Goal: Task Accomplishment & Management: Use online tool/utility

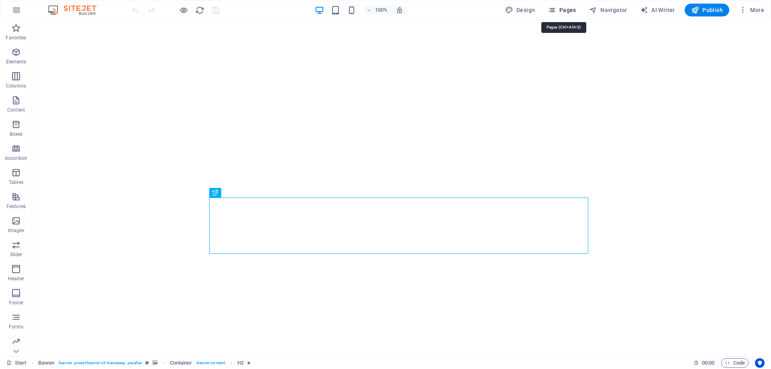
click at [563, 9] on span "Pages" at bounding box center [562, 10] width 28 height 8
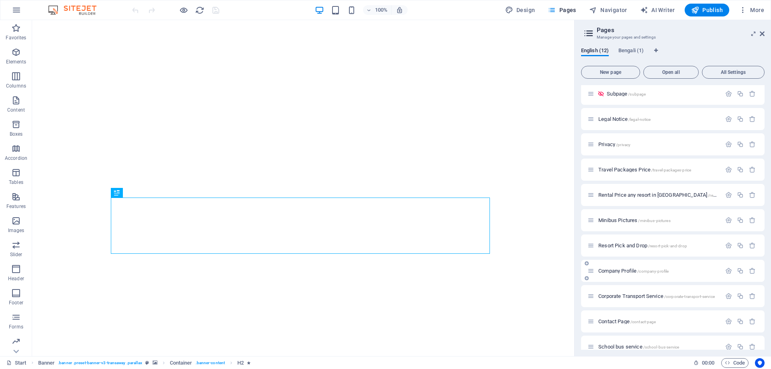
scroll to position [39, 0]
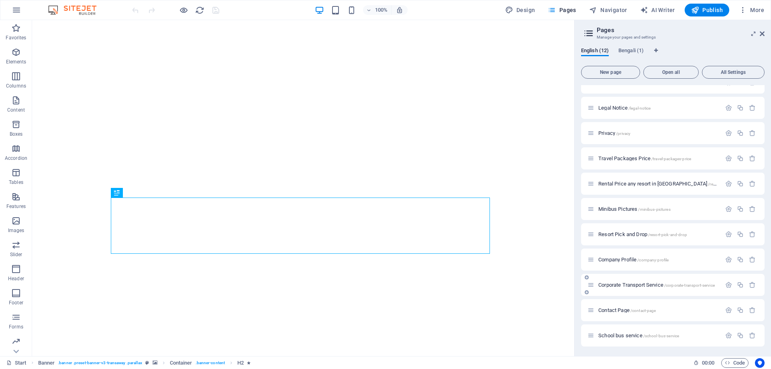
click at [637, 287] on span "Corporate Transport Service /corporate-transport-service" at bounding box center [657, 285] width 117 height 6
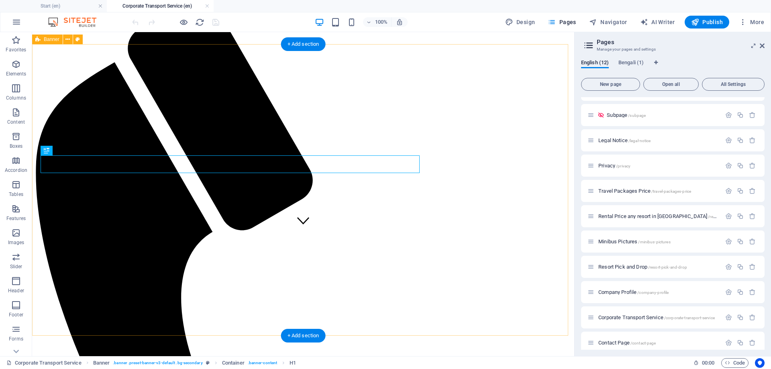
scroll to position [124, 0]
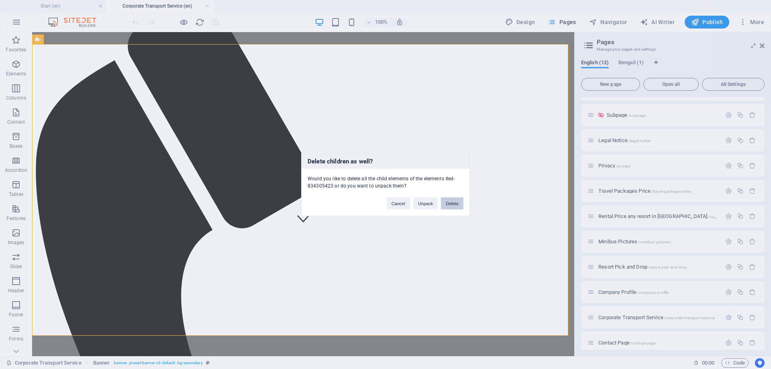
click at [450, 204] on button "Delete" at bounding box center [452, 203] width 22 height 12
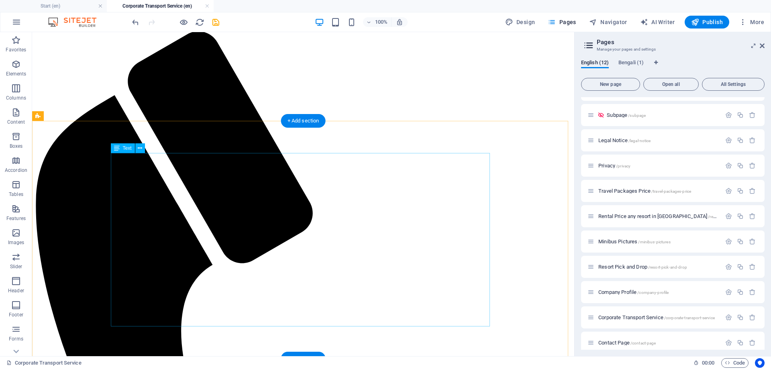
scroll to position [0, 0]
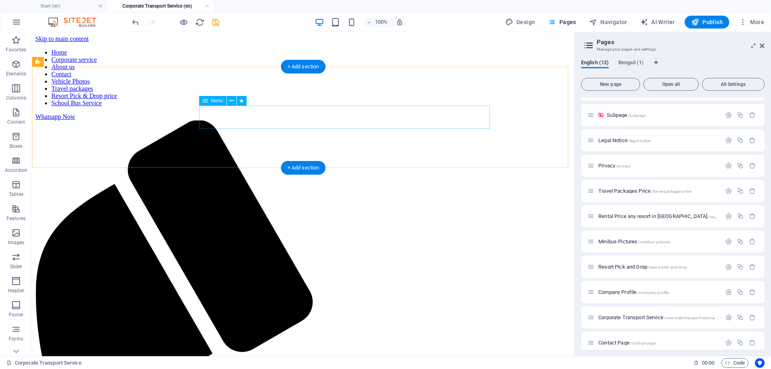
drag, startPoint x: 348, startPoint y: 126, endPoint x: 207, endPoint y: 127, distance: 141.0
select select "6"
select select
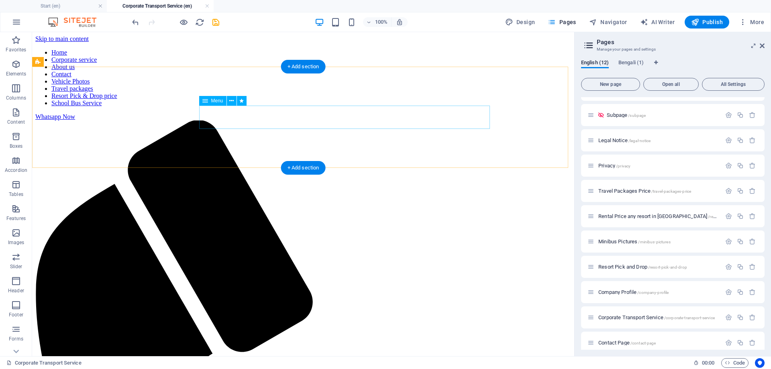
select select "8"
select select "4"
select select
select select "10"
select select
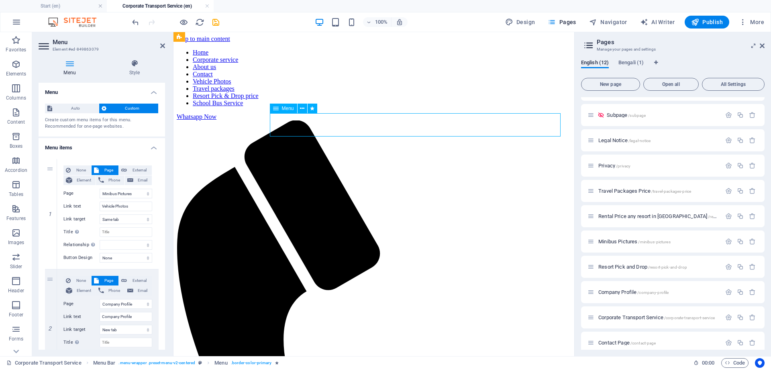
click at [136, 69] on h4 "Style" at bounding box center [134, 67] width 61 height 17
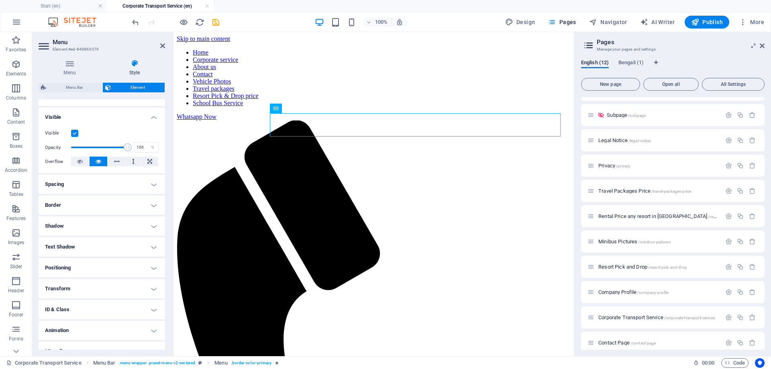
scroll to position [80, 0]
click at [135, 205] on h4 "Border" at bounding box center [102, 202] width 127 height 19
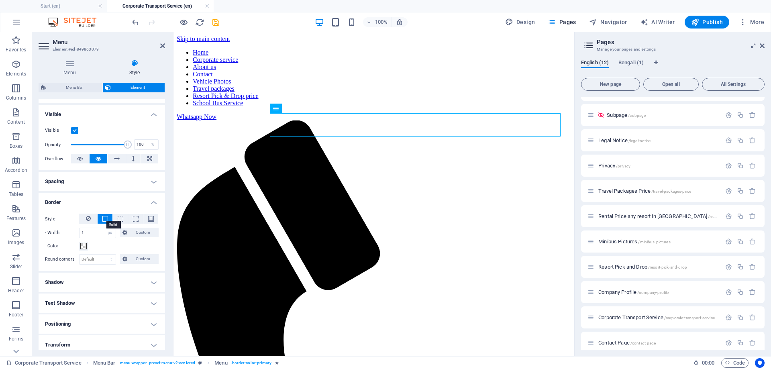
click at [105, 219] on span at bounding box center [105, 219] width 6 height 6
click at [133, 220] on span at bounding box center [136, 219] width 6 height 6
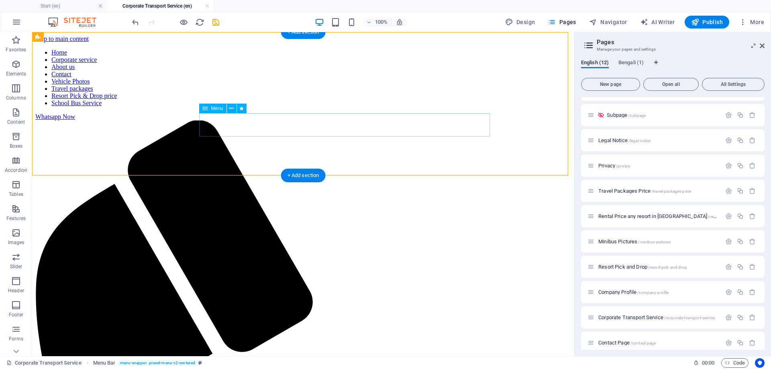
select select "px"
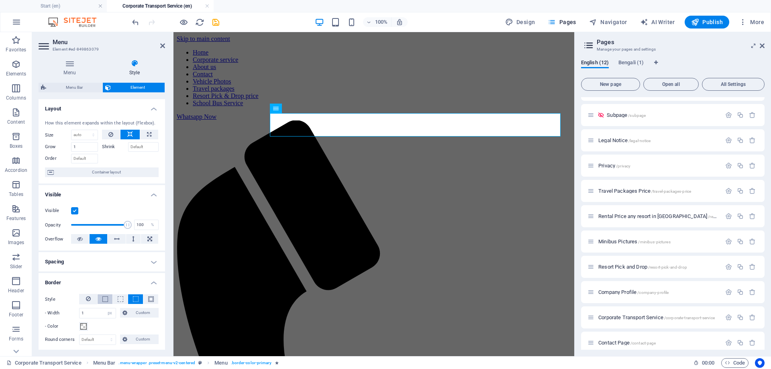
click at [105, 298] on span at bounding box center [105, 299] width 6 height 6
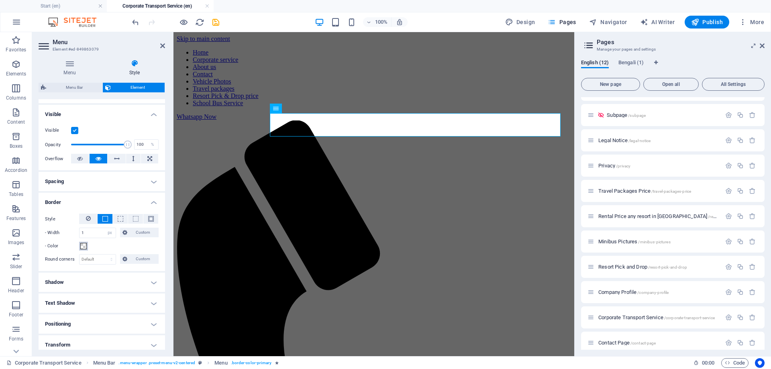
click at [84, 247] on span at bounding box center [83, 246] width 6 height 6
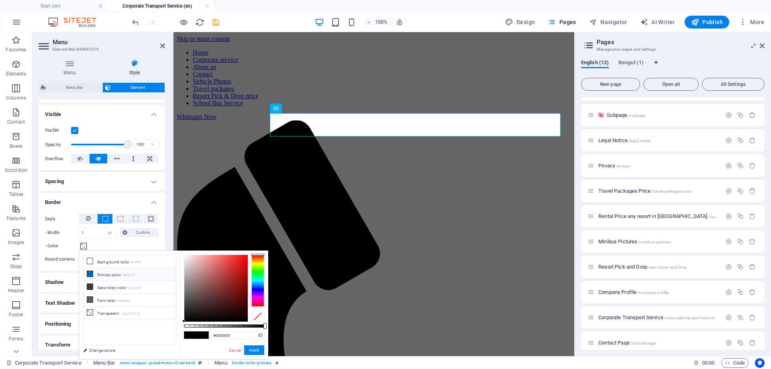
click at [90, 274] on icon at bounding box center [90, 274] width 6 height 6
type input "#006cb7"
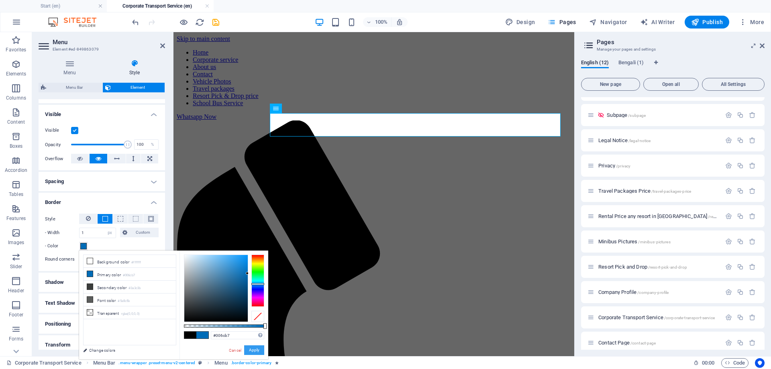
click at [256, 348] on button "Apply" at bounding box center [254, 350] width 20 height 10
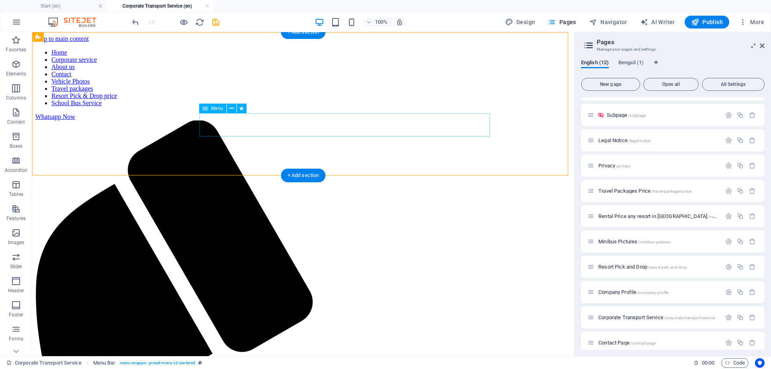
select select "px"
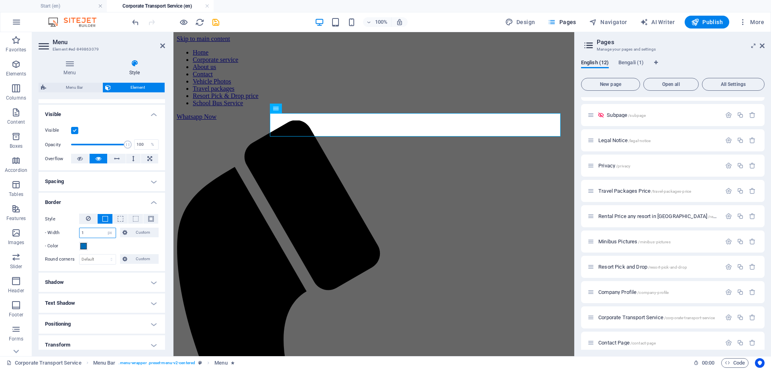
drag, startPoint x: 96, startPoint y: 233, endPoint x: 67, endPoint y: 233, distance: 28.5
click at [67, 233] on div "- Width 1 auto px rem % vh vw Custom Custom" at bounding box center [102, 233] width 114 height 10
type input "3"
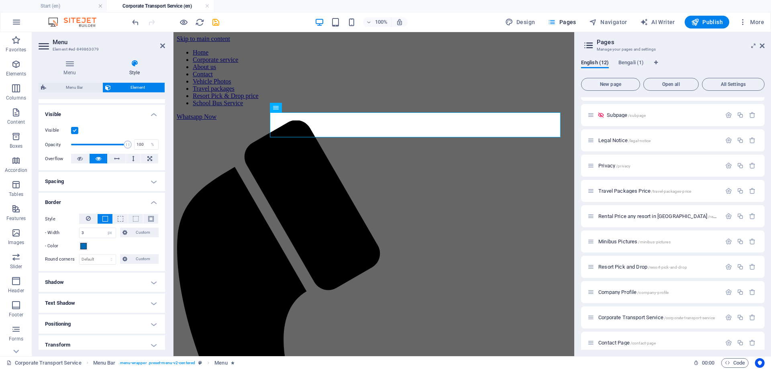
click at [127, 201] on h4 "Border" at bounding box center [102, 200] width 127 height 14
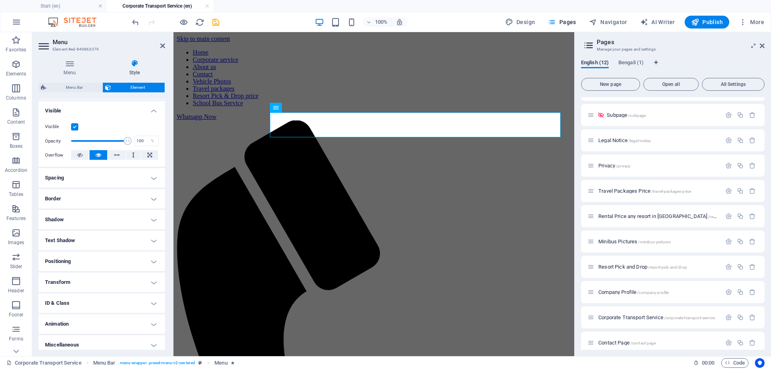
scroll to position [89, 0]
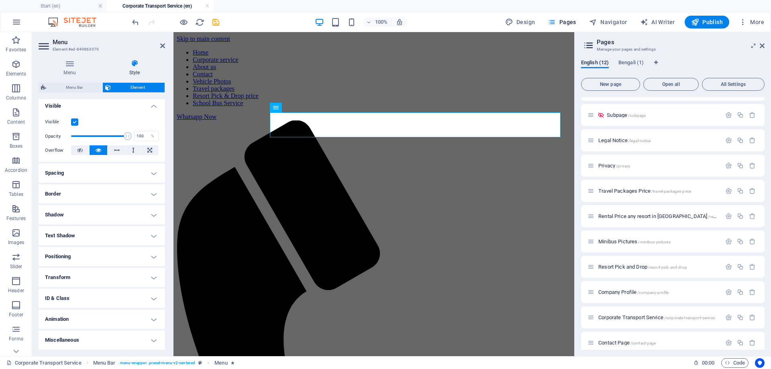
click at [105, 319] on h4 "Animation" at bounding box center [102, 319] width 127 height 19
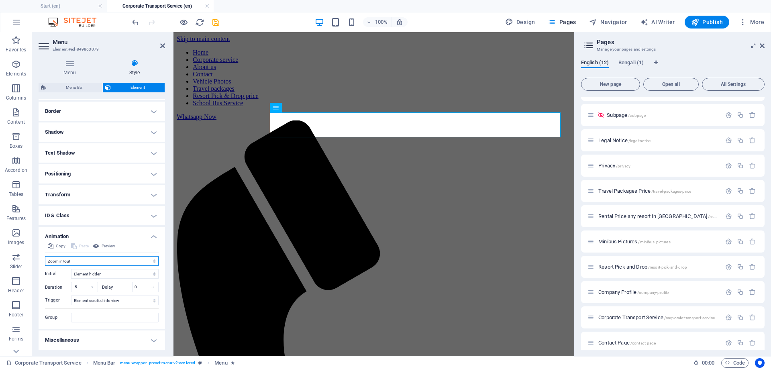
click at [149, 263] on select "Don't animate Show / Hide Slide up/down Zoom in/out Slide left to right Slide r…" at bounding box center [102, 261] width 114 height 10
select select "flash"
click at [45, 266] on select "Don't animate Show / Hide Slide up/down Zoom in/out Slide left to right Slide r…" at bounding box center [102, 261] width 114 height 10
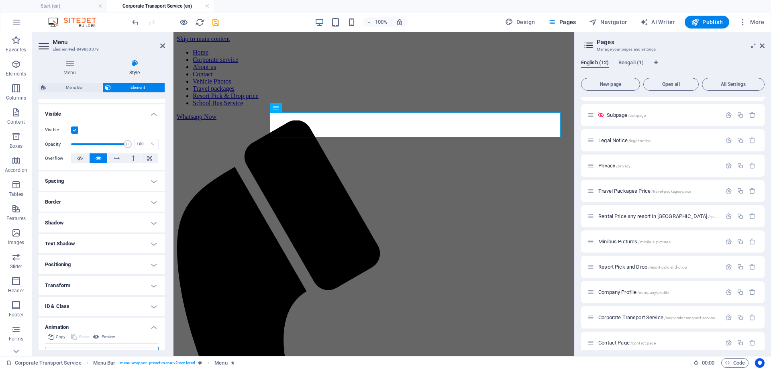
scroll to position [121, 0]
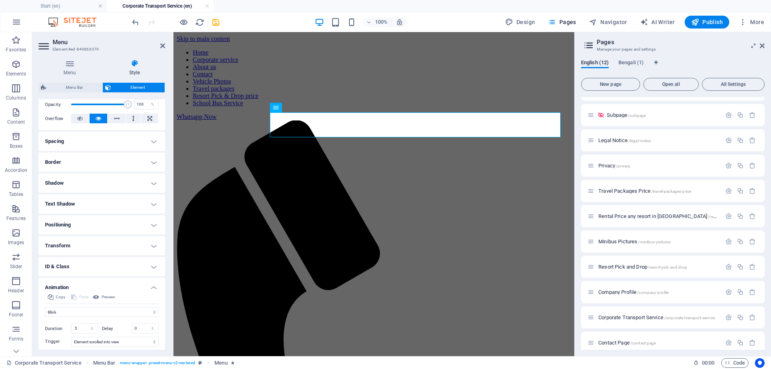
click at [107, 223] on h4 "Positioning" at bounding box center [102, 224] width 127 height 19
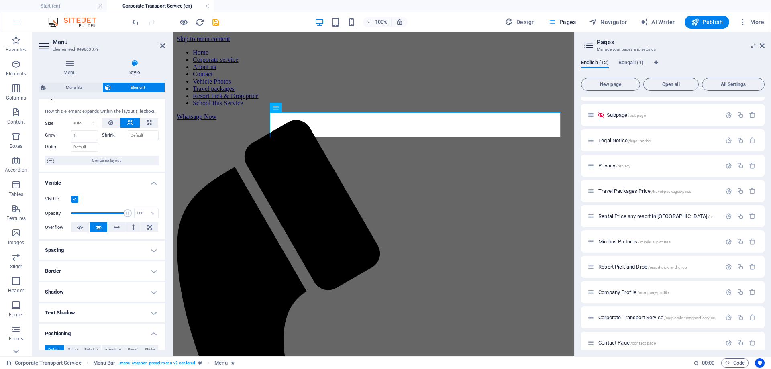
scroll to position [0, 0]
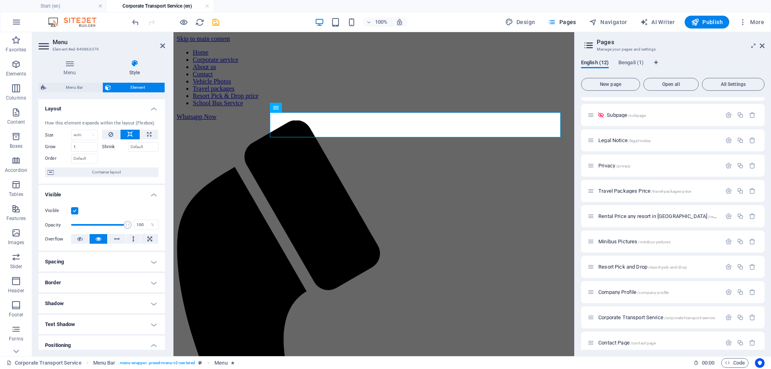
click at [125, 262] on h4 "Spacing" at bounding box center [102, 261] width 127 height 19
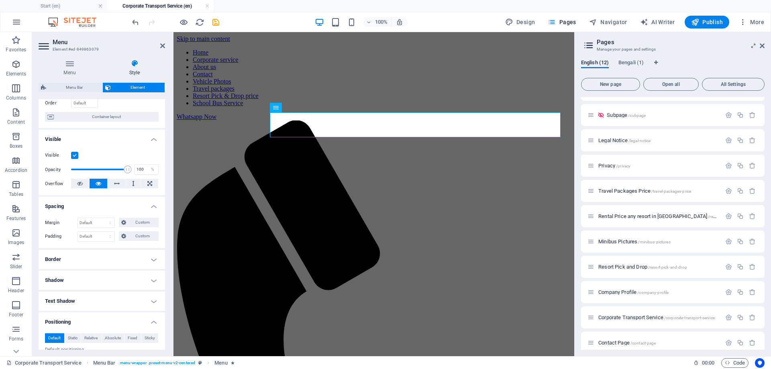
scroll to position [121, 0]
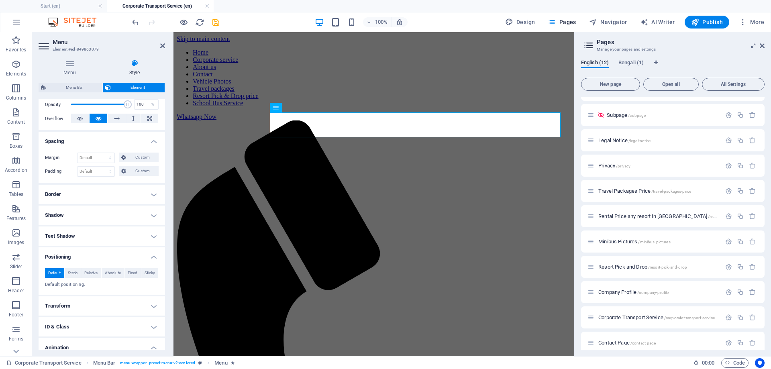
click at [107, 195] on h4 "Border" at bounding box center [102, 194] width 127 height 19
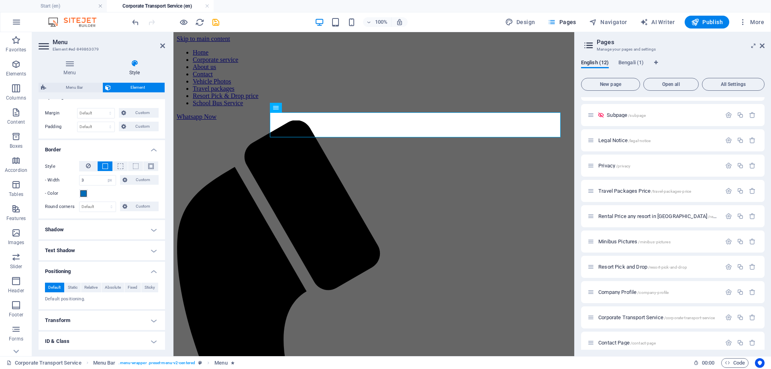
scroll to position [201, 0]
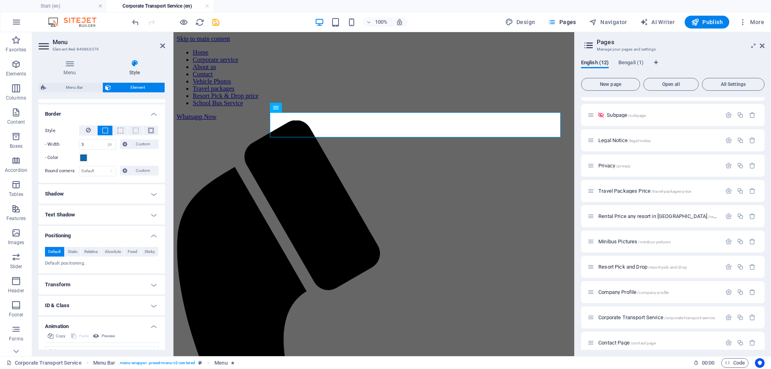
click at [115, 196] on h4 "Shadow" at bounding box center [102, 193] width 127 height 19
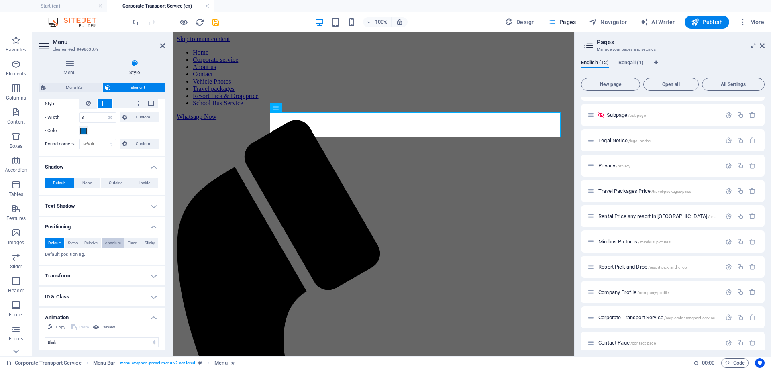
scroll to position [241, 0]
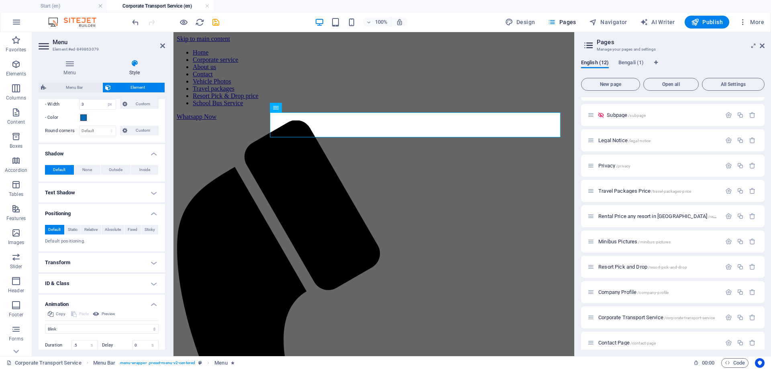
click at [130, 186] on h4 "Text Shadow" at bounding box center [102, 192] width 127 height 19
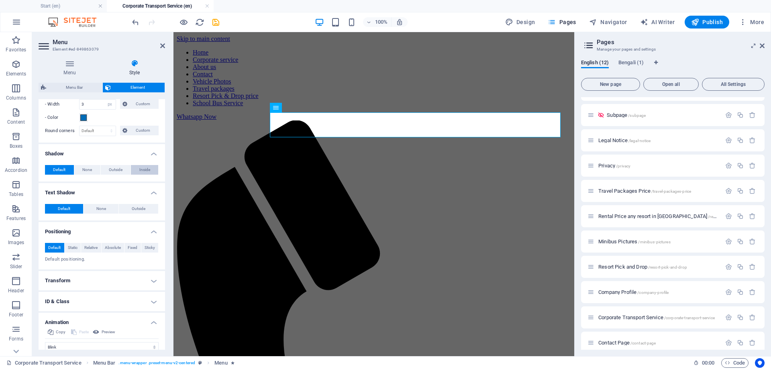
click at [139, 169] on span "Inside" at bounding box center [144, 170] width 11 height 10
type input "2"
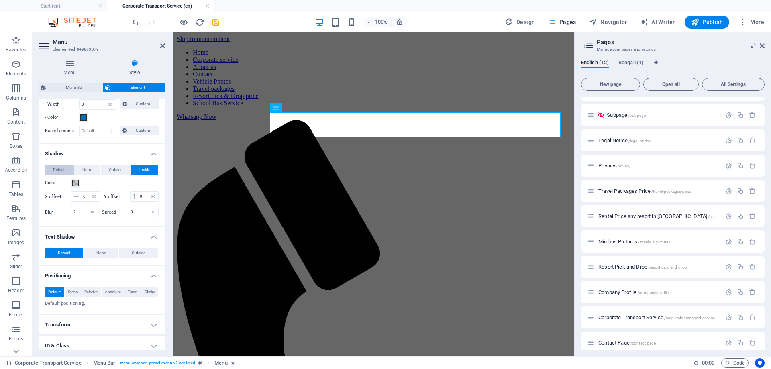
click at [61, 171] on span "Default" at bounding box center [59, 170] width 12 height 10
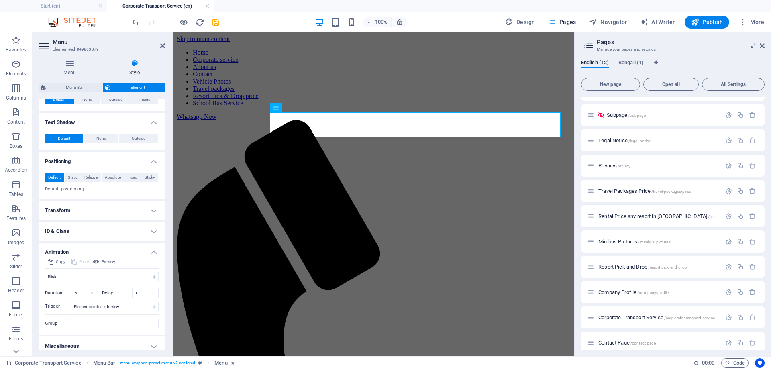
scroll to position [317, 0]
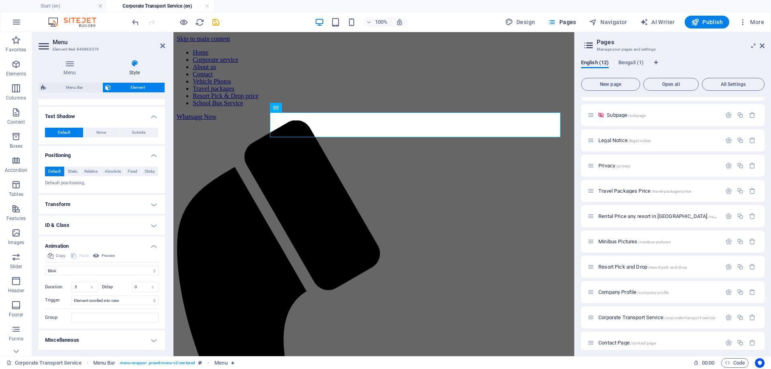
click at [143, 204] on h4 "Transform" at bounding box center [102, 204] width 127 height 19
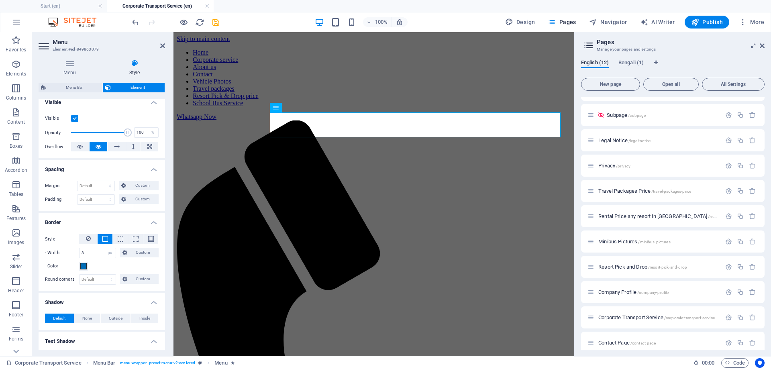
scroll to position [0, 0]
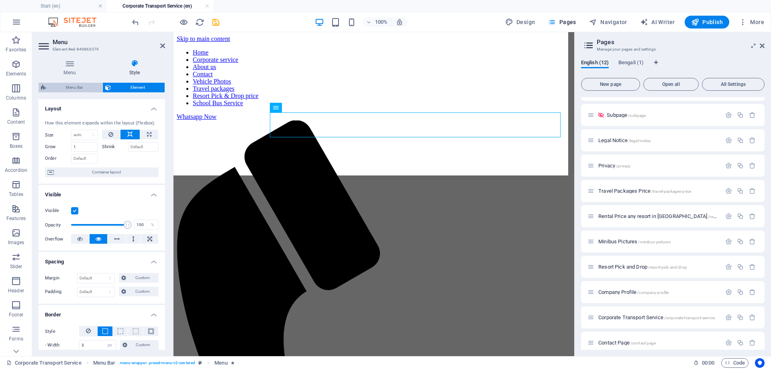
click at [86, 88] on span "Menu Bar" at bounding box center [74, 88] width 51 height 10
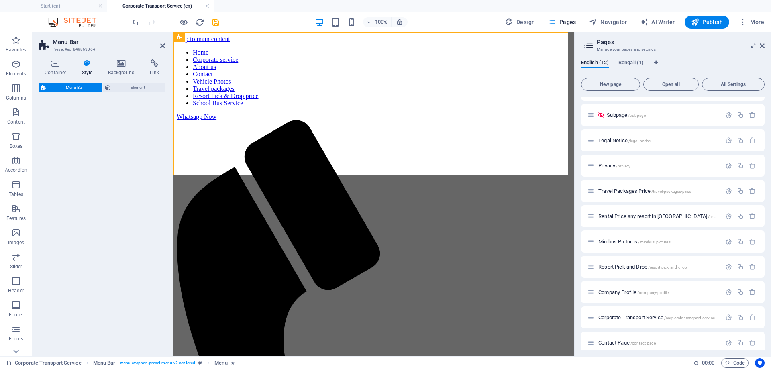
select select "rem"
select select "preset-menu-v2-centered"
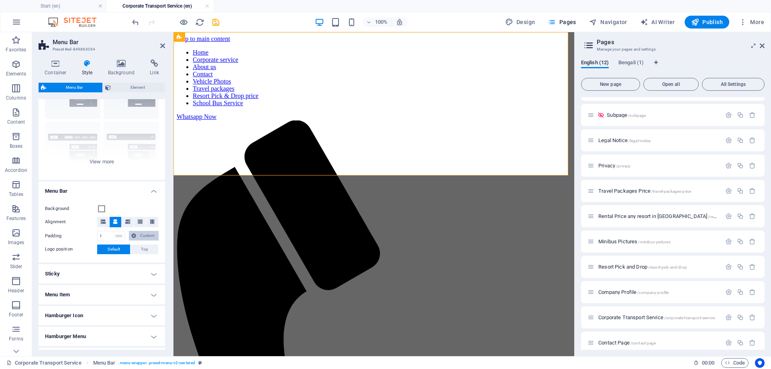
scroll to position [104, 0]
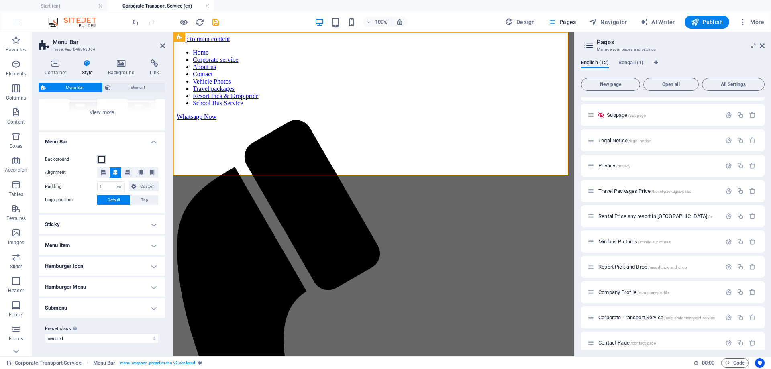
click at [101, 160] on span at bounding box center [101, 159] width 6 height 6
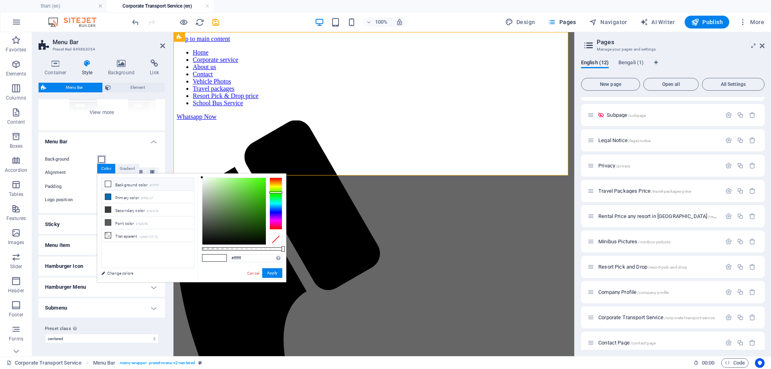
click at [276, 192] on div at bounding box center [276, 204] width 13 height 52
drag, startPoint x: 276, startPoint y: 192, endPoint x: 280, endPoint y: 201, distance: 9.5
click at [280, 201] on div at bounding box center [276, 201] width 13 height 2
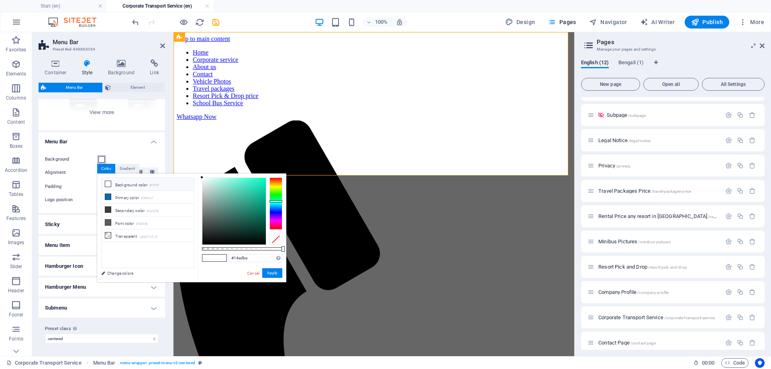
click at [260, 182] on div at bounding box center [233, 211] width 63 height 67
click at [264, 182] on div at bounding box center [263, 182] width 3 height 3
click at [269, 273] on button "Apply" at bounding box center [272, 273] width 20 height 10
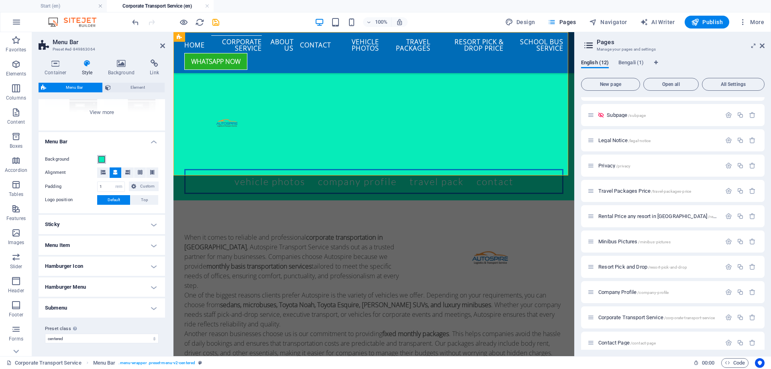
click at [102, 159] on span at bounding box center [101, 159] width 6 height 6
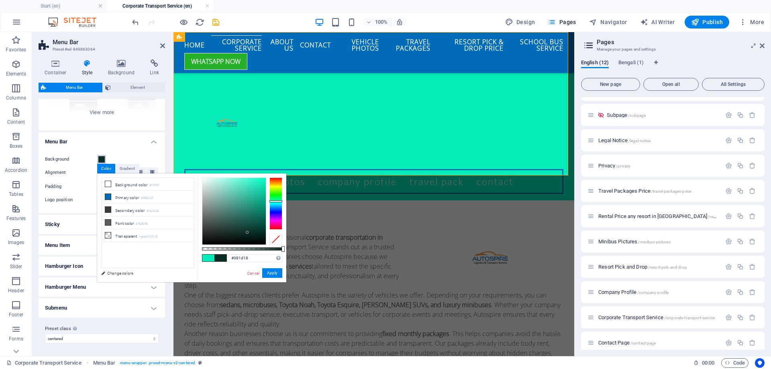
type input "#081b17"
drag, startPoint x: 264, startPoint y: 182, endPoint x: 247, endPoint y: 237, distance: 57.8
click at [247, 237] on div at bounding box center [247, 236] width 3 height 3
click at [273, 273] on button "Apply" at bounding box center [272, 273] width 20 height 10
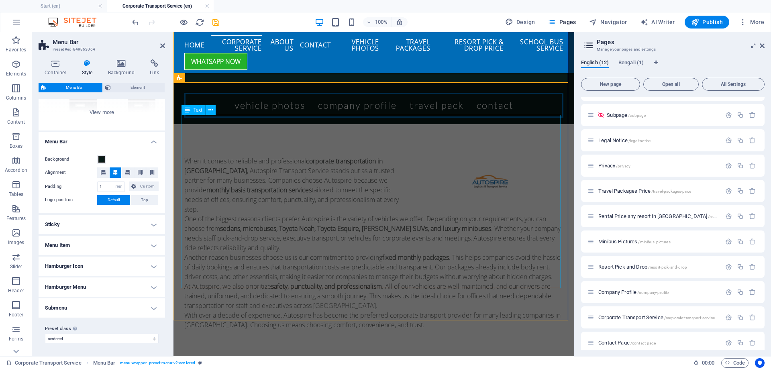
scroll to position [0, 0]
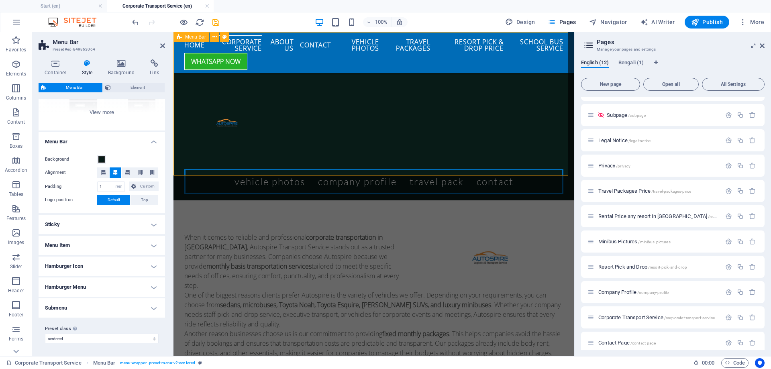
click at [354, 79] on div "Menu Vehicle Photos Company Profile Travel Pack Contact" at bounding box center [374, 116] width 401 height 168
click at [102, 175] on span at bounding box center [103, 173] width 5 height 10
click at [116, 175] on span at bounding box center [115, 173] width 5 height 10
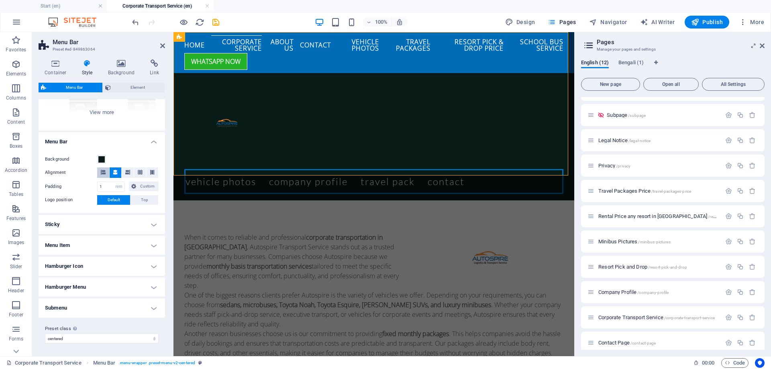
click at [104, 172] on icon at bounding box center [103, 172] width 5 height 5
click at [120, 173] on button at bounding box center [116, 173] width 12 height 10
click at [145, 223] on h4 "Sticky" at bounding box center [102, 224] width 127 height 19
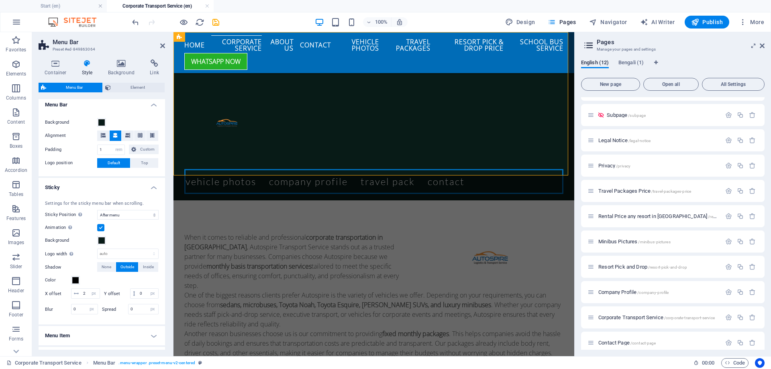
scroll to position [224, 0]
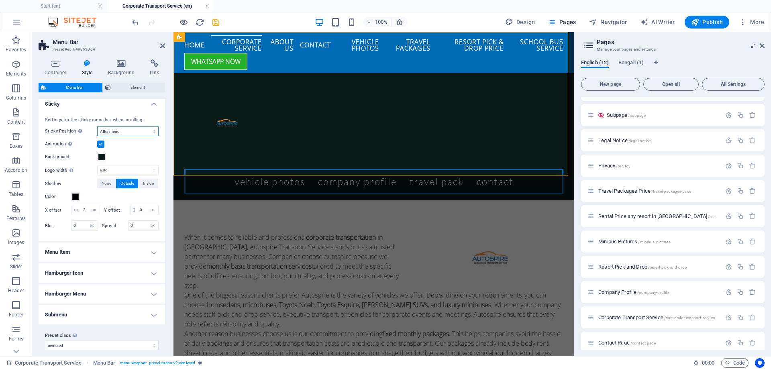
click at [136, 131] on select "Off Instant After menu After banner When scrolling up" at bounding box center [127, 132] width 61 height 10
click at [97, 127] on select "Off Instant After menu After banner When scrolling up" at bounding box center [127, 132] width 61 height 10
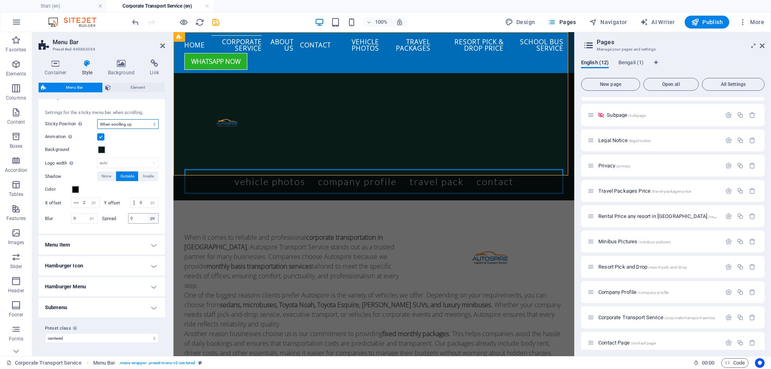
scroll to position [241, 0]
click at [142, 243] on h4 "Menu Item" at bounding box center [102, 244] width 127 height 19
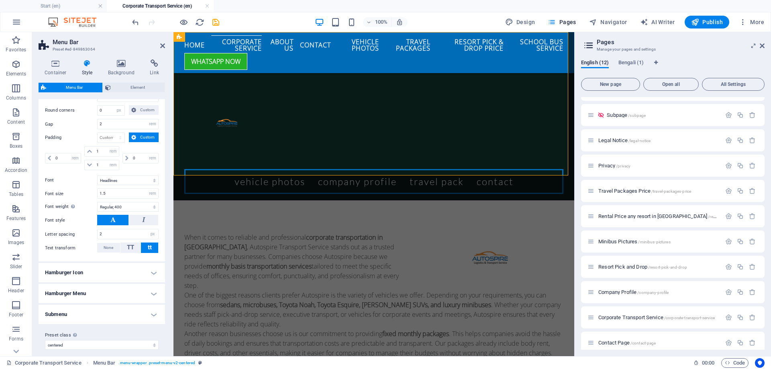
scroll to position [479, 0]
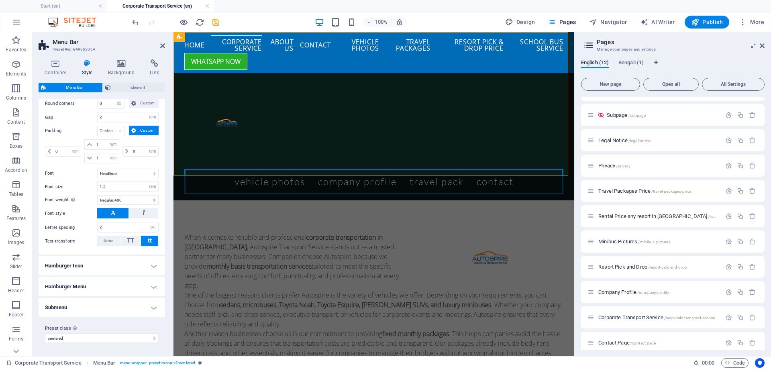
click at [131, 264] on h4 "Hamburger Icon" at bounding box center [102, 265] width 127 height 19
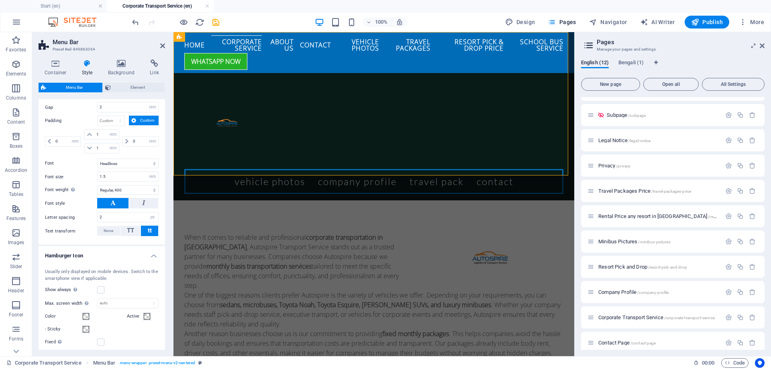
click at [105, 295] on div "Show always Shows the trigger for all viewports." at bounding box center [102, 290] width 114 height 10
click at [102, 294] on label at bounding box center [100, 289] width 7 height 7
click at [0, 0] on input "Show always Shows the trigger for all viewports." at bounding box center [0, 0] width 0 height 0
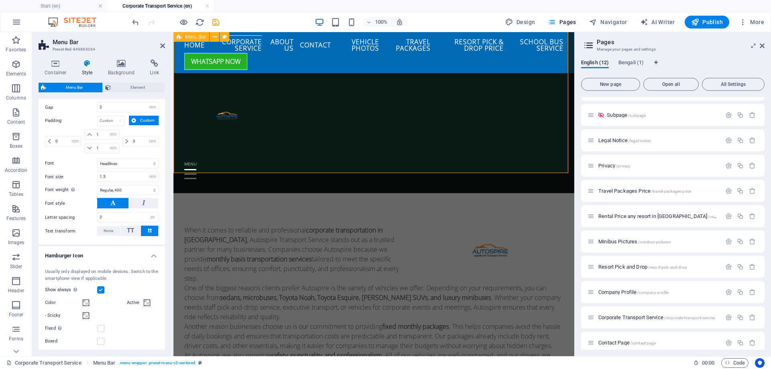
scroll to position [0, 0]
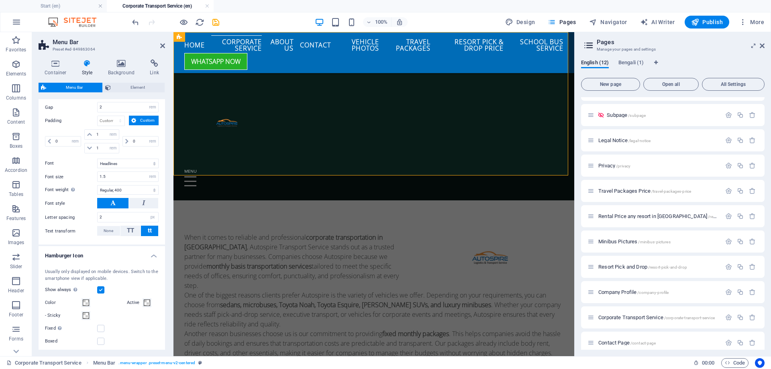
click at [102, 294] on label at bounding box center [100, 289] width 7 height 7
click at [0, 0] on input "Show always Shows the trigger for all viewports." at bounding box center [0, 0] width 0 height 0
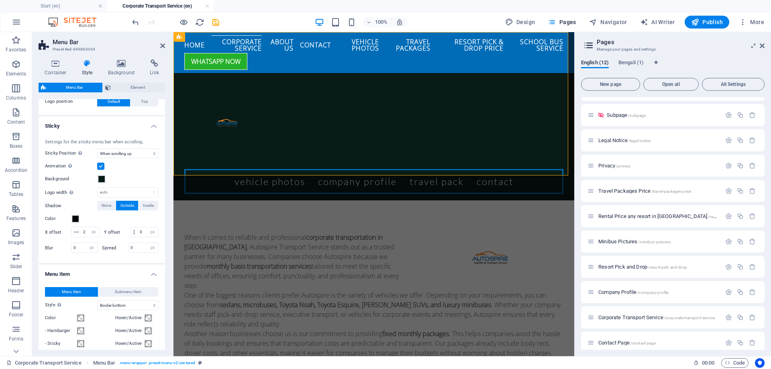
scroll to position [201, 0]
click at [136, 154] on select "Off Instant After menu After banner When scrolling up" at bounding box center [127, 155] width 61 height 10
click at [97, 150] on select "Off Instant After menu After banner When scrolling up" at bounding box center [127, 155] width 61 height 10
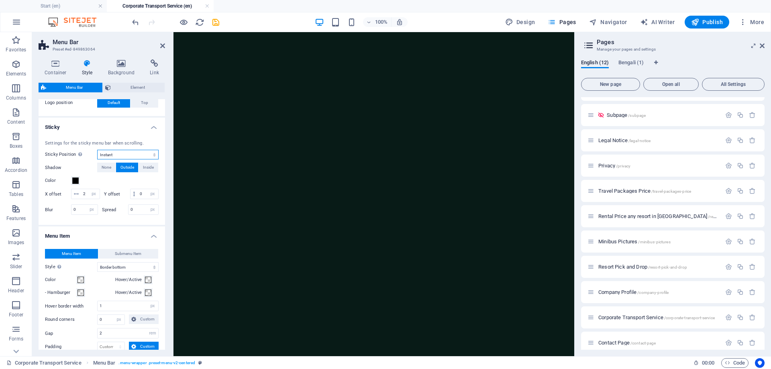
click at [113, 155] on select "Off Instant After menu After banner When scrolling up" at bounding box center [127, 155] width 61 height 10
click at [97, 150] on select "Off Instant After menu After banner When scrolling up" at bounding box center [127, 155] width 61 height 10
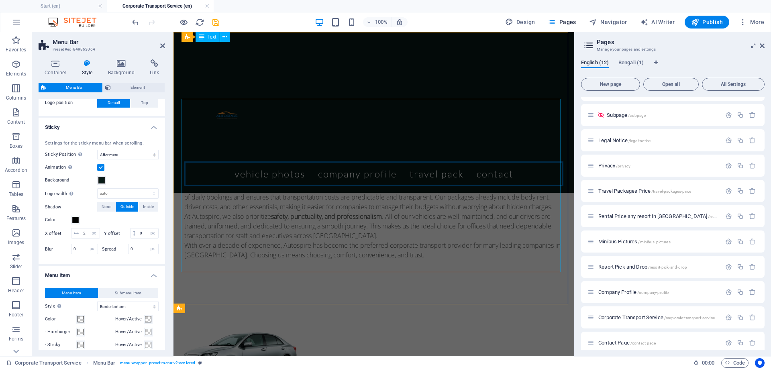
scroll to position [0, 0]
click at [458, 63] on div "Menu Vehicle Photos Company Profile Travel Pack Contact" at bounding box center [374, 112] width 401 height 161
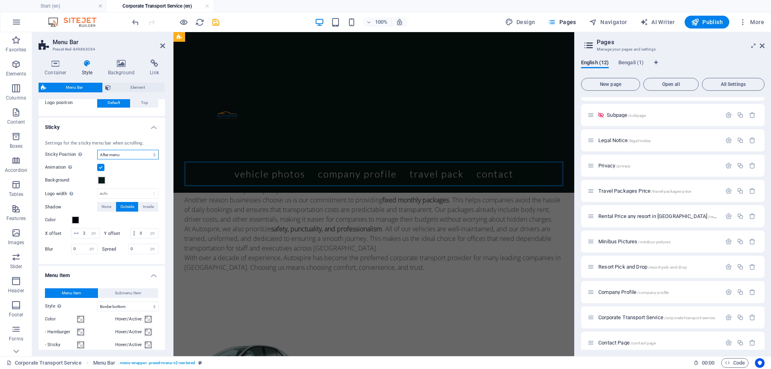
click at [108, 152] on select "Off Instant After menu After banner When scrolling up" at bounding box center [127, 155] width 61 height 10
click at [97, 150] on select "Off Instant After menu After banner When scrolling up" at bounding box center [127, 155] width 61 height 10
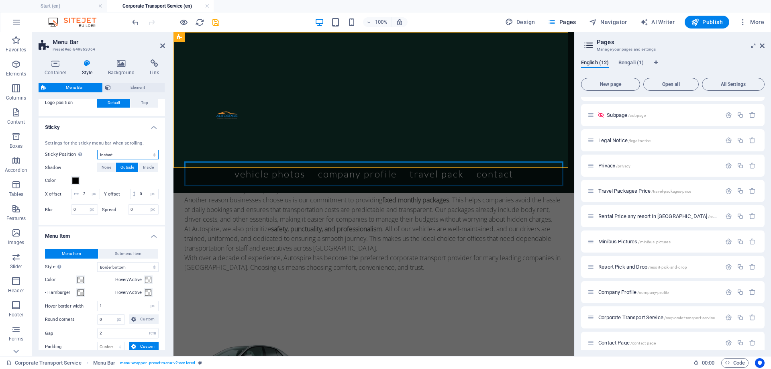
click at [110, 152] on select "Off Instant After menu After banner When scrolling up" at bounding box center [127, 155] width 61 height 10
click at [97, 150] on select "Off Instant After menu After banner When scrolling up" at bounding box center [127, 155] width 61 height 10
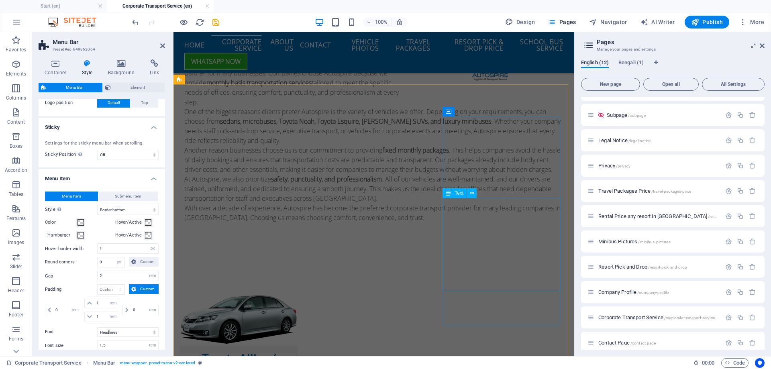
scroll to position [40, 0]
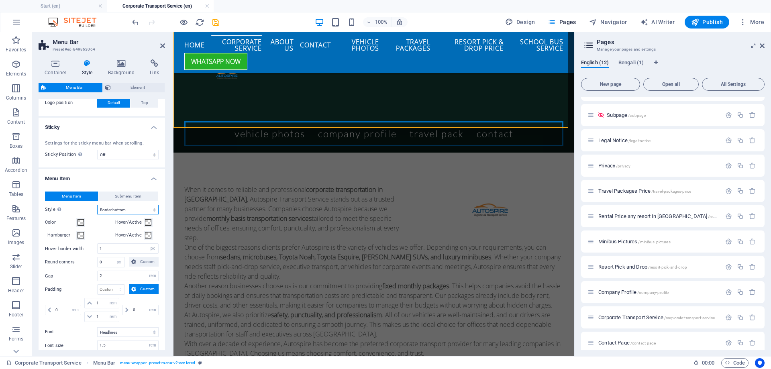
click at [142, 211] on select "Plain Text color Box: Fade Box: Flip vertical Box: Flip horizontal Box: Slide d…" at bounding box center [127, 210] width 61 height 10
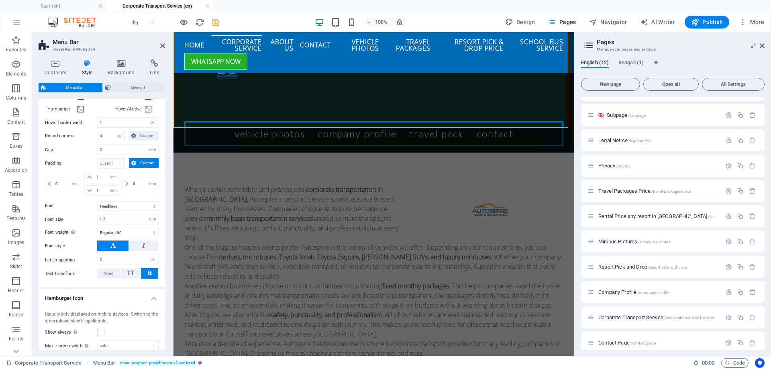
scroll to position [362, 0]
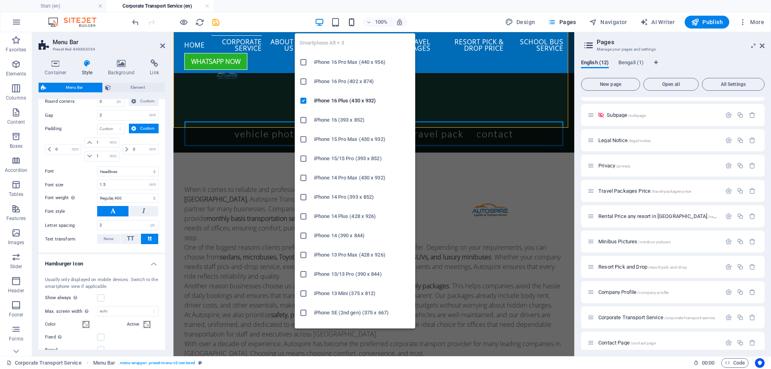
click at [350, 22] on icon "button" at bounding box center [351, 22] width 9 height 9
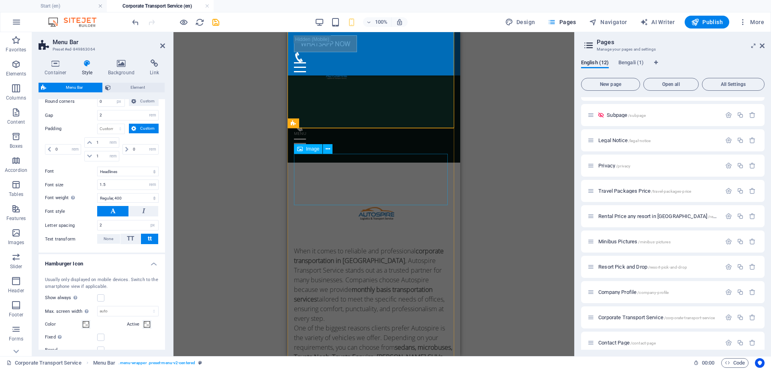
scroll to position [0, 0]
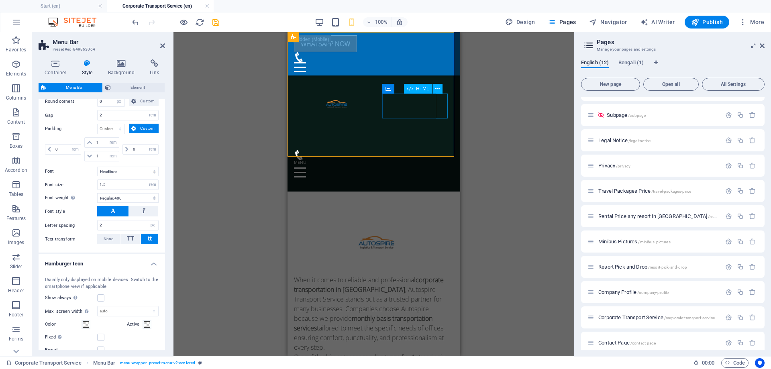
click at [437, 160] on div "Menu" at bounding box center [374, 172] width 160 height 25
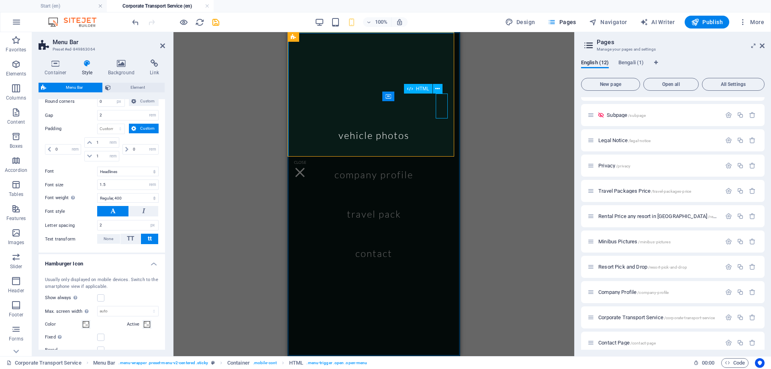
click at [306, 160] on div "Menu" at bounding box center [300, 172] width 12 height 25
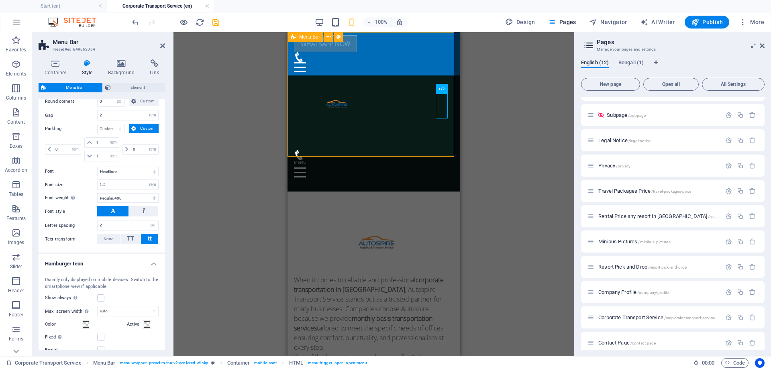
click at [412, 146] on div "Menu Vehicle Photos Company Profile Travel Pack Contact" at bounding box center [374, 111] width 173 height 159
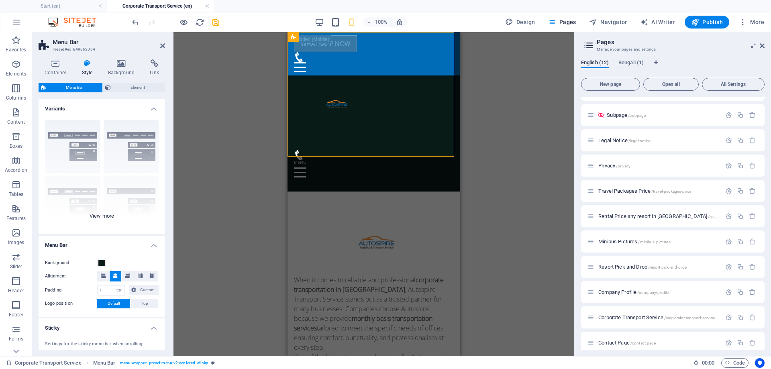
click at [110, 217] on div "Border Centered Default Fixed Loki Trigger Wide XXL" at bounding box center [102, 174] width 127 height 121
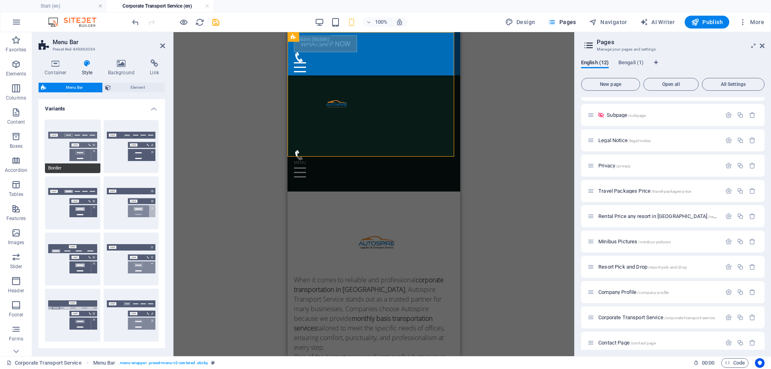
click at [75, 149] on button "Border" at bounding box center [72, 146] width 55 height 53
select select "sticky_reverse"
select select "hover_border"
type input "1"
type input "3"
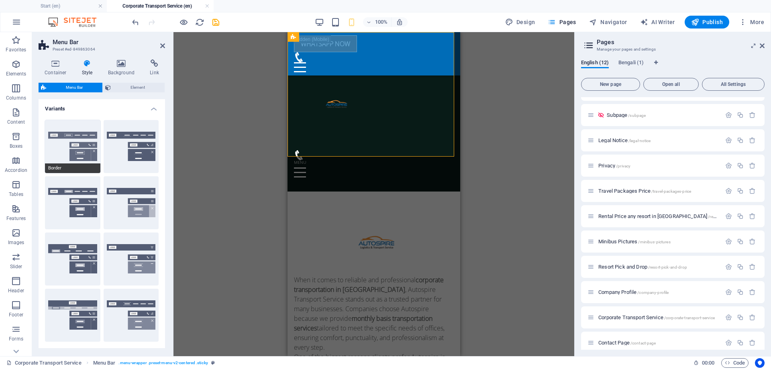
type input "1"
select select "rem"
type input "1"
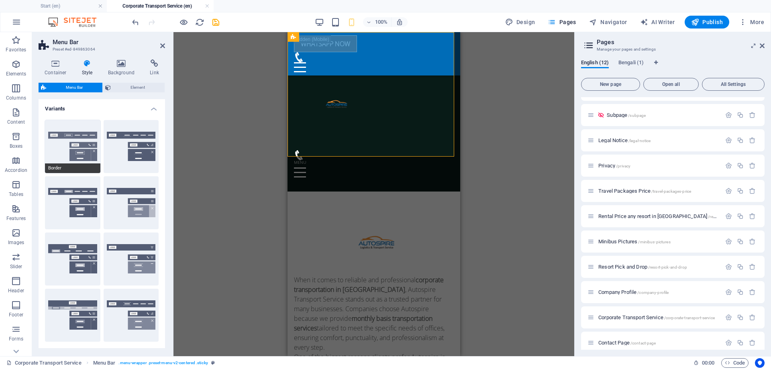
select select "link-special-font"
type input "1.1"
select select "rem"
select select
type input "1"
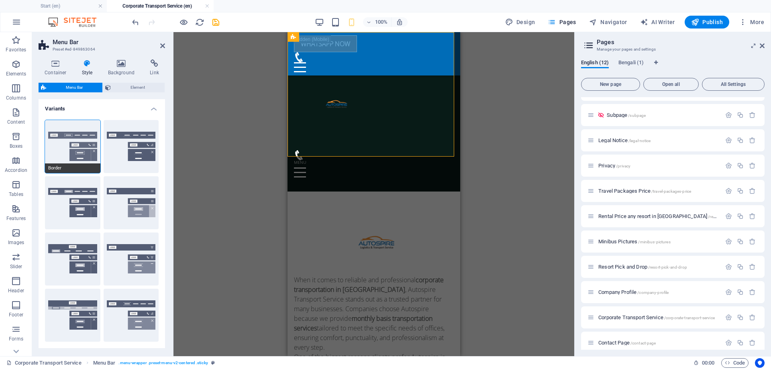
select select "400"
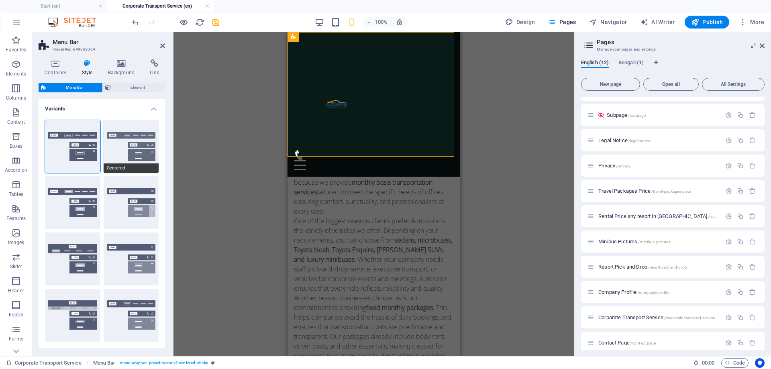
click at [146, 151] on button "Centered" at bounding box center [131, 146] width 55 height 53
select select "sticky_menu"
select select "hover_border_bottom"
type input "1"
type input "0"
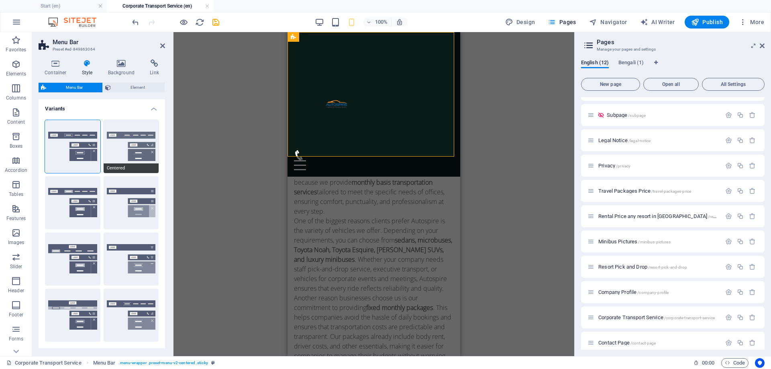
type input "2"
select select "DISABLED_OPTION_VALUE"
type input "0"
select select "link-special-font"
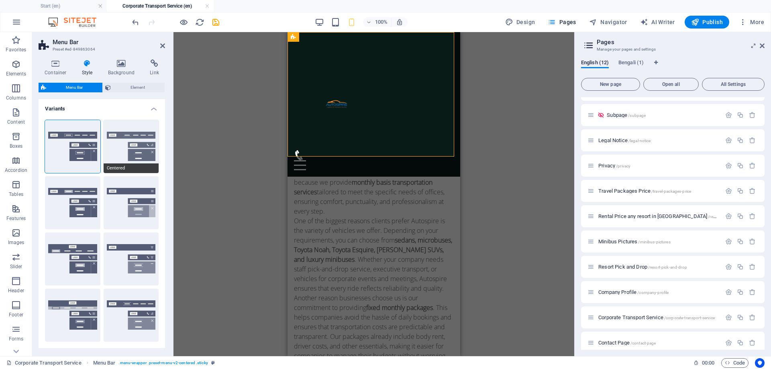
type input "1.5"
select select "rem"
select select
type input "2"
select select "400"
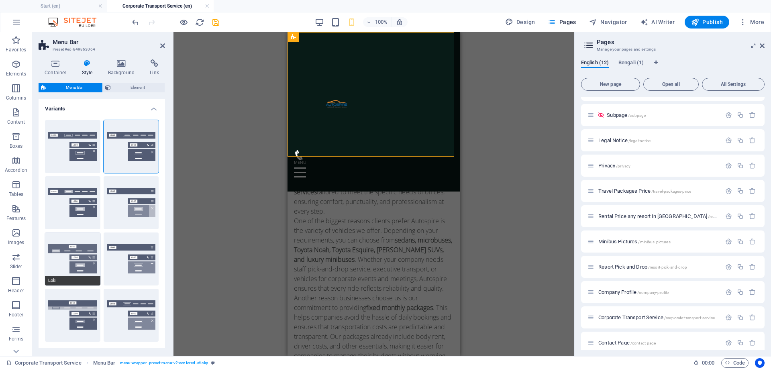
click at [74, 264] on button "Loki" at bounding box center [72, 259] width 55 height 53
select select "DISABLED_OPTION_VALUE"
type input "2"
type input "1"
type input "2"
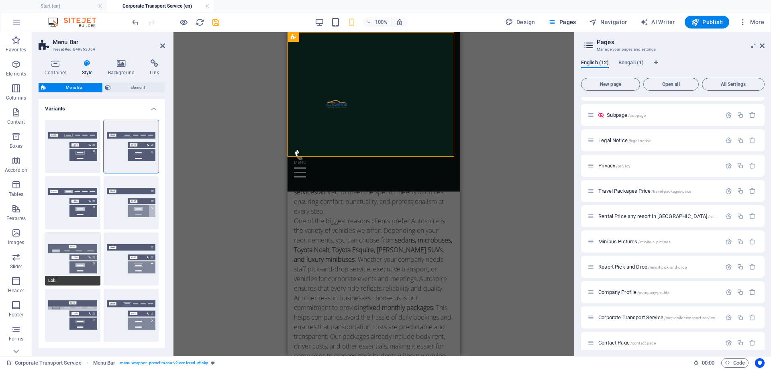
type input "2"
type input "4"
select select "hover_box_bottom"
type input "3"
type input "1"
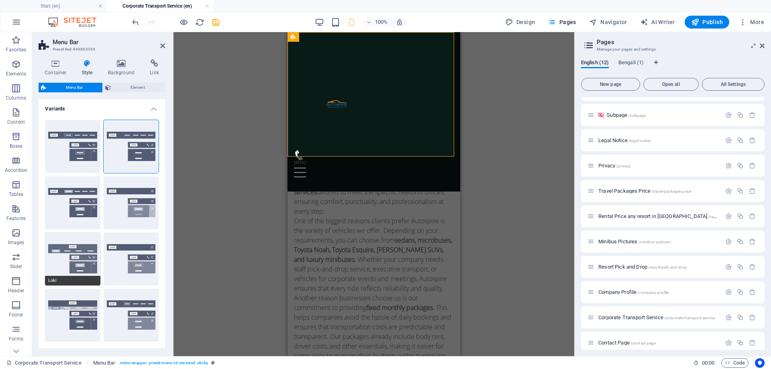
select select "rem"
type input "1"
select select "link-default-font"
select select "px"
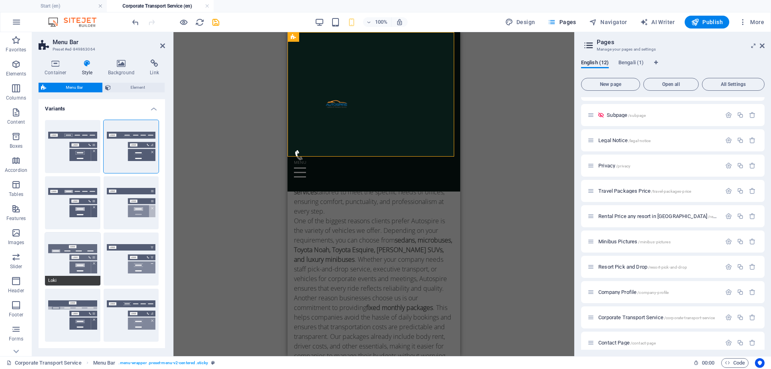
select select
type input "0"
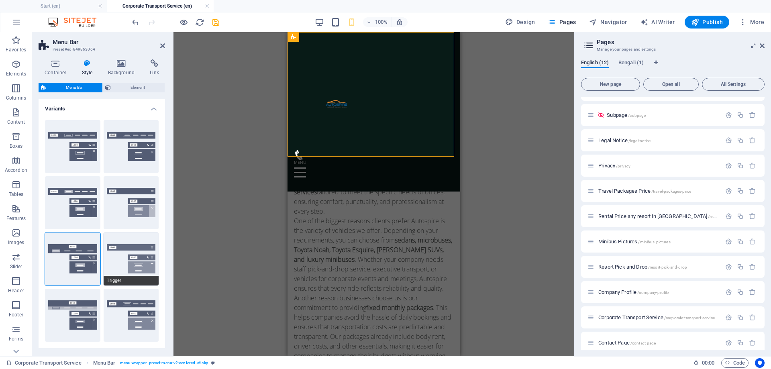
type input "16"
select select "400"
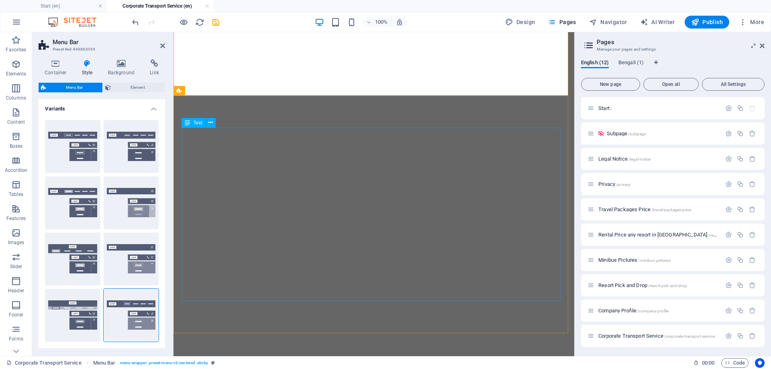
select select "rem"
select select "sticky_menu"
select select "px"
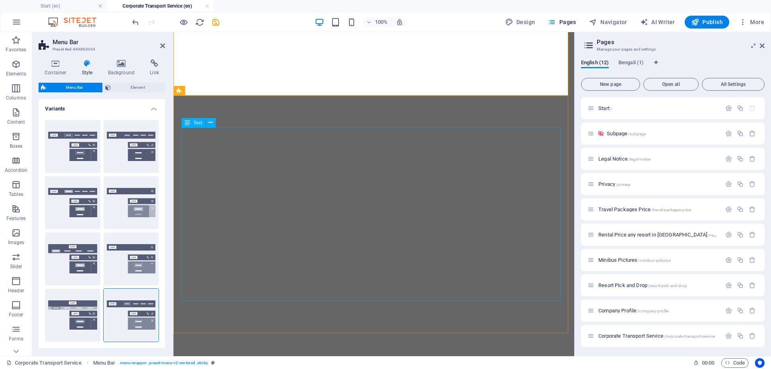
select select "px"
select select "hover_border_vertical"
select select "px"
select select "rem"
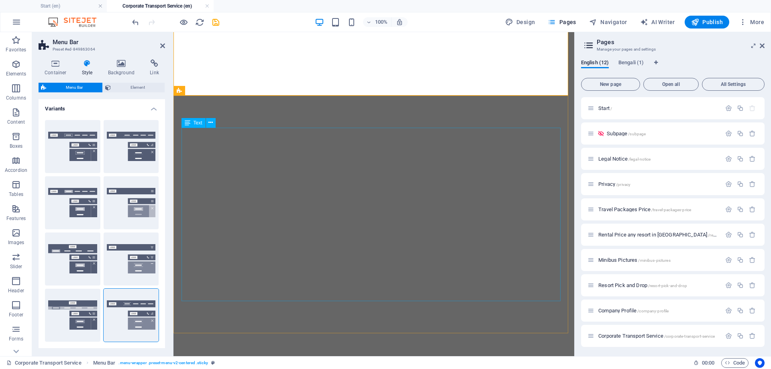
select select "rem"
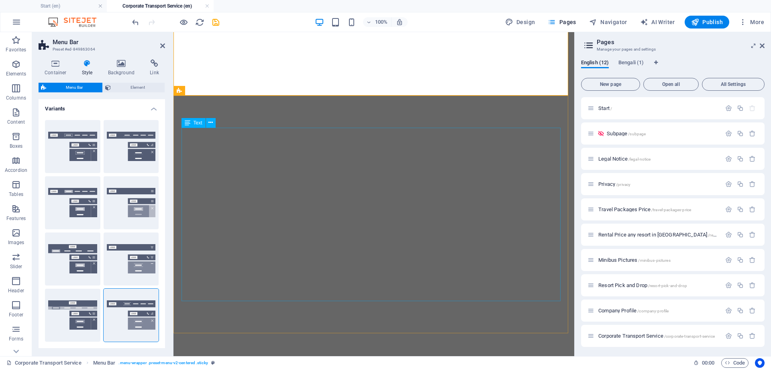
select select "link-special-font"
select select "rem"
select select "700"
select select "px"
select select "preset-menu-v2-centered"
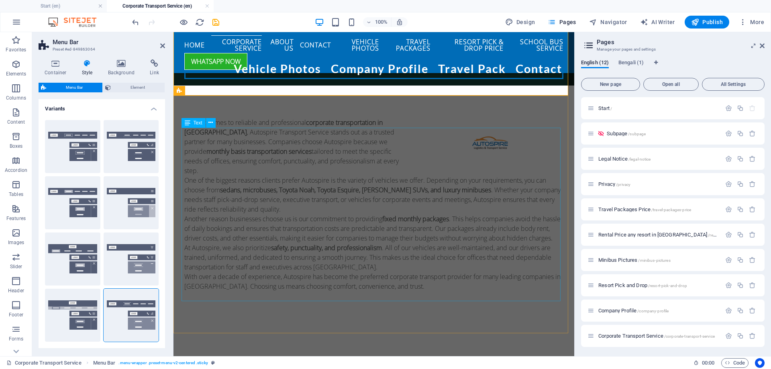
scroll to position [18, 0]
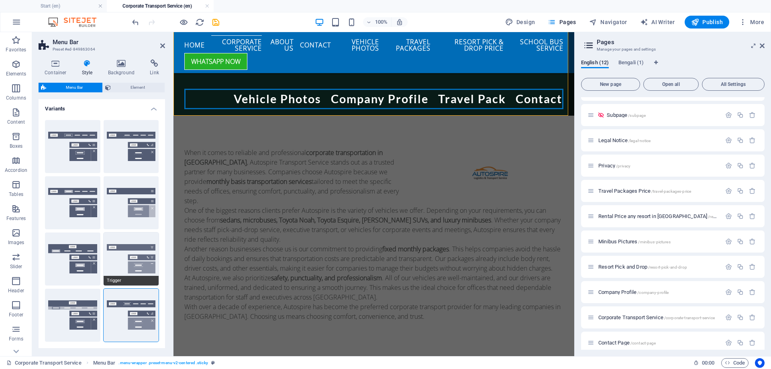
click at [139, 258] on button "Trigger" at bounding box center [131, 259] width 55 height 53
select select "hover_border_vertical"
type input "1"
type input "2"
type input "1"
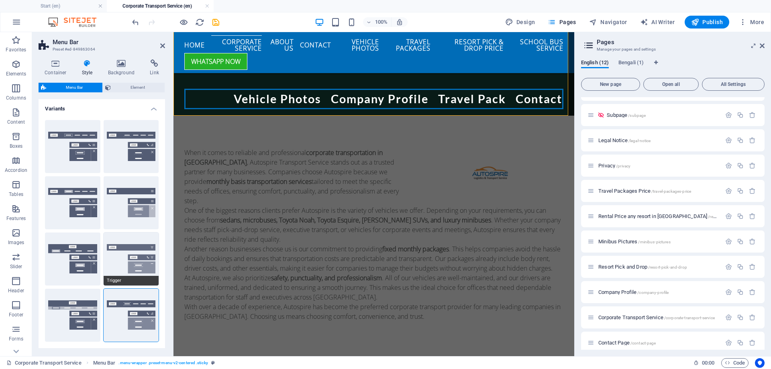
type input "1"
select select "link-special-font"
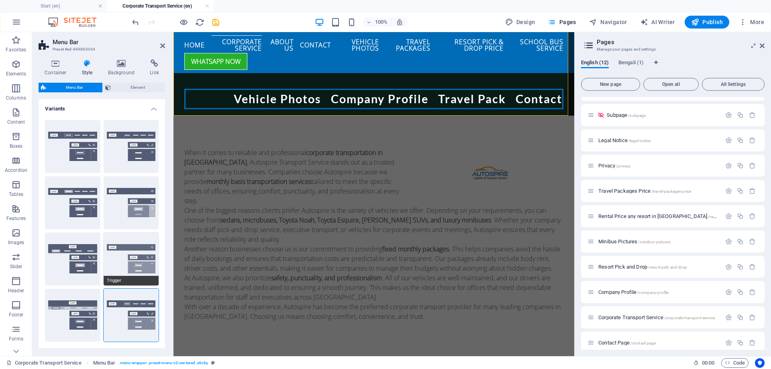
type input "1.5"
select select "rem"
select select "700"
type input "0"
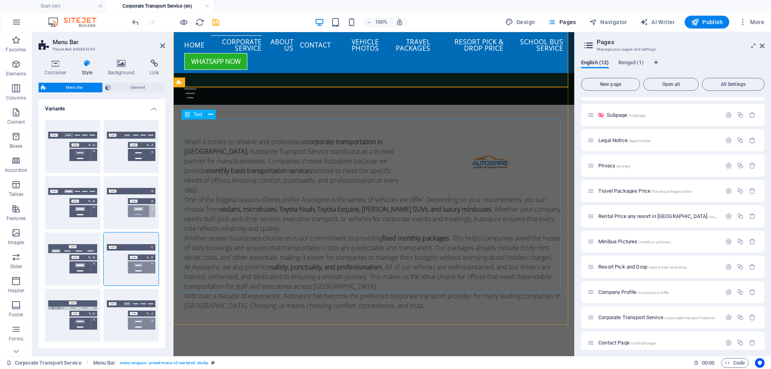
scroll to position [0, 0]
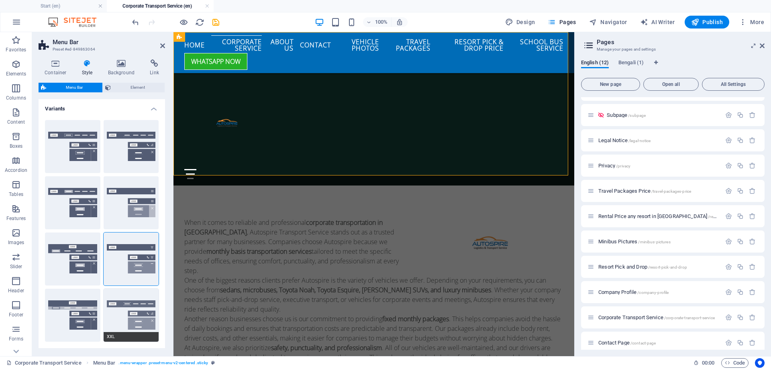
click at [141, 317] on button "XXL" at bounding box center [131, 315] width 55 height 53
select select "hover_border_vertical"
type input "2"
type input "1.5"
type input "0.5"
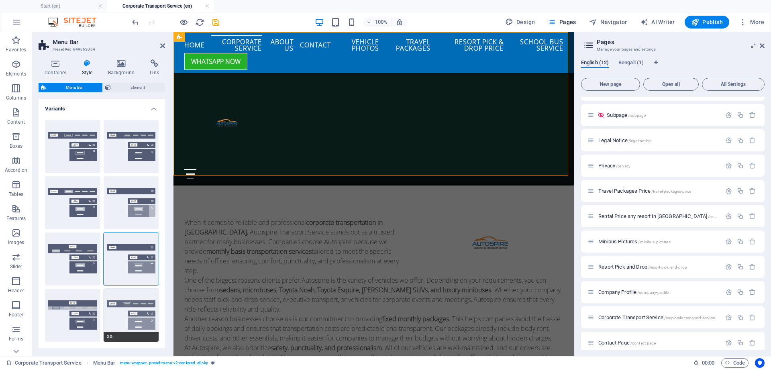
type input "0.5"
select select "link-special-font"
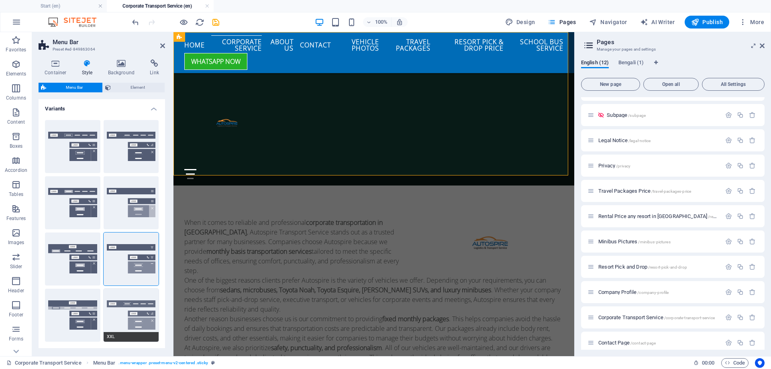
type input "1.8"
select select "rem"
select select "700"
type input "2"
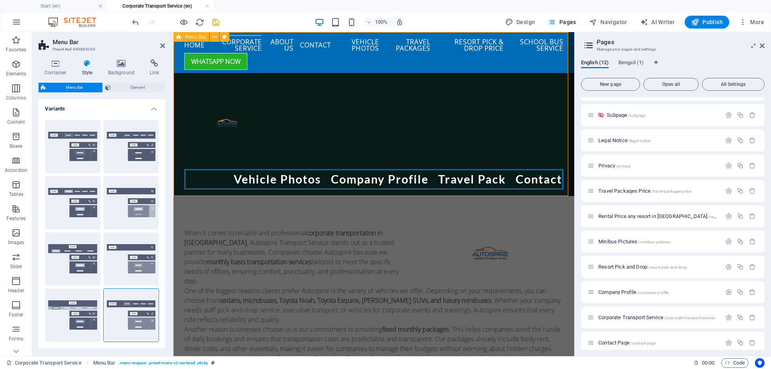
click at [335, 80] on div "Menu Vehicle Photos Company Profile Travel Pack Contact" at bounding box center [374, 114] width 401 height 164
click at [216, 37] on icon at bounding box center [215, 37] width 4 height 8
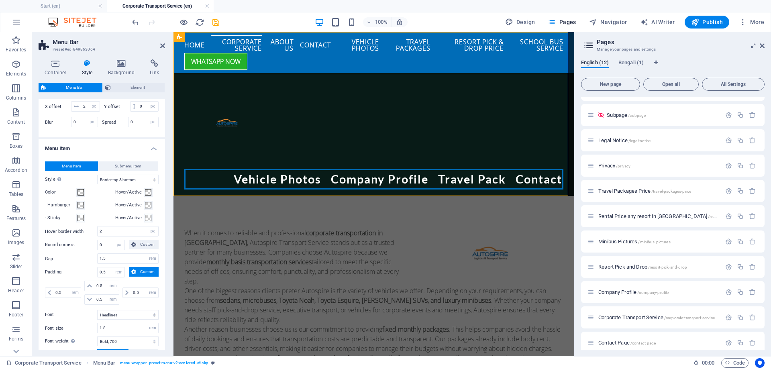
scroll to position [482, 0]
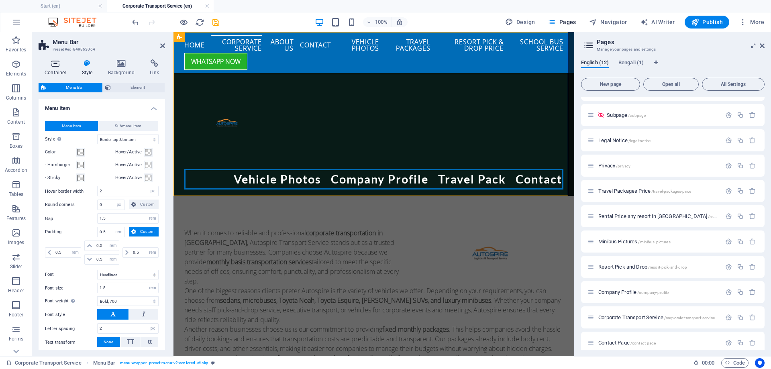
click at [53, 62] on icon at bounding box center [56, 63] width 34 height 8
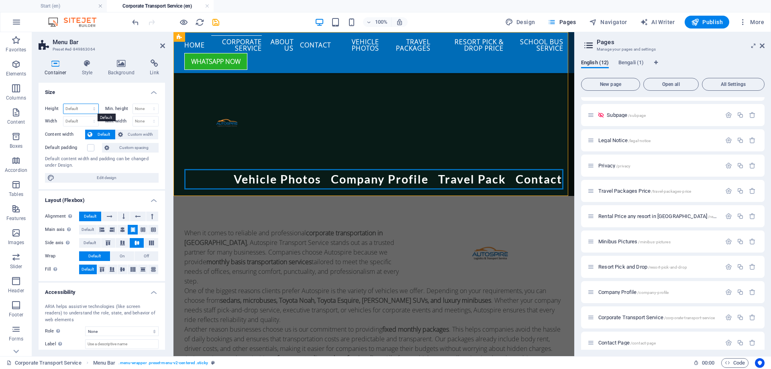
click at [78, 109] on select "Default px rem % vh vw" at bounding box center [80, 109] width 35 height 10
select select "px"
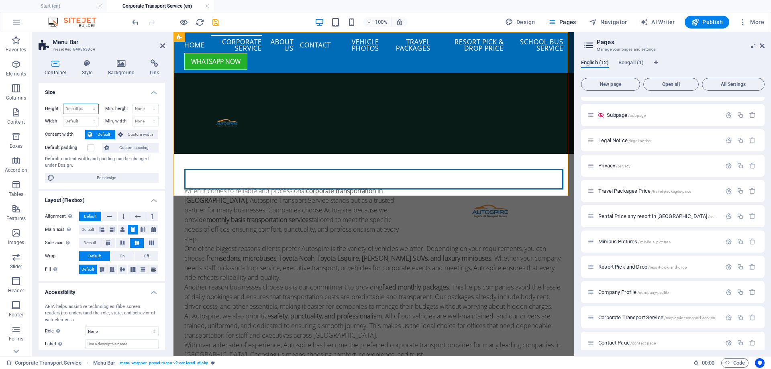
click at [86, 104] on select "Default px rem % vh vw" at bounding box center [80, 109] width 35 height 10
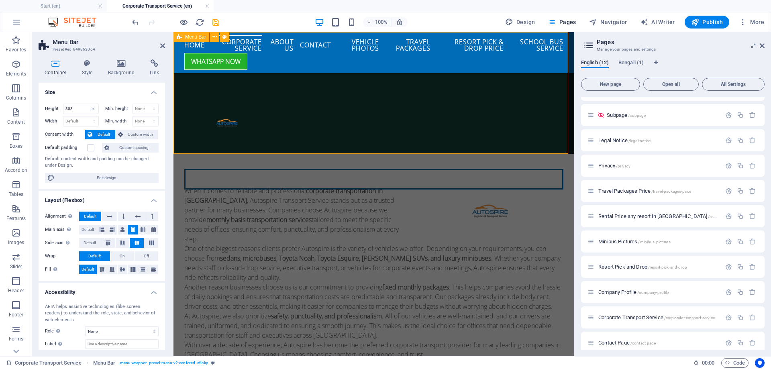
click at [274, 94] on div "Menu Vehicle Photos Company Profile Travel Pack Contact" at bounding box center [374, 93] width 401 height 122
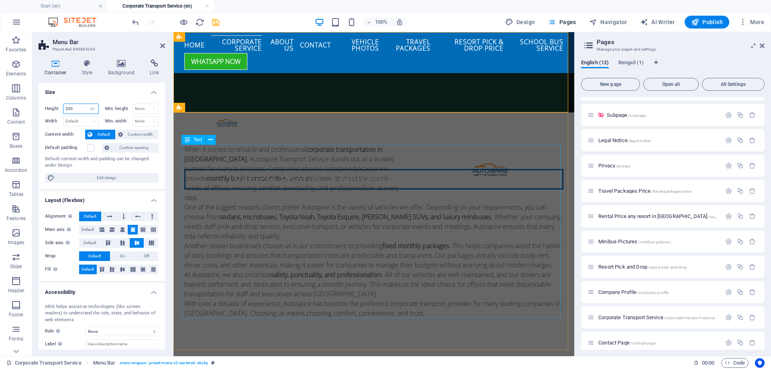
type input "200"
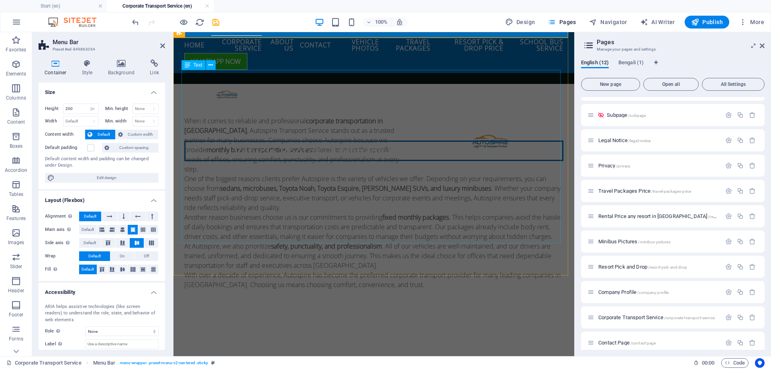
scroll to position [0, 0]
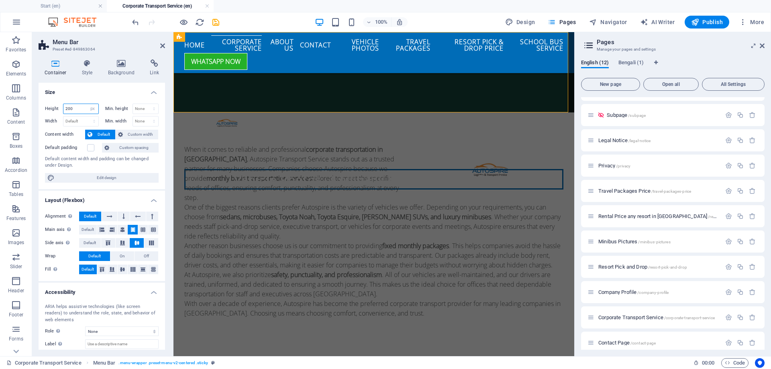
click at [82, 109] on input "200" at bounding box center [80, 109] width 35 height 10
click at [99, 94] on h4 "Size" at bounding box center [102, 90] width 127 height 14
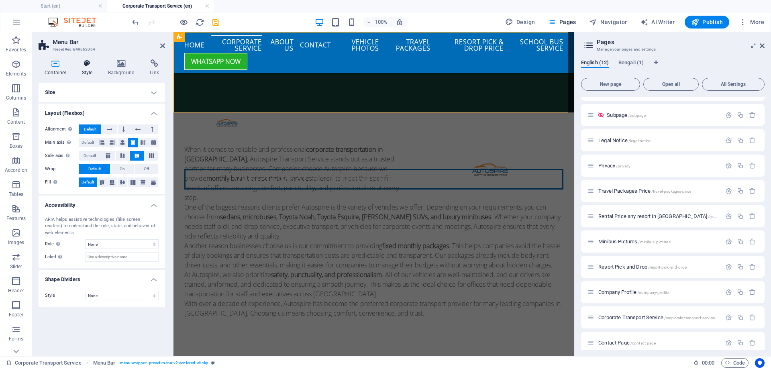
click at [85, 69] on h4 "Style" at bounding box center [89, 67] width 26 height 17
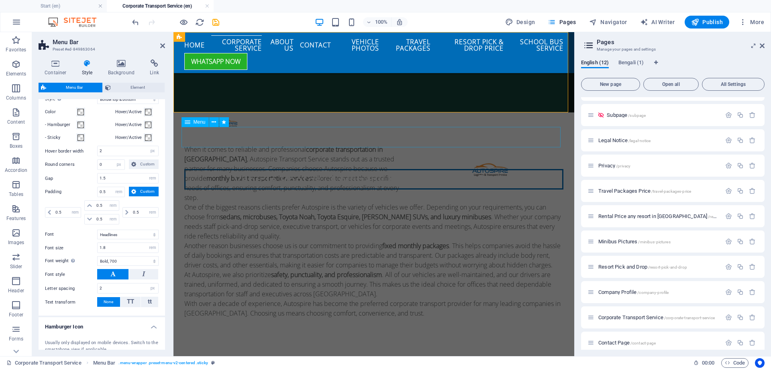
click at [276, 169] on nav "Vehicle Photos Company Profile Travel Pack Contact" at bounding box center [373, 179] width 379 height 20
select select "px"
select select "flash"
select select "s"
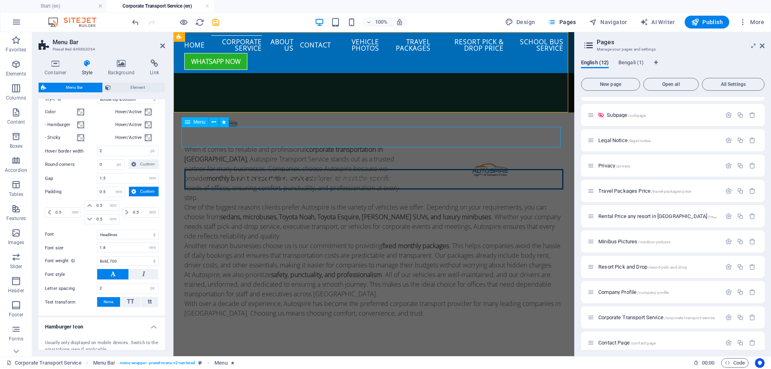
select select "s"
select select "scroll"
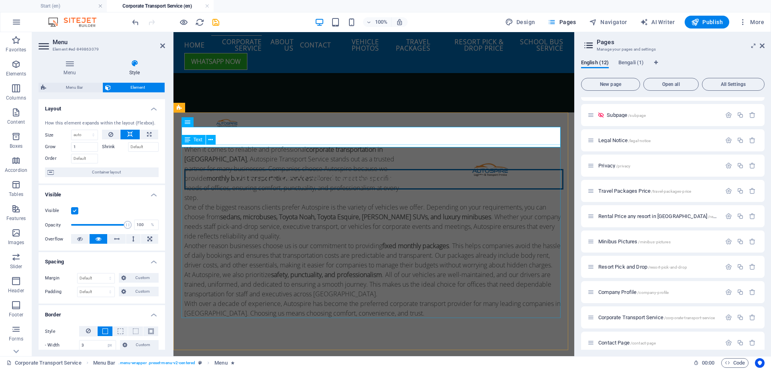
click at [291, 186] on div "When it comes to reliable and professional corporate transportation in Dhaka , …" at bounding box center [373, 232] width 379 height 174
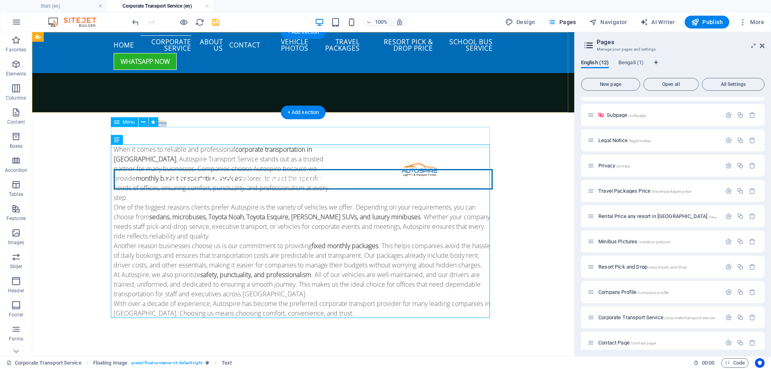
click at [268, 169] on nav "Vehicle Photos Company Profile Travel Pack Contact" at bounding box center [303, 179] width 379 height 20
select select "px"
select select "flash"
select select "s"
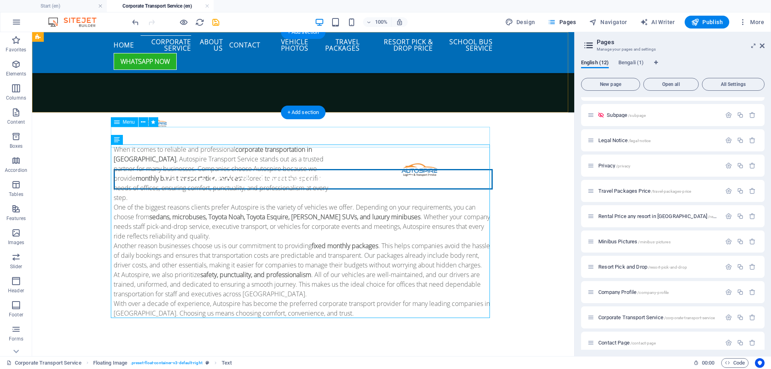
select select "s"
select select "scroll"
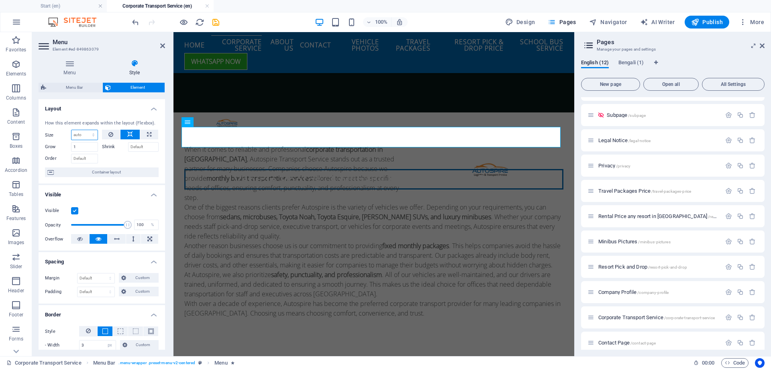
click at [90, 136] on select "Default auto px % 1/1 1/2 1/3 1/4 1/5 1/6 1/7 1/8 1/9 1/10" at bounding box center [85, 135] width 26 height 10
click at [72, 130] on select "Default auto px % 1/1 1/2 1/3 1/4 1/5 1/6 1/7 1/8 1/9 1/10" at bounding box center [85, 135] width 26 height 10
select select "DISABLED_OPTION_VALUE"
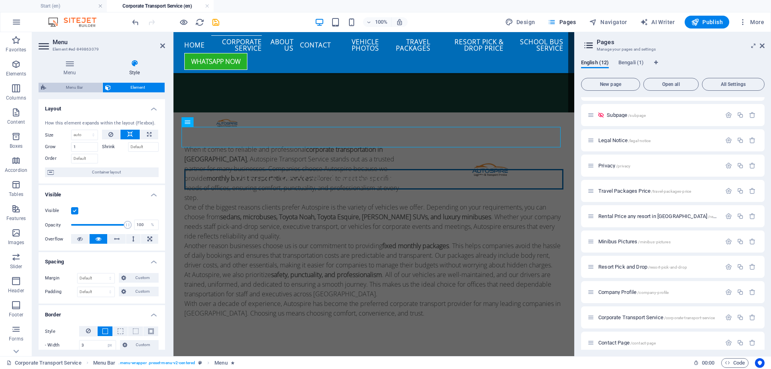
click at [87, 87] on span "Menu Bar" at bounding box center [74, 88] width 51 height 10
select select "rem"
select select "sticky_menu"
select select "px"
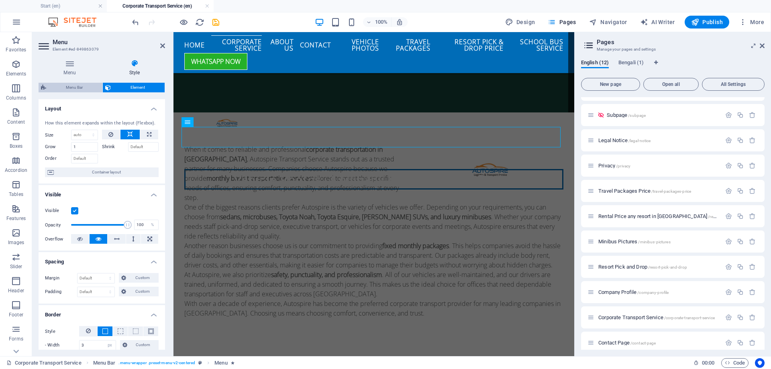
select select "px"
select select "hover_border_vertical"
select select "px"
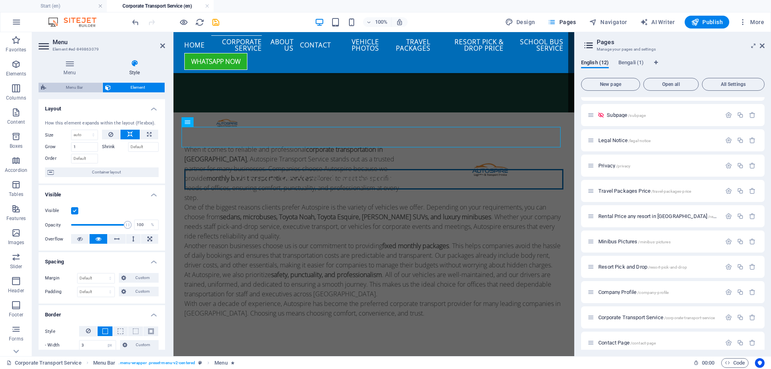
select select "rem"
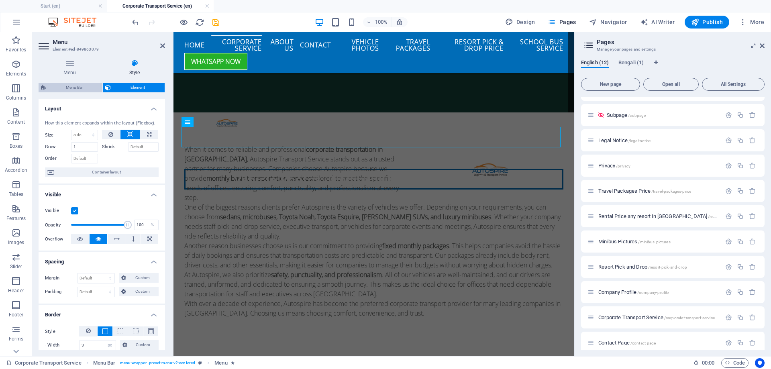
select select "rem"
select select "link-special-font"
select select "rem"
select select "700"
select select "px"
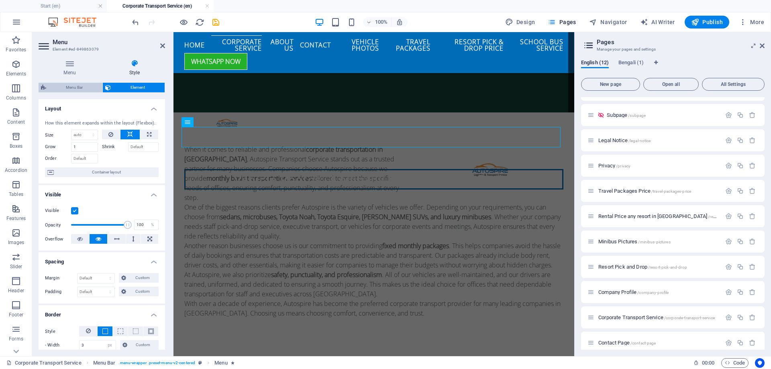
select select "preset-menu-v2-centered"
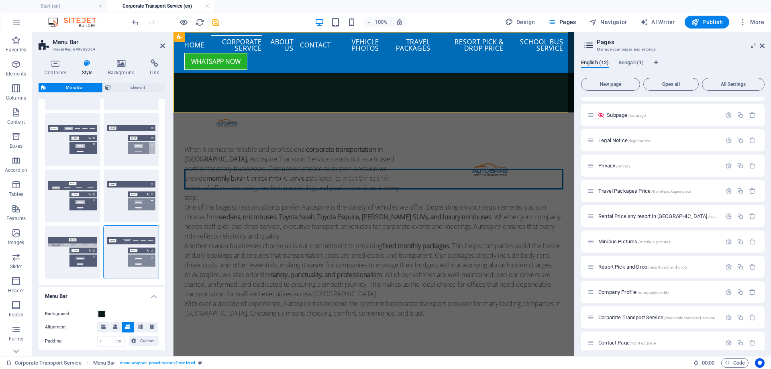
scroll to position [40, 0]
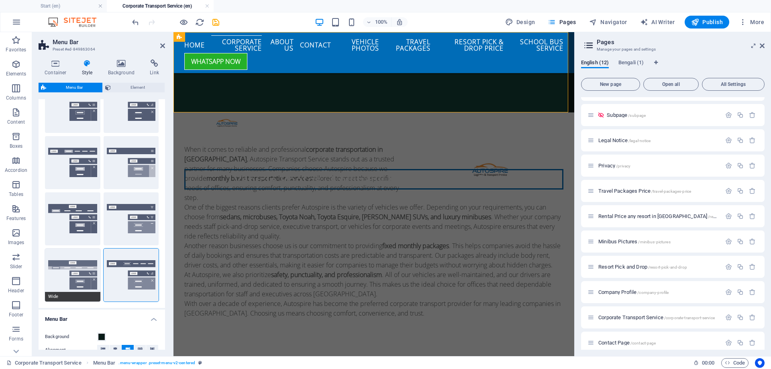
click at [72, 266] on button "Wide" at bounding box center [72, 275] width 55 height 53
type input "0"
type input "2"
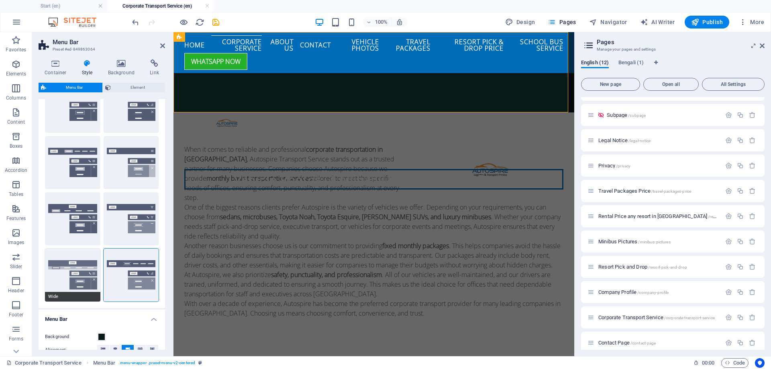
type input "2"
select select "hover_box_bottom"
type input "2"
type input "1"
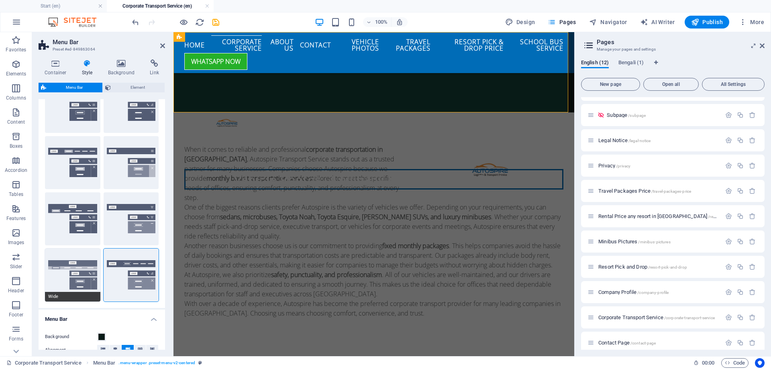
type input "1"
select select "link-default-font"
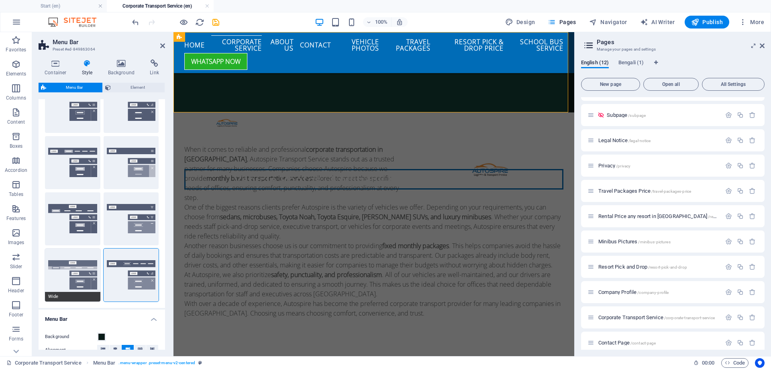
select select "px"
select select
type input "0"
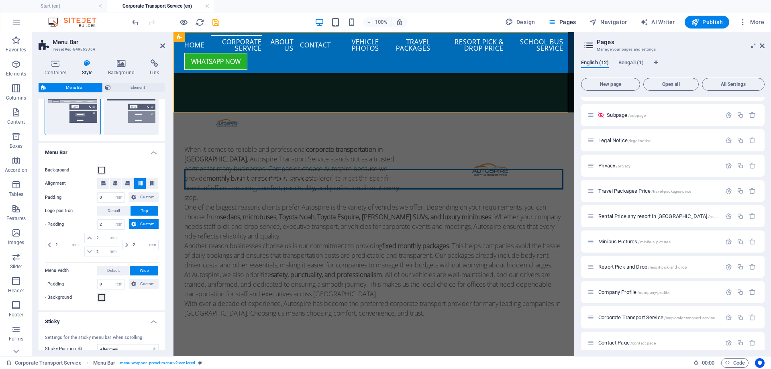
type input "16"
select select "400"
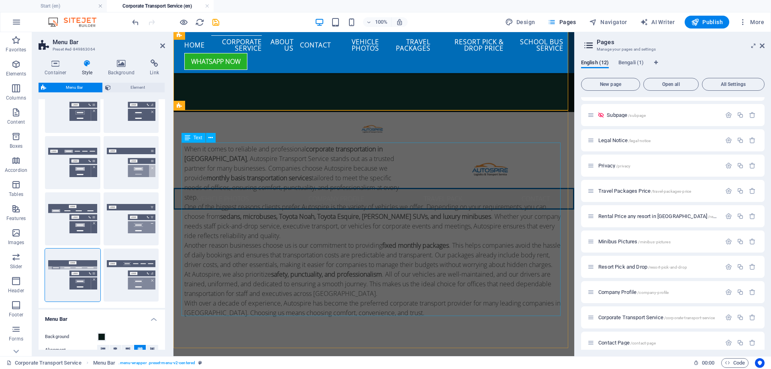
scroll to position [0, 0]
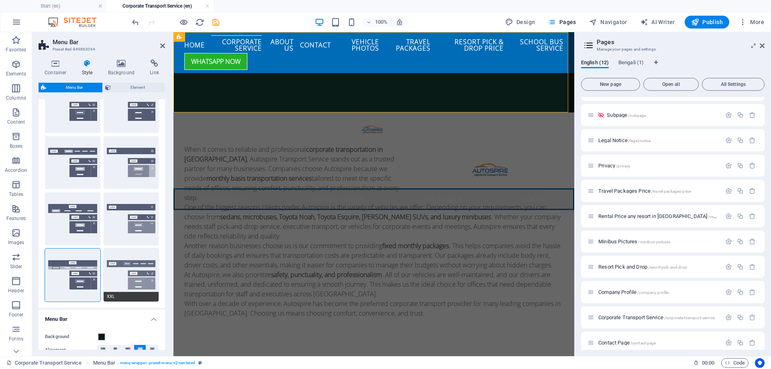
click at [134, 266] on button "XXL" at bounding box center [131, 275] width 55 height 53
type input "1"
select select "hover_border_vertical"
type input "2"
type input "1.5"
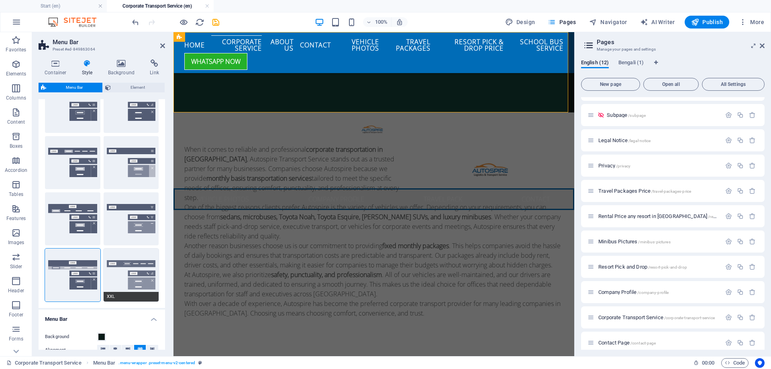
type input "0.5"
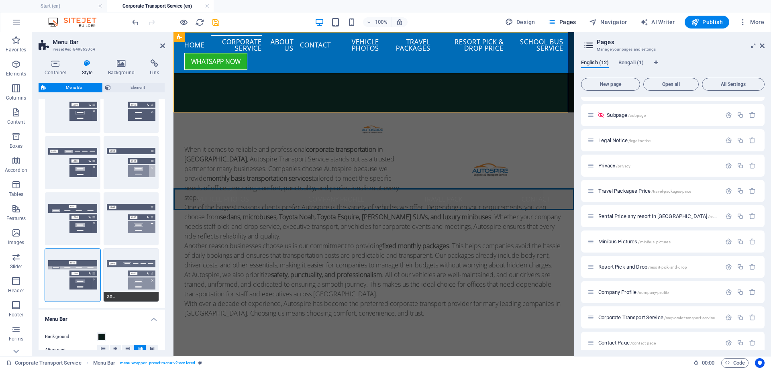
select select "link-special-font"
type input "1.8"
select select "rem"
select select "700"
type input "2"
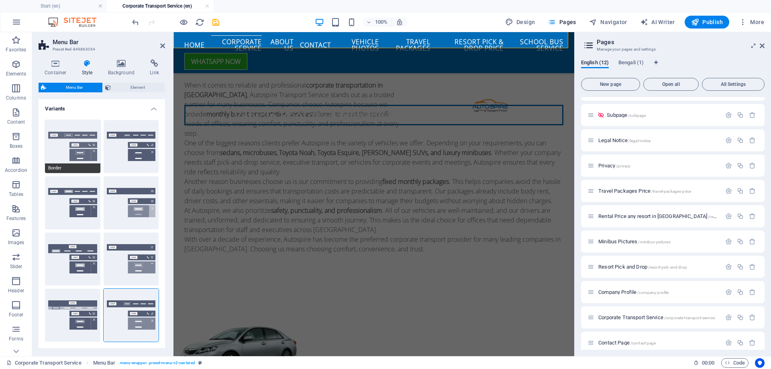
click at [88, 158] on button "Border" at bounding box center [72, 146] width 55 height 53
select select "sticky_reverse"
select select "hover_border"
type input "1"
type input "3"
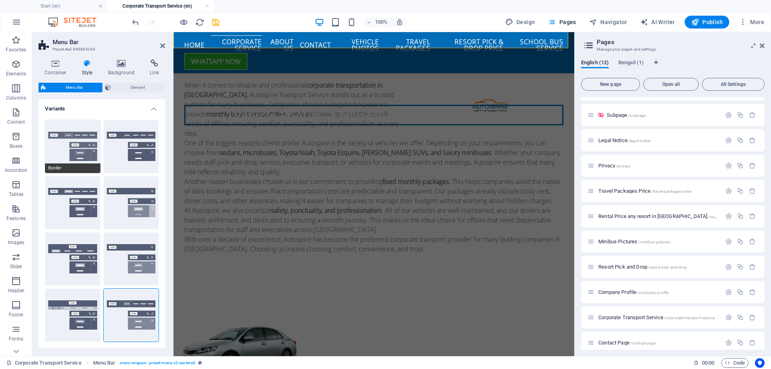
type input "1"
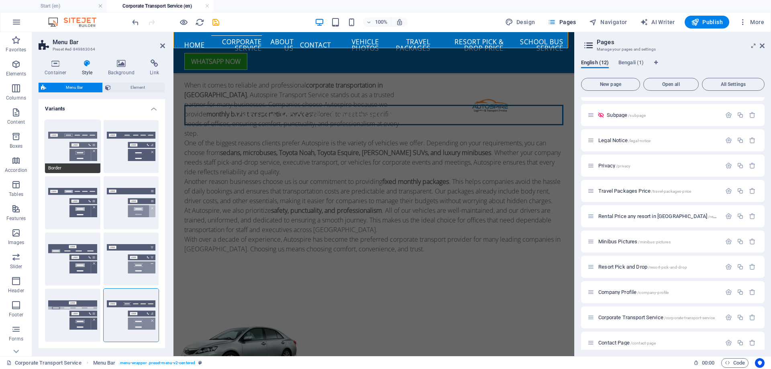
type input "1"
select select "link-special-font"
type input "1.1"
select select "rem"
select select
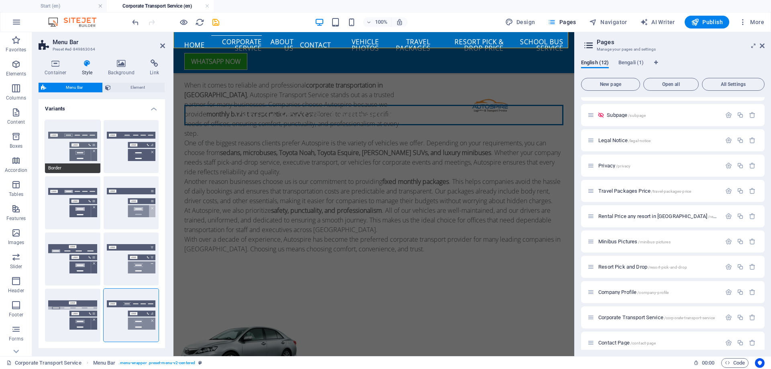
type input "1"
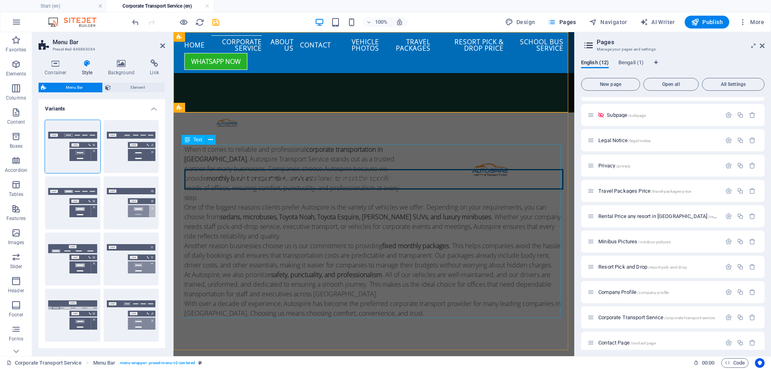
select select "400"
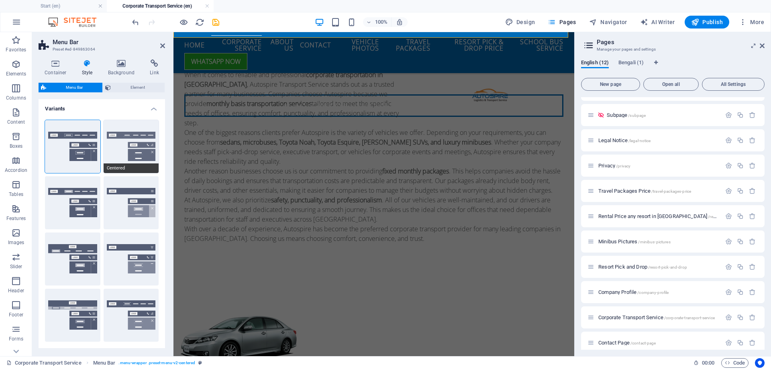
click at [129, 147] on button "Centered" at bounding box center [131, 146] width 55 height 53
select select "sticky_menu"
select select "hover_border_bottom"
type input "1"
type input "0"
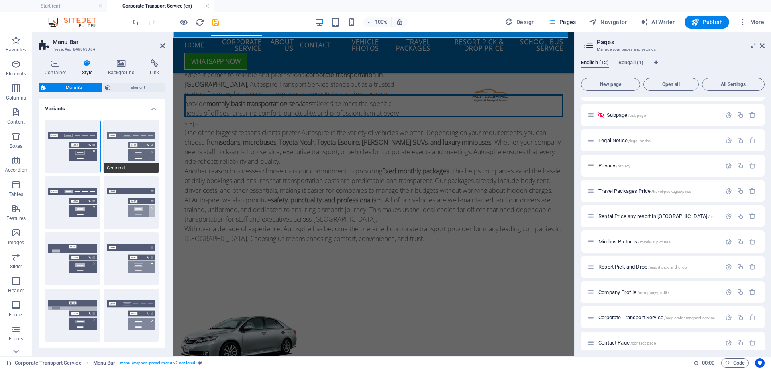
type input "2"
select select "DISABLED_OPTION_VALUE"
type input "0"
select select "link-special-font"
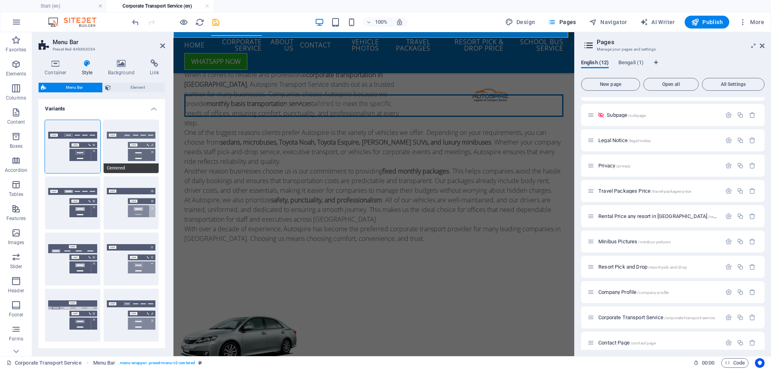
type input "1.5"
select select "rem"
select select
type input "2"
select select "400"
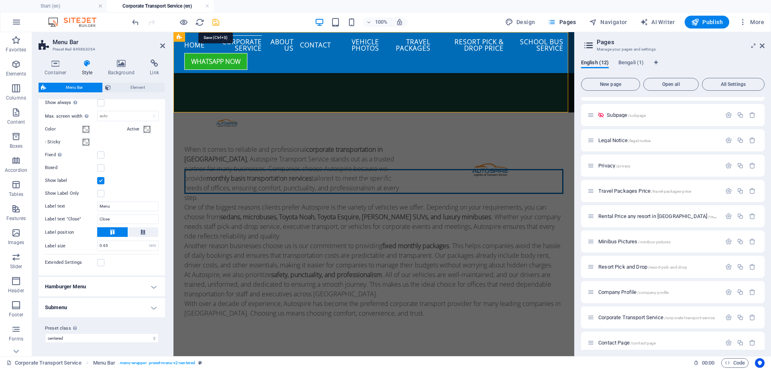
click at [215, 21] on icon "save" at bounding box center [215, 22] width 9 height 9
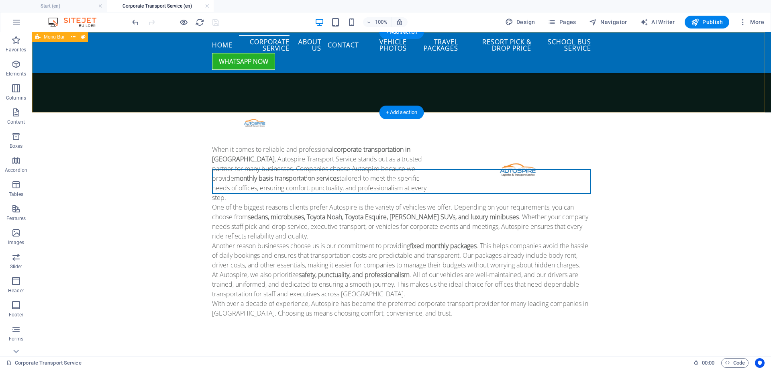
click at [640, 88] on div "Menu Vehicle Photos Company Profile Travel Pack Contact" at bounding box center [401, 72] width 739 height 80
select select "rem"
select select "sticky_menu"
select select "px"
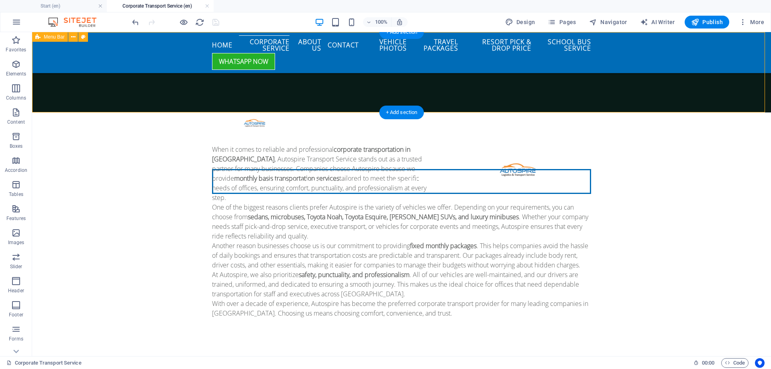
select select "px"
select select "hover_border_bottom"
select select "px"
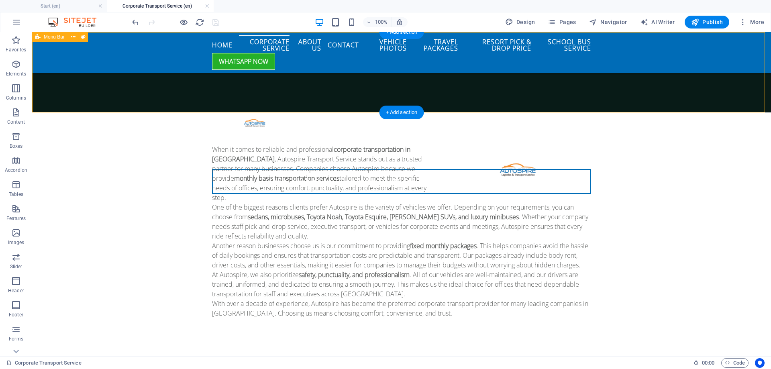
select select "px"
select select "rem"
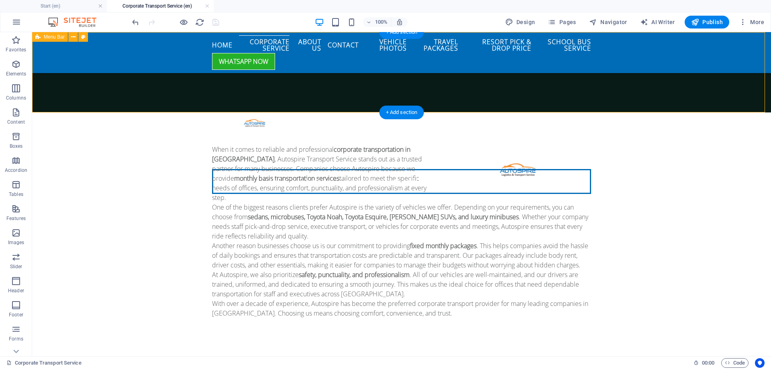
select select "rem"
select select "link-special-font"
select select "rem"
select select "400"
select select "px"
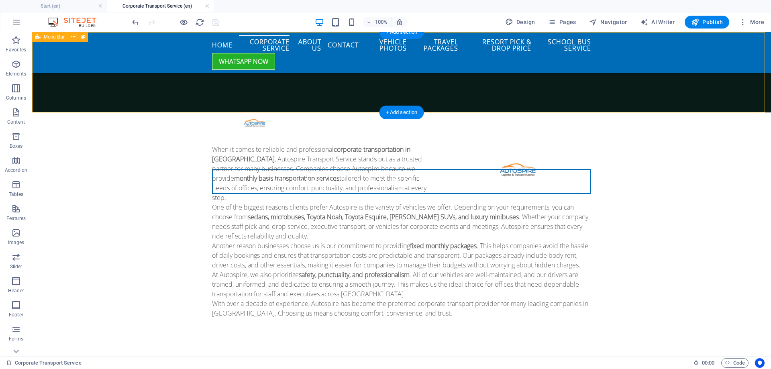
select select "rem"
select select "preset-menu-v2-centered"
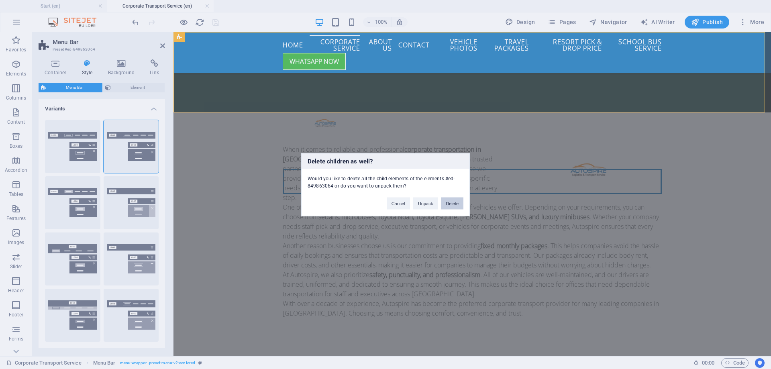
click at [454, 204] on button "Delete" at bounding box center [452, 203] width 22 height 12
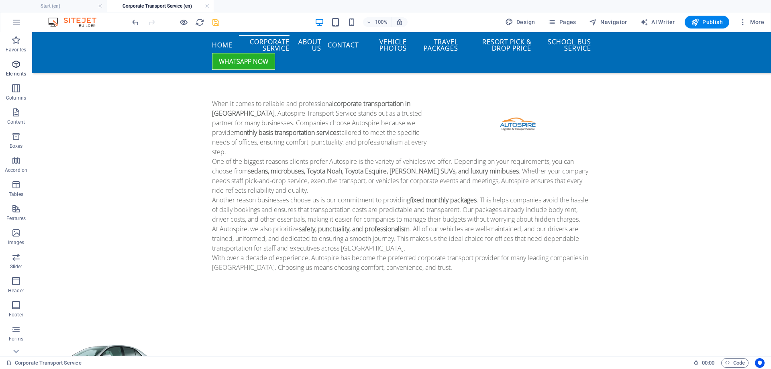
click at [17, 66] on icon "button" at bounding box center [16, 64] width 10 height 10
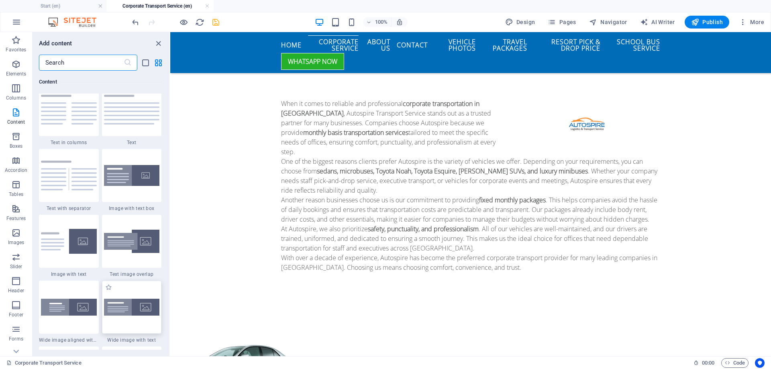
scroll to position [1411, 0]
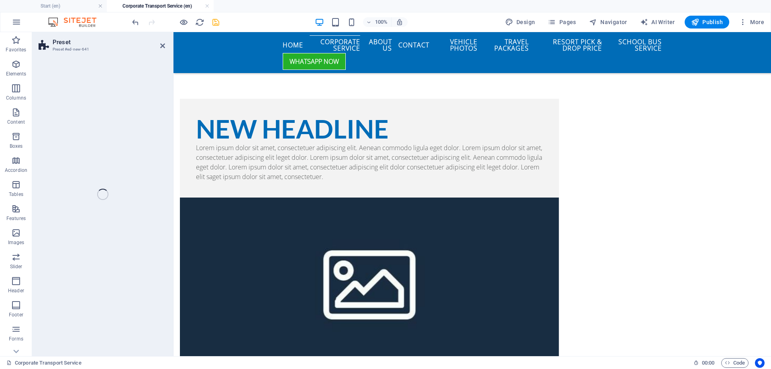
select select "rem"
select select "px"
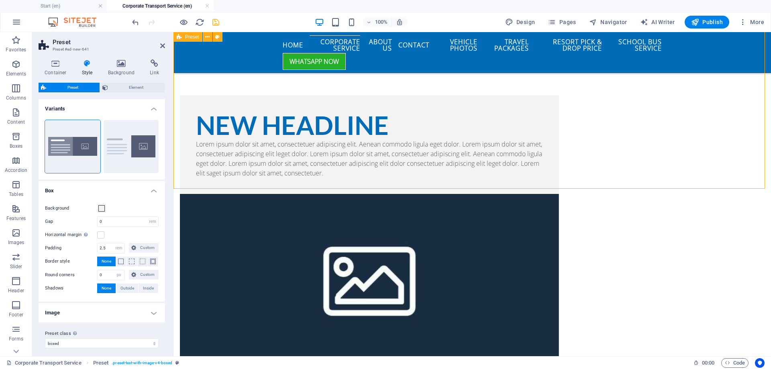
scroll to position [0, 0]
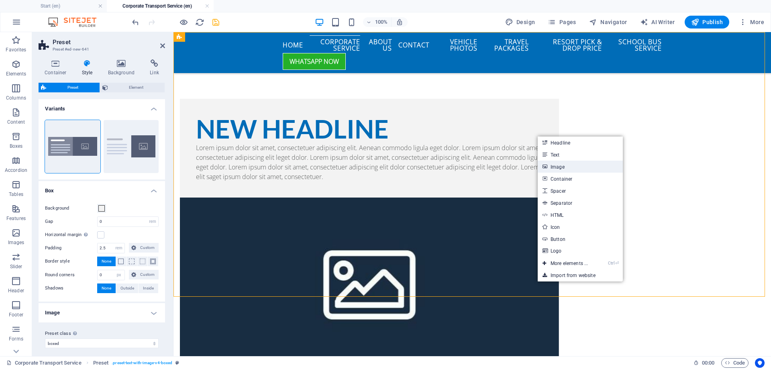
click at [569, 166] on link "Image" at bounding box center [580, 167] width 85 height 12
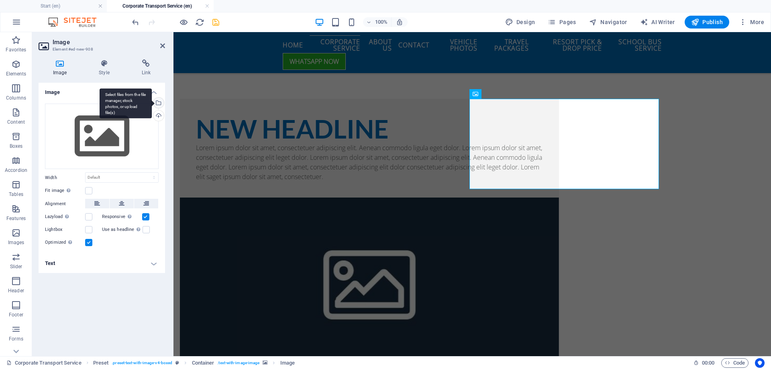
click at [159, 101] on div "Select files from the file manager, stock photos, or upload file(s)" at bounding box center [158, 104] width 12 height 12
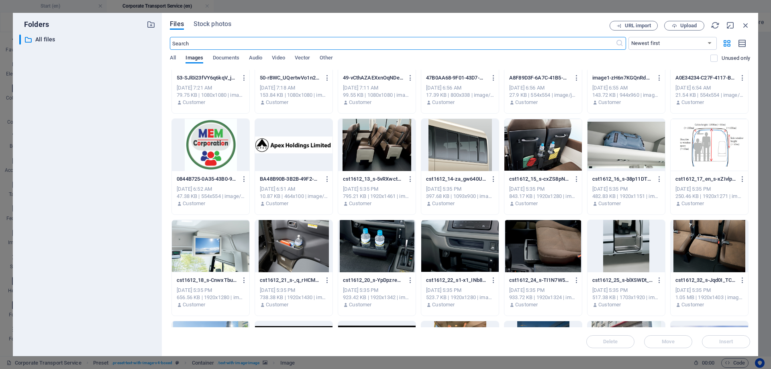
scroll to position [2098, 0]
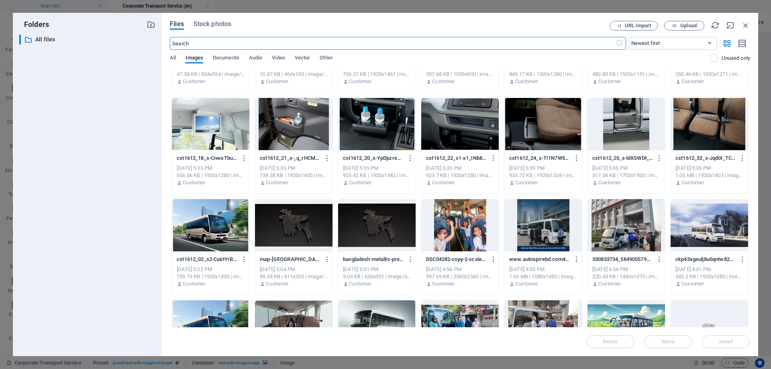
click at [553, 225] on div at bounding box center [544, 225] width 78 height 52
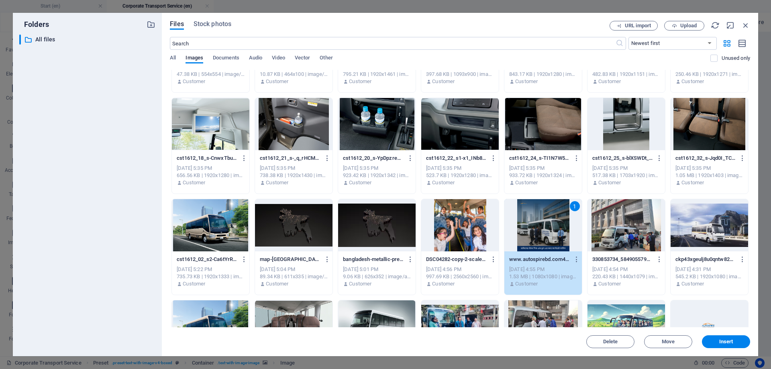
scroll to position [2138, 0]
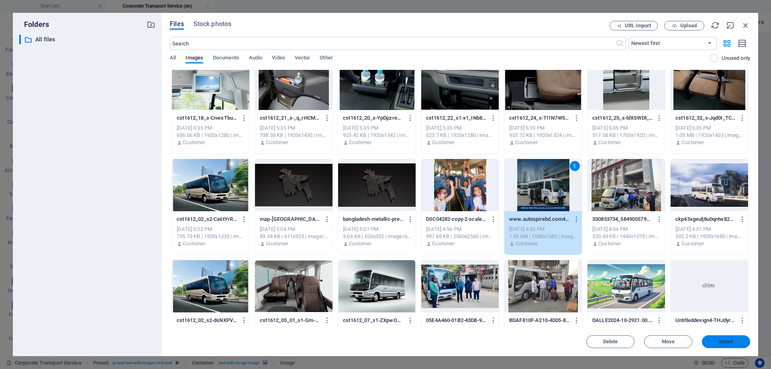
click at [733, 340] on span "Insert" at bounding box center [727, 341] width 14 height 5
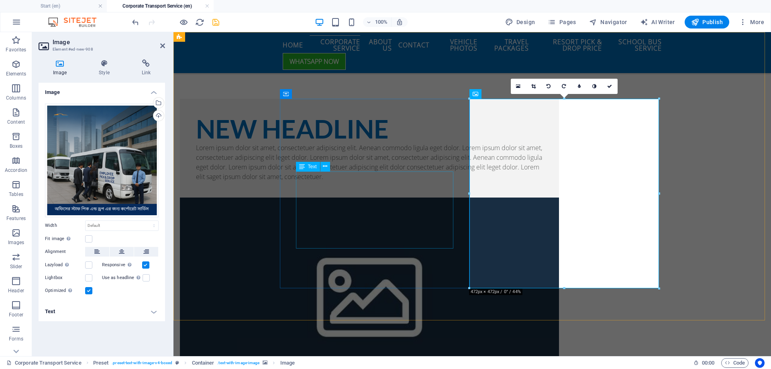
click at [375, 182] on div "Lorem ipsum dolor sit amet, consectetuer adipiscing elit. Aenean commodo ligula…" at bounding box center [369, 162] width 347 height 39
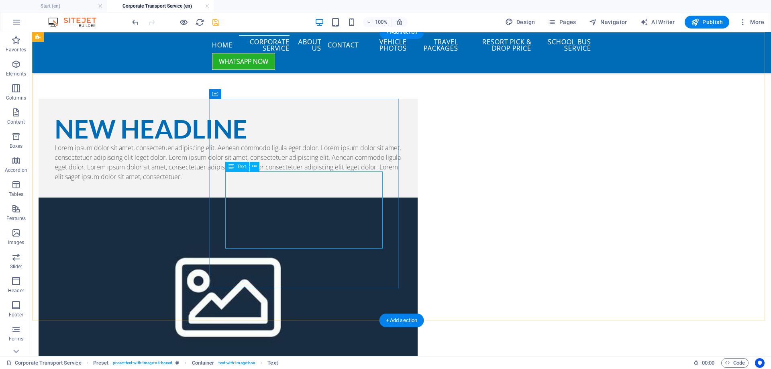
click at [323, 182] on div "Lorem ipsum dolor sit amet, consectetuer adipiscing elit. Aenean commodo ligula…" at bounding box center [228, 162] width 347 height 39
click at [182, 193] on div "New headline Lorem ipsum dolor sit amet, consectetuer adipiscing elit. Aenean c…" at bounding box center [228, 148] width 379 height 99
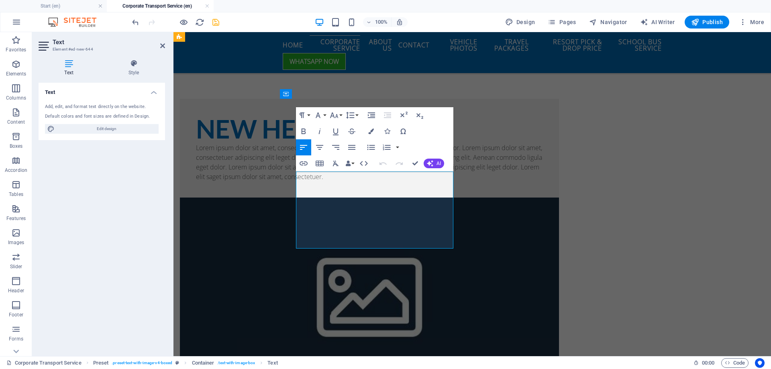
click at [371, 182] on p "Lorem ipsum dolor sit amet, consectetuer adipiscing elit. Aenean commodo ligula…" at bounding box center [369, 162] width 347 height 39
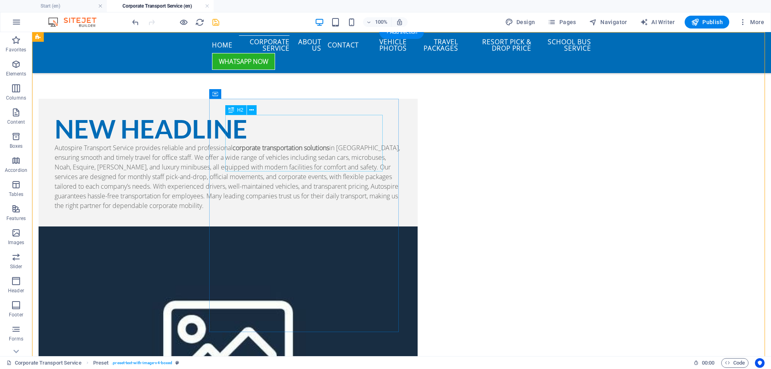
click at [293, 143] on div "New headline" at bounding box center [228, 129] width 347 height 28
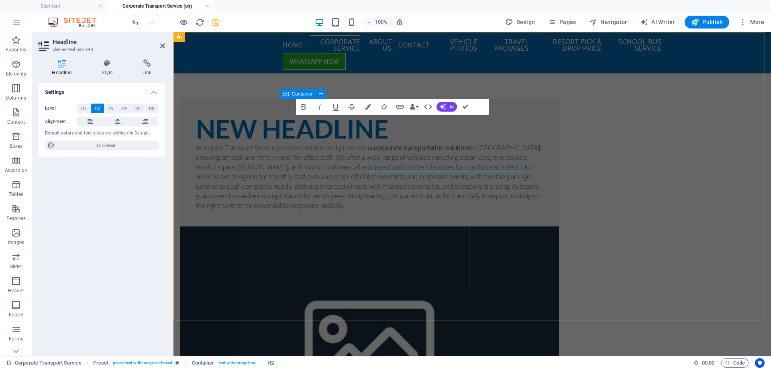
click at [293, 153] on div "New headline Autospire Transport Service provides reliable and professional cor…" at bounding box center [369, 163] width 379 height 128
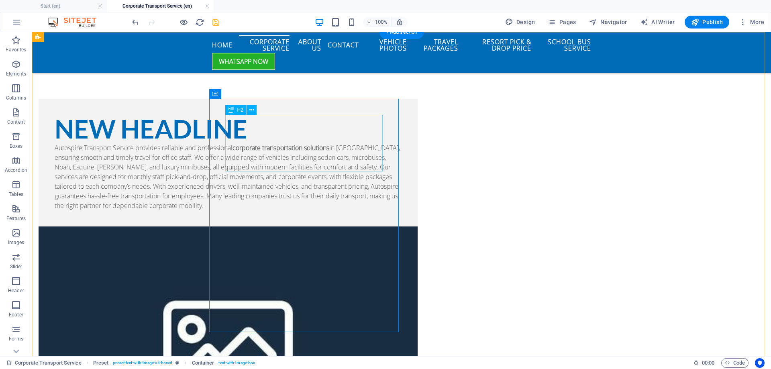
click at [257, 143] on div "New headline" at bounding box center [228, 129] width 347 height 28
click at [264, 139] on div "New headline" at bounding box center [228, 129] width 347 height 28
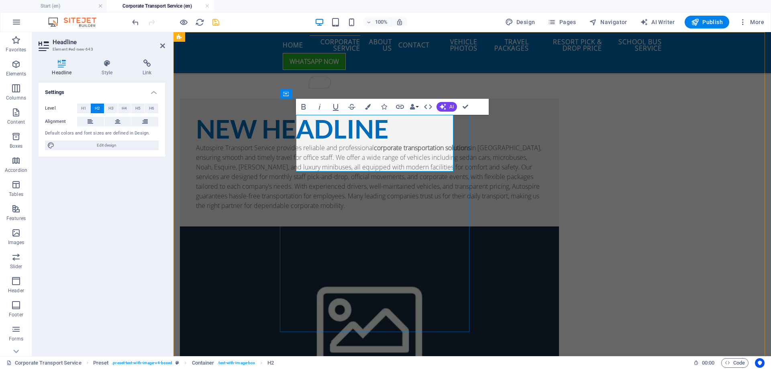
click at [343, 133] on h2 "New headline" at bounding box center [369, 129] width 347 height 28
click at [343, 132] on h2 "New headline" at bounding box center [369, 129] width 347 height 28
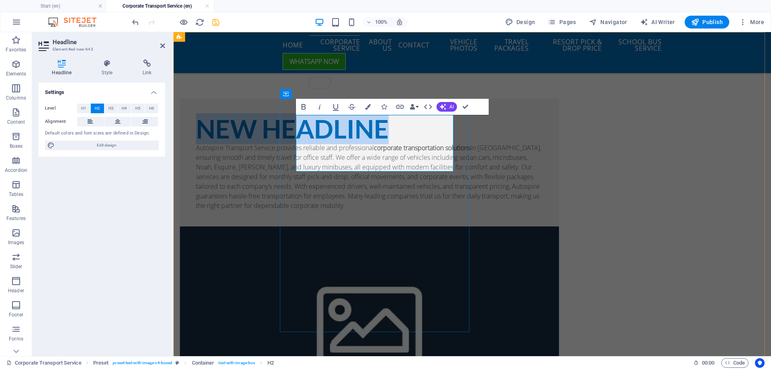
click at [343, 132] on h2 "New headline" at bounding box center [369, 129] width 347 height 28
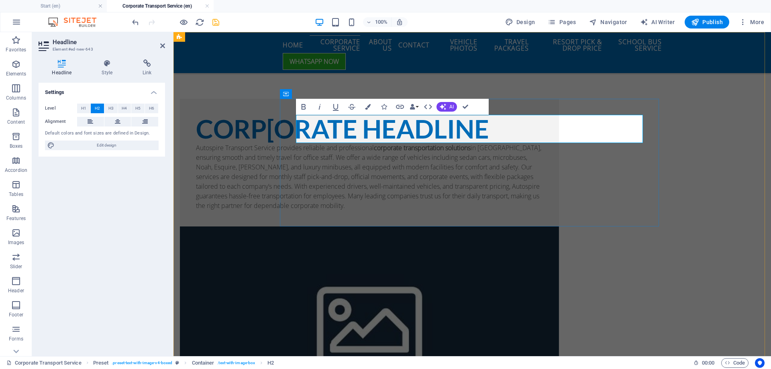
click at [378, 127] on h2 "Corp[orate headline" at bounding box center [369, 129] width 347 height 28
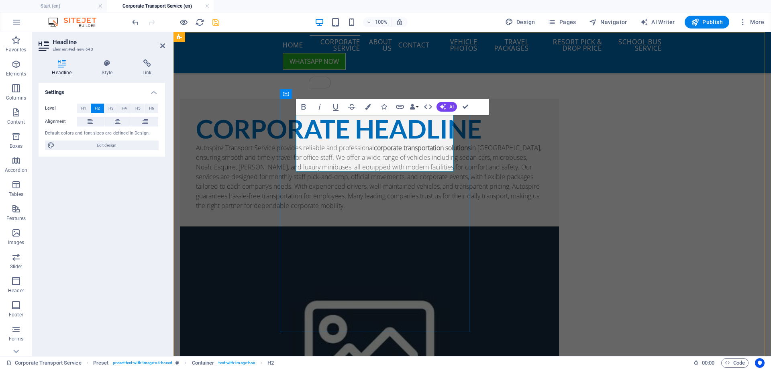
click at [395, 143] on h2 "Corporate headline" at bounding box center [369, 129] width 347 height 28
click at [386, 143] on h2 "Corporate Servioce" at bounding box center [369, 129] width 347 height 28
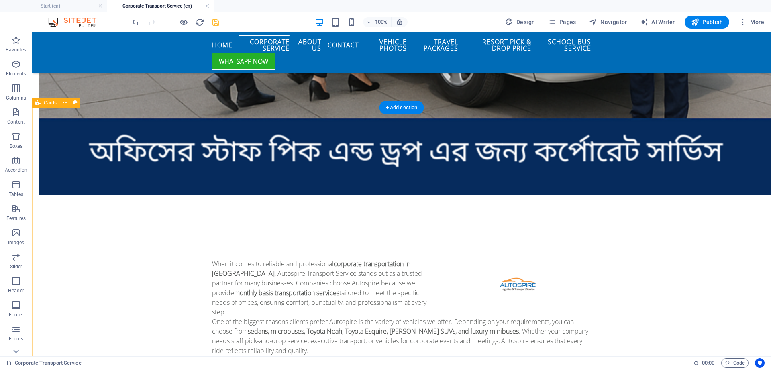
scroll to position [1043, 0]
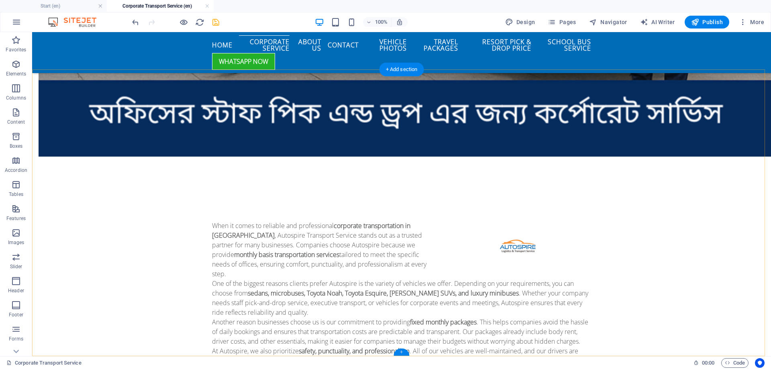
click at [400, 350] on div "+" at bounding box center [402, 352] width 16 height 7
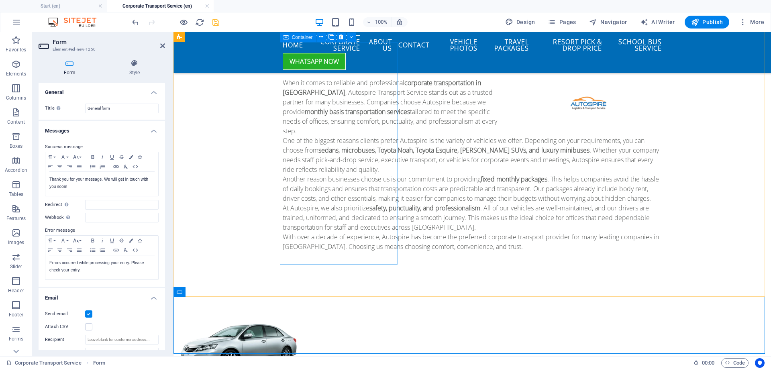
scroll to position [1106, 0]
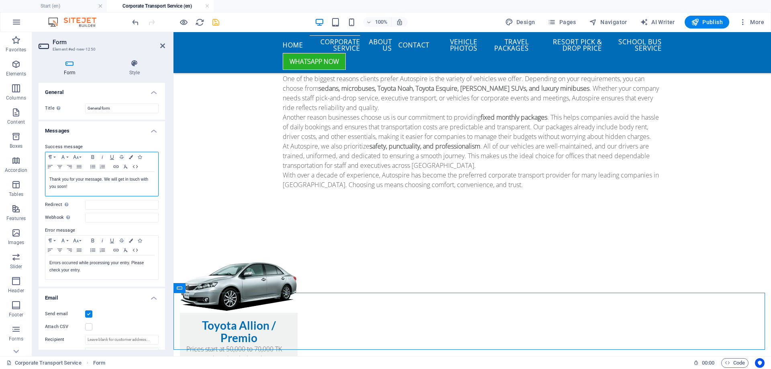
click at [99, 185] on p "Thank you for your message. We will get in touch with you soon!" at bounding box center [101, 183] width 105 height 14
click at [92, 205] on input "Redirect Define a redirect target upon successful form submission; for example,…" at bounding box center [122, 205] width 74 height 10
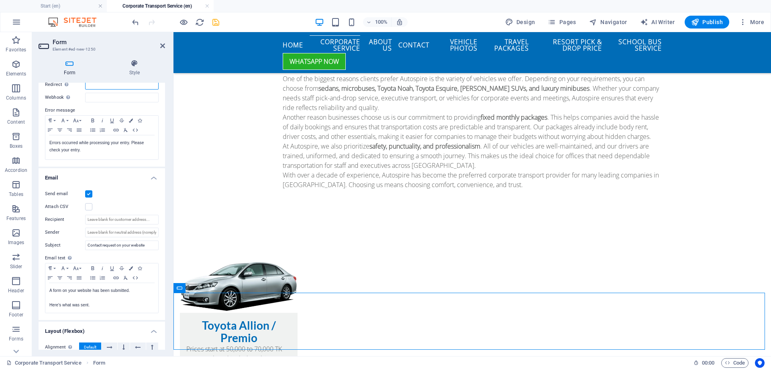
scroll to position [121, 0]
click at [124, 220] on input "Recipient" at bounding box center [122, 220] width 74 height 10
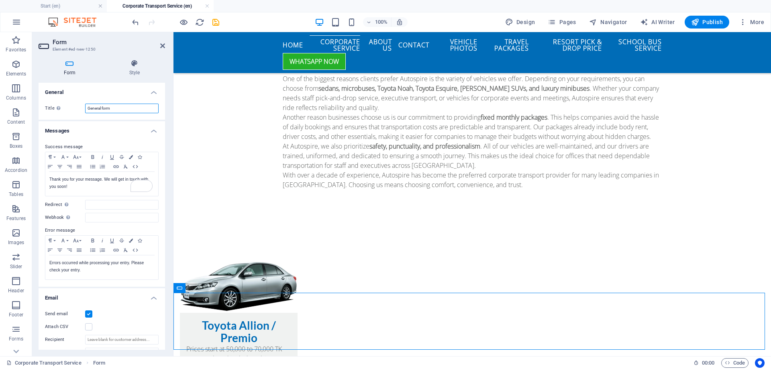
click at [125, 111] on input "General form" at bounding box center [122, 109] width 74 height 10
click at [149, 91] on h4 "General" at bounding box center [102, 90] width 127 height 14
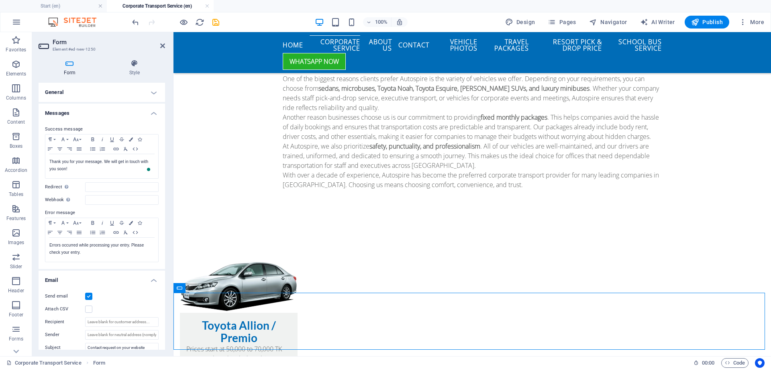
click at [151, 92] on h4 "General" at bounding box center [102, 92] width 127 height 19
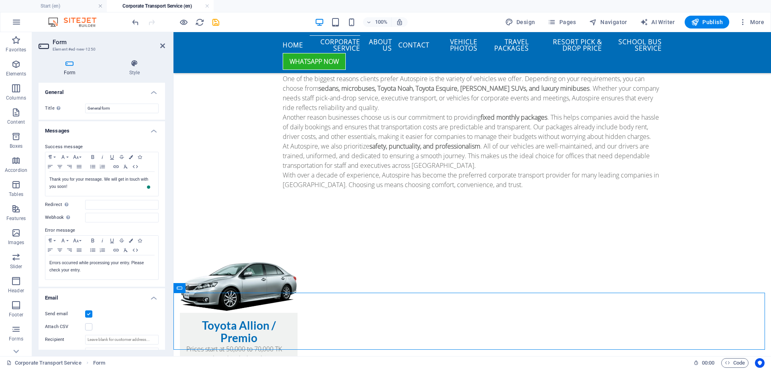
click at [153, 90] on h4 "General" at bounding box center [102, 90] width 127 height 14
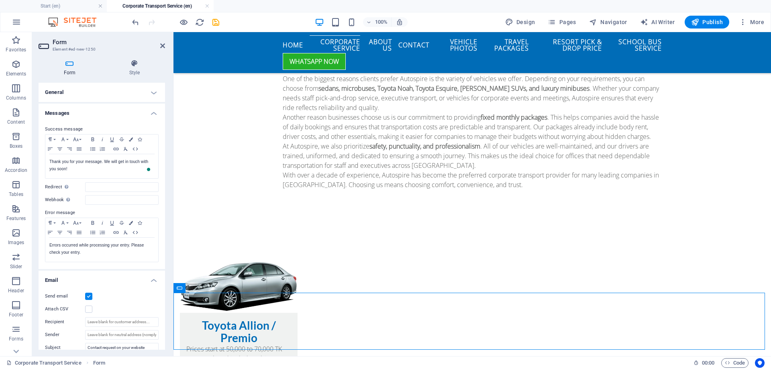
click at [153, 90] on h4 "General" at bounding box center [102, 92] width 127 height 19
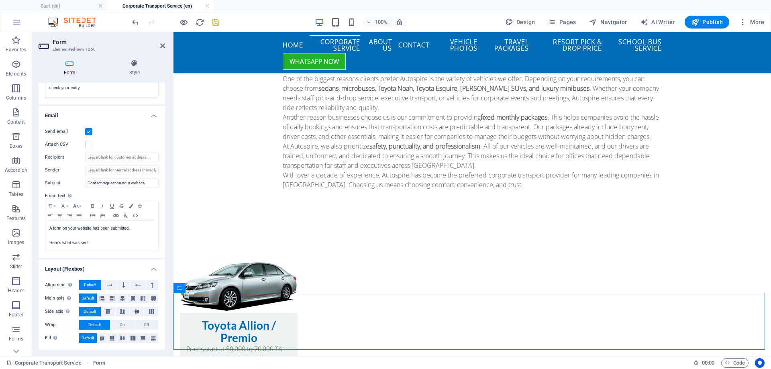
scroll to position [142, 0]
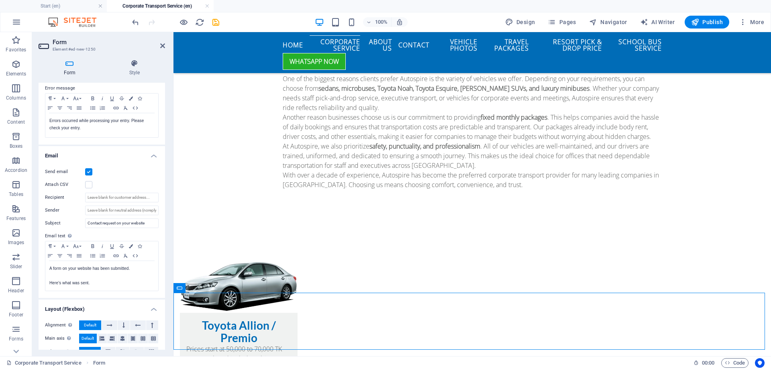
click at [55, 152] on h4 "Email" at bounding box center [102, 153] width 127 height 14
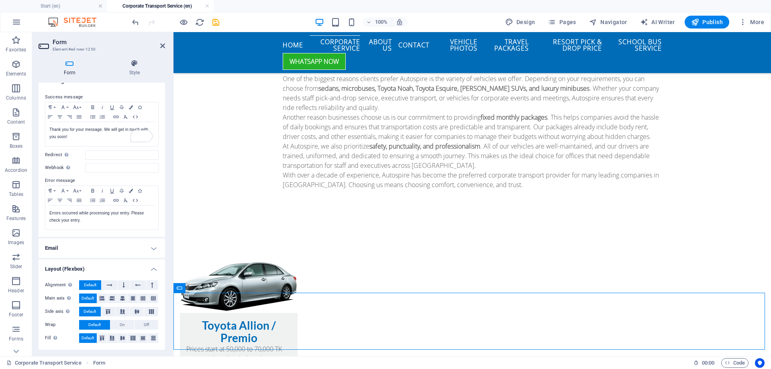
scroll to position [50, 0]
click at [129, 69] on h4 "Style" at bounding box center [134, 67] width 61 height 17
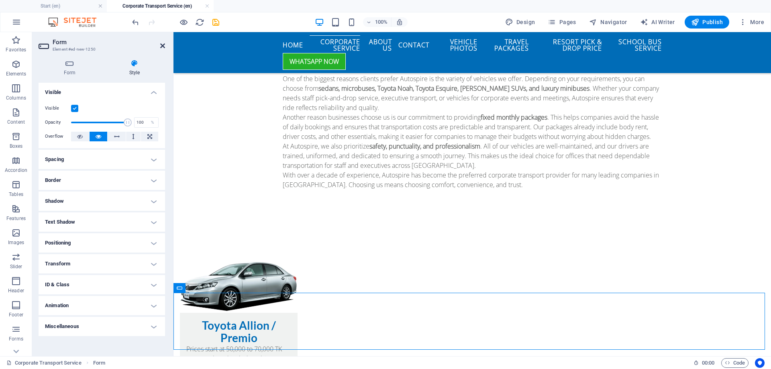
click at [164, 47] on icon at bounding box center [162, 46] width 5 height 6
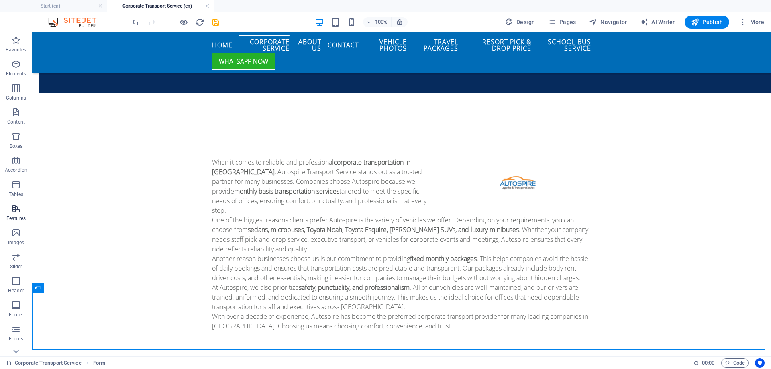
click at [21, 217] on p "Features" at bounding box center [15, 218] width 19 height 6
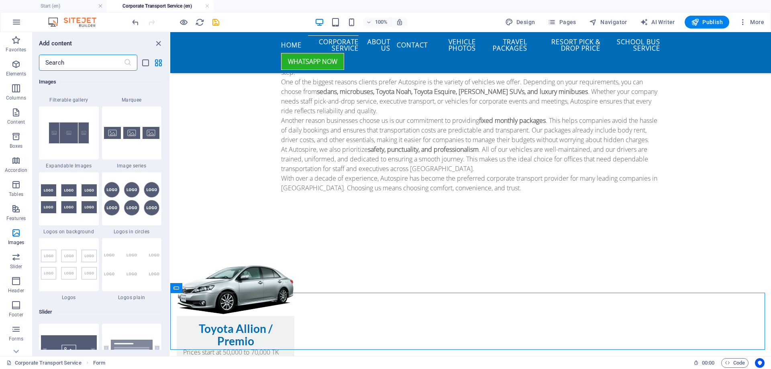
scroll to position [4297, 0]
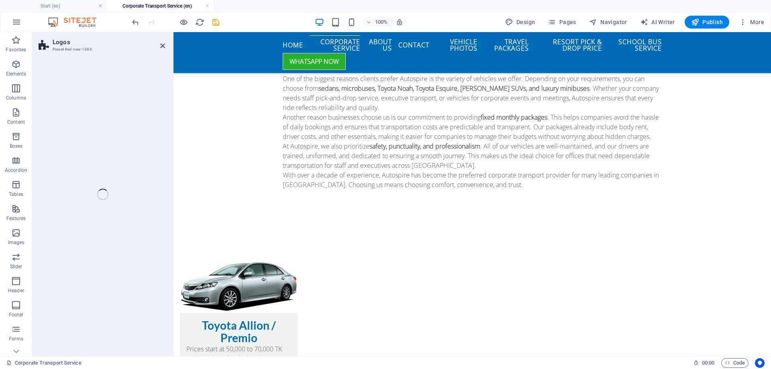
select select "rem"
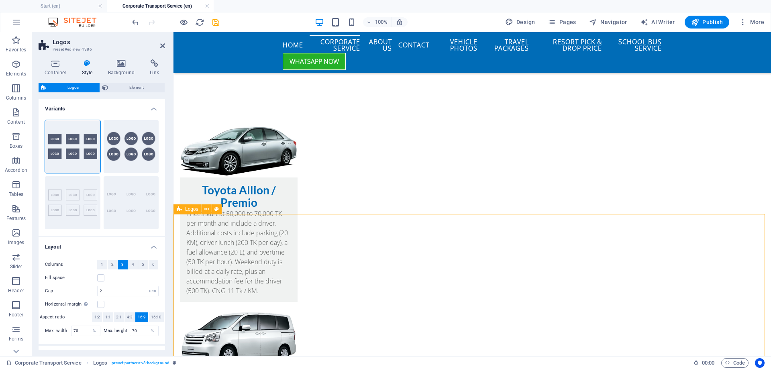
scroll to position [1304, 0]
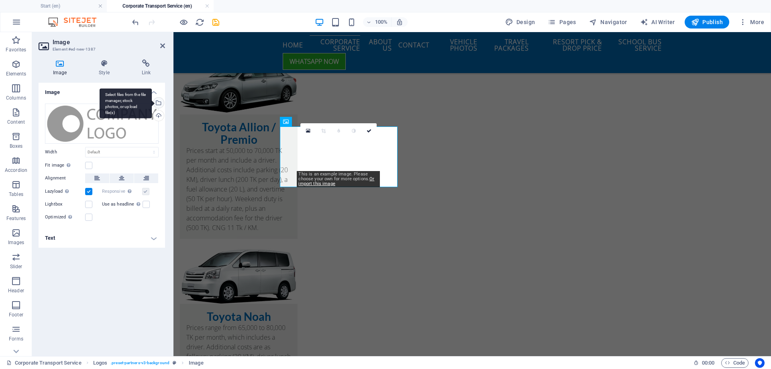
click at [152, 101] on div "Select files from the file manager, stock photos, or upload file(s)" at bounding box center [126, 103] width 52 height 30
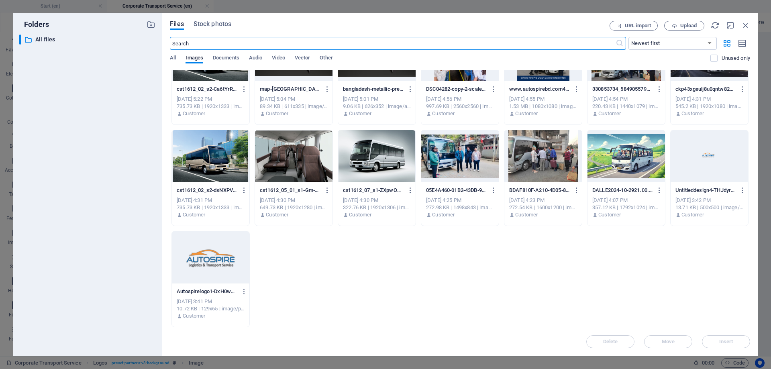
scroll to position [2028, 0]
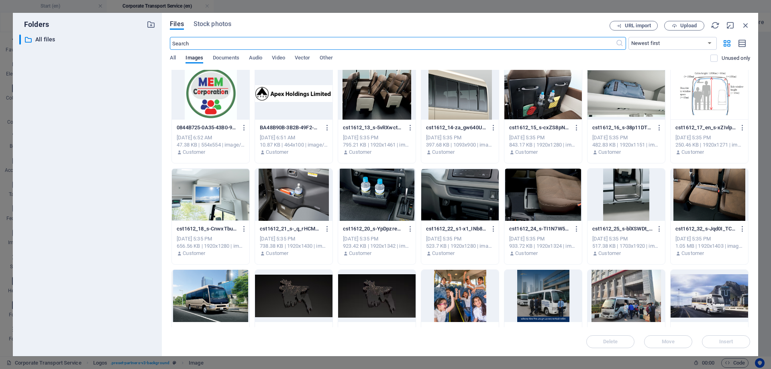
click at [284, 99] on div at bounding box center [294, 93] width 78 height 52
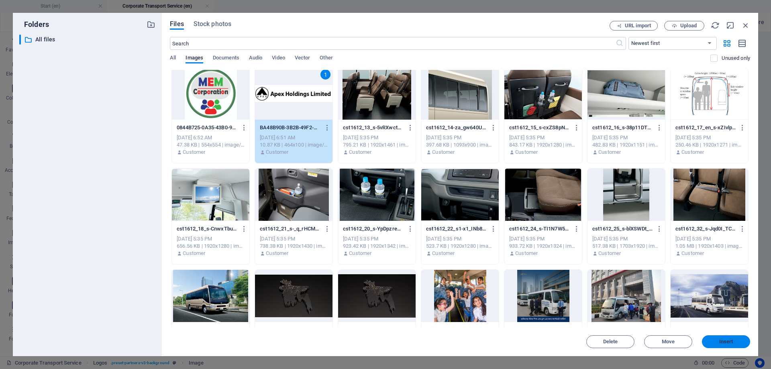
click at [730, 346] on button "Insert" at bounding box center [726, 341] width 48 height 13
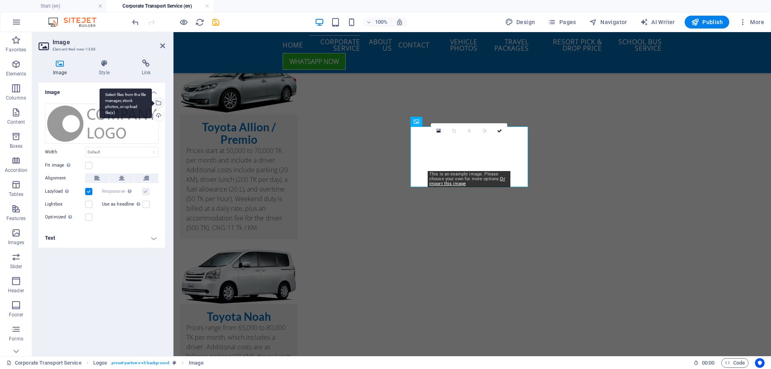
click at [159, 101] on div "Select files from the file manager, stock photos, or upload file(s)" at bounding box center [158, 104] width 12 height 12
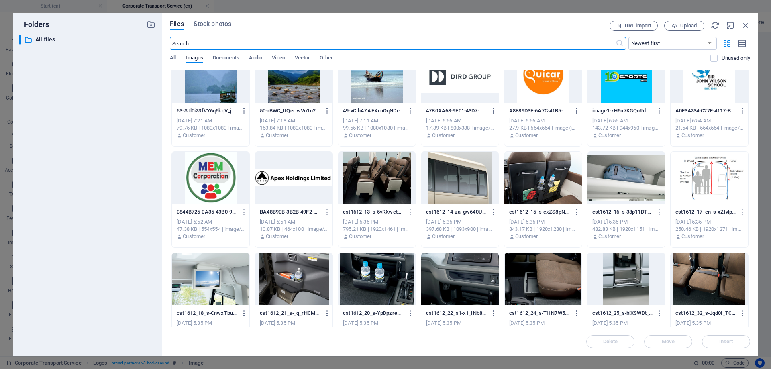
scroll to position [1962, 0]
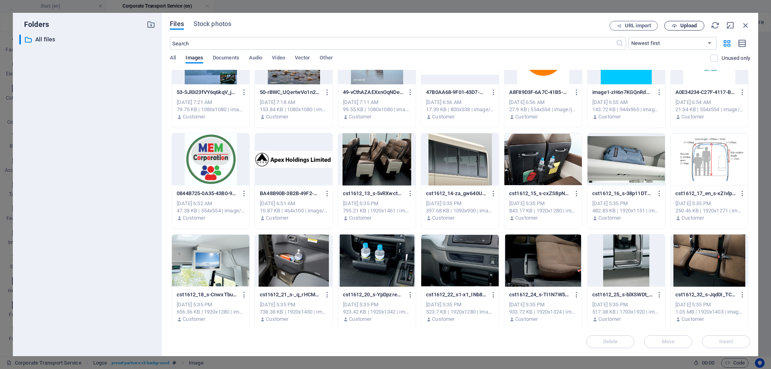
click at [684, 30] on button "Upload" at bounding box center [684, 26] width 40 height 10
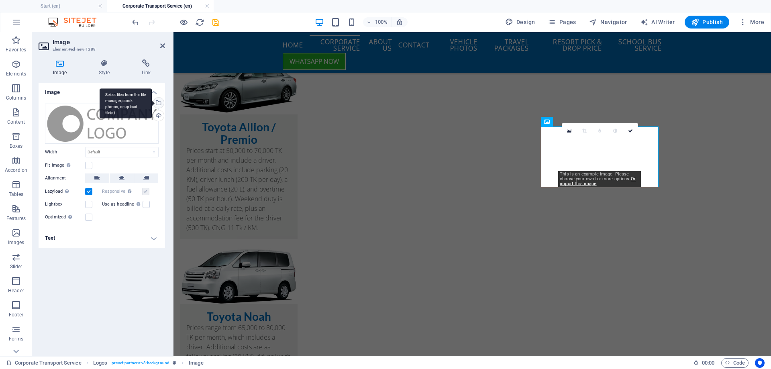
click at [162, 105] on div "Select files from the file manager, stock photos, or upload file(s)" at bounding box center [158, 104] width 12 height 12
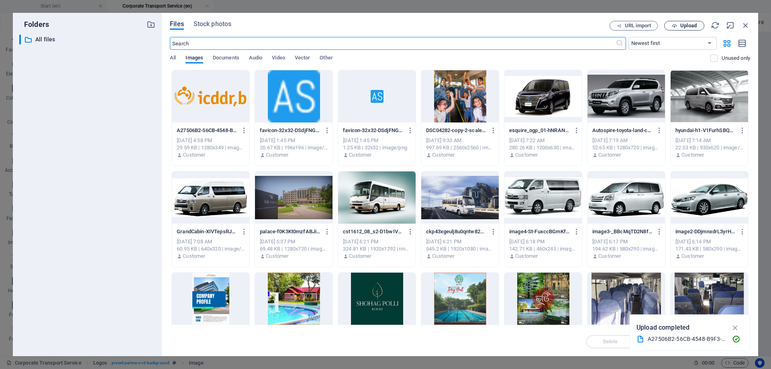
click at [685, 27] on span "Upload" at bounding box center [689, 25] width 16 height 5
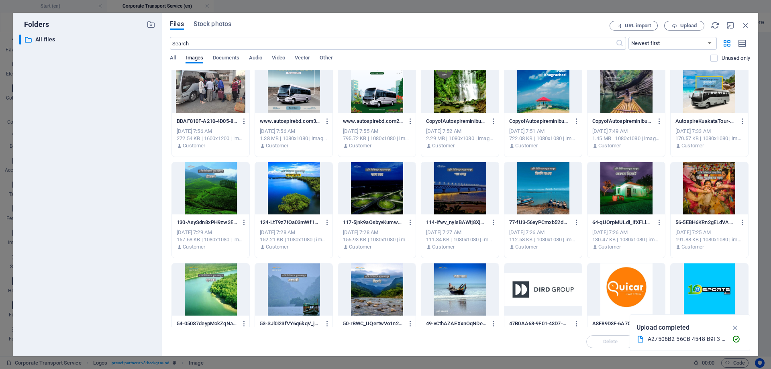
scroll to position [1811, 0]
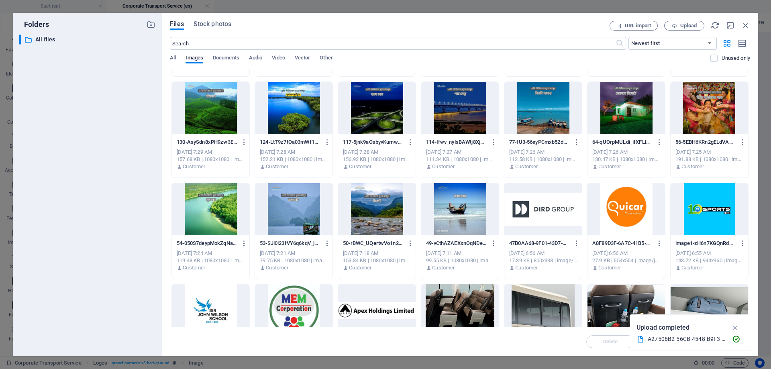
click at [617, 210] on div at bounding box center [627, 209] width 78 height 52
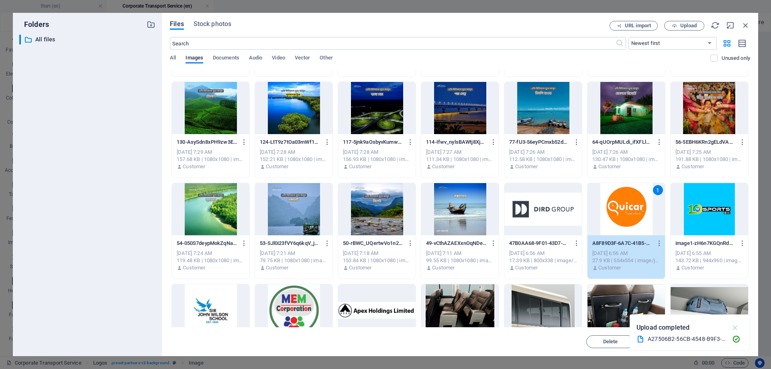
click at [738, 325] on icon "button" at bounding box center [735, 327] width 9 height 9
click at [731, 341] on span "Insert" at bounding box center [727, 341] width 14 height 5
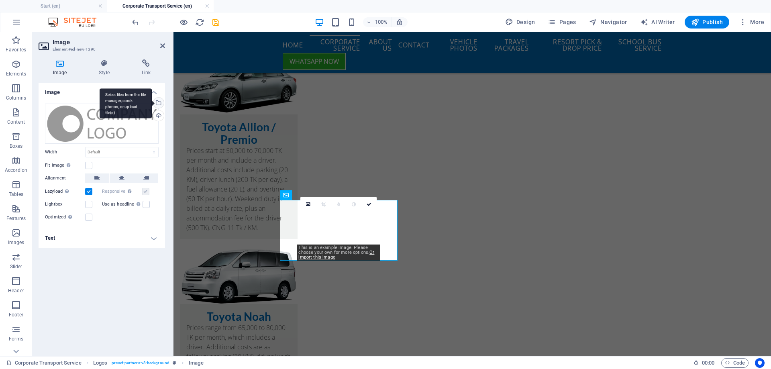
click at [152, 103] on div "Select files from the file manager, stock photos, or upload file(s)" at bounding box center [126, 103] width 52 height 30
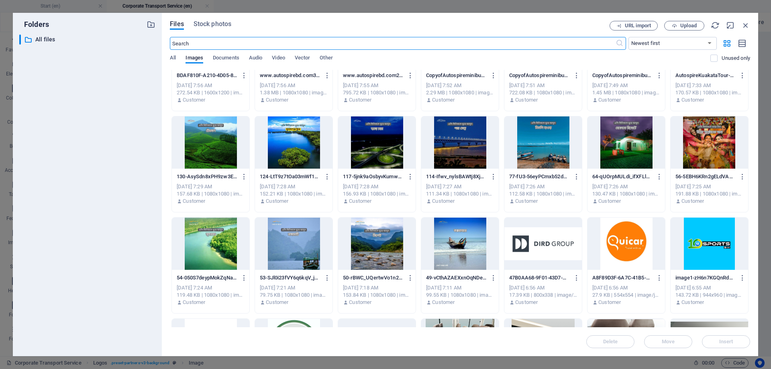
scroll to position [1881, 0]
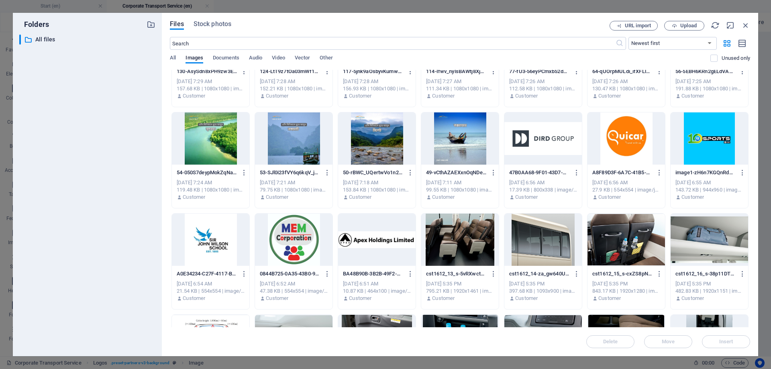
click at [638, 132] on div at bounding box center [627, 138] width 78 height 52
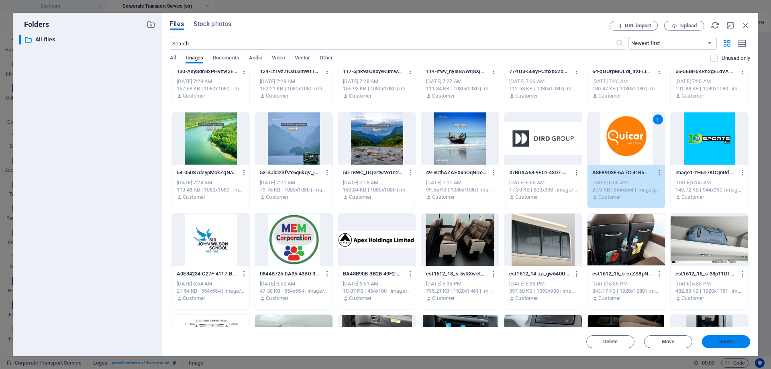
drag, startPoint x: 721, startPoint y: 336, endPoint x: 544, endPoint y: 300, distance: 180.5
click at [721, 336] on button "Insert" at bounding box center [726, 341] width 48 height 13
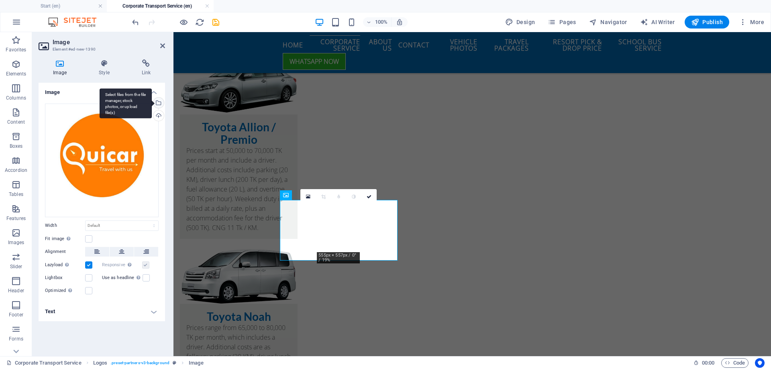
click at [158, 104] on div "Select files from the file manager, stock photos, or upload file(s)" at bounding box center [158, 104] width 12 height 12
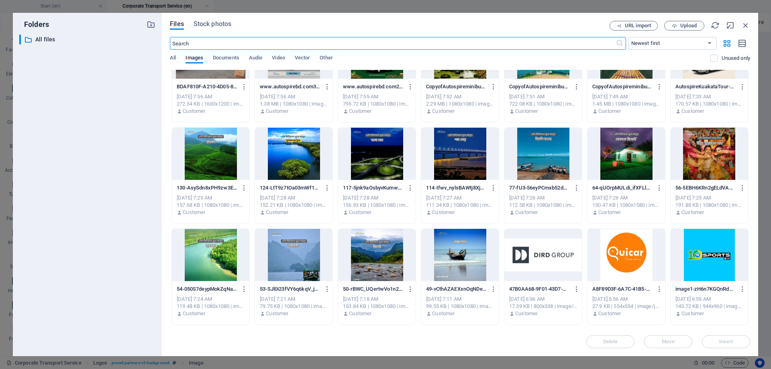
scroll to position [1857, 0]
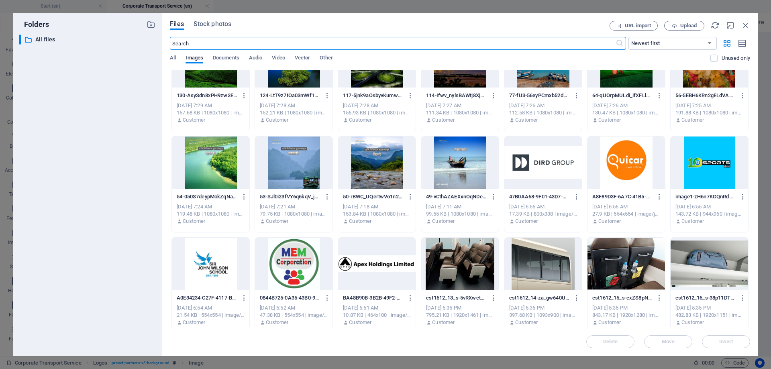
click at [712, 169] on div at bounding box center [710, 163] width 78 height 52
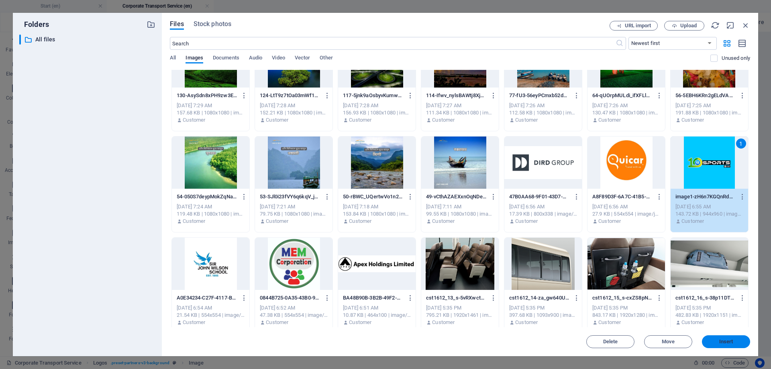
drag, startPoint x: 725, startPoint y: 342, endPoint x: 549, endPoint y: 306, distance: 179.6
click at [725, 342] on span "Insert" at bounding box center [727, 341] width 14 height 5
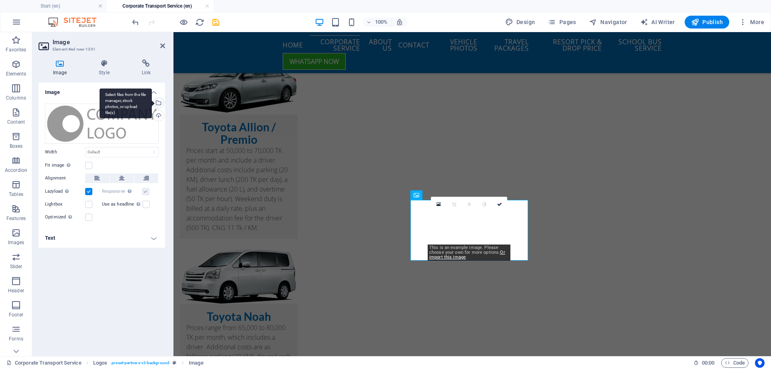
click at [152, 103] on div "Select files from the file manager, stock photos, or upload file(s)" at bounding box center [126, 103] width 52 height 30
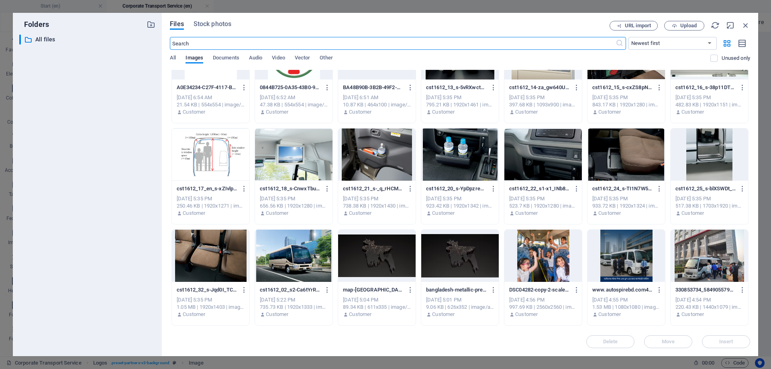
scroll to position [1947, 0]
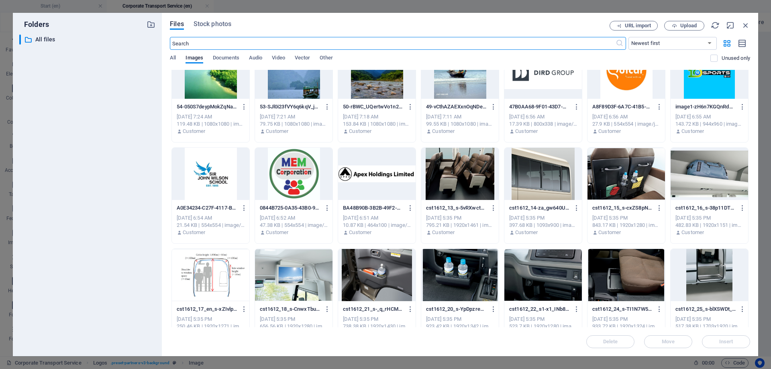
click at [290, 171] on div at bounding box center [294, 174] width 78 height 52
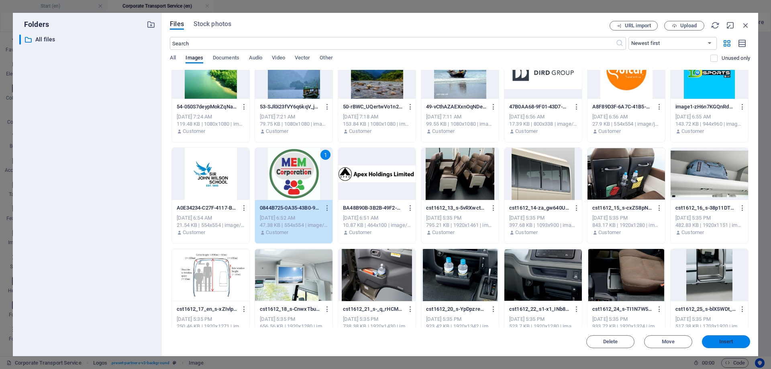
click at [722, 338] on button "Insert" at bounding box center [726, 341] width 48 height 13
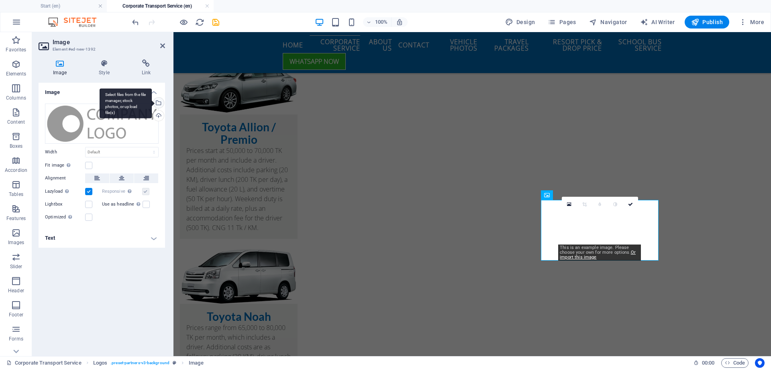
click at [158, 101] on div "Select files from the file manager, stock photos, or upload file(s)" at bounding box center [158, 104] width 12 height 12
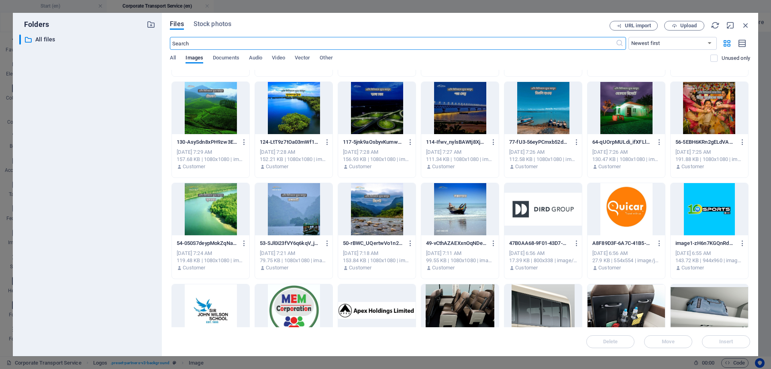
scroll to position [1891, 0]
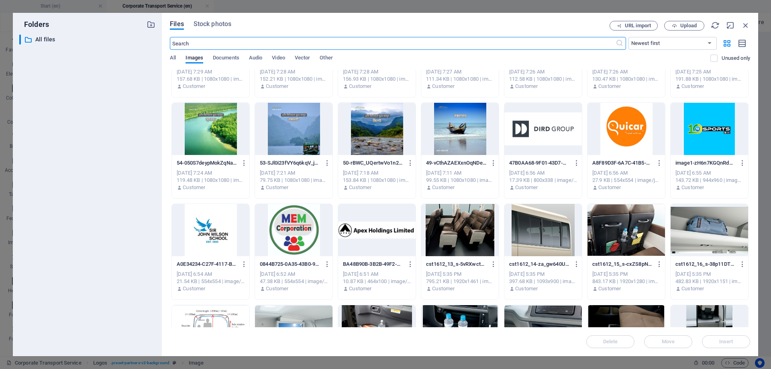
click at [213, 238] on div at bounding box center [211, 230] width 78 height 52
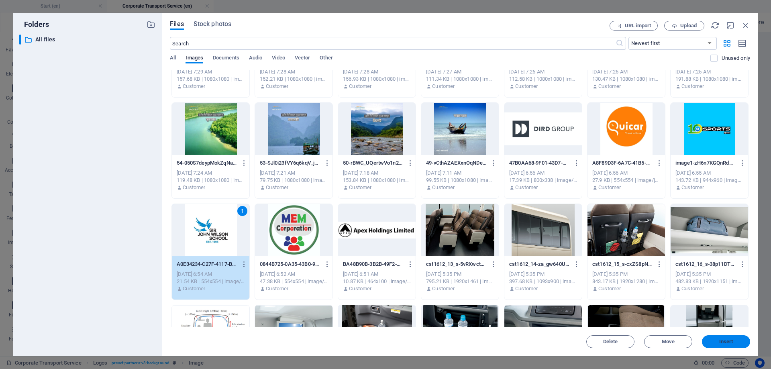
click at [730, 340] on span "Insert" at bounding box center [727, 341] width 14 height 5
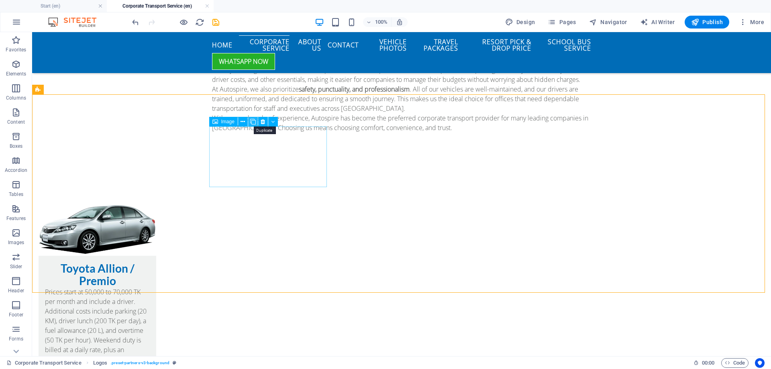
click at [255, 121] on icon at bounding box center [253, 122] width 6 height 8
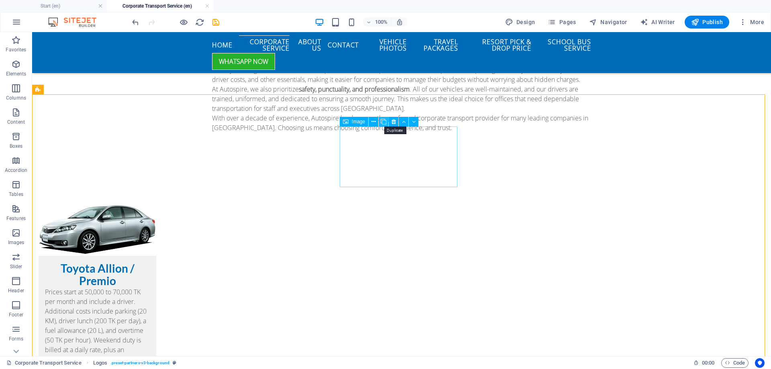
click at [386, 122] on icon at bounding box center [384, 122] width 6 height 8
click at [514, 123] on icon at bounding box center [515, 122] width 6 height 8
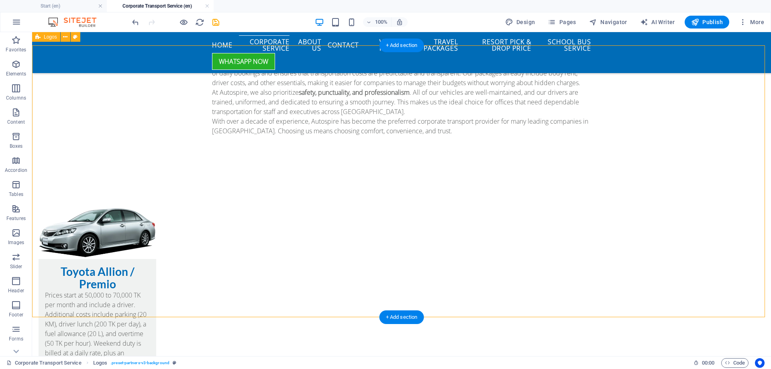
scroll to position [1298, 0]
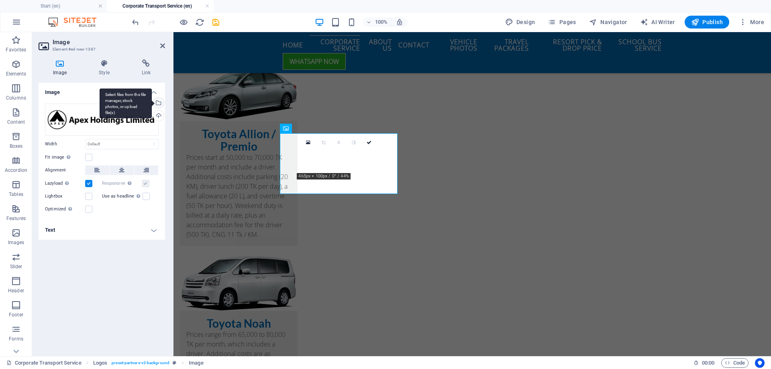
click at [158, 104] on div "Select files from the file manager, stock photos, or upload file(s)" at bounding box center [158, 104] width 12 height 12
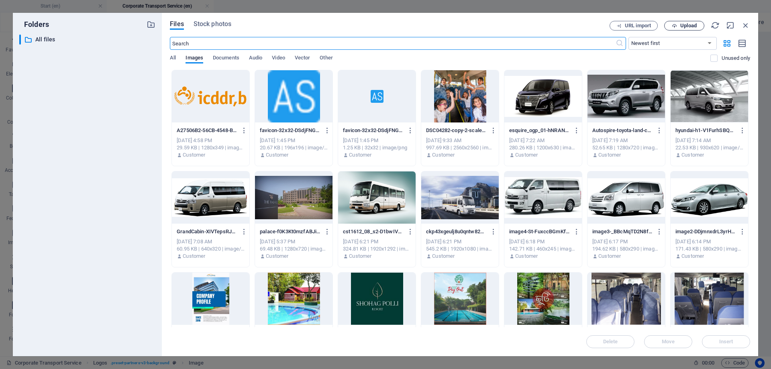
click at [689, 27] on span "Upload" at bounding box center [689, 25] width 16 height 5
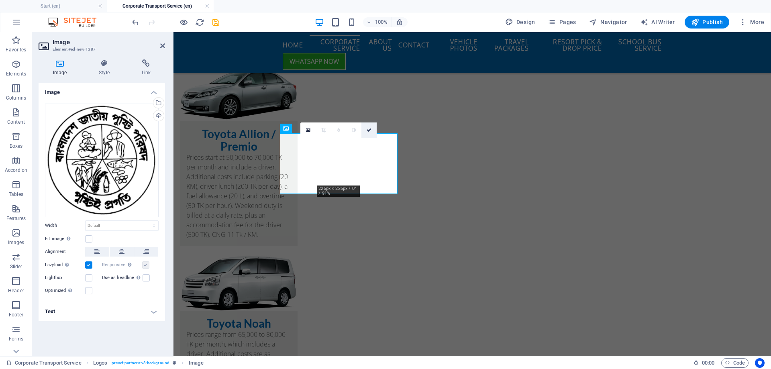
click at [371, 129] on icon at bounding box center [369, 130] width 5 height 5
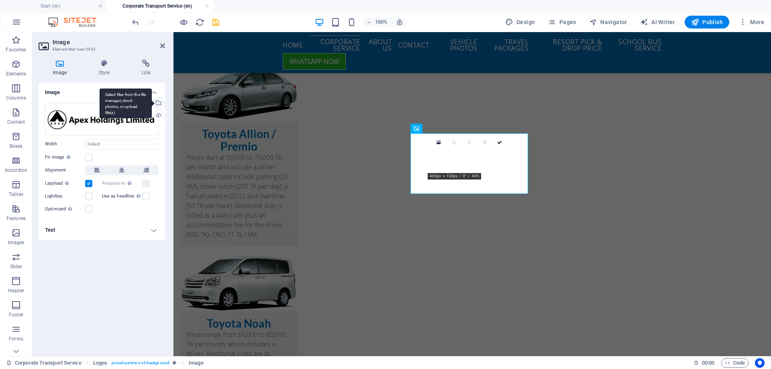
click at [161, 102] on div "Select files from the file manager, stock photos, or upload file(s)" at bounding box center [158, 104] width 12 height 12
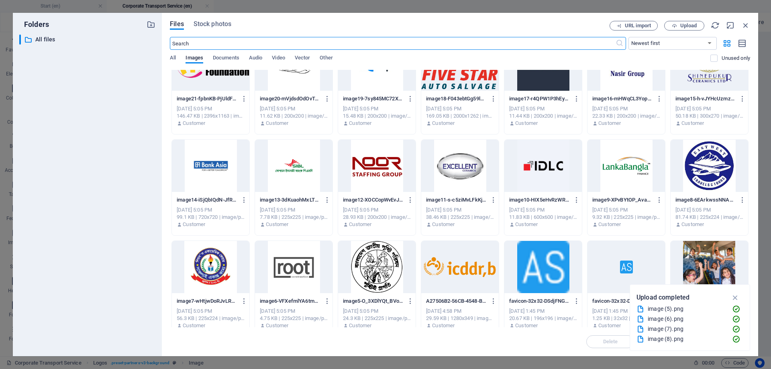
scroll to position [482, 0]
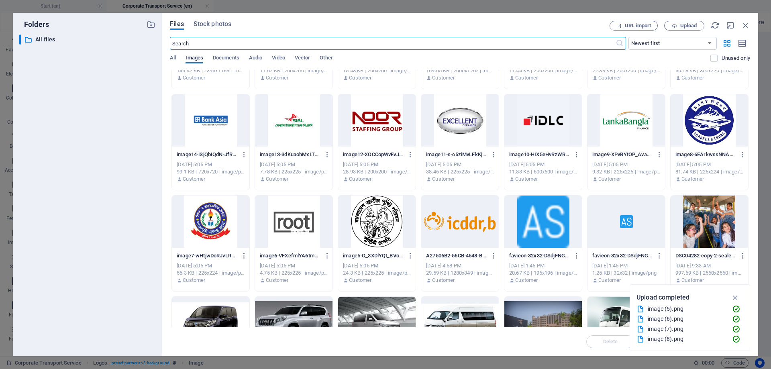
click at [310, 228] on div at bounding box center [294, 222] width 78 height 52
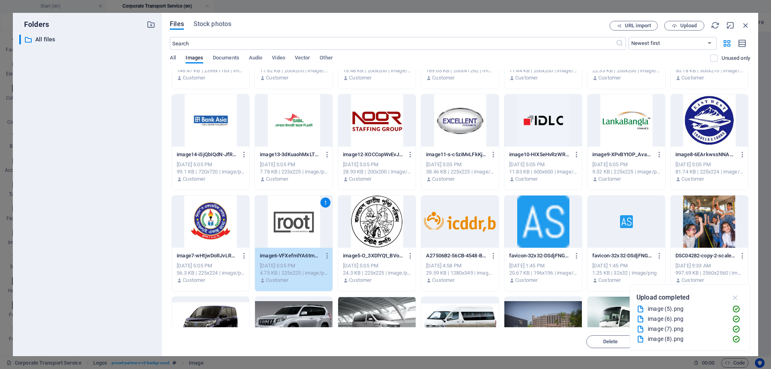
click at [736, 296] on icon "button" at bounding box center [735, 297] width 9 height 9
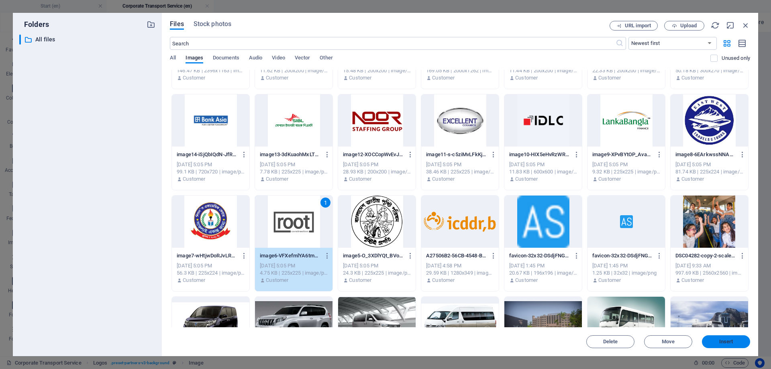
click at [728, 341] on span "Insert" at bounding box center [727, 341] width 14 height 5
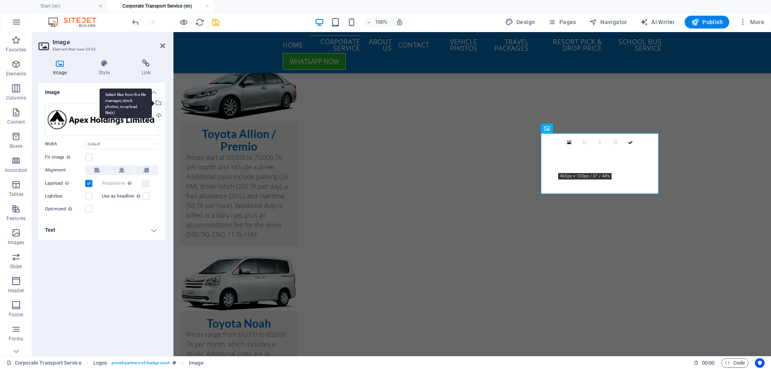
click at [152, 100] on div "Select files from the file manager, stock photos, or upload file(s)" at bounding box center [126, 103] width 52 height 30
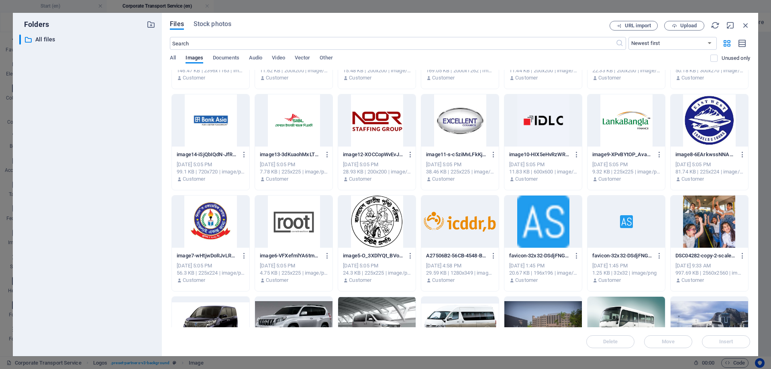
click at [204, 222] on div at bounding box center [211, 222] width 78 height 52
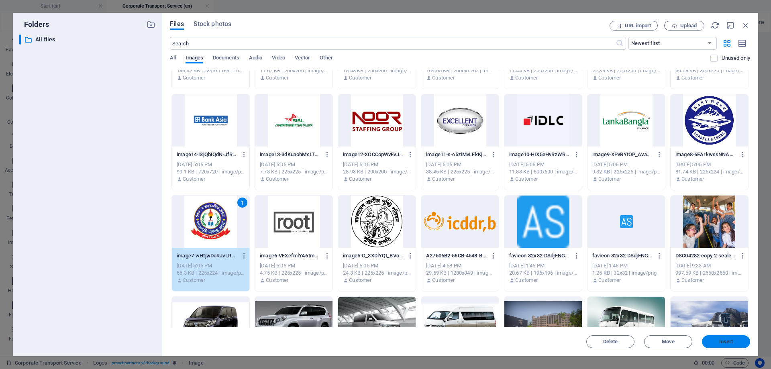
click at [737, 340] on span "Insert" at bounding box center [726, 341] width 42 height 5
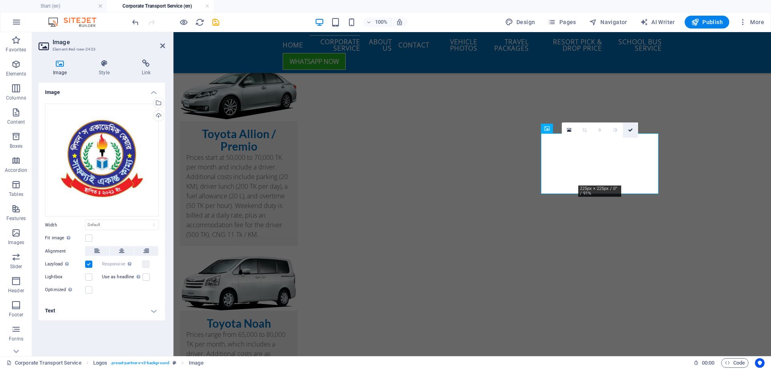
click at [634, 129] on link at bounding box center [630, 130] width 15 height 15
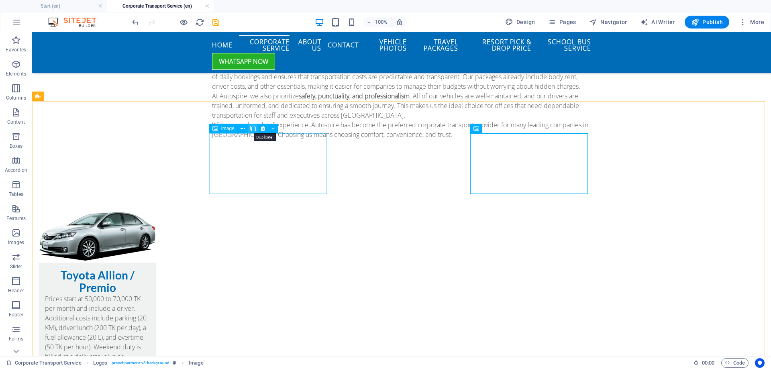
click at [254, 129] on icon at bounding box center [253, 129] width 6 height 8
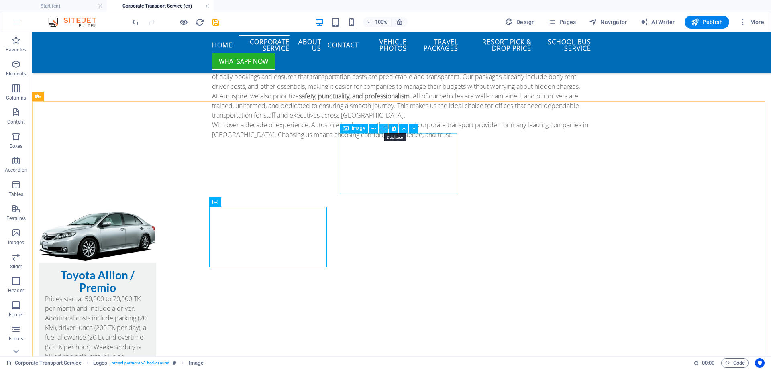
click at [385, 128] on icon at bounding box center [384, 129] width 6 height 8
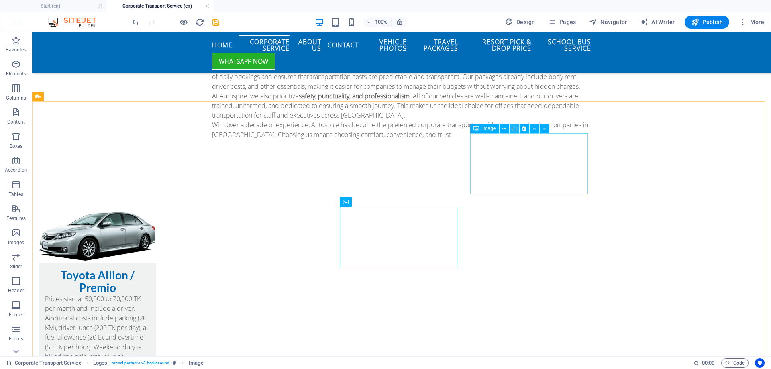
click at [514, 129] on icon at bounding box center [515, 129] width 6 height 8
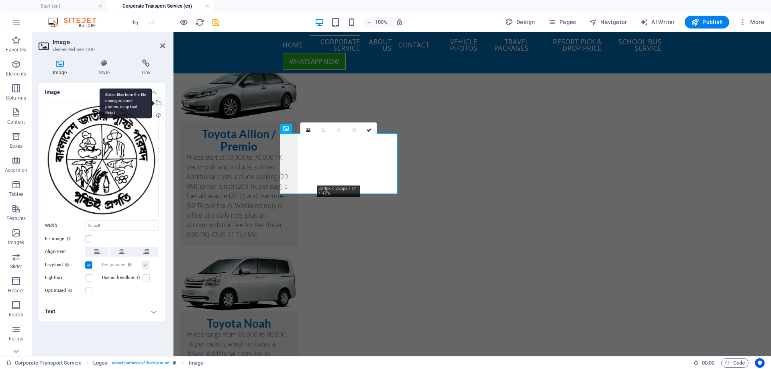
click at [163, 103] on div "Select files from the file manager, stock photos, or upload file(s)" at bounding box center [158, 104] width 12 height 12
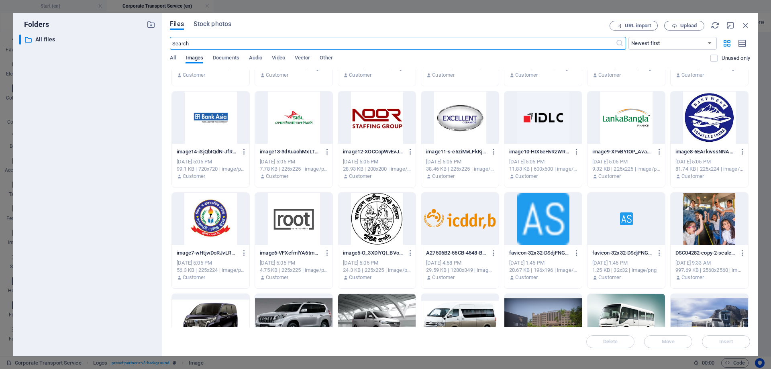
scroll to position [445, 0]
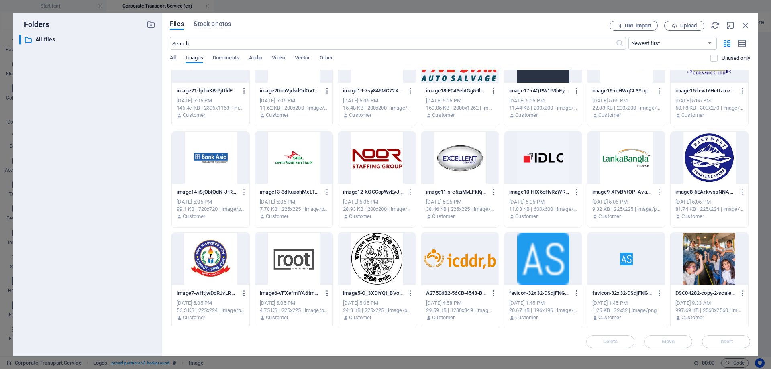
click at [704, 151] on div at bounding box center [710, 158] width 78 height 52
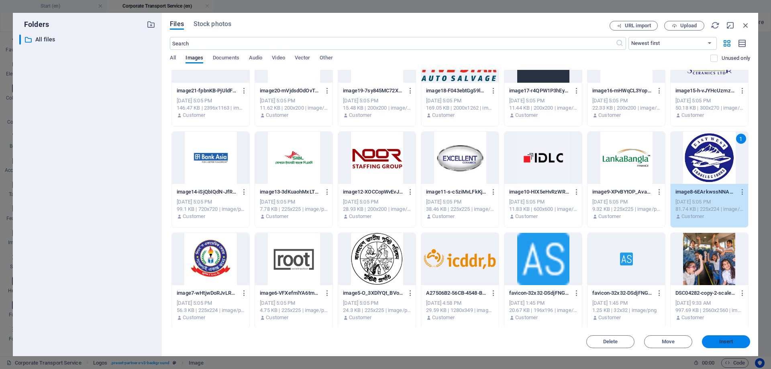
click at [727, 339] on span "Insert" at bounding box center [727, 341] width 14 height 5
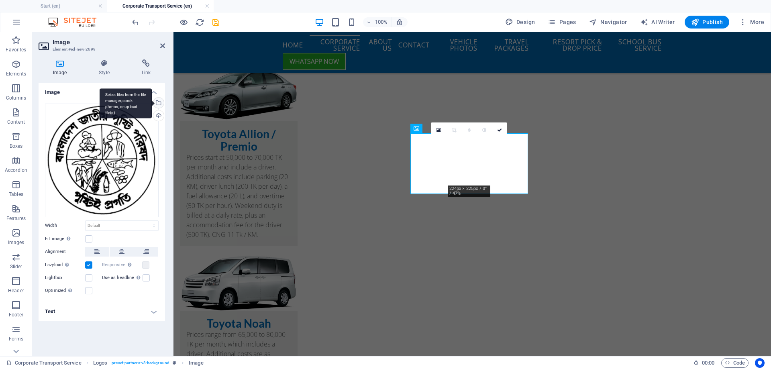
click at [161, 102] on div "Select files from the file manager, stock photos, or upload file(s)" at bounding box center [158, 104] width 12 height 12
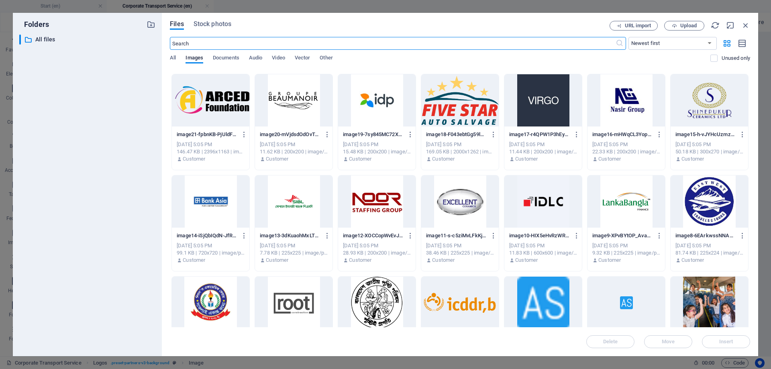
scroll to position [402, 0]
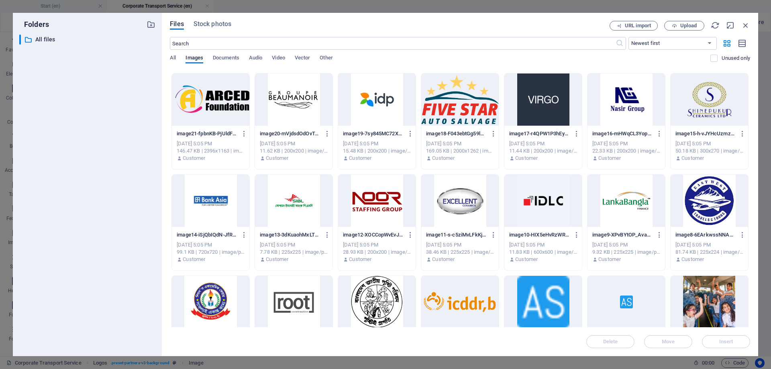
click at [628, 200] on div at bounding box center [627, 201] width 78 height 52
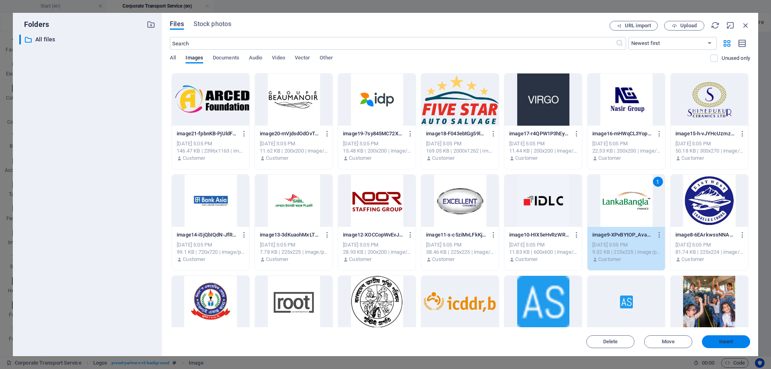
click at [734, 341] on span "Insert" at bounding box center [726, 341] width 42 height 5
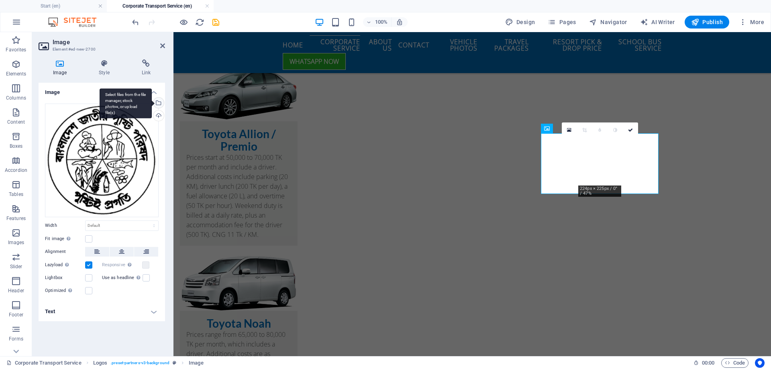
click at [152, 104] on div "Select files from the file manager, stock photos, or upload file(s)" at bounding box center [126, 103] width 52 height 30
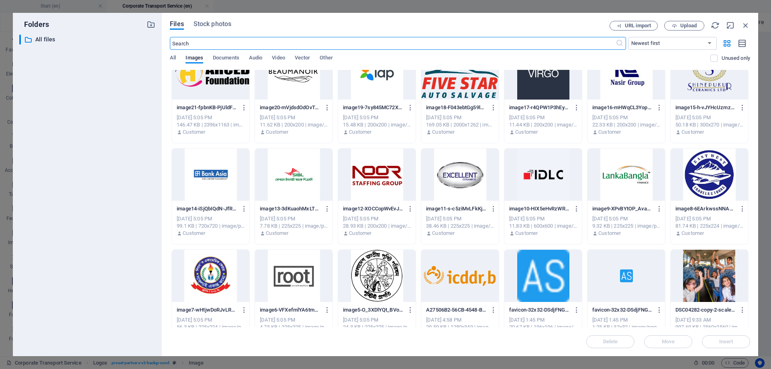
scroll to position [442, 0]
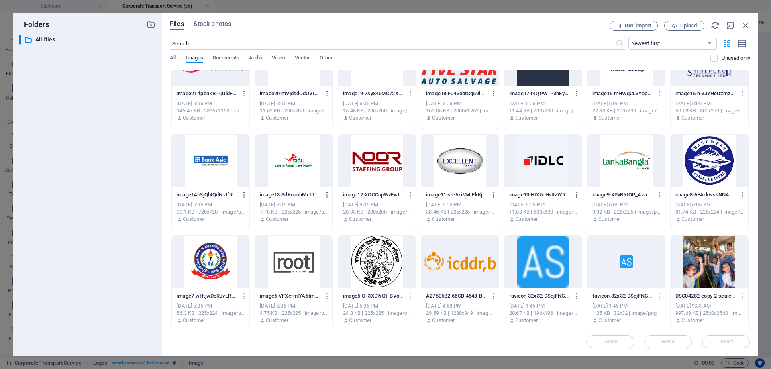
click at [545, 168] on div at bounding box center [544, 161] width 78 height 52
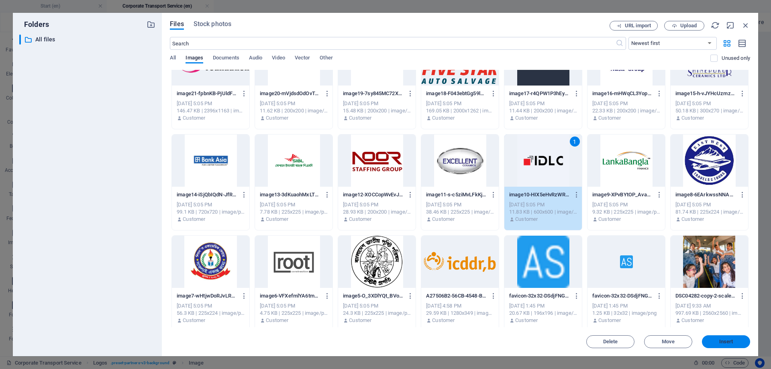
click at [732, 347] on button "Insert" at bounding box center [726, 341] width 48 height 13
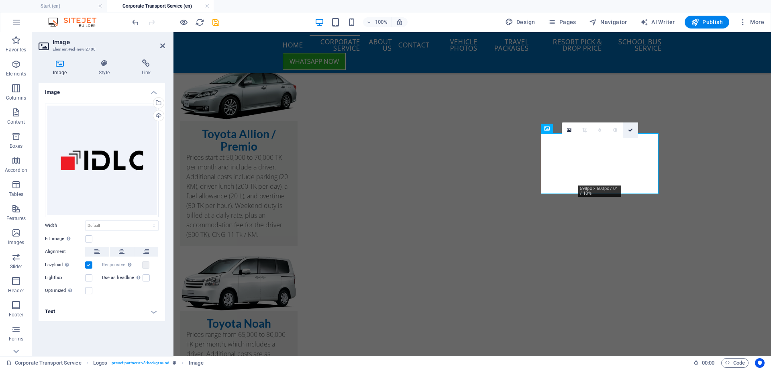
click at [630, 132] on icon at bounding box center [630, 130] width 5 height 5
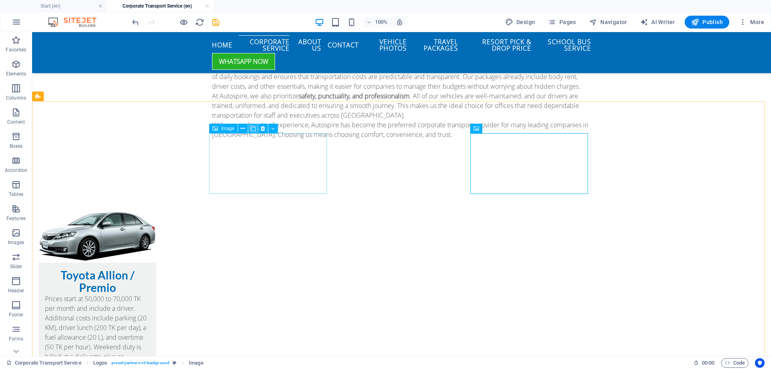
click at [254, 127] on icon at bounding box center [253, 129] width 6 height 8
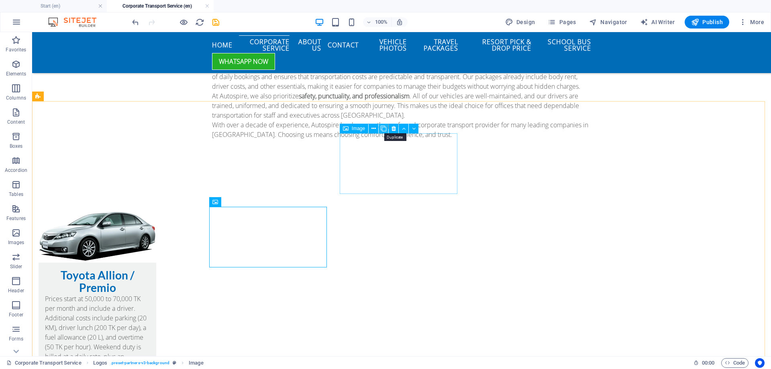
click at [383, 126] on icon at bounding box center [384, 129] width 6 height 8
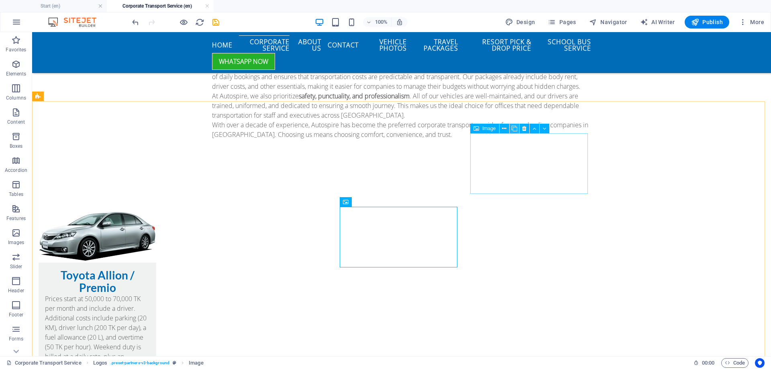
click at [515, 127] on icon at bounding box center [515, 129] width 6 height 8
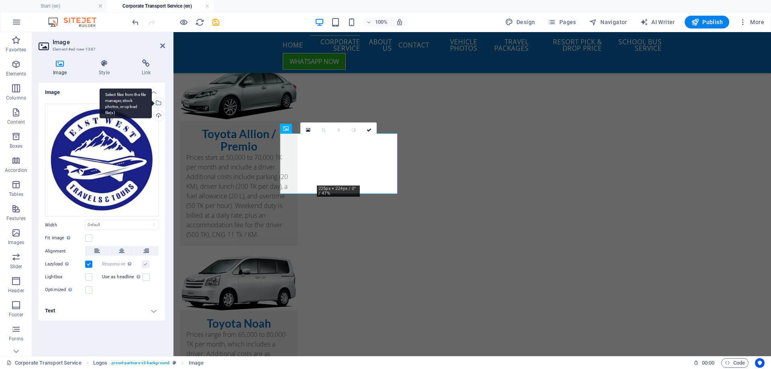
click at [159, 102] on div "Select files from the file manager, stock photos, or upload file(s)" at bounding box center [158, 104] width 12 height 12
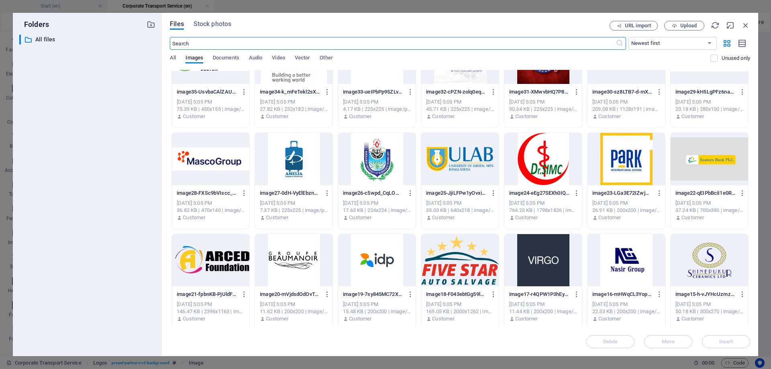
scroll to position [362, 0]
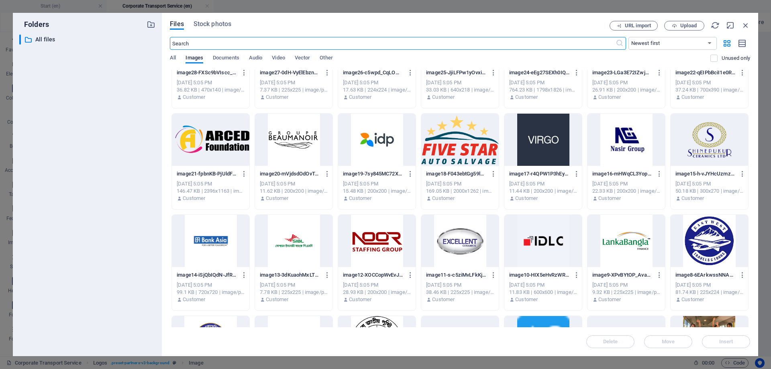
click at [460, 238] on div at bounding box center [460, 241] width 78 height 52
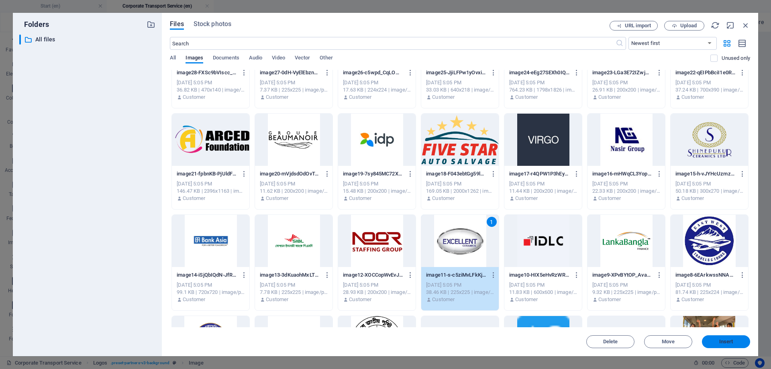
click at [726, 339] on span "Insert" at bounding box center [727, 341] width 14 height 5
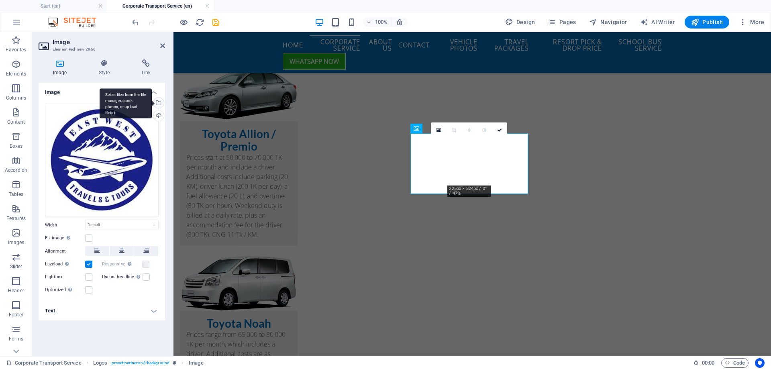
click at [160, 102] on div "Select files from the file manager, stock photos, or upload file(s)" at bounding box center [158, 104] width 12 height 12
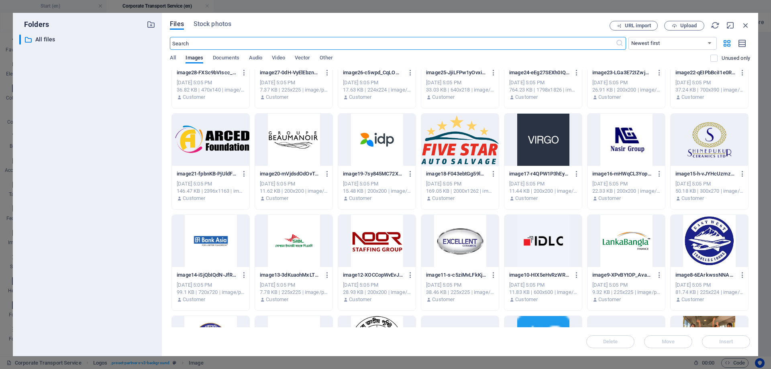
click at [378, 244] on div at bounding box center [377, 241] width 78 height 52
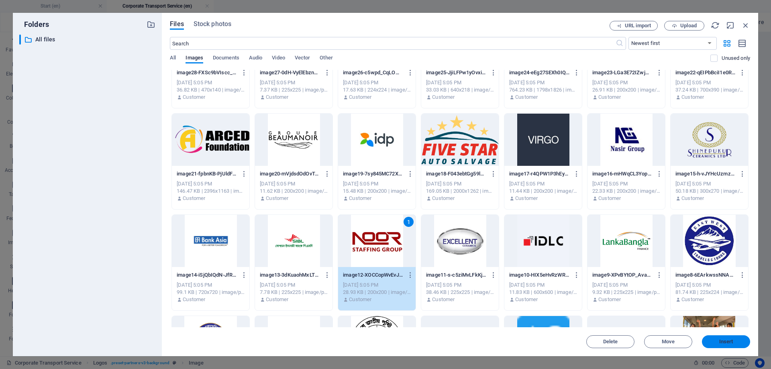
click at [721, 339] on span "Insert" at bounding box center [727, 341] width 14 height 5
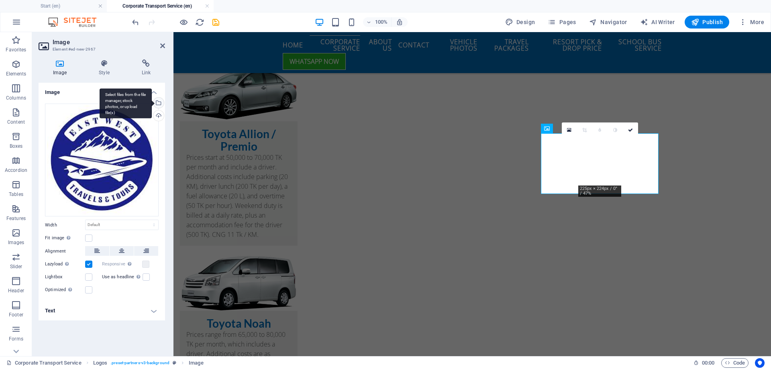
click at [158, 104] on div "Select files from the file manager, stock photos, or upload file(s)" at bounding box center [158, 104] width 12 height 12
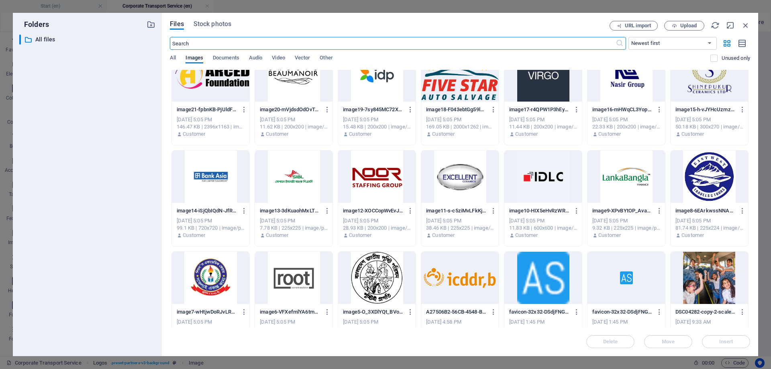
scroll to position [442, 0]
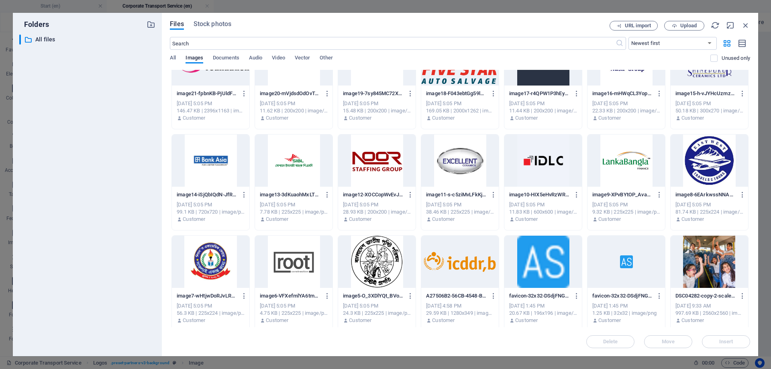
click at [287, 165] on div at bounding box center [294, 161] width 78 height 52
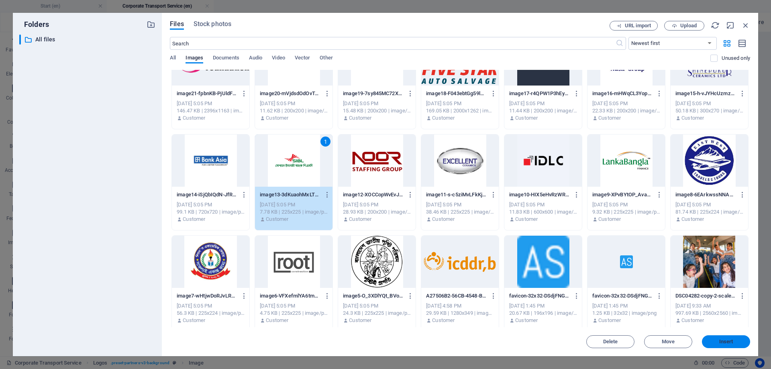
click at [727, 341] on span "Insert" at bounding box center [727, 341] width 14 height 5
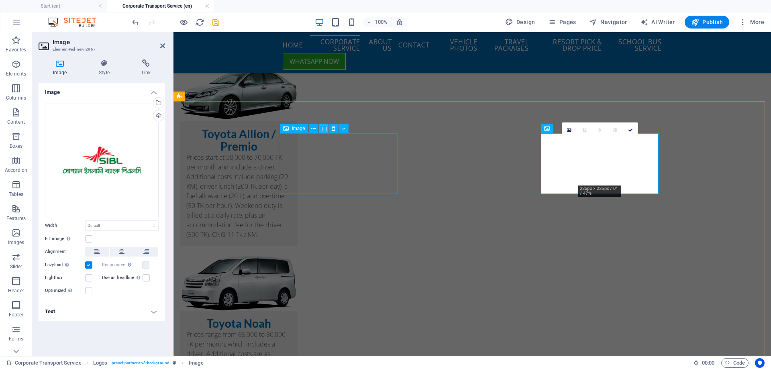
click at [320, 128] on button at bounding box center [324, 129] width 10 height 10
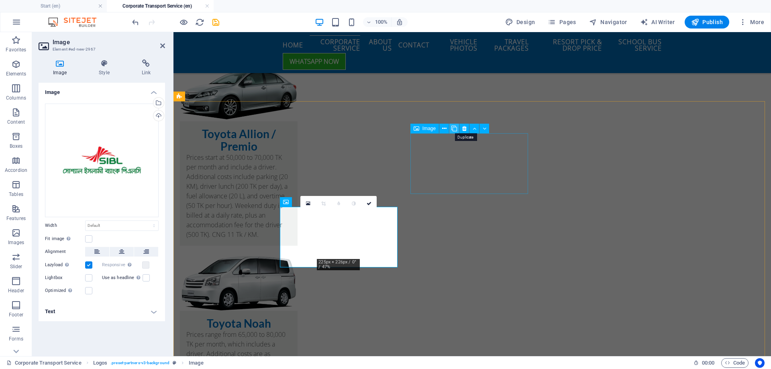
click at [454, 128] on icon at bounding box center [455, 129] width 6 height 8
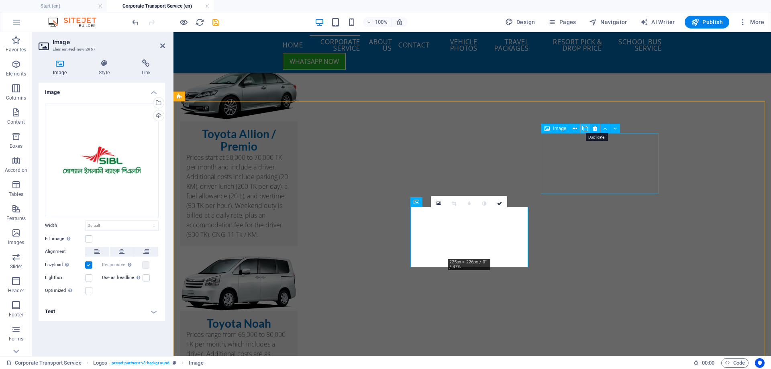
click at [585, 128] on icon at bounding box center [586, 129] width 6 height 8
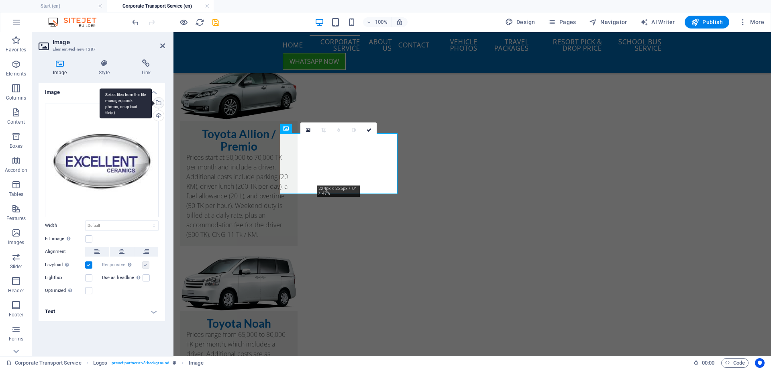
click at [152, 103] on div "Select files from the file manager, stock photos, or upload file(s)" at bounding box center [126, 103] width 52 height 30
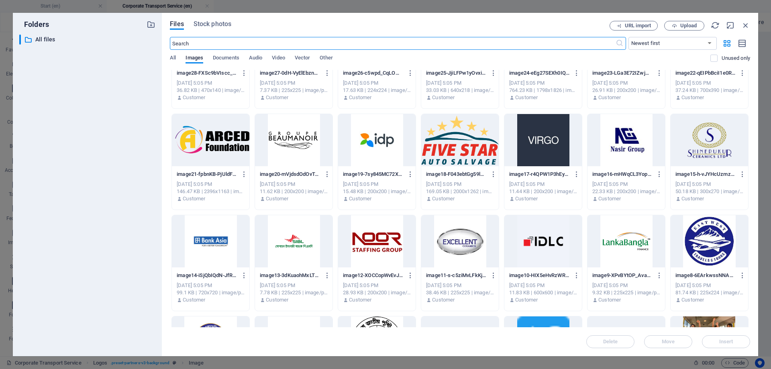
scroll to position [362, 0]
click at [204, 241] on div at bounding box center [211, 241] width 78 height 52
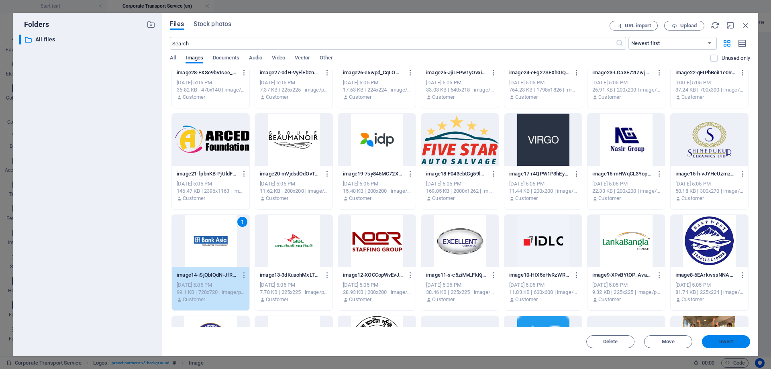
click at [720, 343] on span "Insert" at bounding box center [727, 341] width 14 height 5
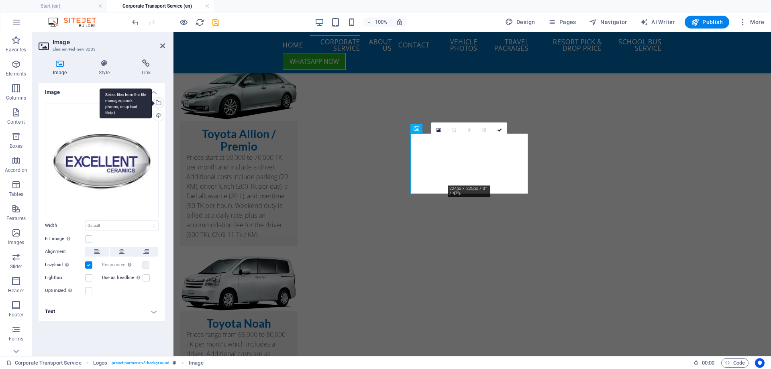
click at [152, 100] on div "Select files from the file manager, stock photos, or upload file(s)" at bounding box center [126, 103] width 52 height 30
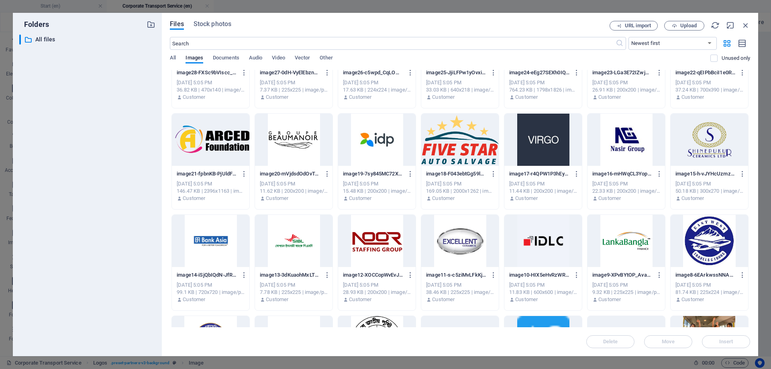
click at [707, 154] on div at bounding box center [710, 140] width 78 height 52
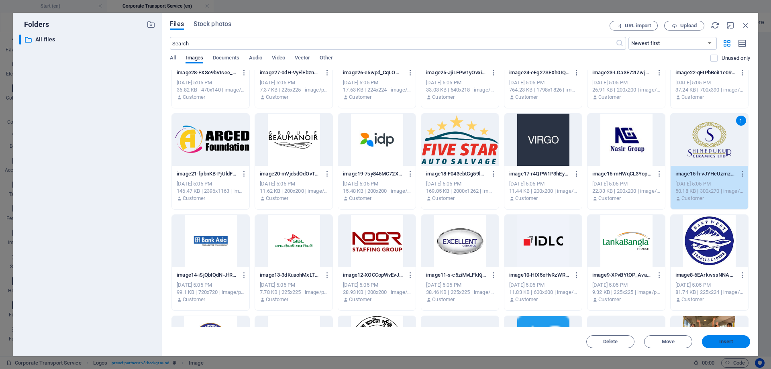
drag, startPoint x: 549, startPoint y: 301, endPoint x: 727, endPoint y: 343, distance: 182.3
click at [727, 343] on span "Insert" at bounding box center [727, 341] width 14 height 5
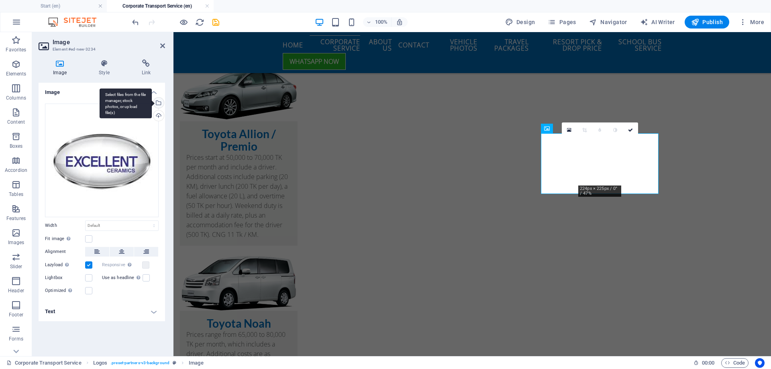
click at [159, 100] on div "Select files from the file manager, stock photos, or upload file(s)" at bounding box center [158, 104] width 12 height 12
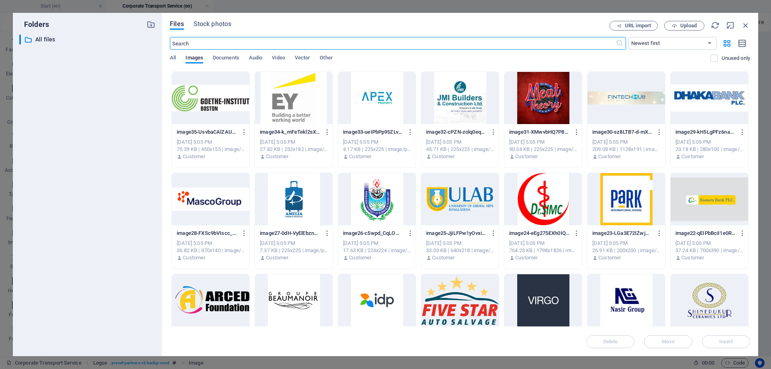
scroll to position [281, 0]
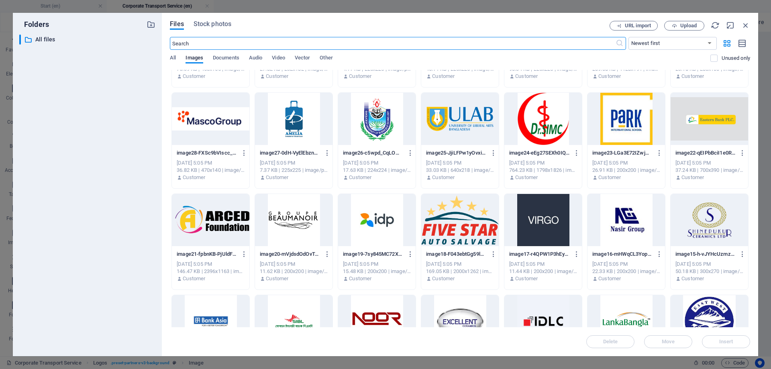
click at [617, 213] on div at bounding box center [627, 220] width 78 height 52
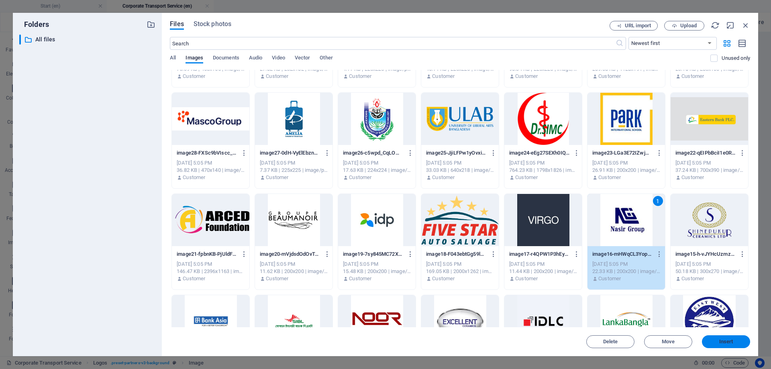
click at [720, 343] on span "Insert" at bounding box center [727, 341] width 14 height 5
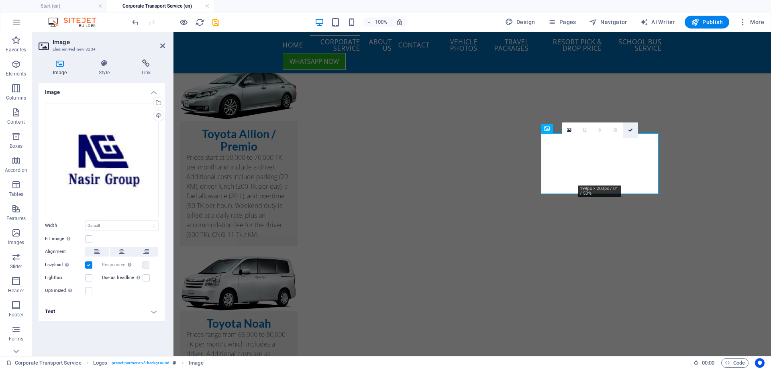
drag, startPoint x: 599, startPoint y: 100, endPoint x: 631, endPoint y: 132, distance: 45.5
click at [631, 132] on icon at bounding box center [630, 130] width 5 height 5
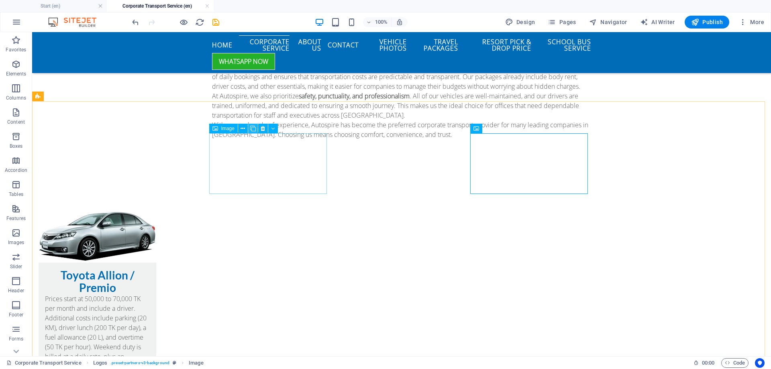
click at [254, 127] on icon at bounding box center [253, 129] width 6 height 8
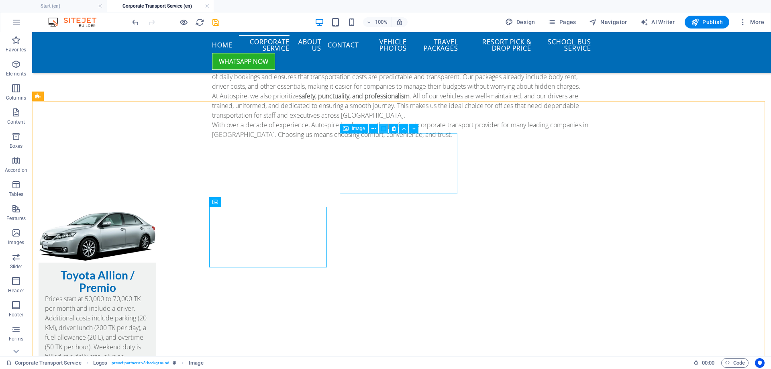
click at [385, 129] on icon at bounding box center [384, 129] width 6 height 8
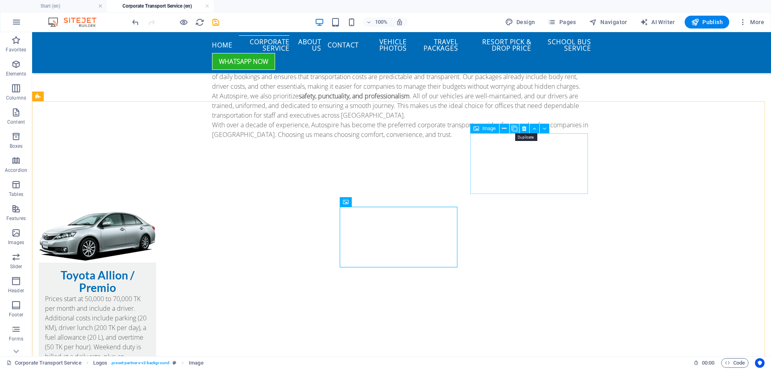
click at [515, 127] on icon at bounding box center [515, 129] width 6 height 8
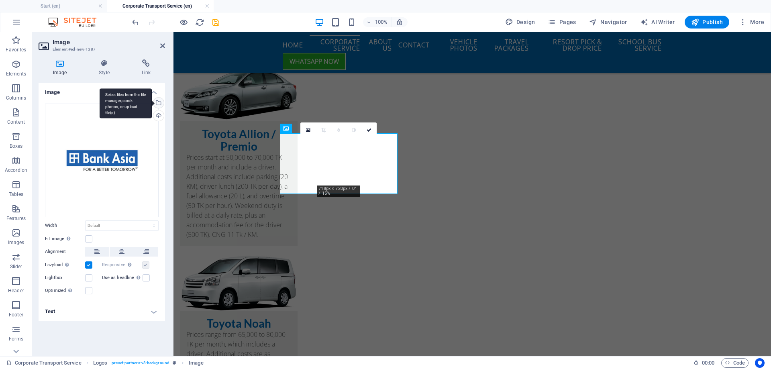
click at [152, 104] on div "Select files from the file manager, stock photos, or upload file(s)" at bounding box center [126, 103] width 52 height 30
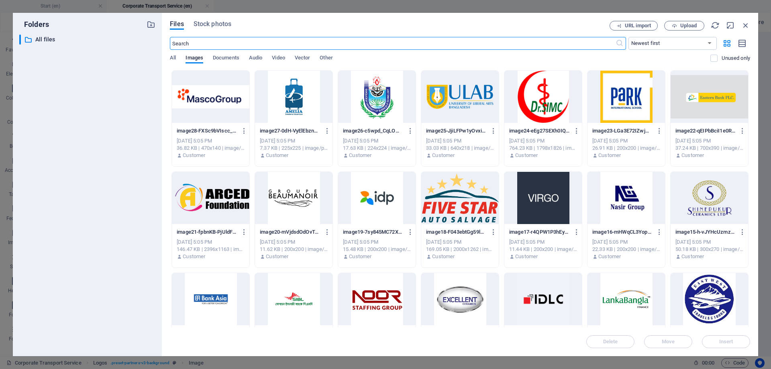
scroll to position [321, 0]
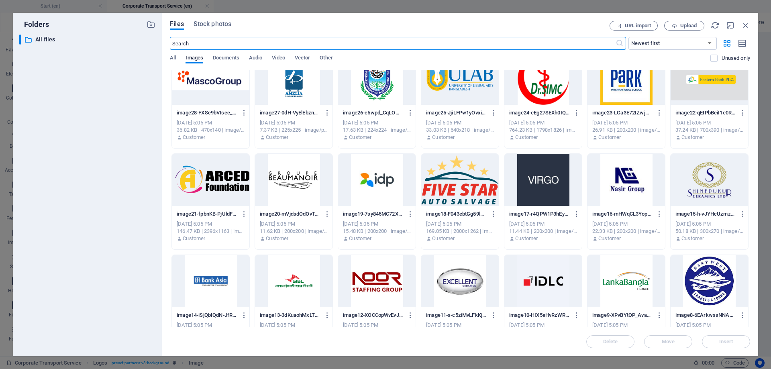
click at [558, 172] on div at bounding box center [544, 180] width 78 height 52
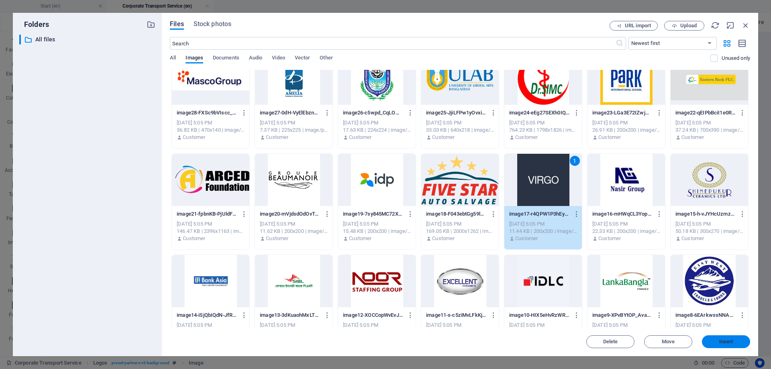
click at [720, 339] on span "Insert" at bounding box center [727, 341] width 14 height 5
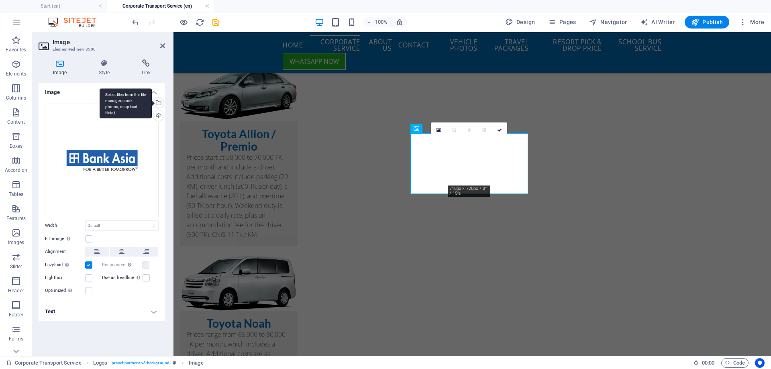
click at [159, 103] on div "Select files from the file manager, stock photos, or upload file(s)" at bounding box center [158, 104] width 12 height 12
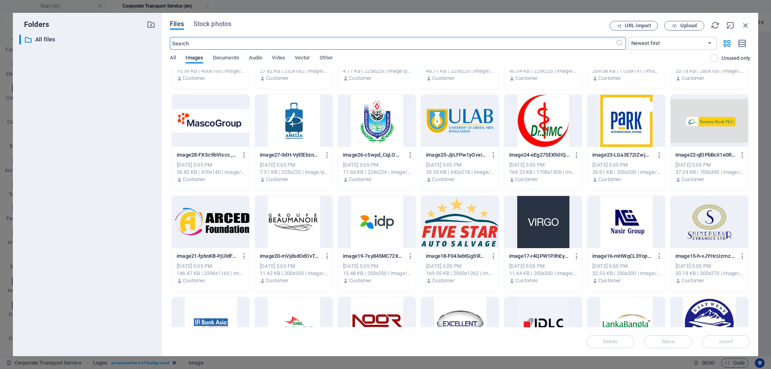
scroll to position [281, 0]
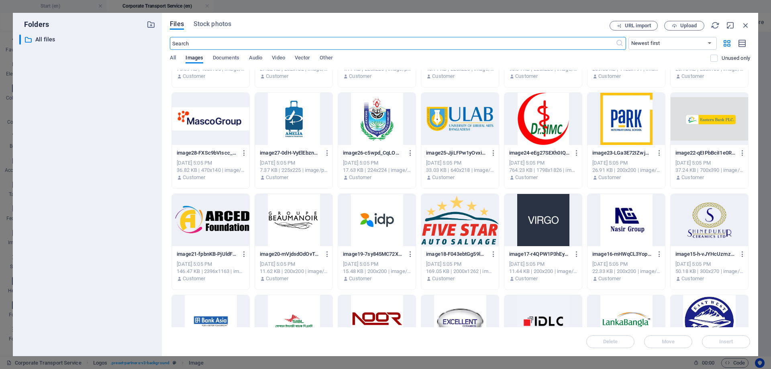
click at [476, 225] on div at bounding box center [460, 220] width 78 height 52
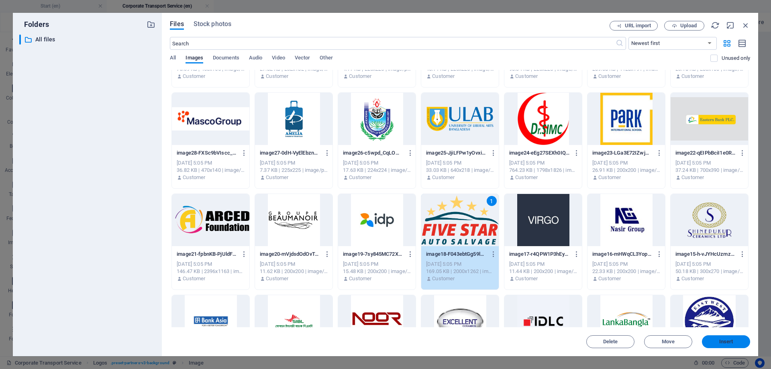
drag, startPoint x: 542, startPoint y: 306, endPoint x: 716, endPoint y: 338, distance: 176.5
click at [716, 338] on button "Insert" at bounding box center [726, 341] width 48 height 13
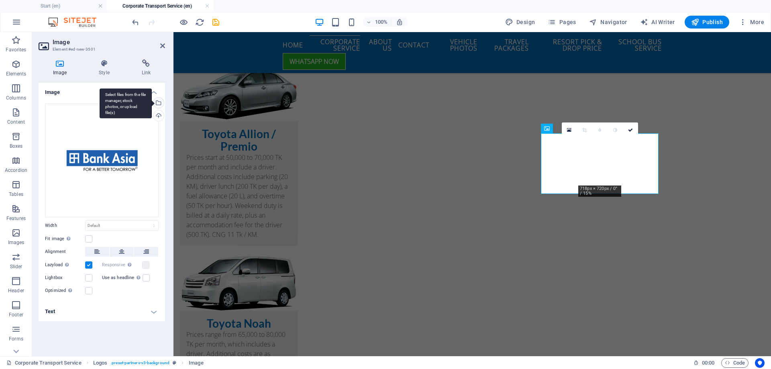
click at [152, 106] on div "Select files from the file manager, stock photos, or upload file(s)" at bounding box center [126, 103] width 52 height 30
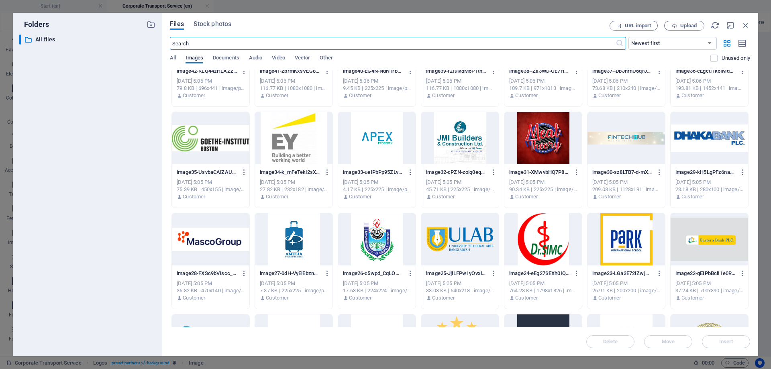
scroll to position [241, 0]
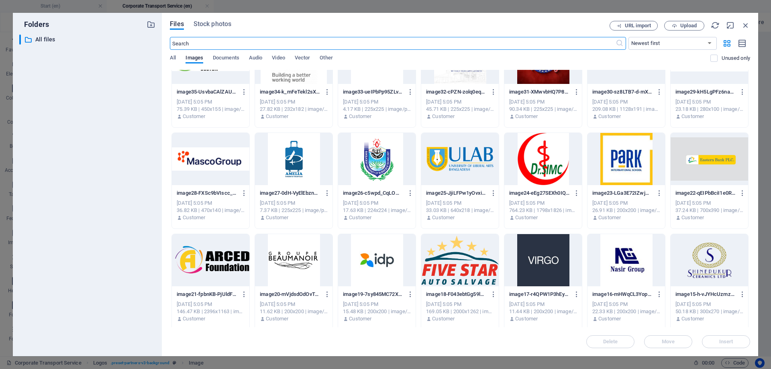
click at [379, 255] on div at bounding box center [377, 260] width 78 height 52
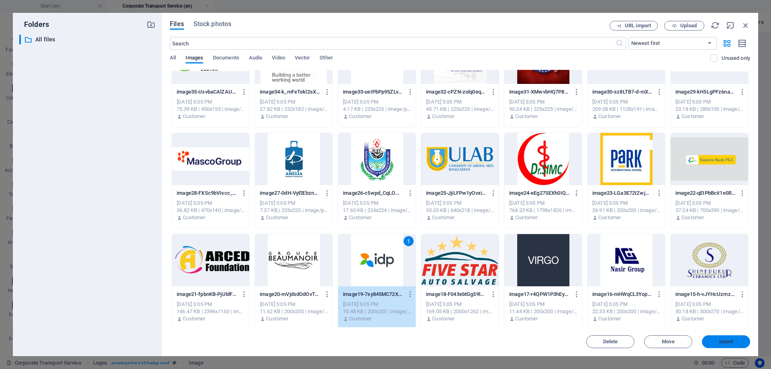
click at [732, 341] on span "Insert" at bounding box center [727, 341] width 14 height 5
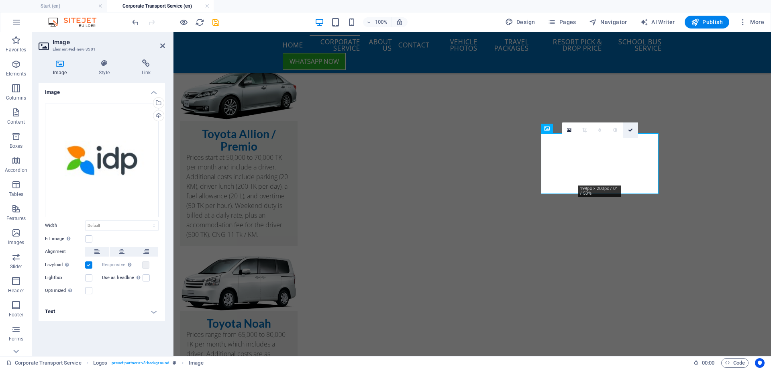
click at [632, 129] on icon at bounding box center [630, 130] width 5 height 5
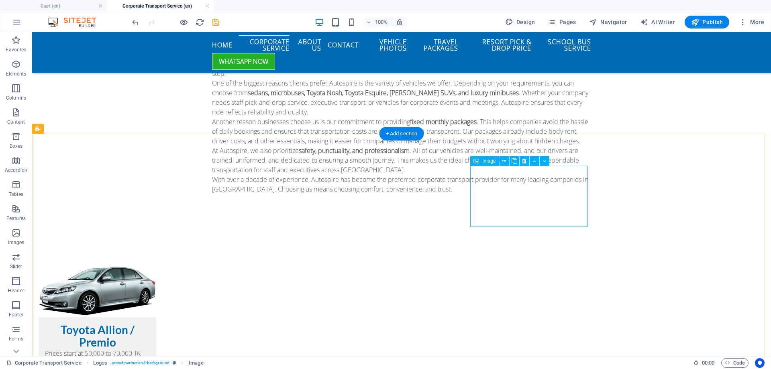
scroll to position [1217, 0]
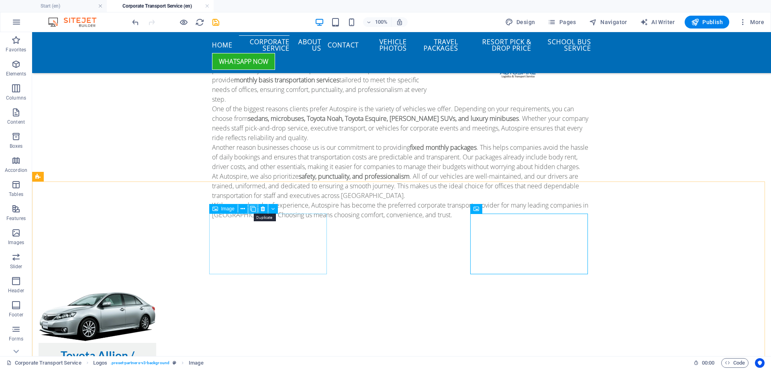
click at [251, 210] on icon at bounding box center [253, 209] width 6 height 8
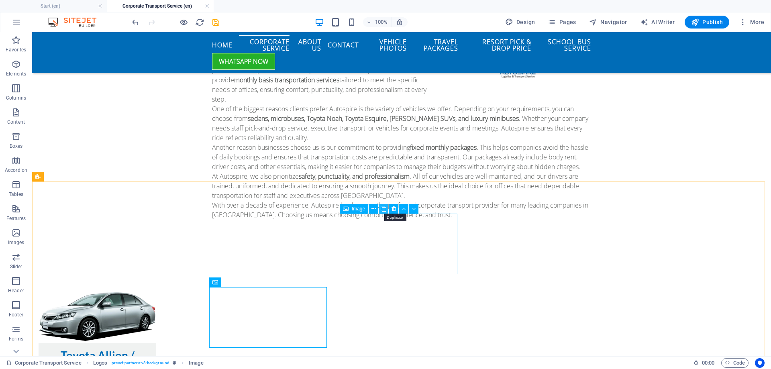
click at [385, 209] on icon at bounding box center [384, 209] width 6 height 8
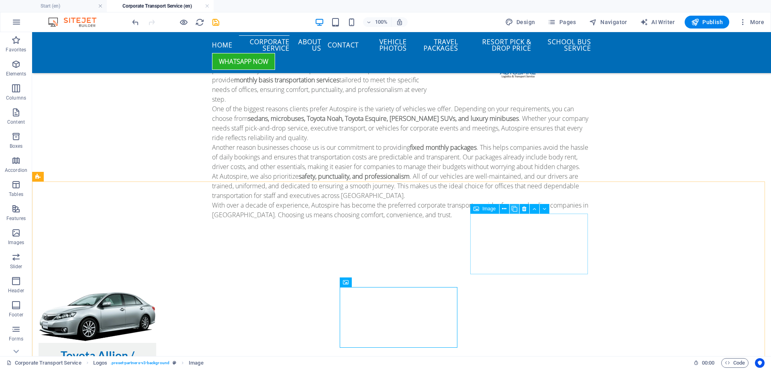
click at [513, 209] on icon at bounding box center [515, 209] width 6 height 8
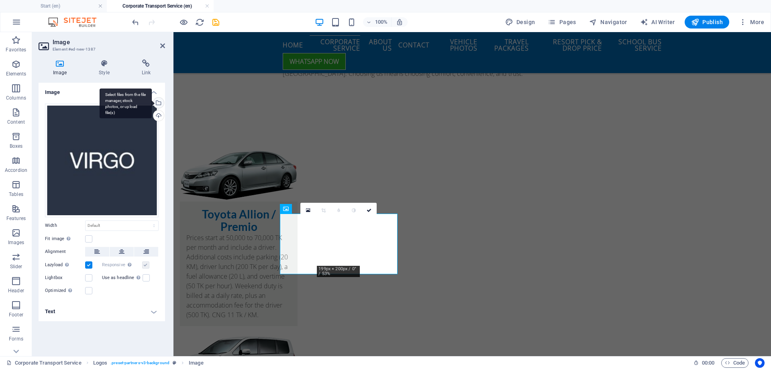
click at [158, 106] on div "Select files from the file manager, stock photos, or upload file(s)" at bounding box center [158, 104] width 12 height 12
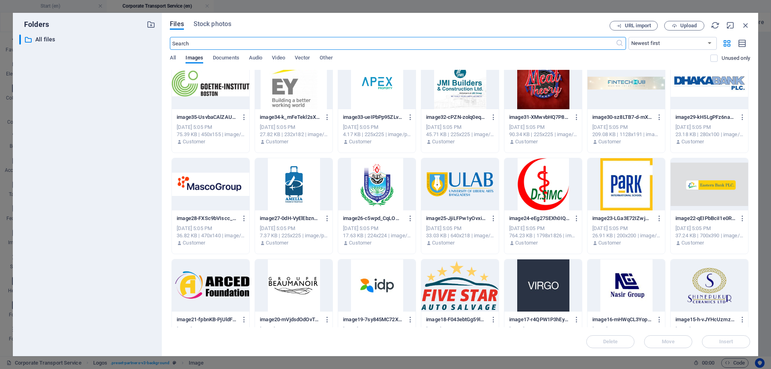
scroll to position [281, 0]
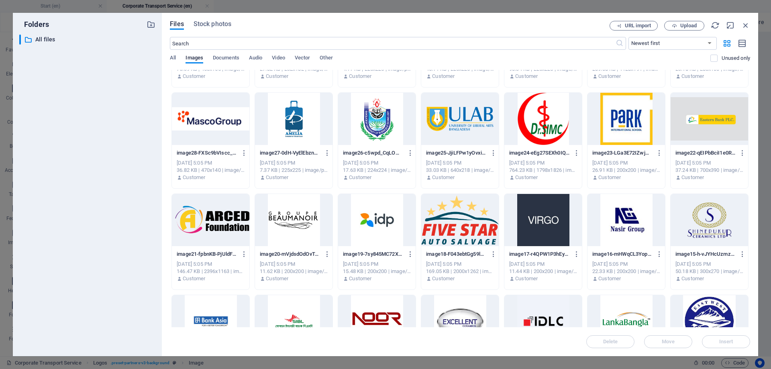
click at [299, 218] on div at bounding box center [294, 220] width 78 height 52
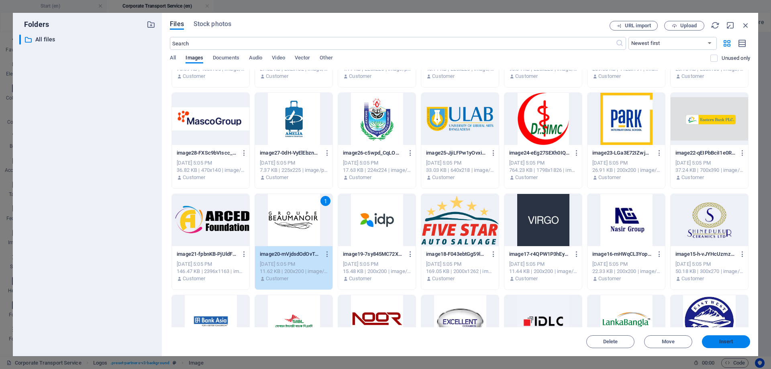
click at [721, 346] on button "Insert" at bounding box center [726, 341] width 48 height 13
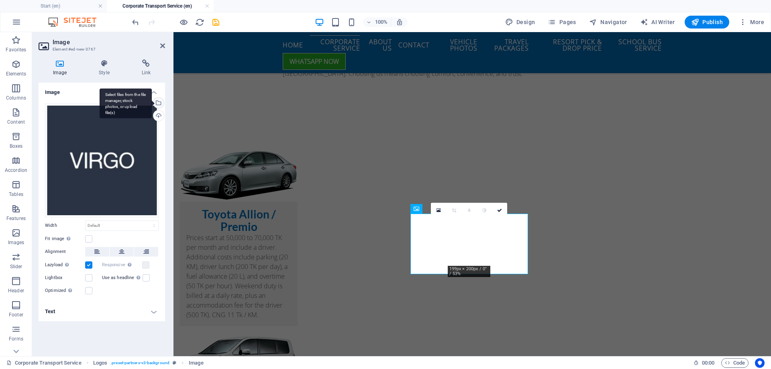
click at [152, 102] on div "Select files from the file manager, stock photos, or upload file(s)" at bounding box center [126, 103] width 52 height 30
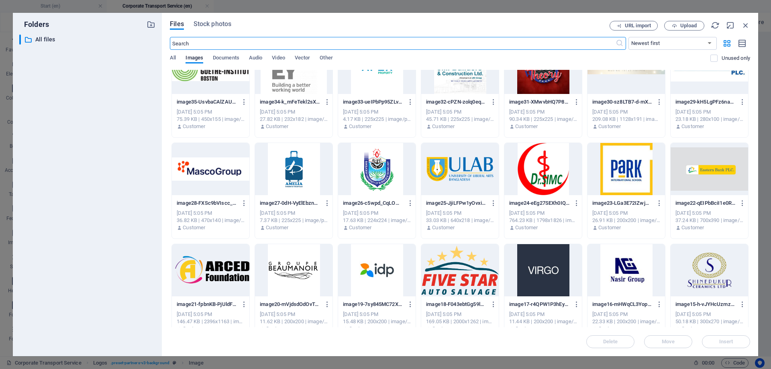
scroll to position [241, 0]
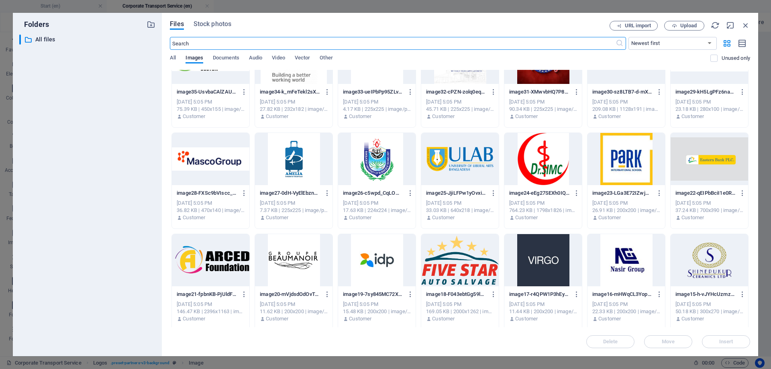
click at [231, 260] on div at bounding box center [211, 260] width 78 height 52
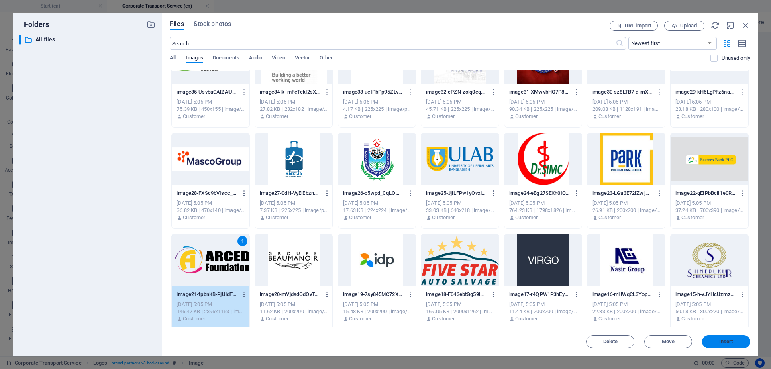
click at [726, 342] on span "Insert" at bounding box center [727, 341] width 14 height 5
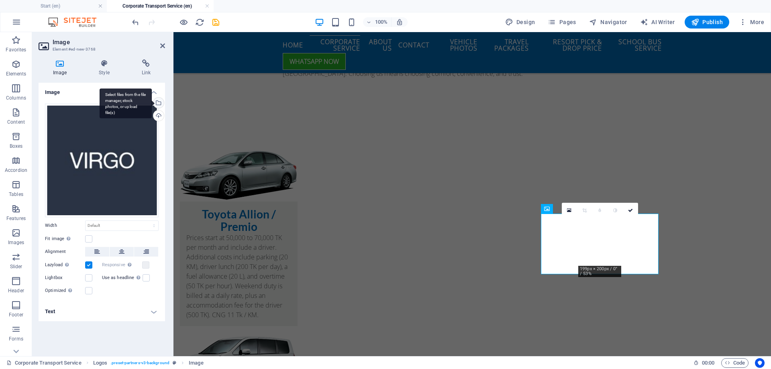
click at [158, 104] on div "Select files from the file manager, stock photos, or upload file(s)" at bounding box center [158, 104] width 12 height 12
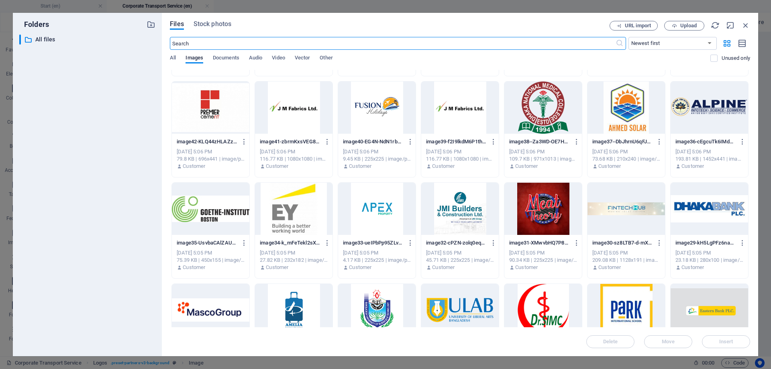
scroll to position [161, 0]
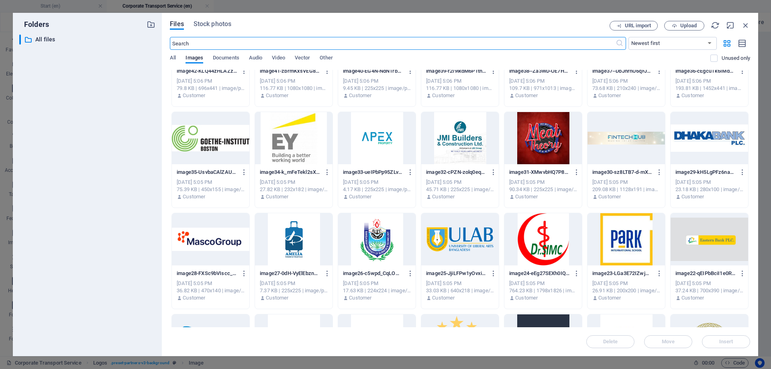
click at [640, 243] on div at bounding box center [627, 239] width 78 height 52
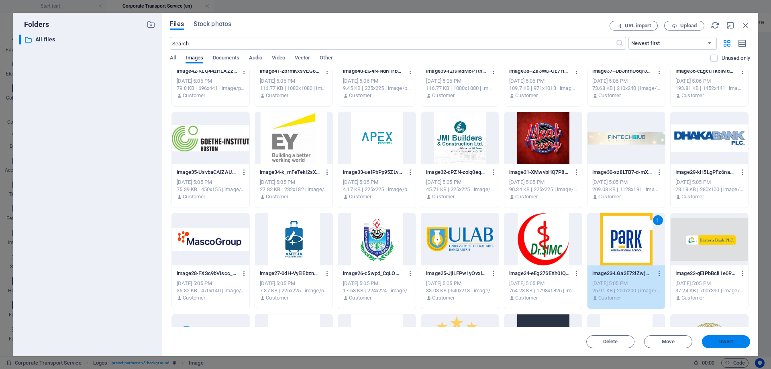
click at [736, 339] on button "Insert" at bounding box center [726, 341] width 48 height 13
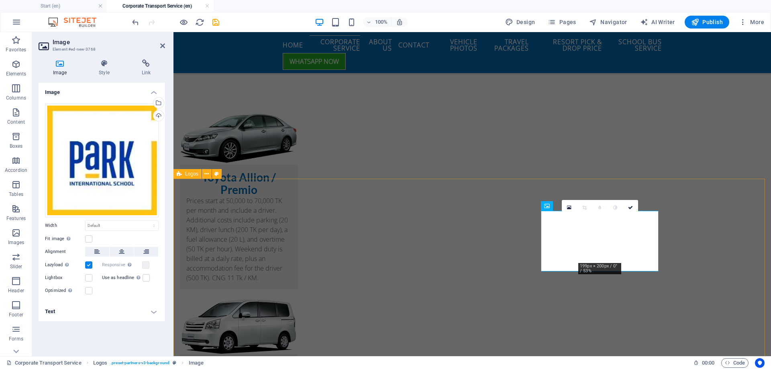
scroll to position [1298, 0]
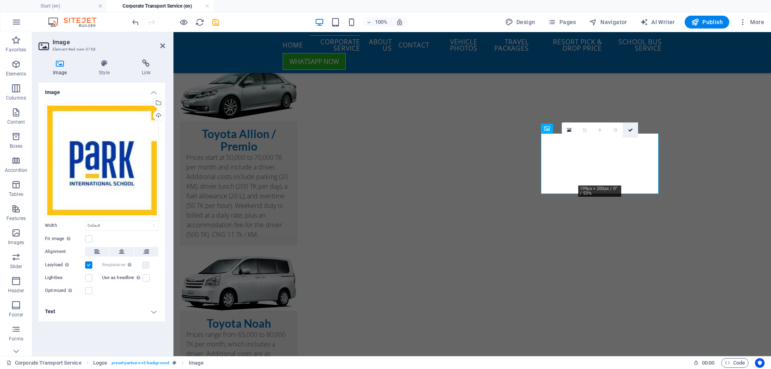
click at [632, 133] on icon at bounding box center [630, 130] width 5 height 5
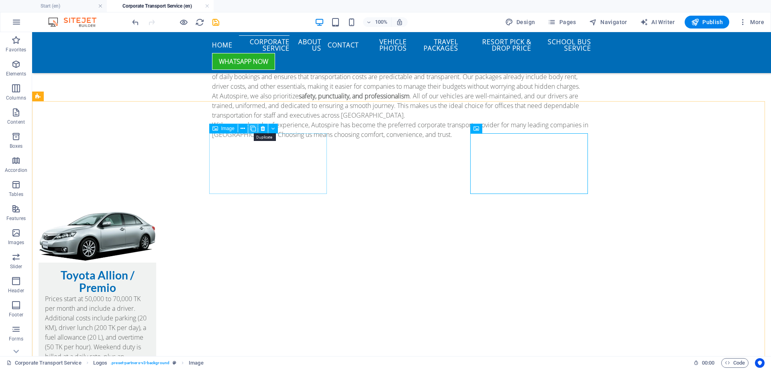
click at [253, 129] on icon at bounding box center [253, 129] width 6 height 8
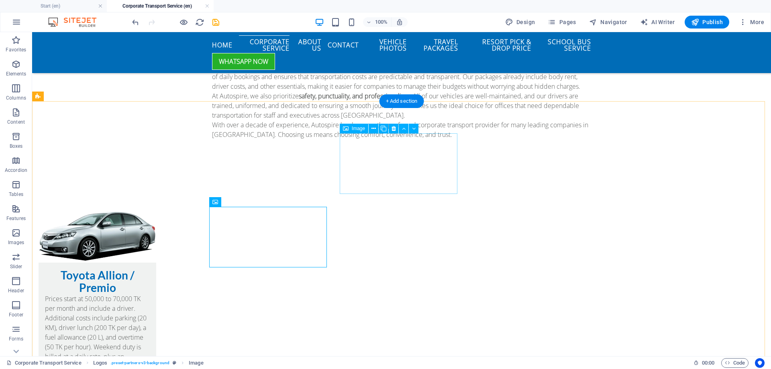
click at [383, 129] on icon at bounding box center [384, 129] width 6 height 8
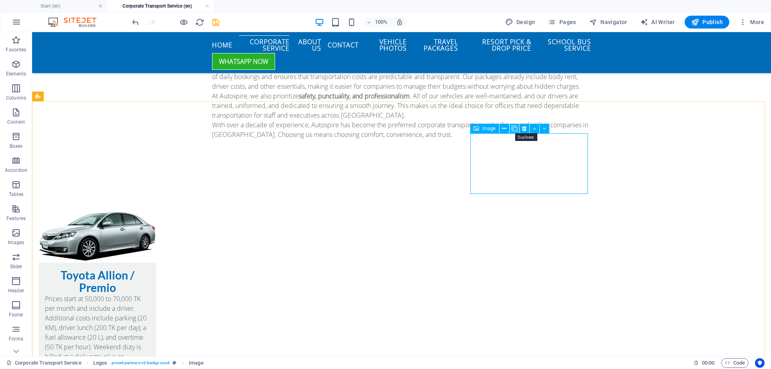
click at [514, 128] on icon at bounding box center [515, 129] width 6 height 8
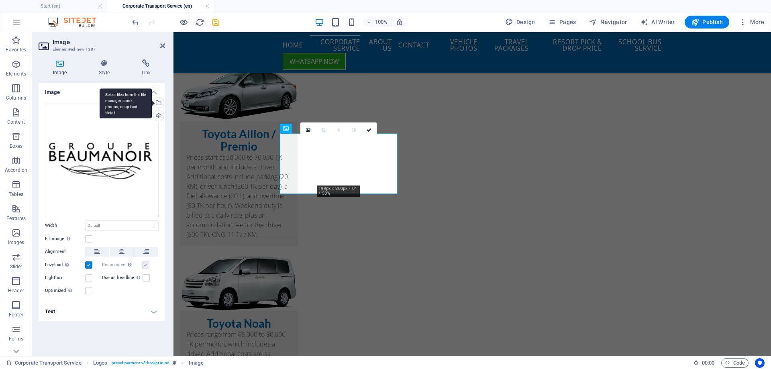
click at [158, 101] on div "Select files from the file manager, stock photos, or upload file(s)" at bounding box center [158, 104] width 12 height 12
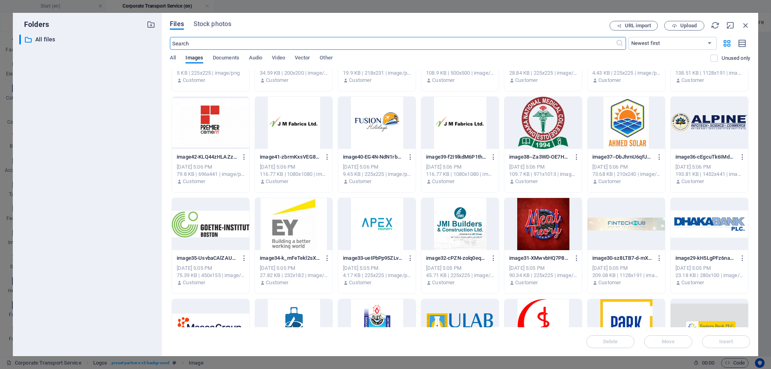
scroll to position [201, 0]
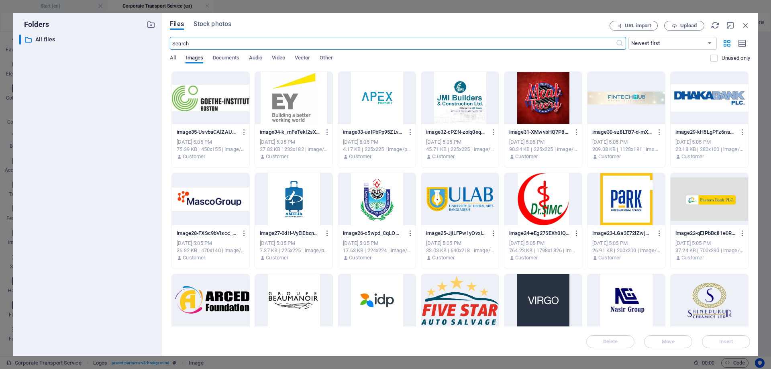
click at [603, 199] on div at bounding box center [627, 199] width 78 height 52
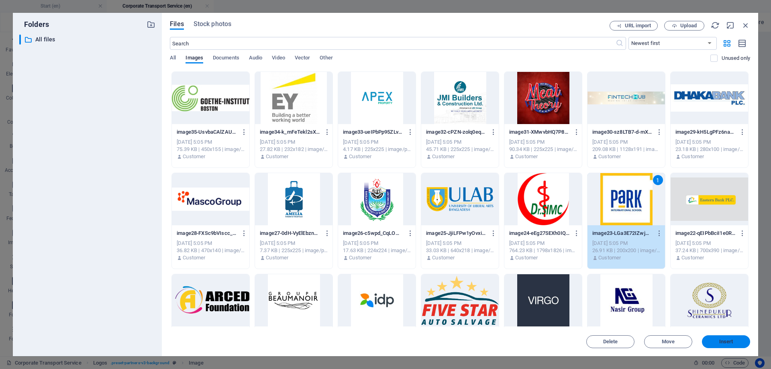
click at [720, 339] on span "Insert" at bounding box center [727, 341] width 14 height 5
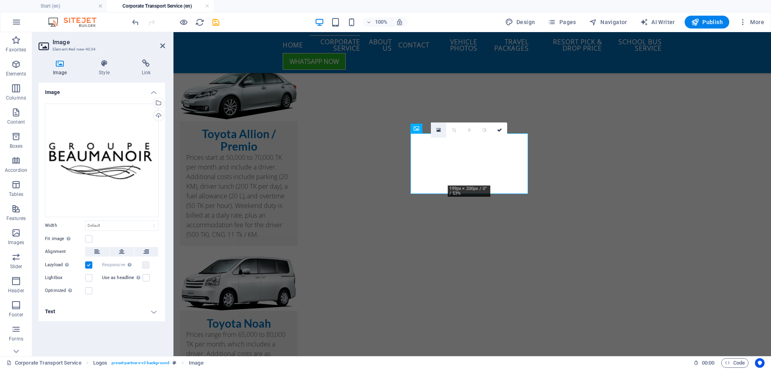
click at [440, 128] on icon at bounding box center [439, 130] width 4 height 6
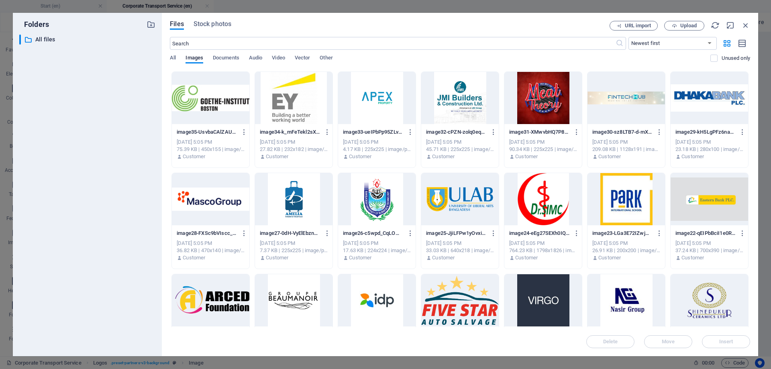
click at [554, 203] on div at bounding box center [544, 199] width 78 height 52
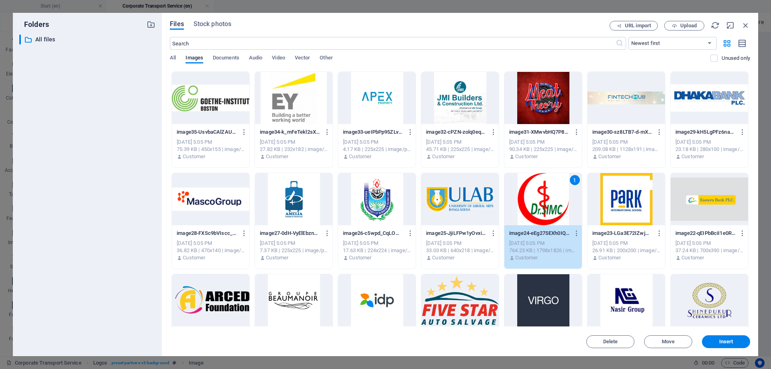
click at [719, 334] on div "Delete Move Insert" at bounding box center [460, 337] width 581 height 21
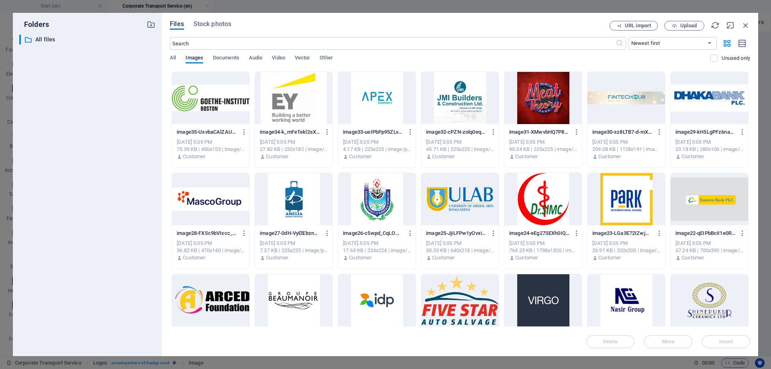
click at [721, 339] on div "Delete Move Insert" at bounding box center [460, 337] width 581 height 21
click at [546, 202] on div at bounding box center [544, 199] width 78 height 52
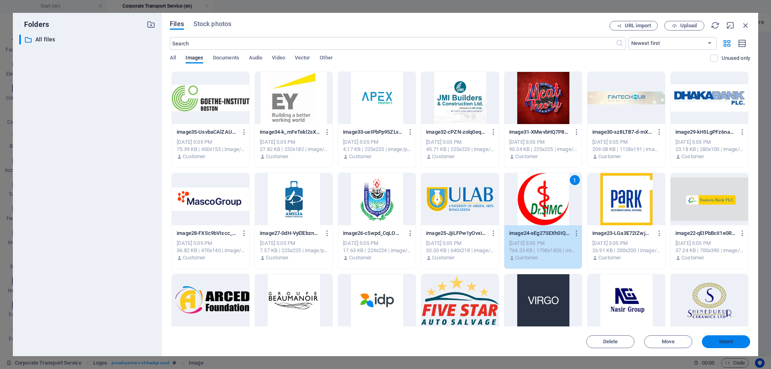
click at [728, 343] on span "Insert" at bounding box center [727, 341] width 14 height 5
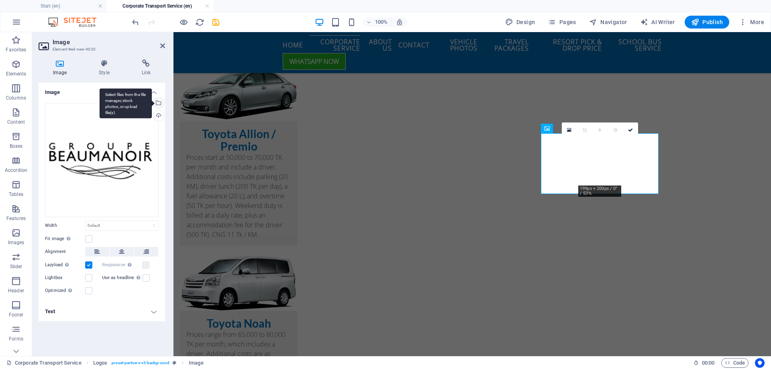
click at [160, 104] on div "Select files from the file manager, stock photos, or upload file(s)" at bounding box center [158, 104] width 12 height 12
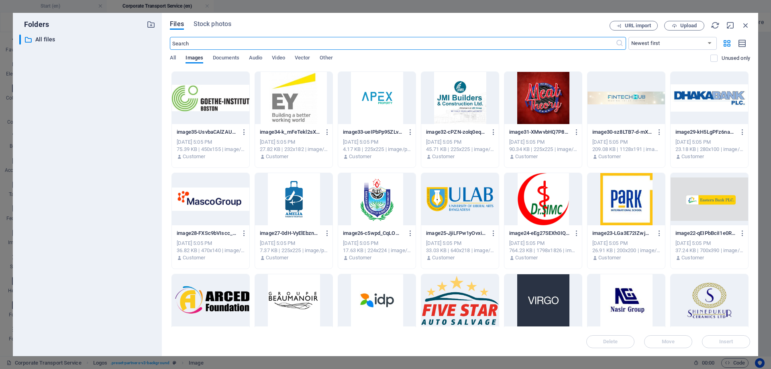
click at [479, 204] on div at bounding box center [460, 199] width 78 height 52
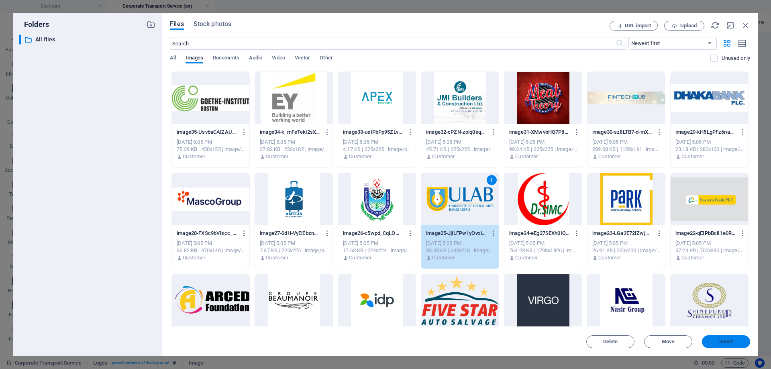
click at [731, 341] on span "Insert" at bounding box center [727, 341] width 14 height 5
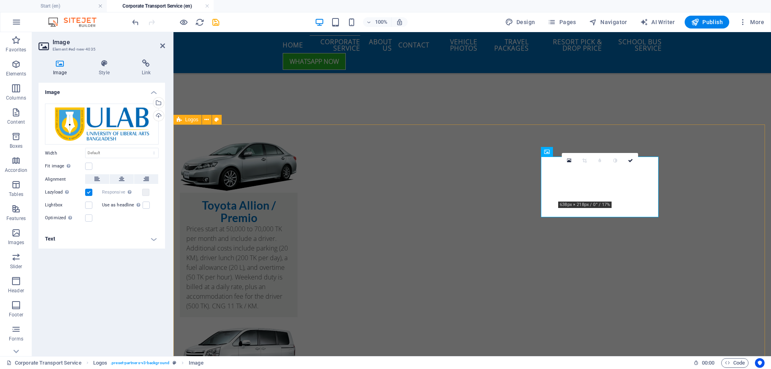
scroll to position [1217, 0]
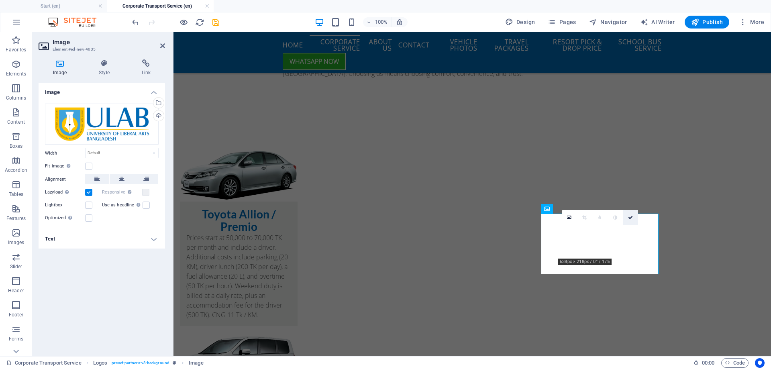
click at [630, 216] on icon at bounding box center [630, 217] width 5 height 5
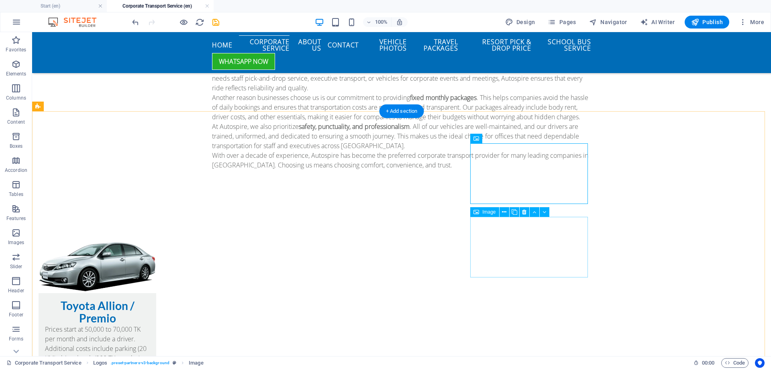
scroll to position [1257, 0]
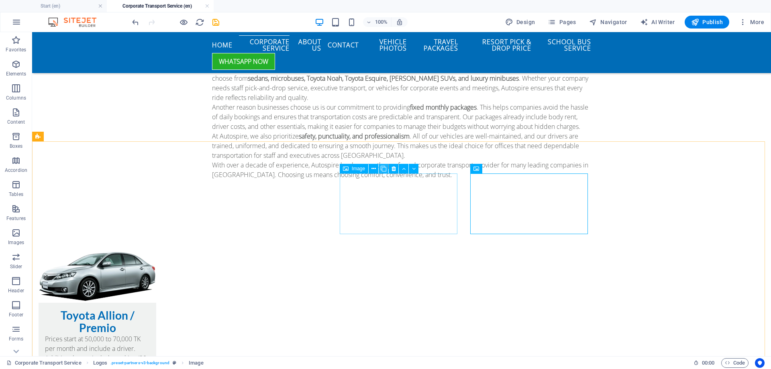
click at [383, 170] on icon at bounding box center [384, 169] width 6 height 8
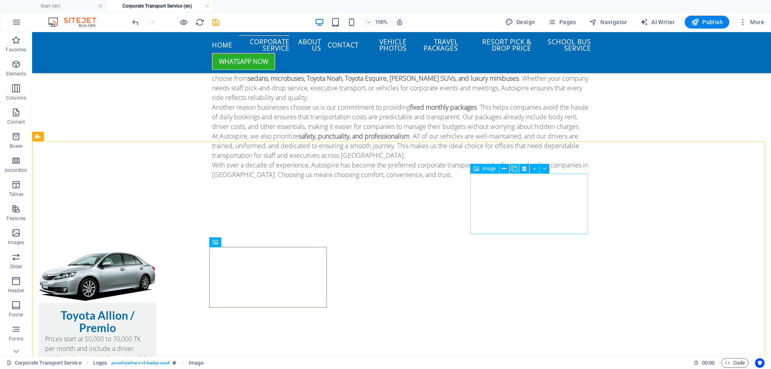
click at [513, 168] on icon at bounding box center [515, 169] width 6 height 8
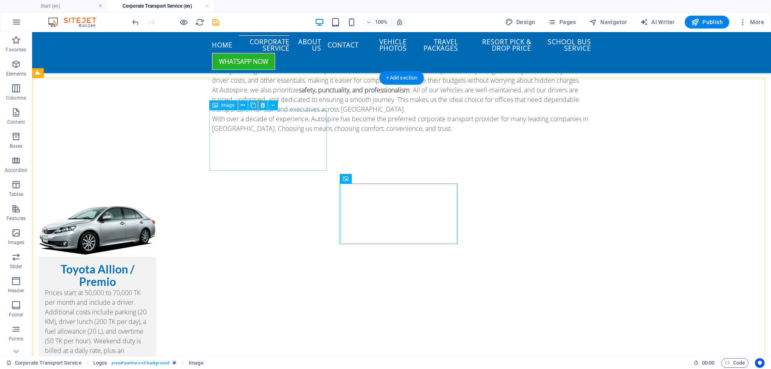
scroll to position [1298, 0]
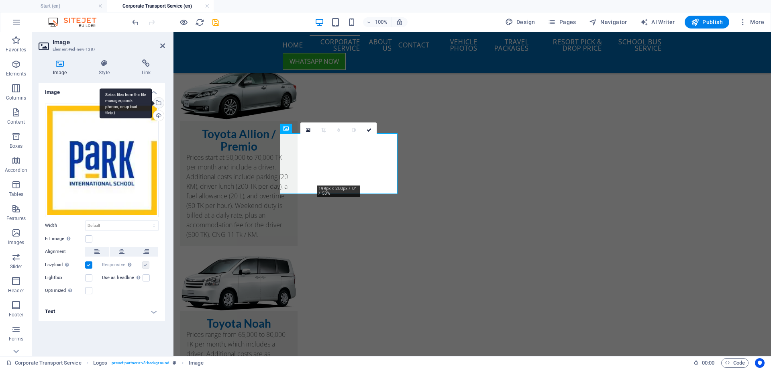
click at [159, 104] on div "Select files from the file manager, stock photos, or upload file(s)" at bounding box center [158, 104] width 12 height 12
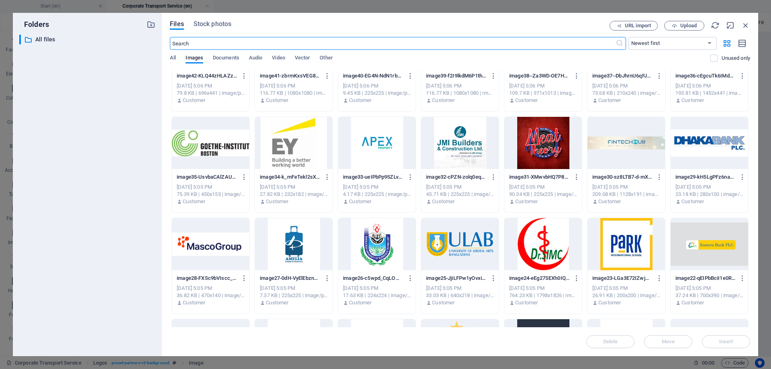
scroll to position [161, 0]
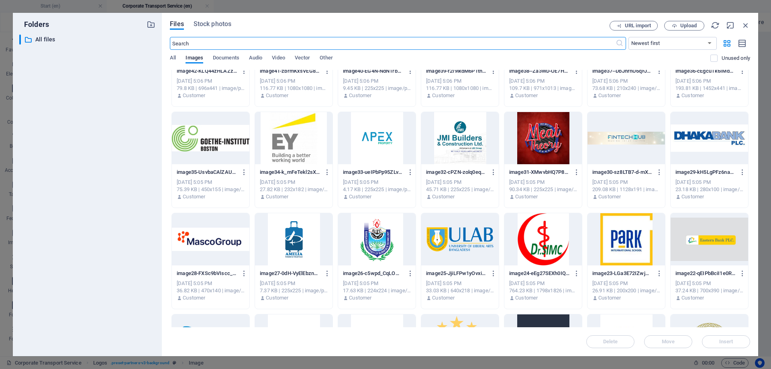
click at [376, 237] on div at bounding box center [377, 239] width 78 height 52
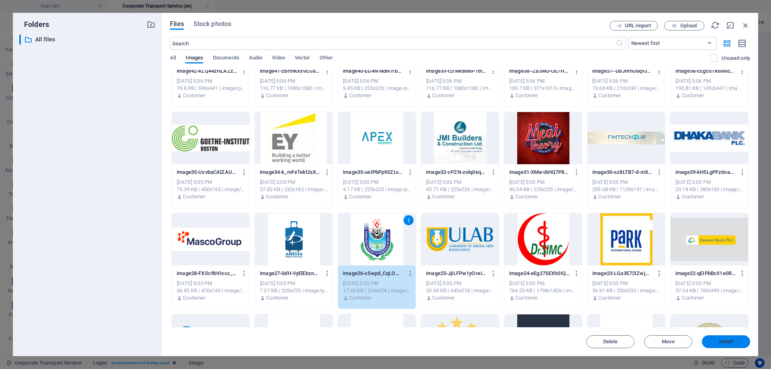
drag, startPoint x: 727, startPoint y: 345, endPoint x: 553, endPoint y: 313, distance: 176.9
click at [727, 345] on button "Insert" at bounding box center [726, 341] width 48 height 13
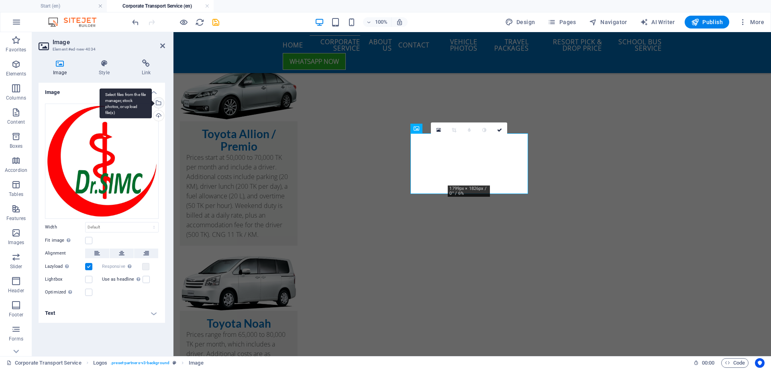
click at [158, 103] on div "Select files from the file manager, stock photos, or upload file(s)" at bounding box center [158, 104] width 12 height 12
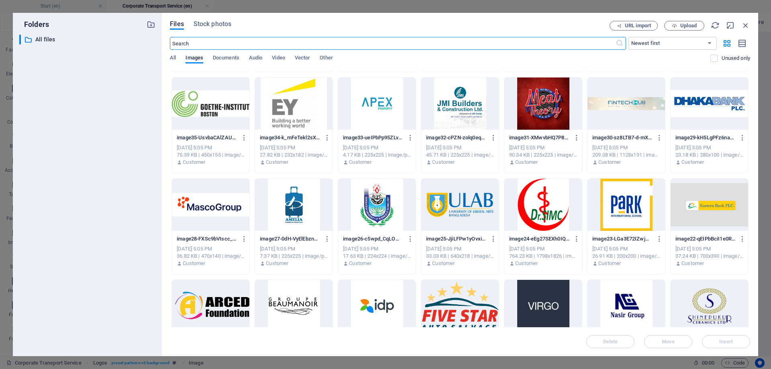
scroll to position [201, 0]
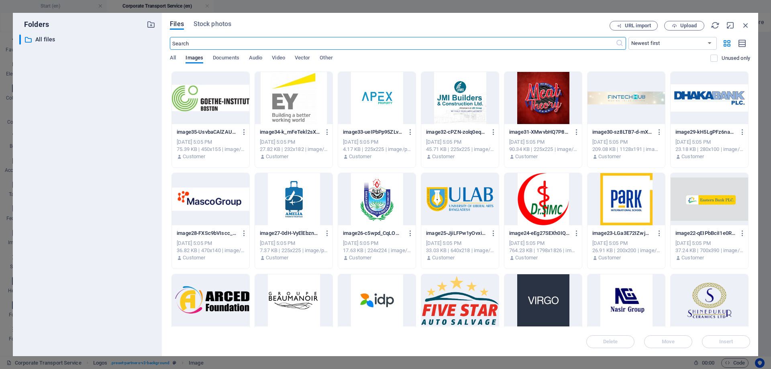
click at [296, 197] on div at bounding box center [294, 199] width 78 height 52
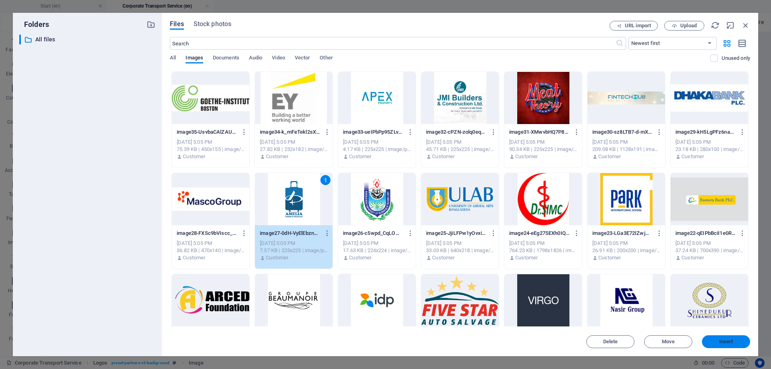
click at [728, 339] on span "Insert" at bounding box center [727, 341] width 14 height 5
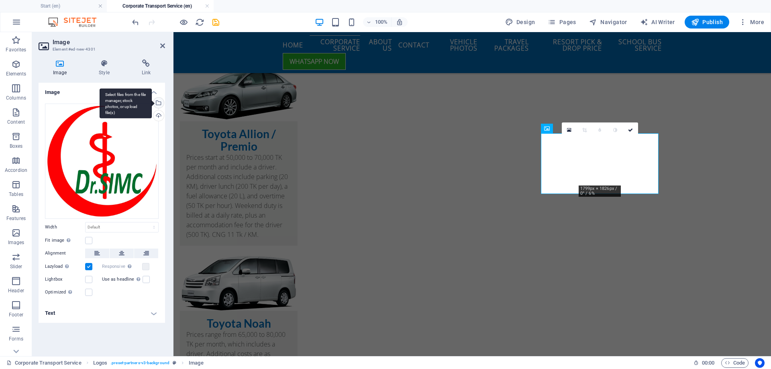
click at [159, 103] on div "Select files from the file manager, stock photos, or upload file(s)" at bounding box center [158, 104] width 12 height 12
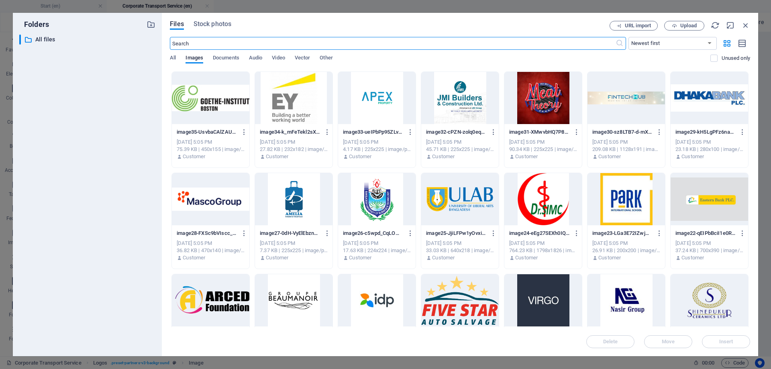
click at [195, 206] on div at bounding box center [211, 199] width 78 height 52
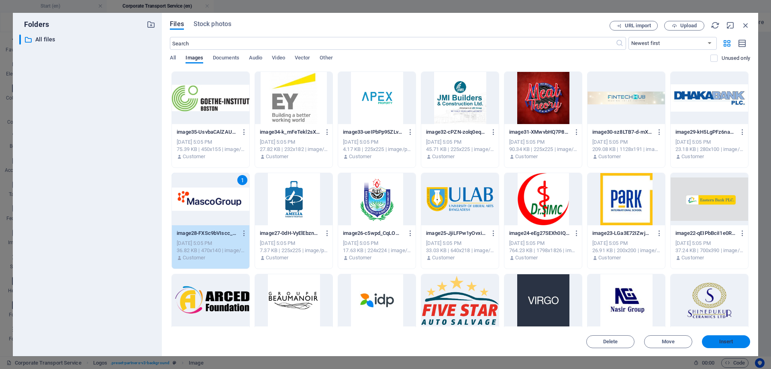
drag, startPoint x: 381, startPoint y: 245, endPoint x: 732, endPoint y: 342, distance: 363.9
click at [732, 342] on span "Insert" at bounding box center [727, 341] width 14 height 5
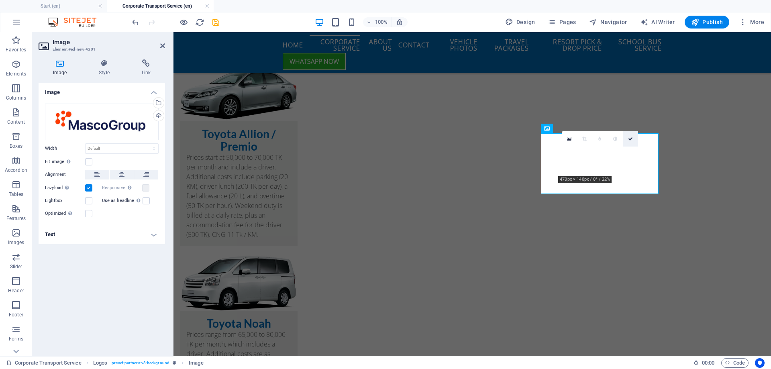
click at [632, 141] on icon at bounding box center [630, 139] width 5 height 5
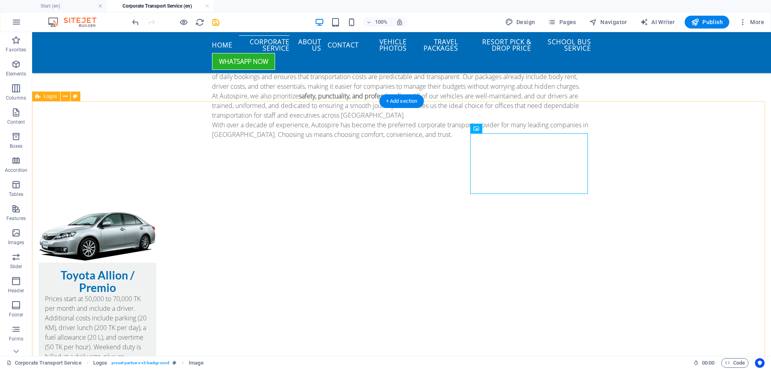
scroll to position [1257, 0]
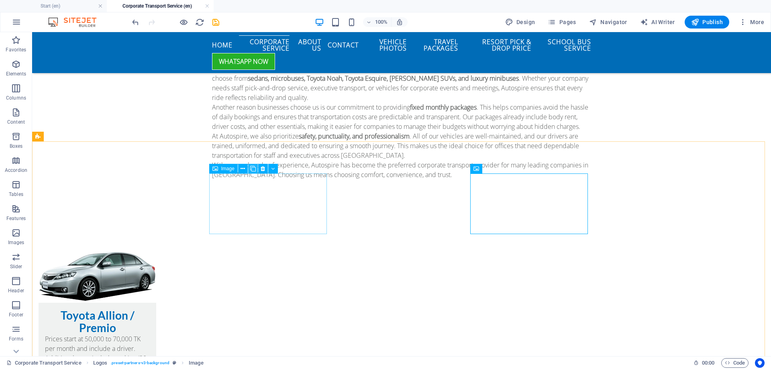
click at [253, 170] on icon at bounding box center [253, 169] width 6 height 8
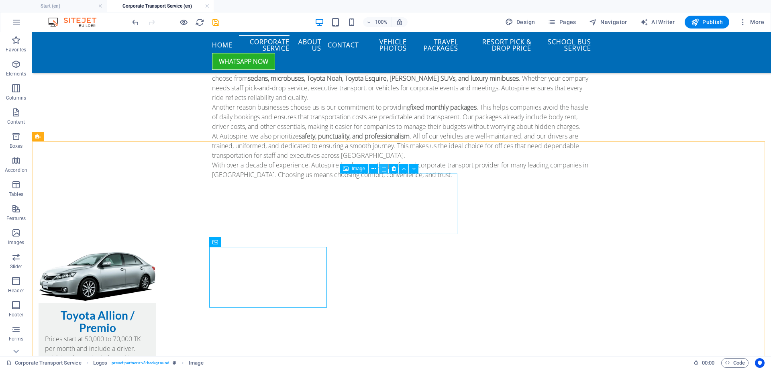
click at [386, 169] on icon at bounding box center [384, 169] width 6 height 8
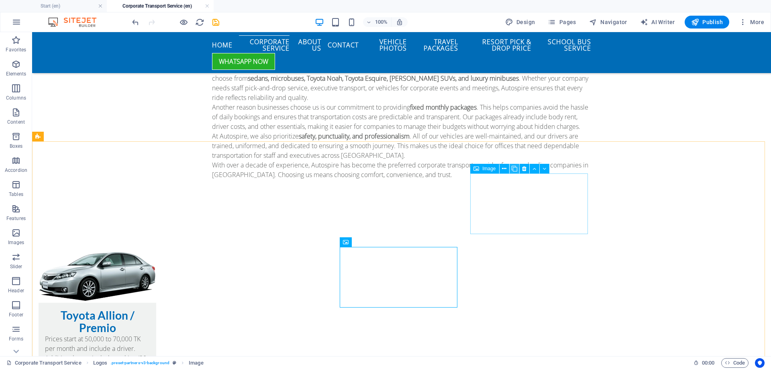
click at [515, 168] on icon at bounding box center [515, 169] width 6 height 8
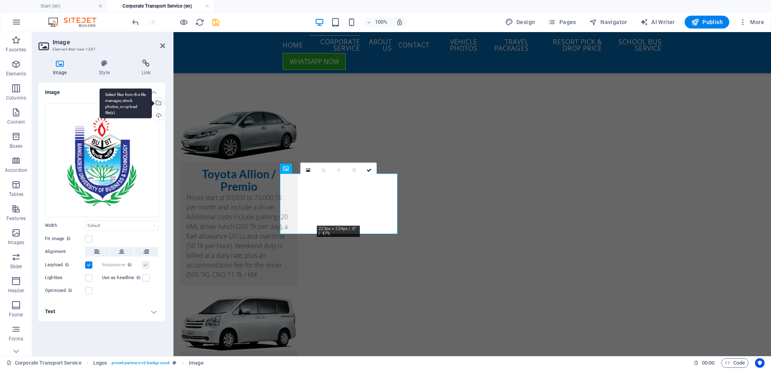
click at [158, 102] on div "Select files from the file manager, stock photos, or upload file(s)" at bounding box center [158, 104] width 12 height 12
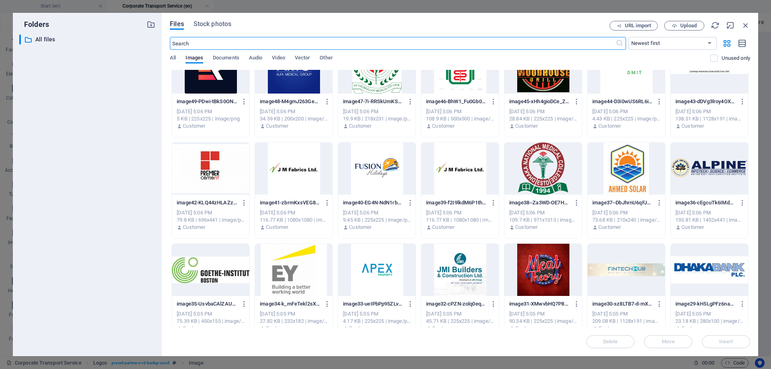
scroll to position [40, 0]
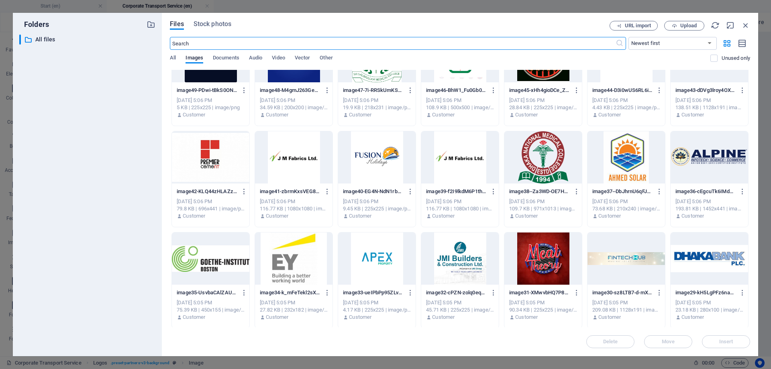
click at [712, 256] on div at bounding box center [710, 259] width 78 height 52
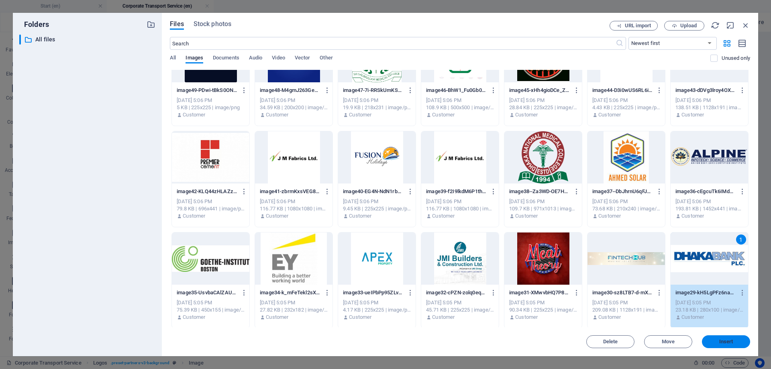
click at [734, 342] on span "Insert" at bounding box center [726, 341] width 42 height 5
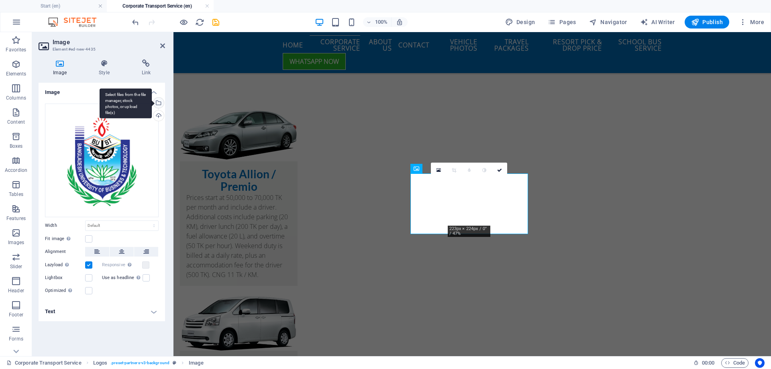
click at [159, 101] on div "Select files from the file manager, stock photos, or upload file(s)" at bounding box center [158, 104] width 12 height 12
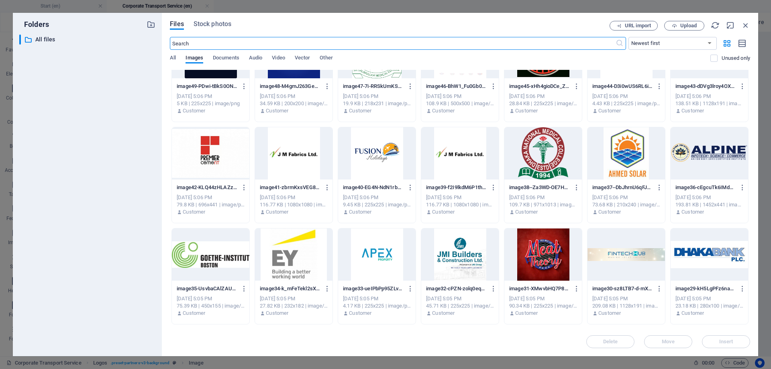
scroll to position [80, 0]
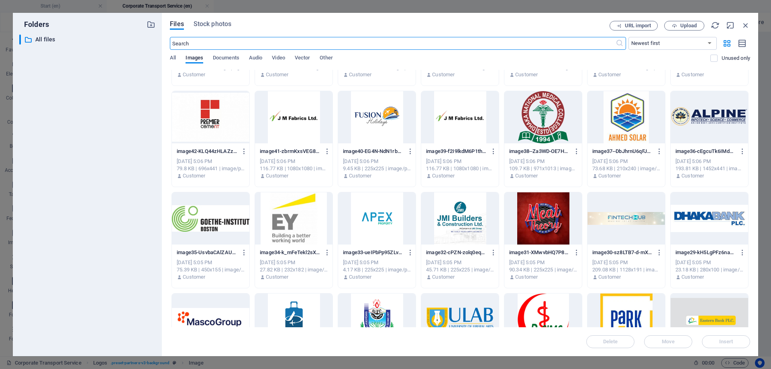
click at [628, 210] on div at bounding box center [627, 218] width 78 height 52
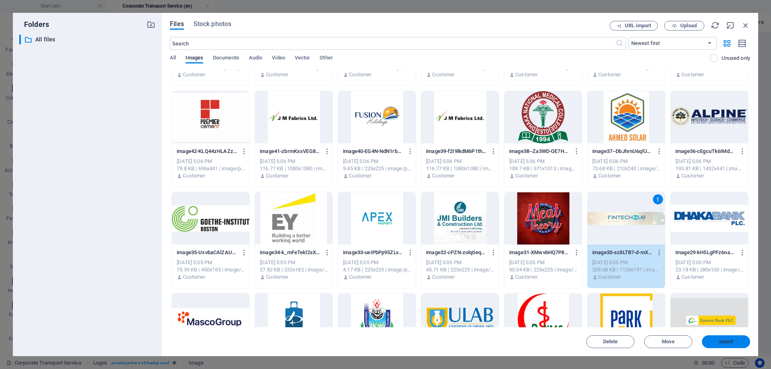
drag, startPoint x: 725, startPoint y: 341, endPoint x: 551, endPoint y: 309, distance: 176.6
click at [725, 341] on span "Insert" at bounding box center [727, 341] width 14 height 5
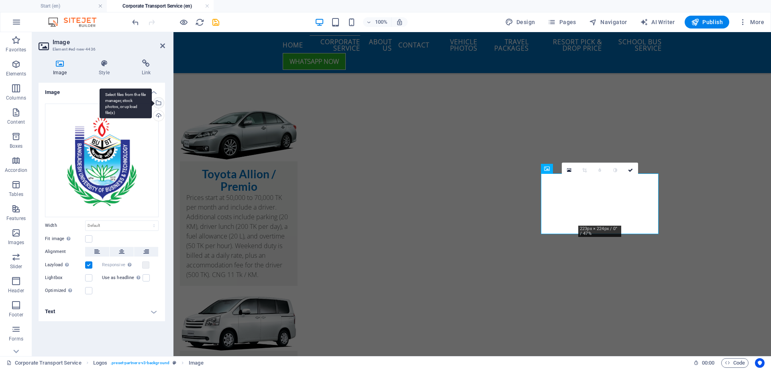
click at [160, 103] on div "Select files from the file manager, stock photos, or upload file(s)" at bounding box center [158, 104] width 12 height 12
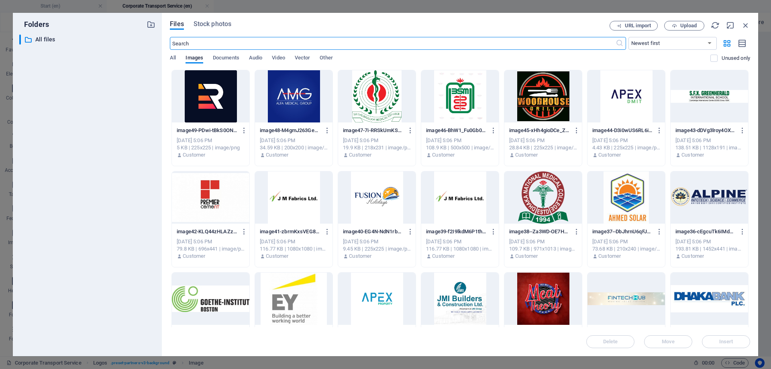
scroll to position [161, 0]
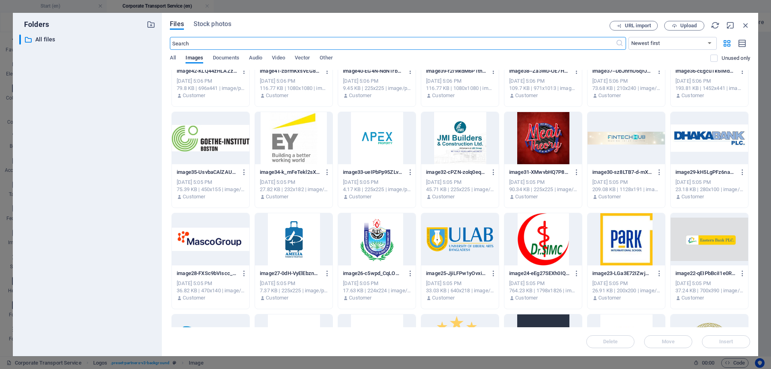
click at [551, 153] on div at bounding box center [544, 138] width 78 height 52
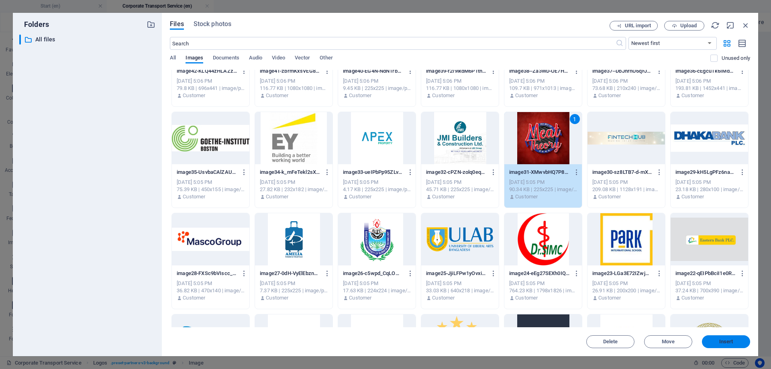
click at [734, 344] on button "Insert" at bounding box center [726, 341] width 48 height 13
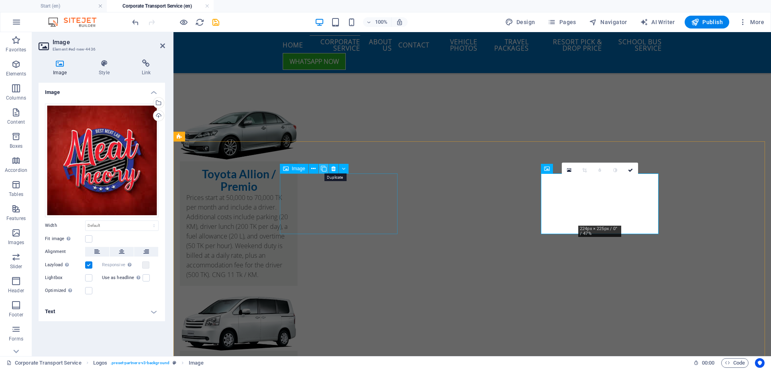
click at [323, 167] on icon at bounding box center [324, 169] width 6 height 8
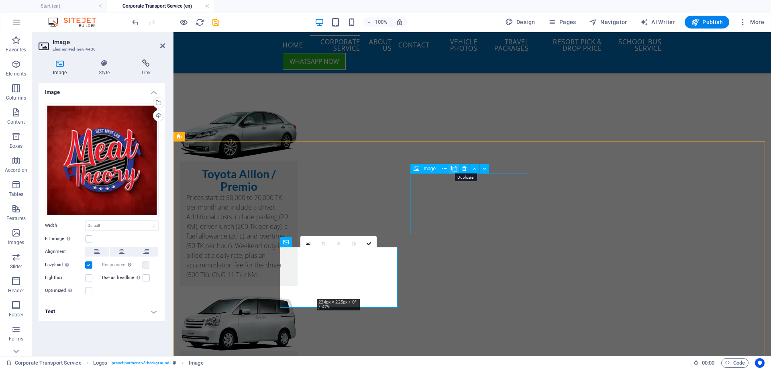
click at [454, 166] on icon at bounding box center [455, 169] width 6 height 8
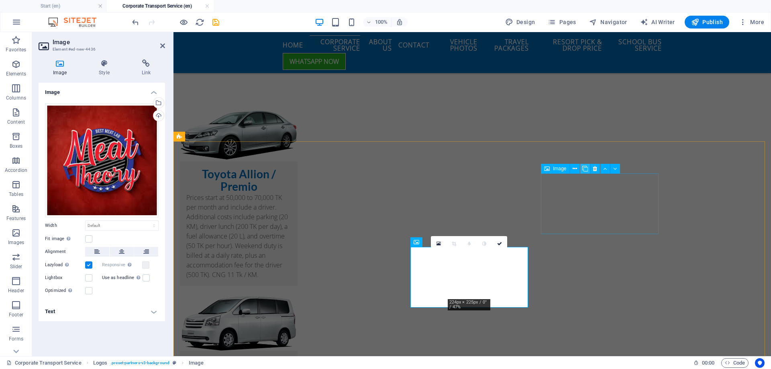
click at [586, 167] on icon at bounding box center [586, 169] width 6 height 8
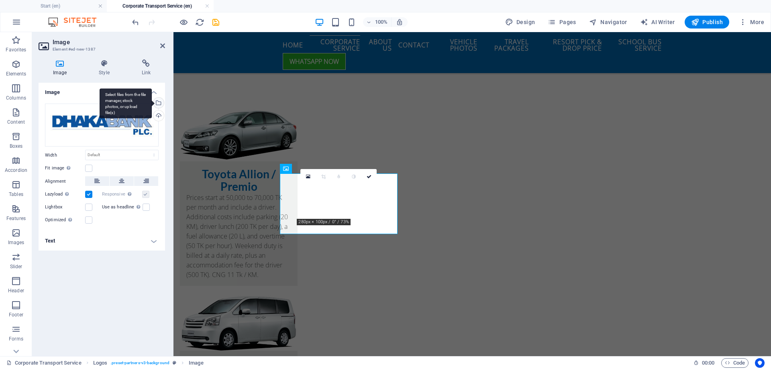
click at [152, 100] on div "Select files from the file manager, stock photos, or upload file(s)" at bounding box center [126, 103] width 52 height 30
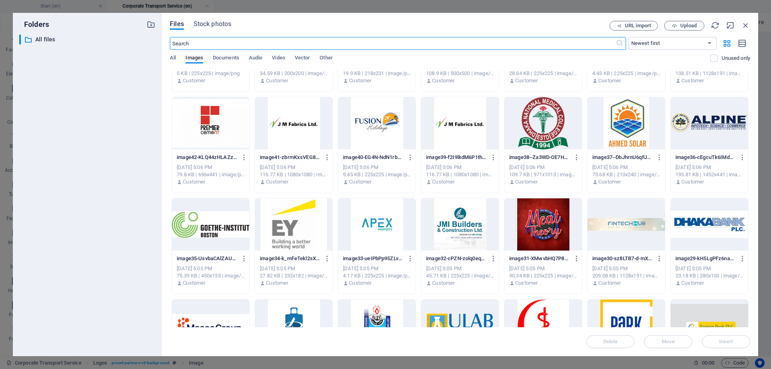
scroll to position [80, 0]
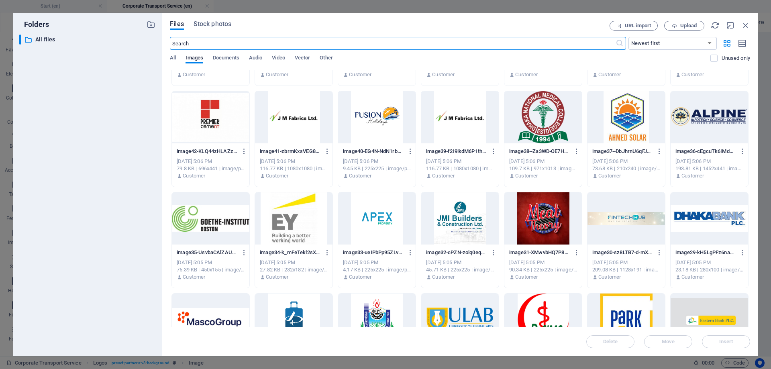
click at [465, 213] on div at bounding box center [460, 218] width 78 height 52
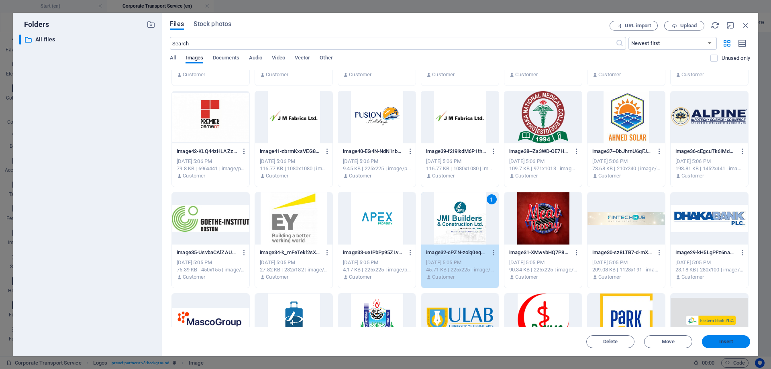
click at [728, 343] on span "Insert" at bounding box center [727, 341] width 14 height 5
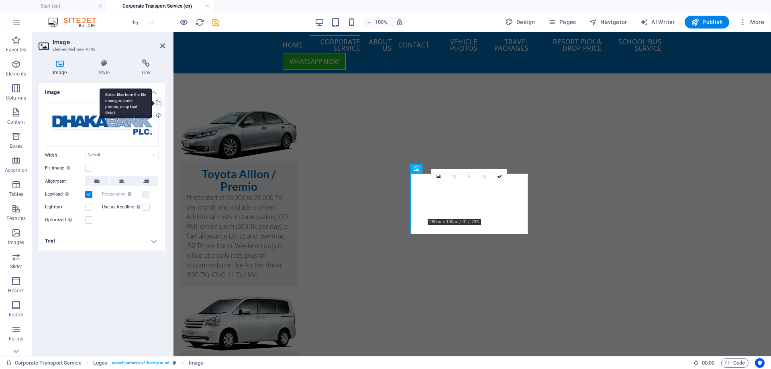
click at [161, 101] on div "Select files from the file manager, stock photos, or upload file(s)" at bounding box center [158, 104] width 12 height 12
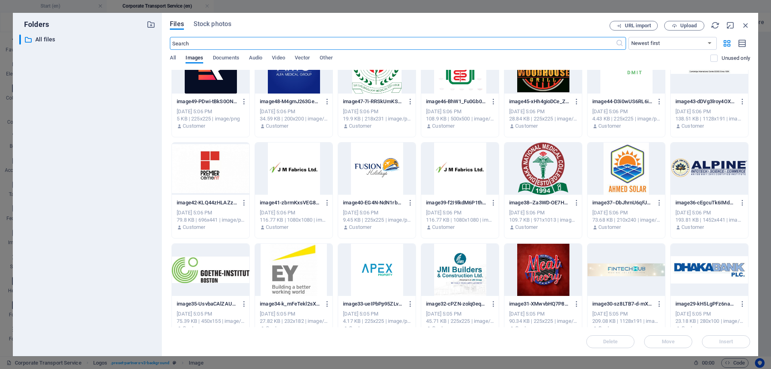
scroll to position [40, 0]
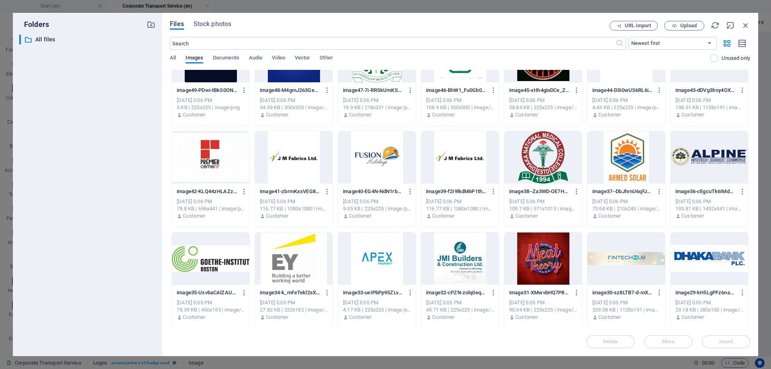
click at [297, 262] on div at bounding box center [294, 259] width 78 height 52
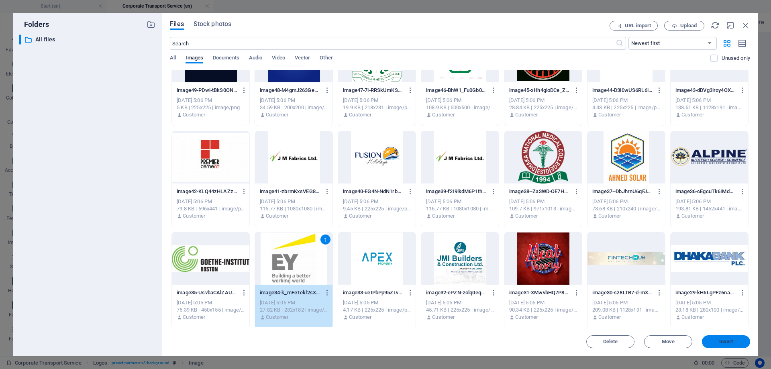
click at [727, 338] on button "Insert" at bounding box center [726, 341] width 48 height 13
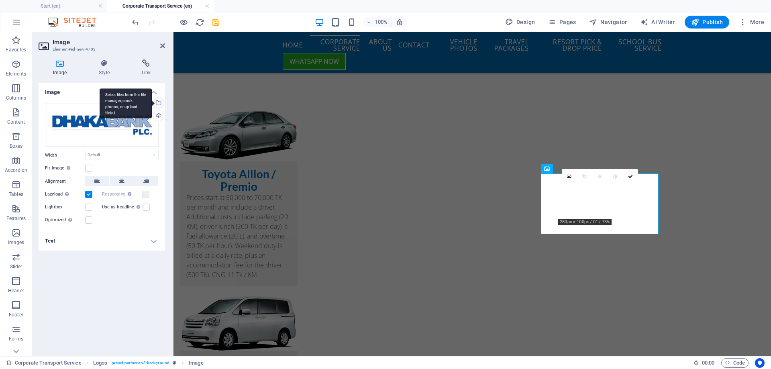
click at [160, 101] on div "Select files from the file manager, stock photos, or upload file(s)" at bounding box center [158, 104] width 12 height 12
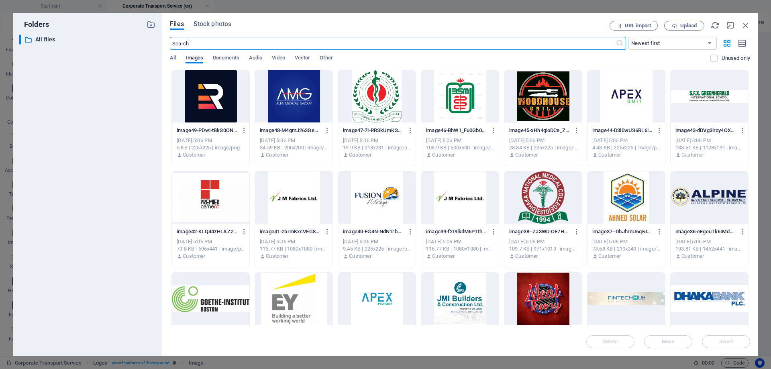
click at [370, 302] on div at bounding box center [377, 299] width 78 height 52
click at [732, 344] on span "Insert" at bounding box center [727, 341] width 14 height 5
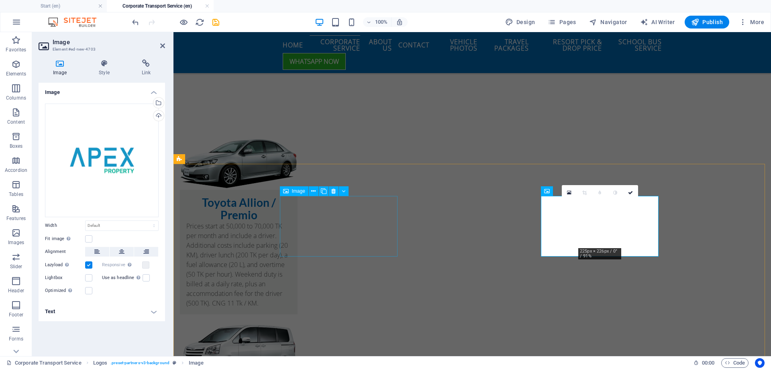
scroll to position [1217, 0]
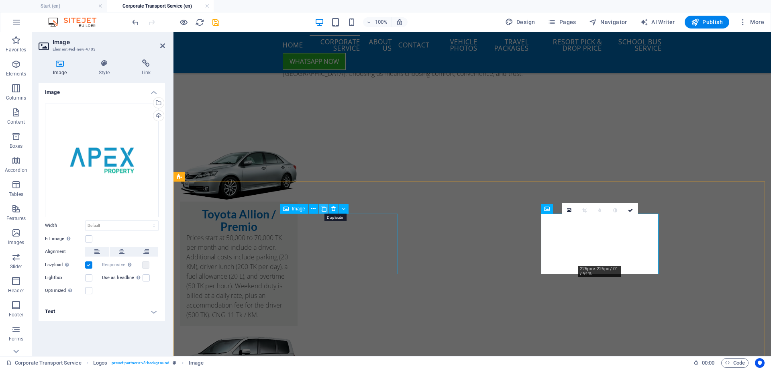
click at [324, 208] on icon at bounding box center [324, 209] width 6 height 8
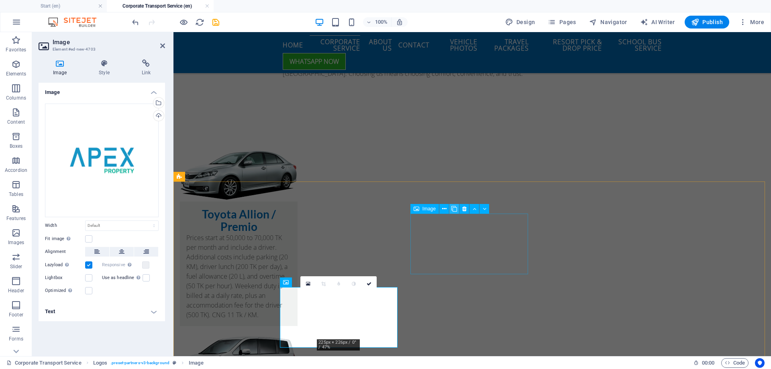
click at [453, 207] on icon at bounding box center [455, 209] width 6 height 8
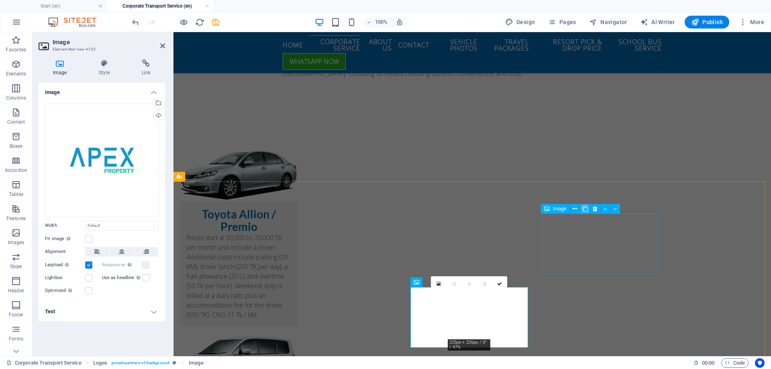
click at [584, 209] on icon at bounding box center [586, 209] width 6 height 8
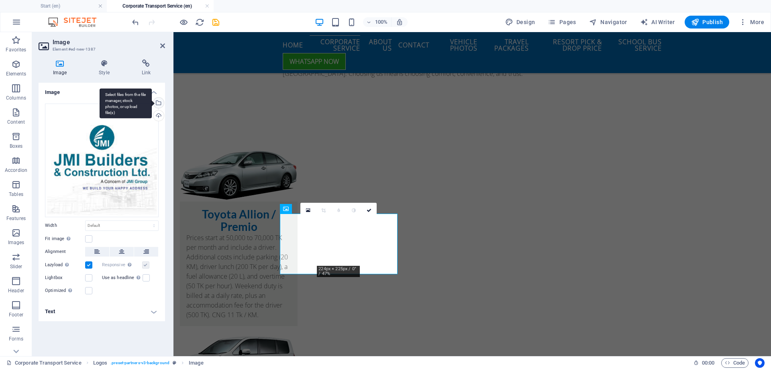
click at [159, 102] on div "Select files from the file manager, stock photos, or upload file(s)" at bounding box center [158, 104] width 12 height 12
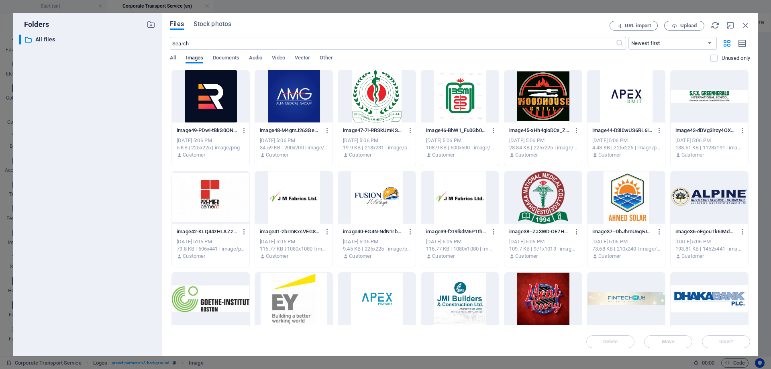
click at [226, 291] on div at bounding box center [211, 299] width 78 height 52
click at [722, 339] on span "Insert" at bounding box center [727, 341] width 14 height 5
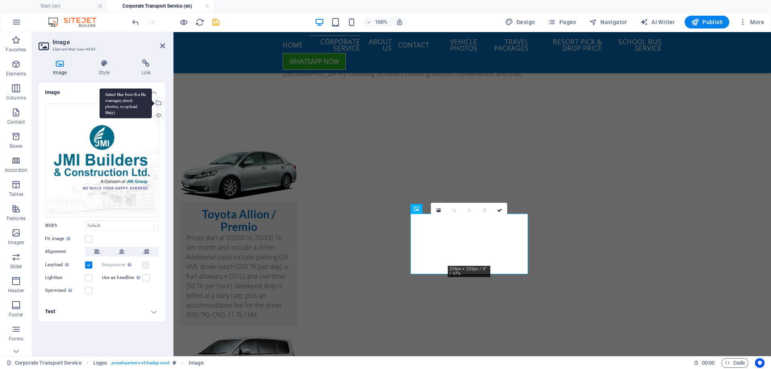
click at [158, 103] on div "Select files from the file manager, stock photos, or upload file(s)" at bounding box center [158, 104] width 12 height 12
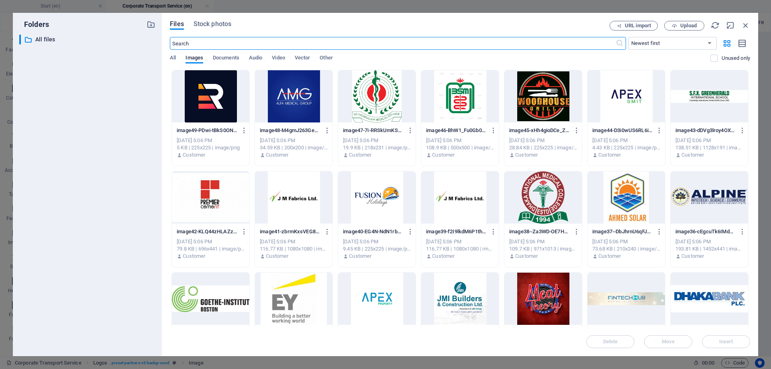
click at [697, 193] on div at bounding box center [710, 198] width 78 height 52
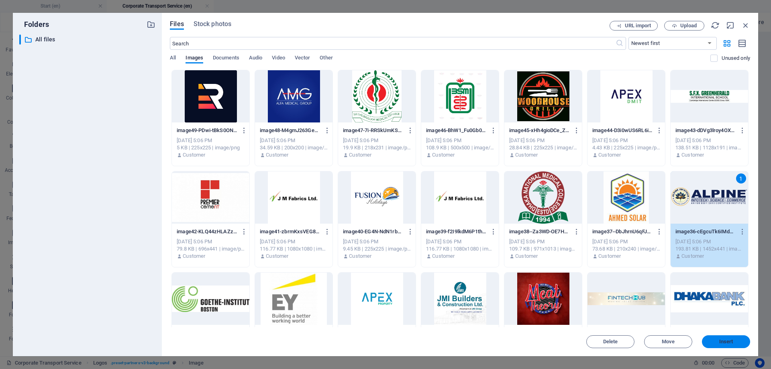
click at [728, 340] on span "Insert" at bounding box center [727, 341] width 14 height 5
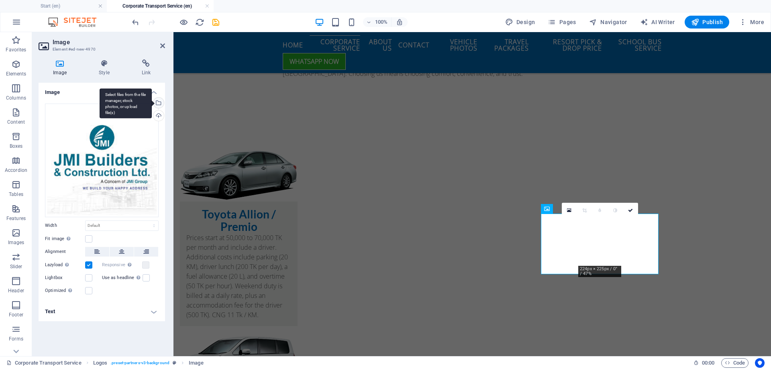
click at [161, 102] on div "Select files from the file manager, stock photos, or upload file(s)" at bounding box center [158, 104] width 12 height 12
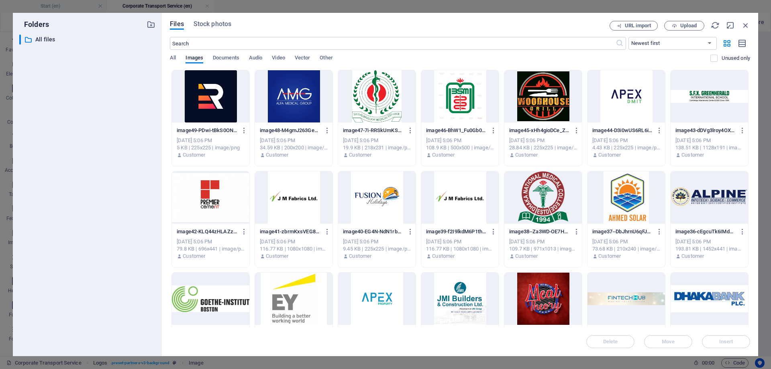
click at [715, 197] on div at bounding box center [710, 198] width 78 height 52
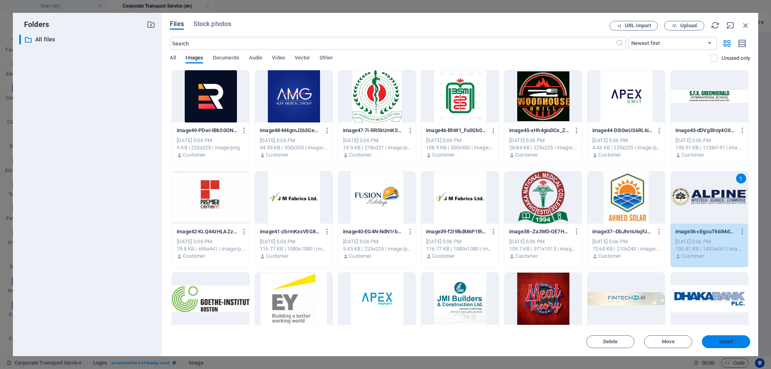
click at [729, 336] on button "Insert" at bounding box center [726, 341] width 48 height 13
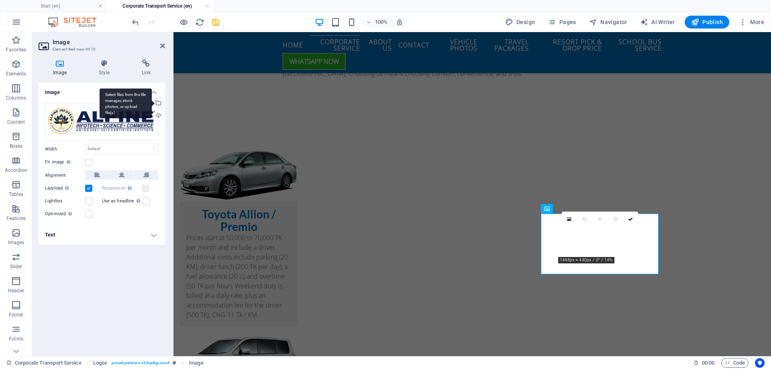
click at [152, 103] on div "Select files from the file manager, stock photos, or upload file(s)" at bounding box center [126, 103] width 52 height 30
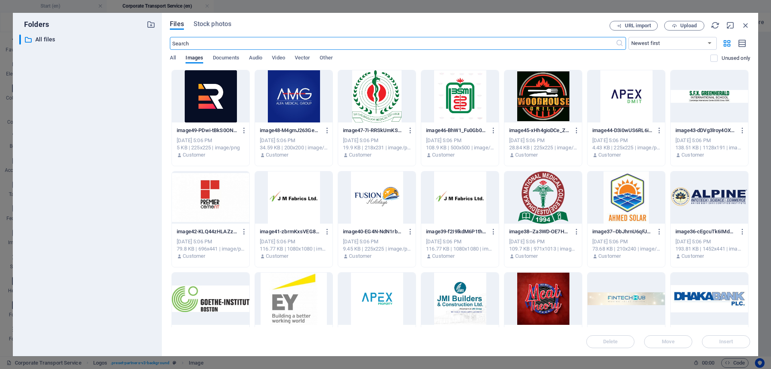
click at [636, 206] on div at bounding box center [627, 198] width 78 height 52
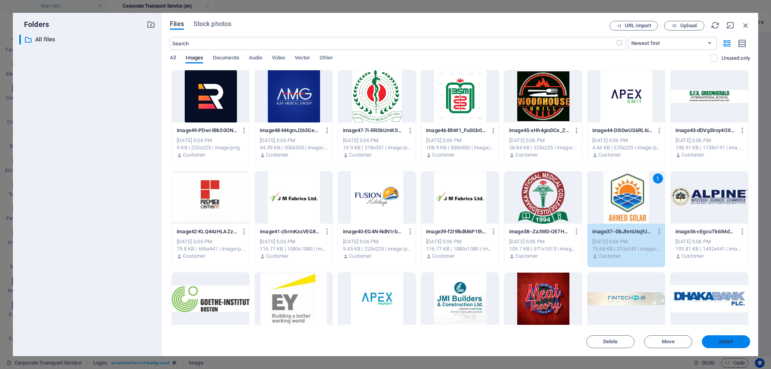
click at [735, 342] on span "Insert" at bounding box center [726, 341] width 42 height 5
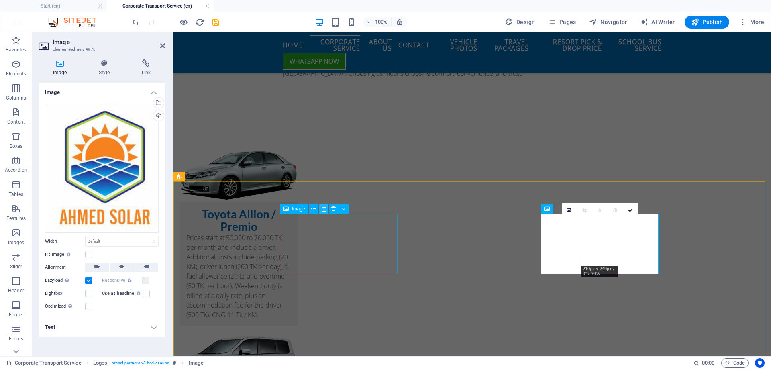
click at [324, 209] on icon at bounding box center [324, 209] width 6 height 8
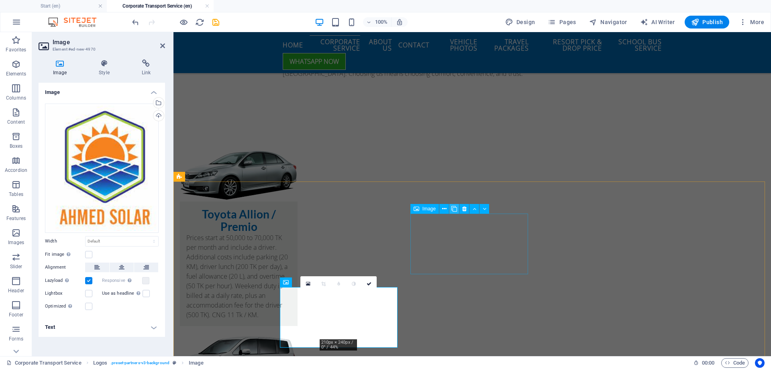
click at [452, 209] on icon at bounding box center [455, 209] width 6 height 8
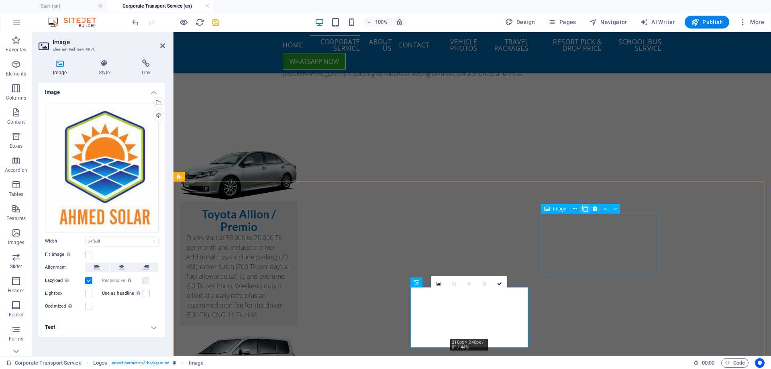
click at [586, 208] on icon at bounding box center [586, 209] width 6 height 8
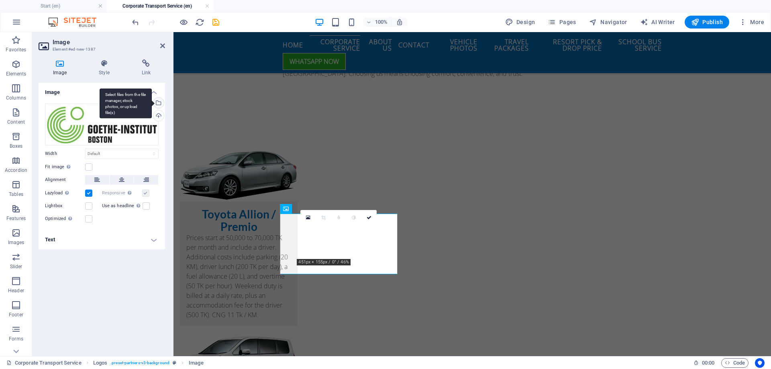
click at [158, 104] on div "Select files from the file manager, stock photos, or upload file(s)" at bounding box center [158, 104] width 12 height 12
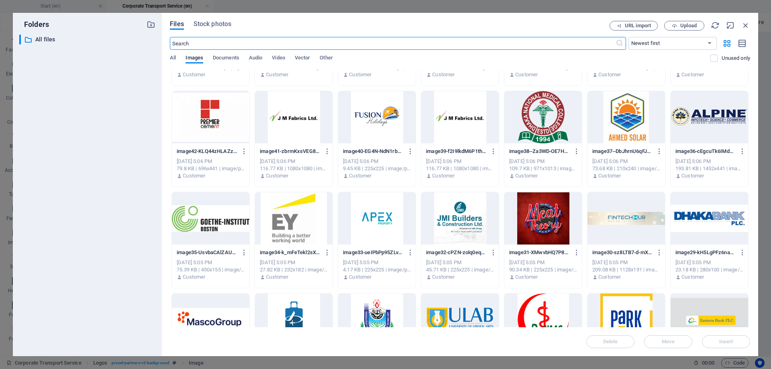
scroll to position [40, 0]
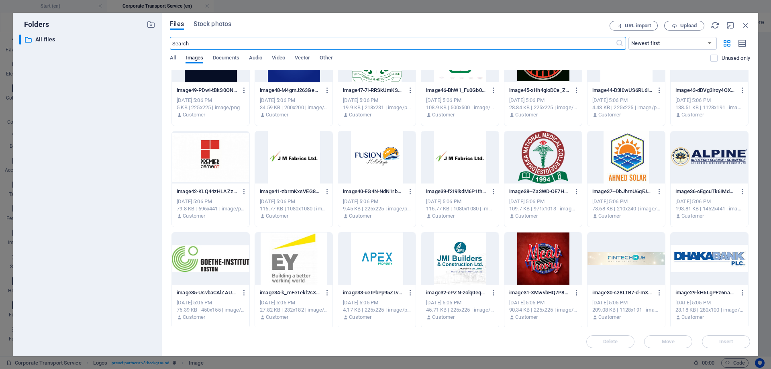
click at [536, 163] on div at bounding box center [544, 157] width 78 height 52
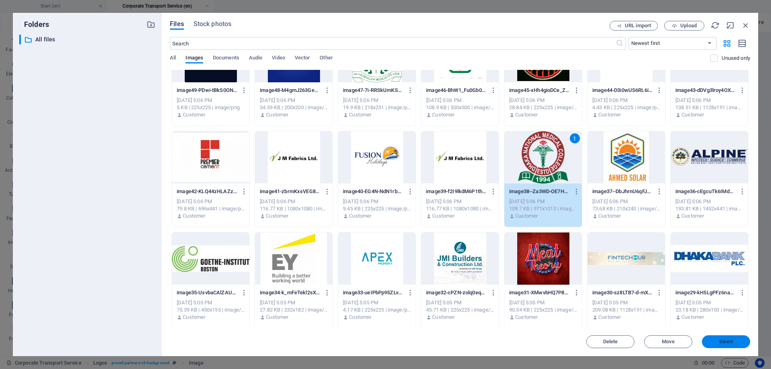
click at [720, 339] on span "Insert" at bounding box center [727, 341] width 14 height 5
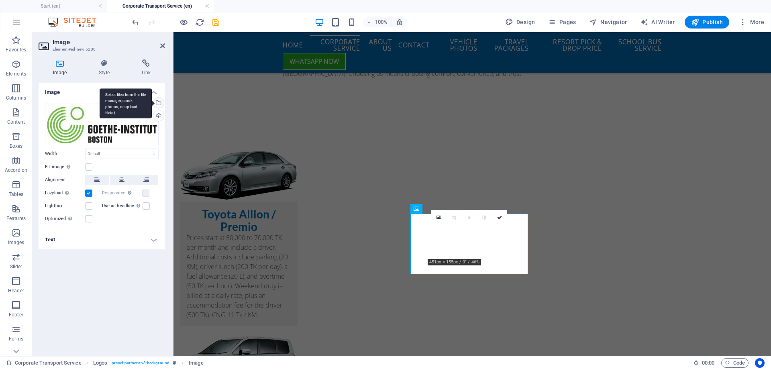
click at [152, 103] on div "Select files from the file manager, stock photos, or upload file(s)" at bounding box center [126, 103] width 52 height 30
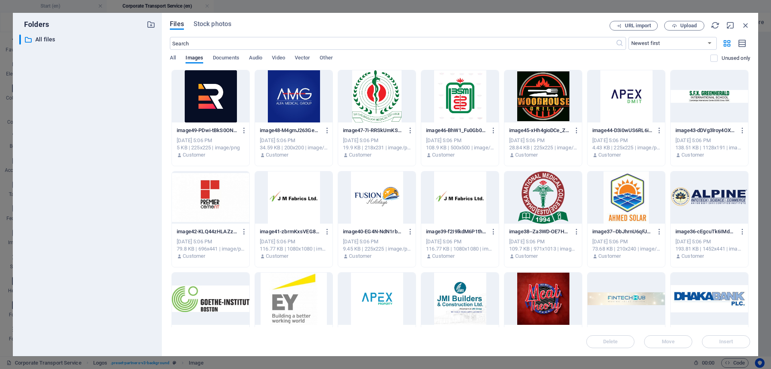
click at [454, 201] on div at bounding box center [460, 198] width 78 height 52
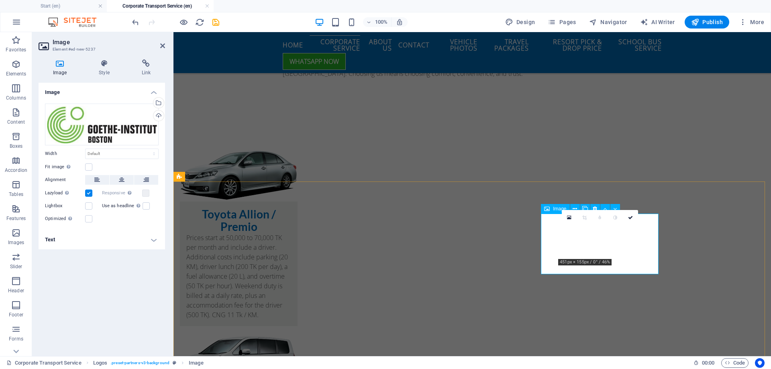
scroll to position [1217, 0]
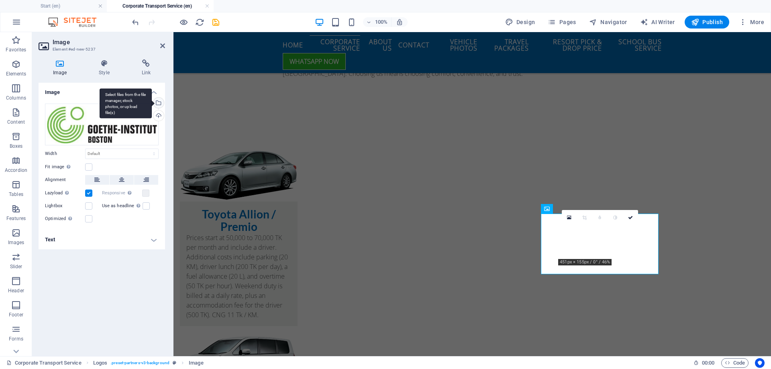
click at [152, 102] on div "Select files from the file manager, stock photos, or upload file(s)" at bounding box center [126, 103] width 52 height 30
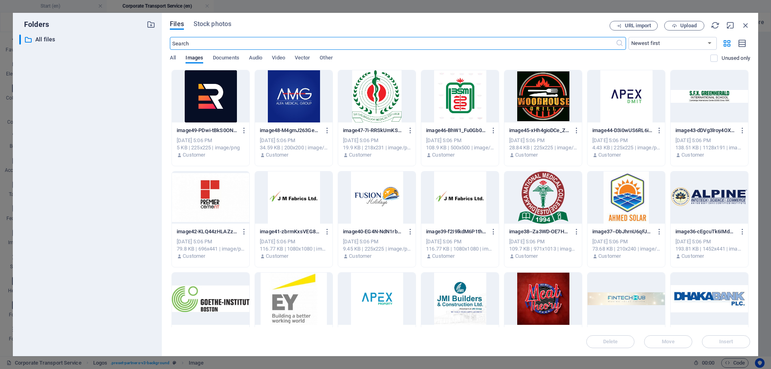
click at [387, 209] on div at bounding box center [377, 198] width 78 height 52
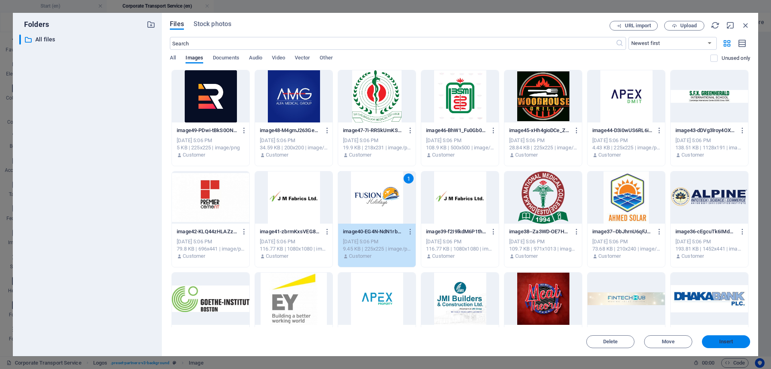
click at [731, 341] on span "Insert" at bounding box center [727, 341] width 14 height 5
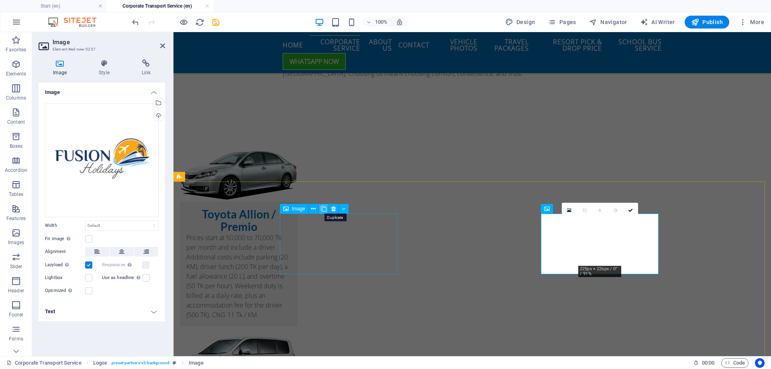
click at [324, 205] on icon at bounding box center [324, 209] width 6 height 8
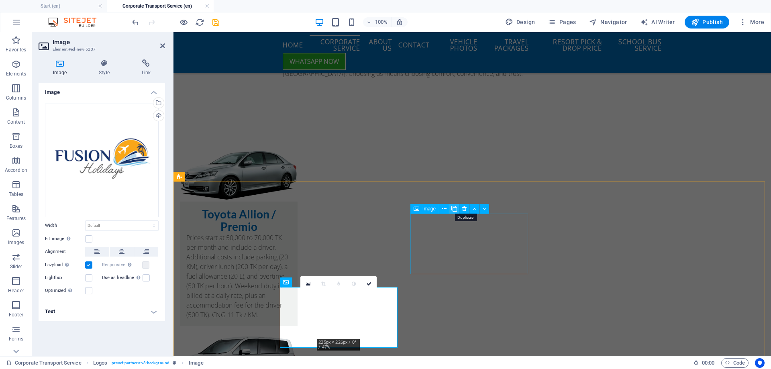
click at [453, 208] on icon at bounding box center [455, 209] width 6 height 8
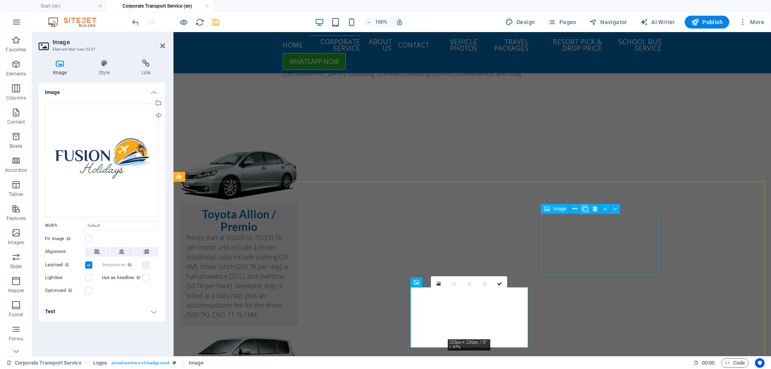
click at [586, 209] on icon at bounding box center [586, 209] width 6 height 8
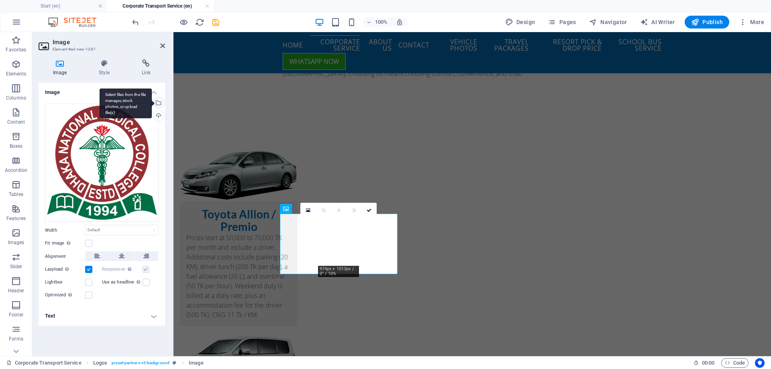
click at [158, 103] on div "Select files from the file manager, stock photos, or upload file(s)" at bounding box center [158, 104] width 12 height 12
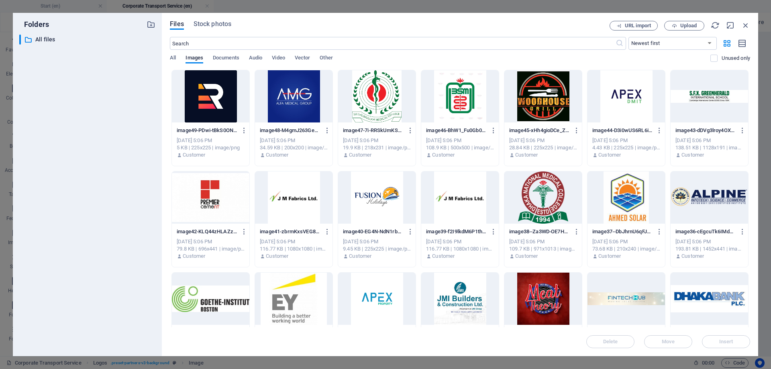
click at [217, 194] on div at bounding box center [211, 198] width 78 height 52
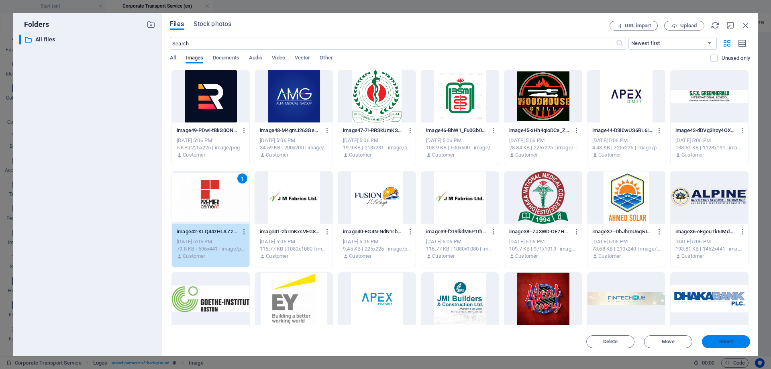
click at [733, 340] on span "Insert" at bounding box center [727, 341] width 14 height 5
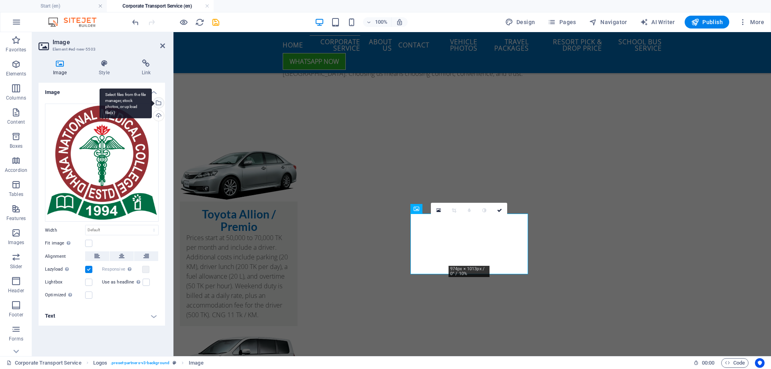
click at [152, 103] on div "Select files from the file manager, stock photos, or upload file(s)" at bounding box center [126, 103] width 52 height 30
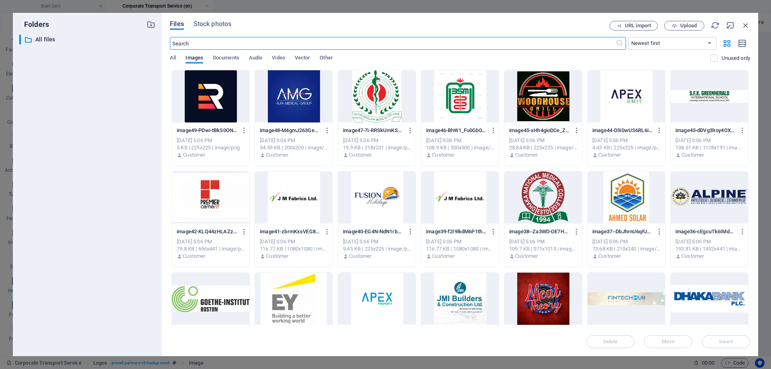
click at [697, 107] on div at bounding box center [710, 96] width 78 height 52
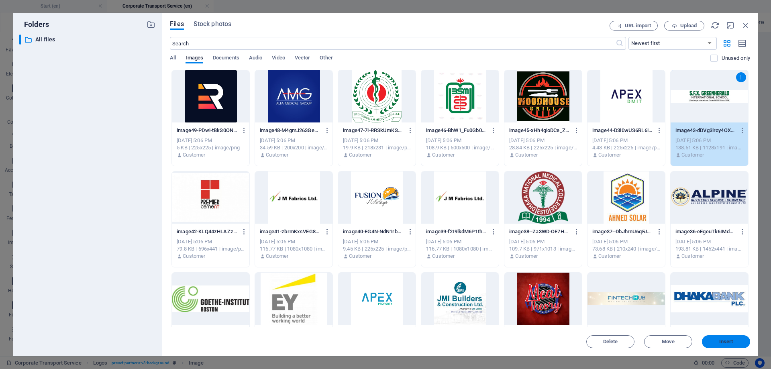
click at [733, 345] on button "Insert" at bounding box center [726, 341] width 48 height 13
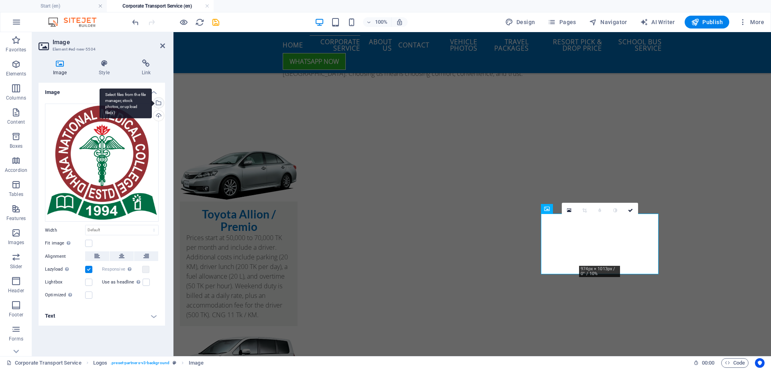
click at [160, 104] on div "Select files from the file manager, stock photos, or upload file(s)" at bounding box center [158, 104] width 12 height 12
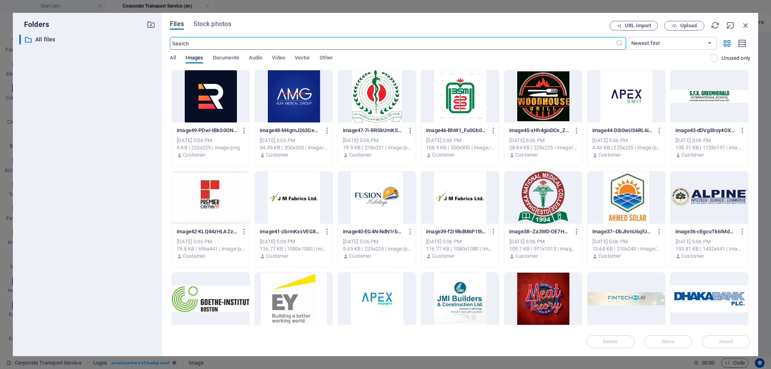
click at [615, 108] on div at bounding box center [627, 96] width 78 height 52
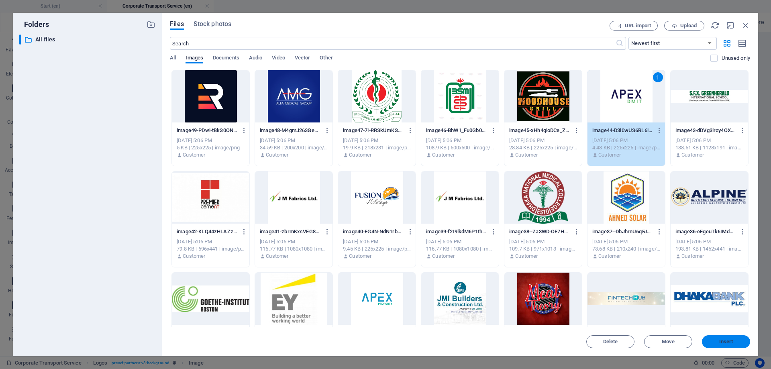
click at [735, 341] on span "Insert" at bounding box center [726, 341] width 42 height 5
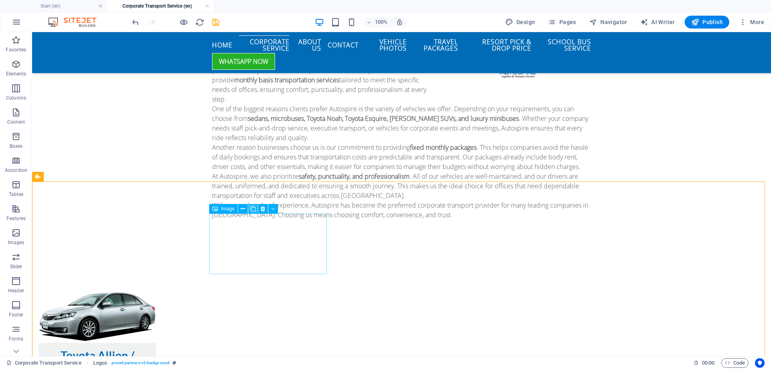
click at [254, 208] on icon at bounding box center [253, 209] width 6 height 8
click at [387, 206] on button at bounding box center [384, 209] width 10 height 10
click at [515, 209] on icon at bounding box center [515, 209] width 6 height 8
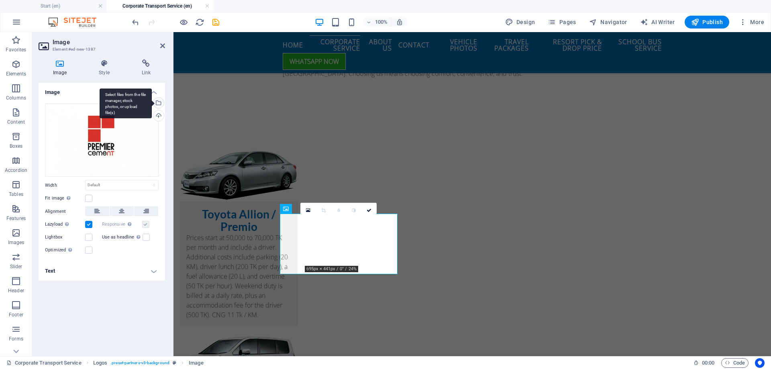
click at [162, 104] on div "Select files from the file manager, stock photos, or upload file(s)" at bounding box center [158, 104] width 12 height 12
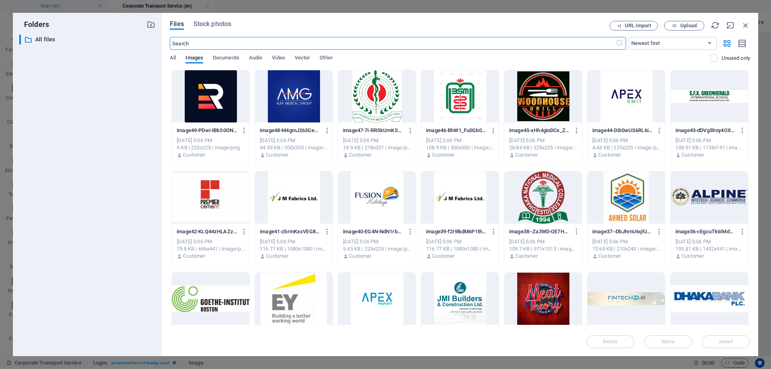
click at [546, 100] on div at bounding box center [544, 96] width 78 height 52
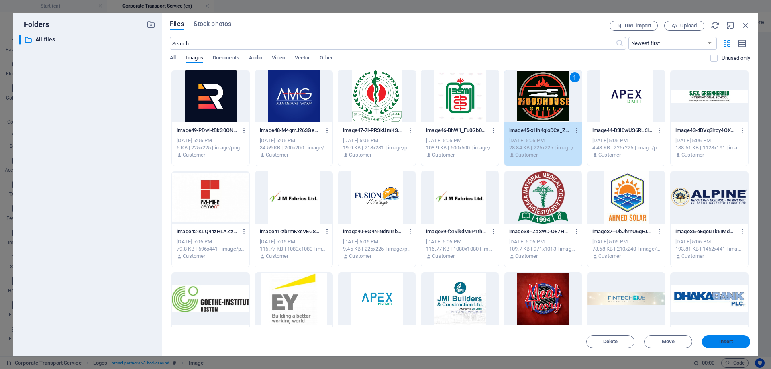
click at [734, 343] on span "Insert" at bounding box center [726, 341] width 42 height 5
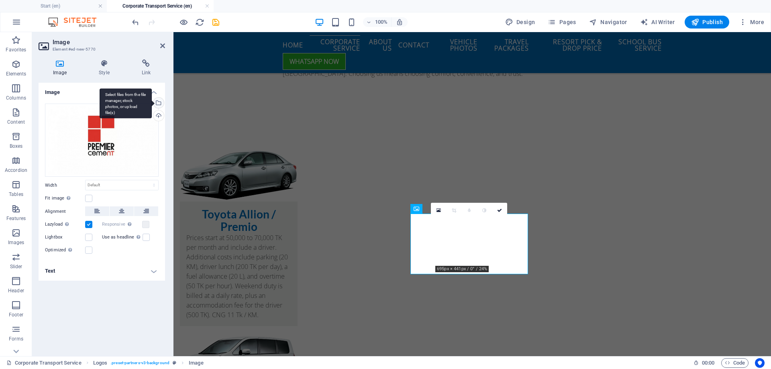
click at [158, 103] on div "Select files from the file manager, stock photos, or upload file(s)" at bounding box center [158, 104] width 12 height 12
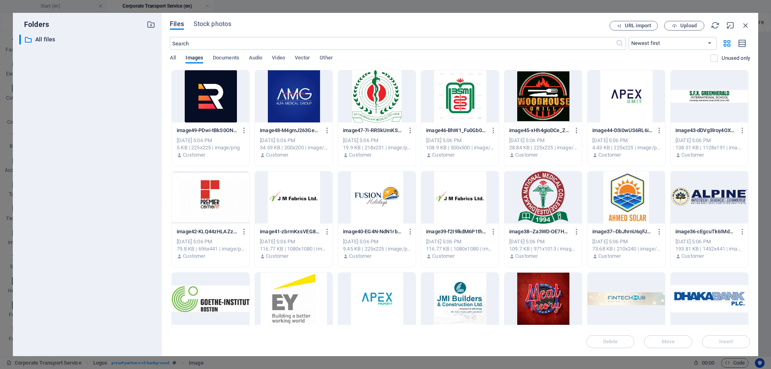
click at [467, 107] on div at bounding box center [460, 96] width 78 height 52
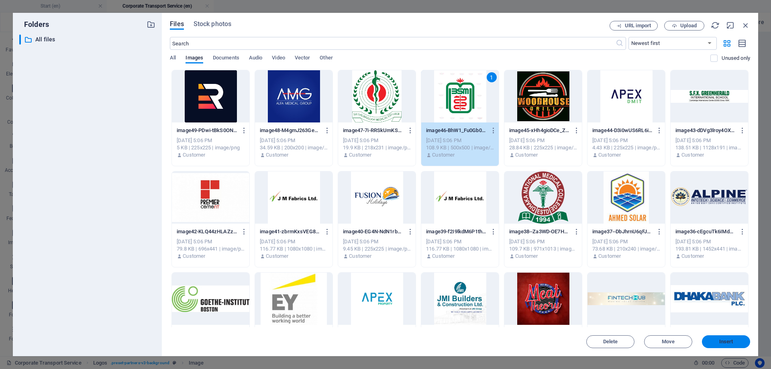
click at [728, 345] on button "Insert" at bounding box center [726, 341] width 48 height 13
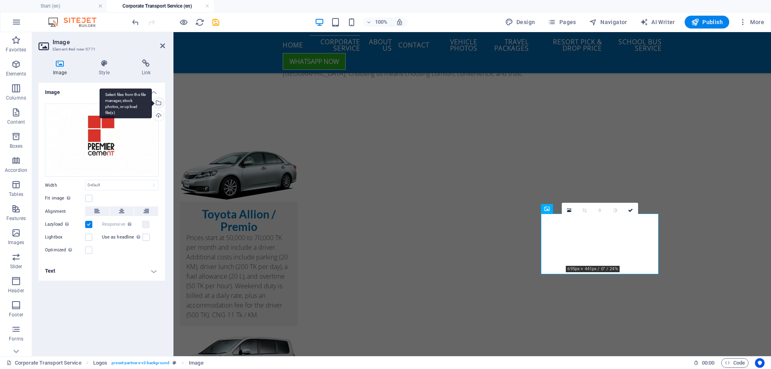
click at [158, 104] on div "Select files from the file manager, stock photos, or upload file(s)" at bounding box center [158, 104] width 12 height 12
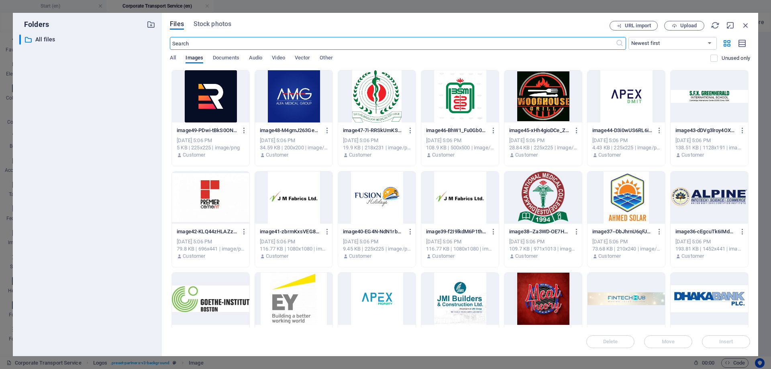
click at [371, 112] on div at bounding box center [377, 96] width 78 height 52
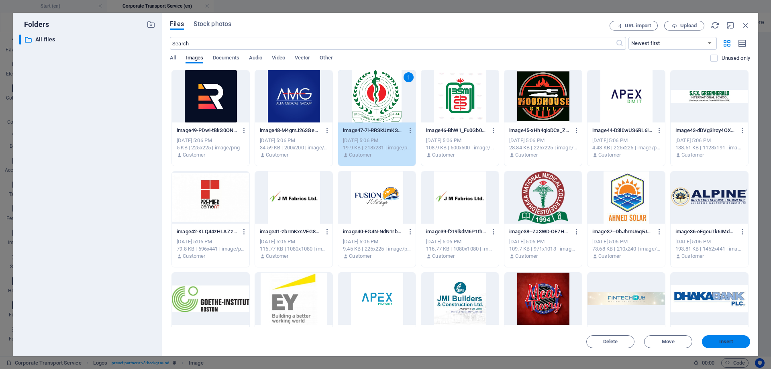
click at [726, 344] on span "Insert" at bounding box center [727, 341] width 14 height 5
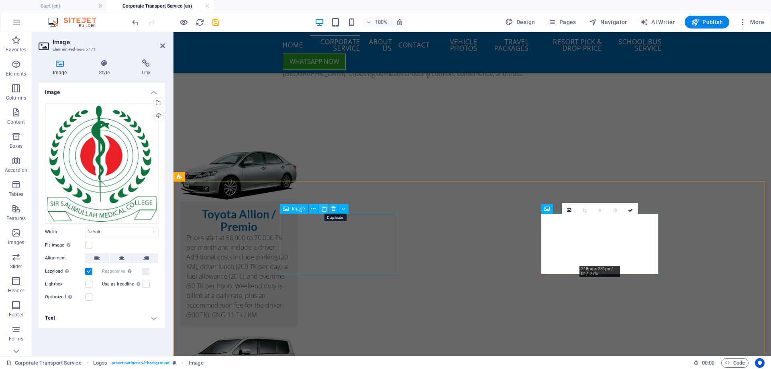
click at [322, 209] on icon at bounding box center [324, 209] width 6 height 8
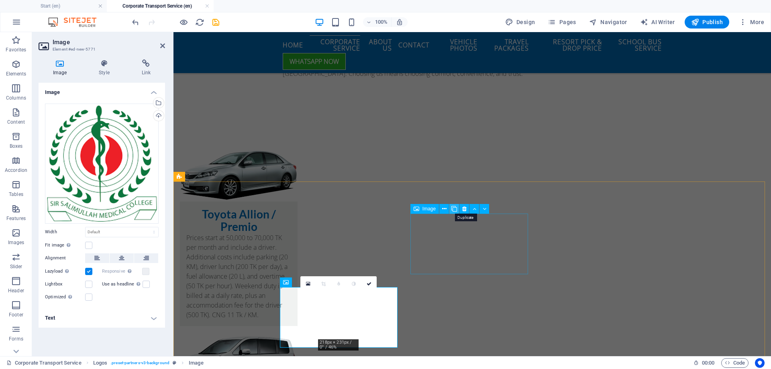
click at [456, 210] on icon at bounding box center [455, 209] width 6 height 8
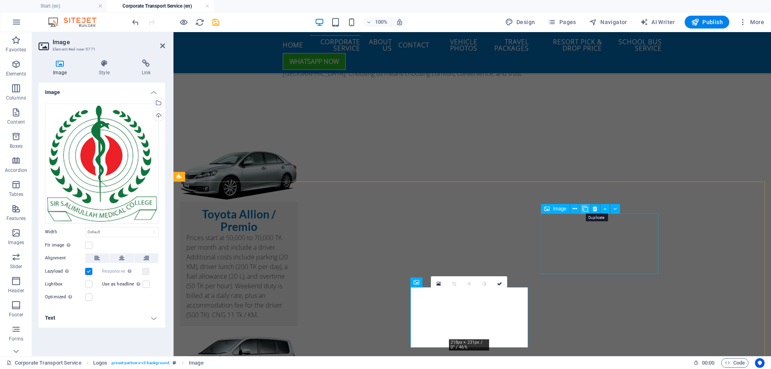
click at [585, 208] on icon at bounding box center [586, 209] width 6 height 8
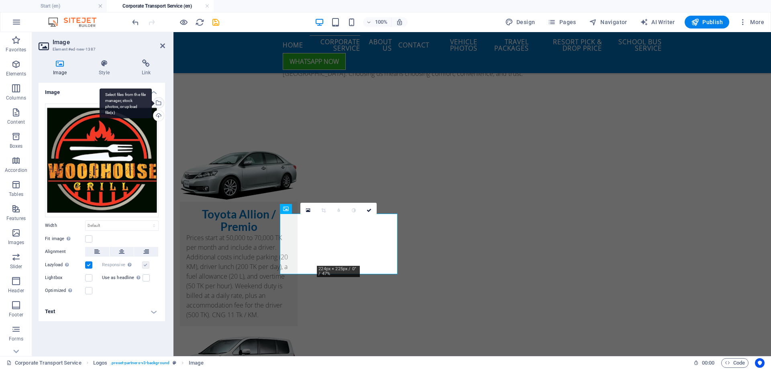
click at [160, 102] on div "Select files from the file manager, stock photos, or upload file(s)" at bounding box center [158, 104] width 12 height 12
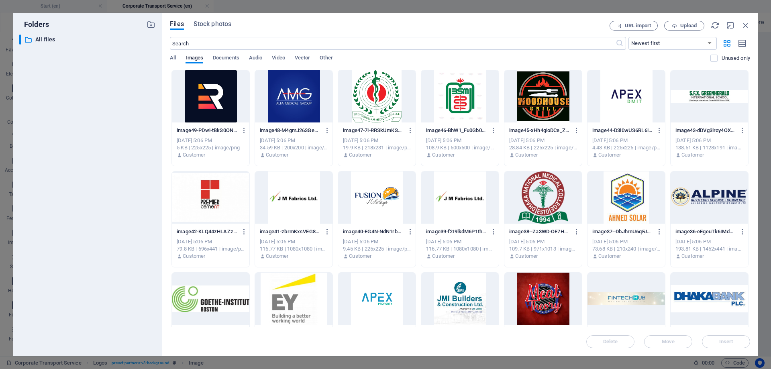
click at [304, 102] on div at bounding box center [294, 96] width 78 height 52
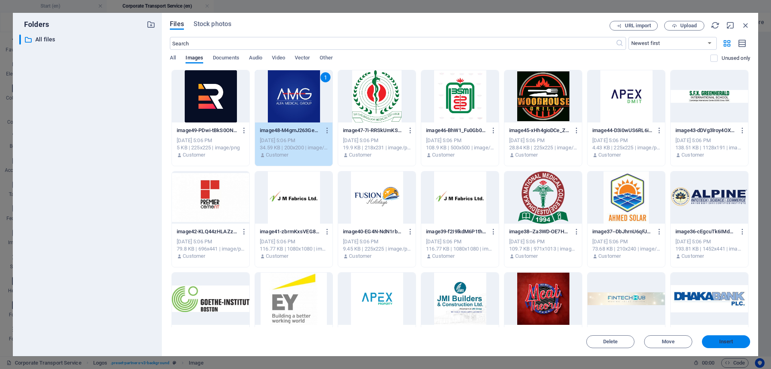
click at [727, 344] on span "Insert" at bounding box center [727, 341] width 14 height 5
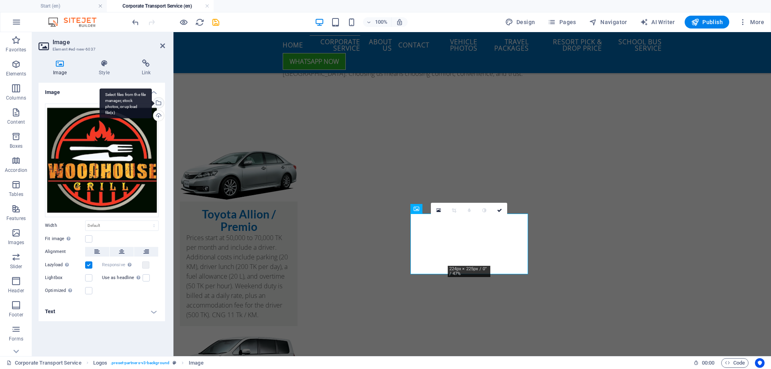
click at [158, 104] on div "Select files from the file manager, stock photos, or upload file(s)" at bounding box center [158, 104] width 12 height 12
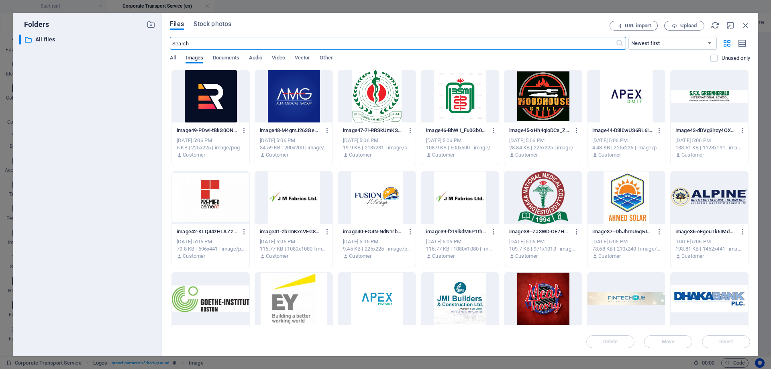
click at [217, 108] on div at bounding box center [211, 96] width 78 height 52
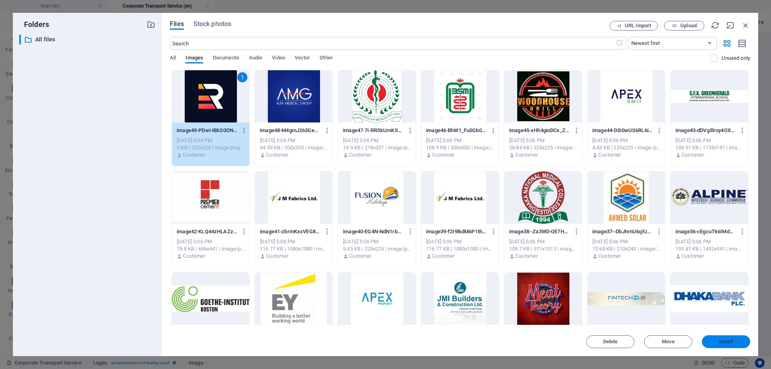
drag, startPoint x: 719, startPoint y: 342, endPoint x: 536, endPoint y: 303, distance: 187.0
click at [720, 342] on span "Insert" at bounding box center [727, 341] width 14 height 5
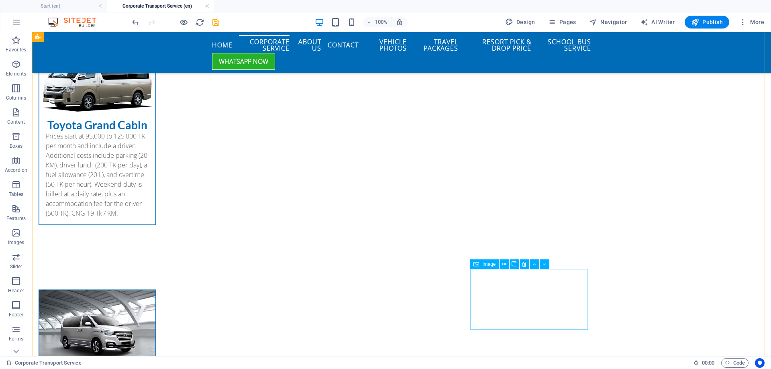
scroll to position [2206, 0]
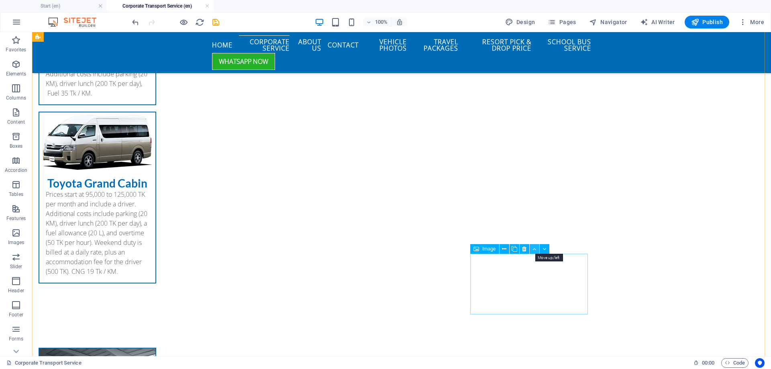
click at [534, 249] on icon at bounding box center [535, 249] width 4 height 8
click at [401, 251] on button at bounding box center [404, 249] width 10 height 10
click at [271, 249] on button at bounding box center [273, 249] width 10 height 10
click at [535, 176] on icon at bounding box center [535, 176] width 4 height 8
click at [406, 175] on button at bounding box center [404, 176] width 10 height 10
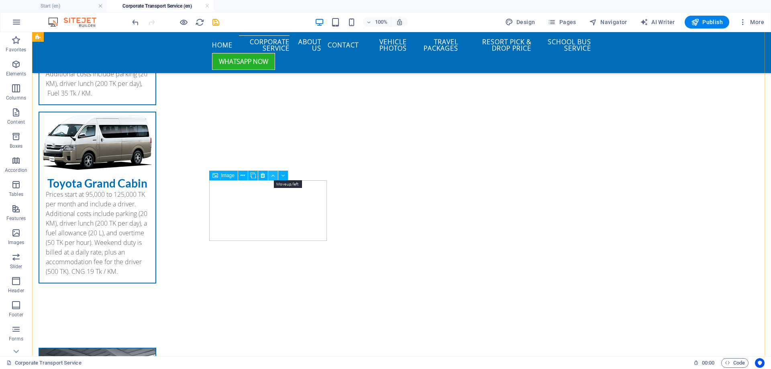
click at [272, 174] on icon at bounding box center [273, 176] width 4 height 8
click at [533, 103] on icon at bounding box center [535, 102] width 4 height 8
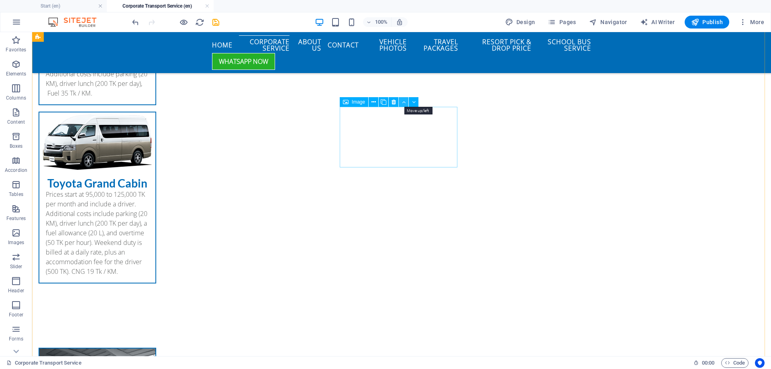
click at [405, 99] on icon at bounding box center [404, 102] width 4 height 8
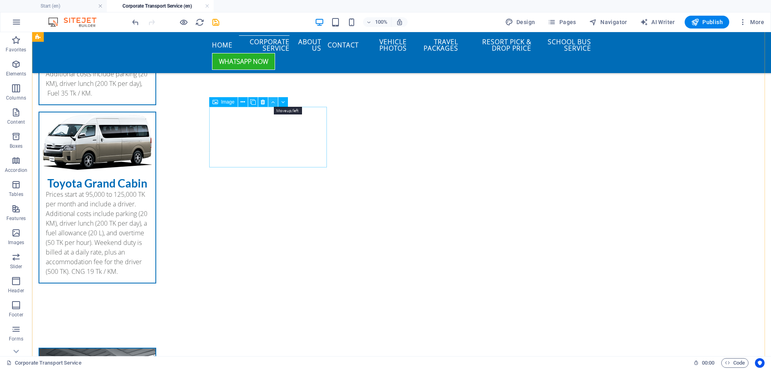
click at [275, 102] on icon at bounding box center [273, 102] width 4 height 8
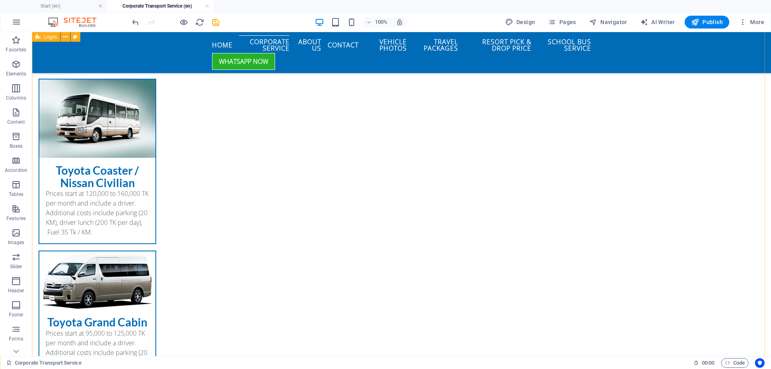
scroll to position [2046, 0]
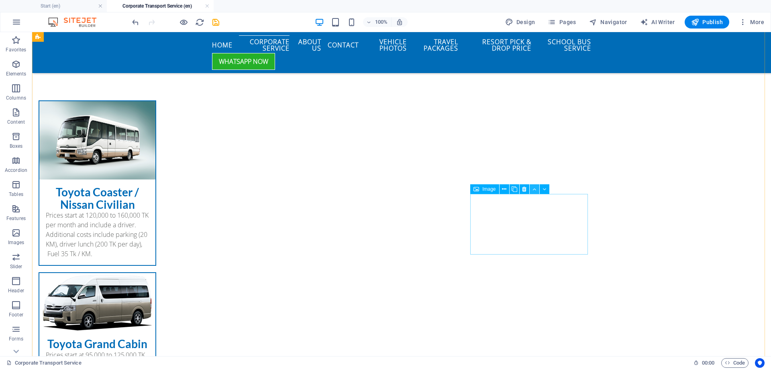
click at [533, 190] on icon at bounding box center [535, 189] width 4 height 8
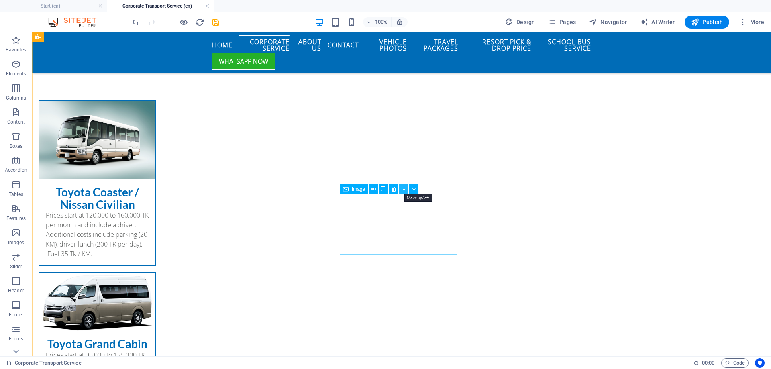
click at [403, 190] on icon at bounding box center [404, 189] width 4 height 8
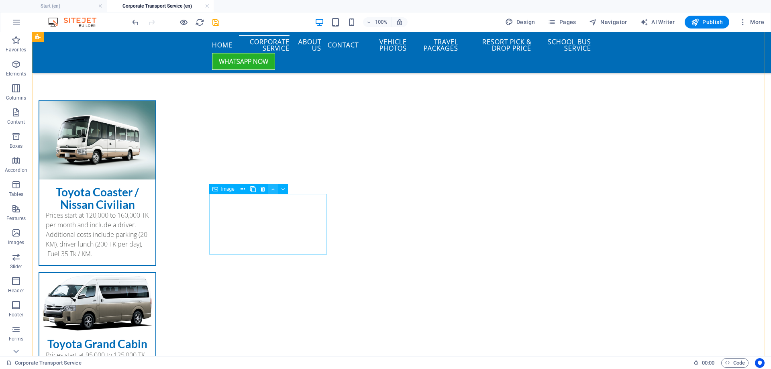
click at [272, 186] on icon at bounding box center [273, 189] width 4 height 8
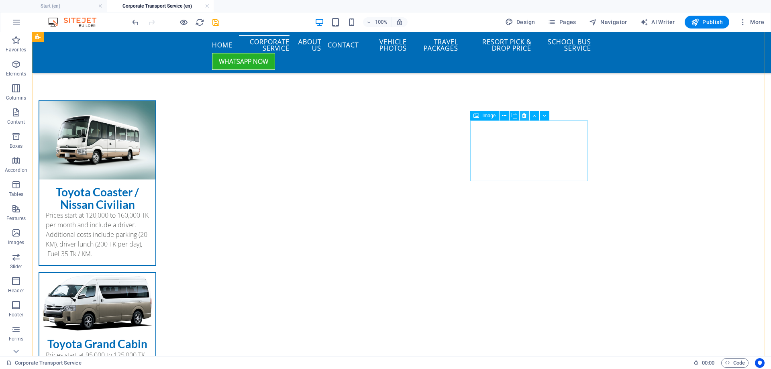
click at [529, 112] on button at bounding box center [525, 116] width 10 height 10
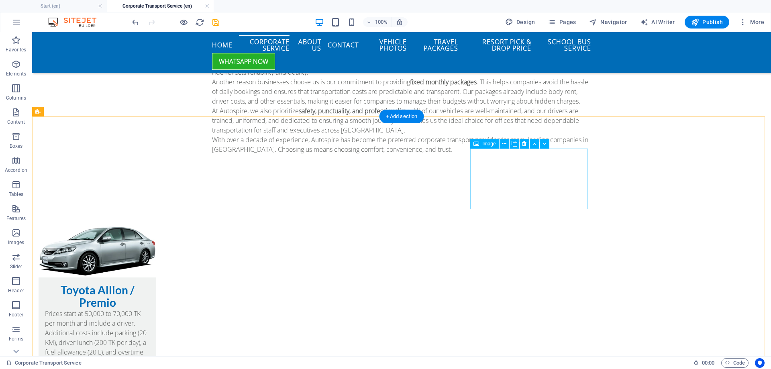
scroll to position [1282, 0]
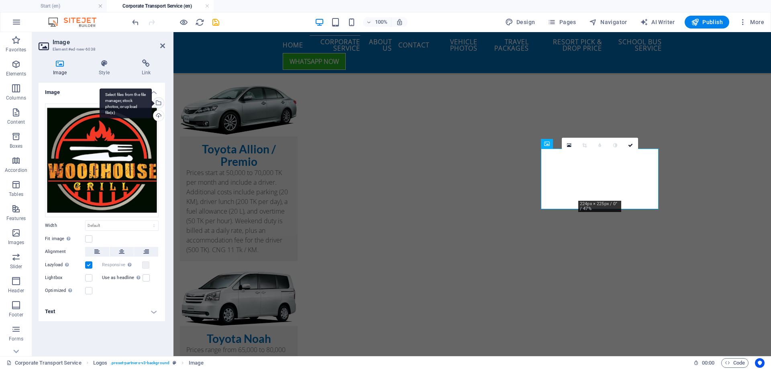
click at [162, 99] on div "Select files from the file manager, stock photos, or upload file(s)" at bounding box center [158, 104] width 12 height 12
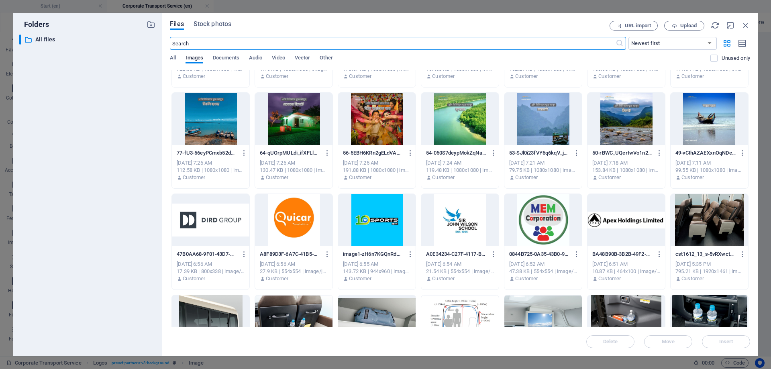
scroll to position [2474, 0]
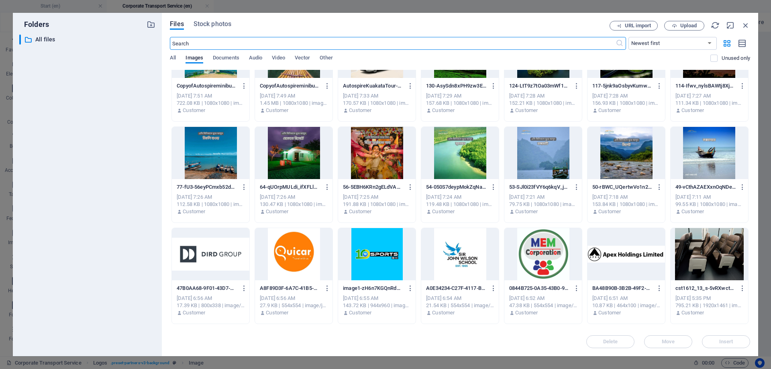
click at [634, 257] on div at bounding box center [627, 254] width 78 height 52
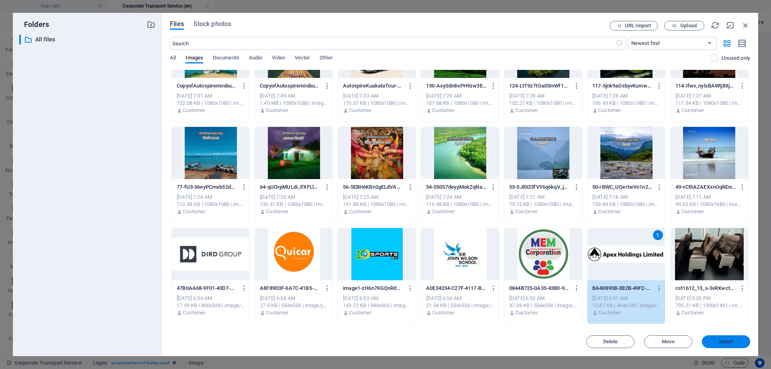
click at [723, 347] on button "Insert" at bounding box center [726, 341] width 48 height 13
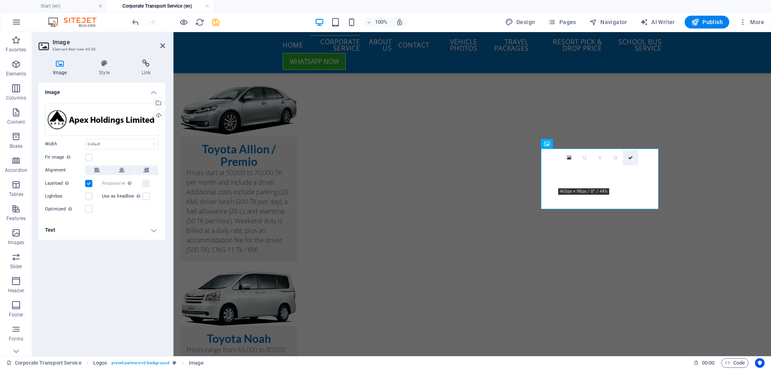
click at [630, 159] on icon at bounding box center [630, 157] width 5 height 5
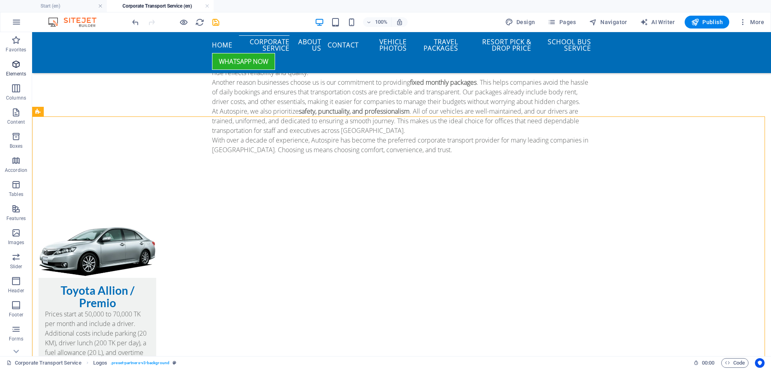
click at [18, 70] on span "Elements" at bounding box center [16, 68] width 32 height 19
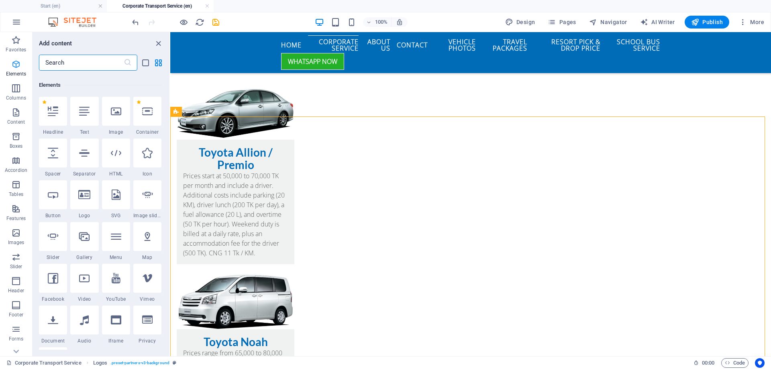
scroll to position [86, 0]
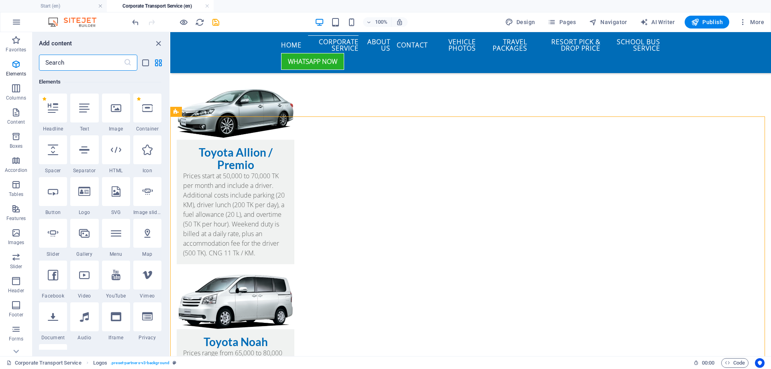
click at [77, 62] on input "text" at bounding box center [81, 63] width 85 height 16
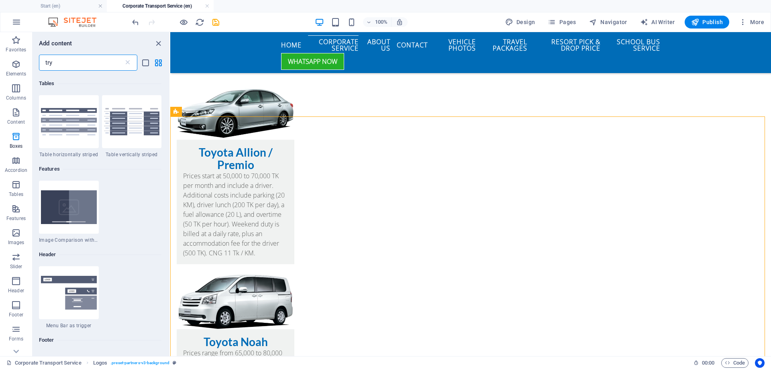
scroll to position [0, 0]
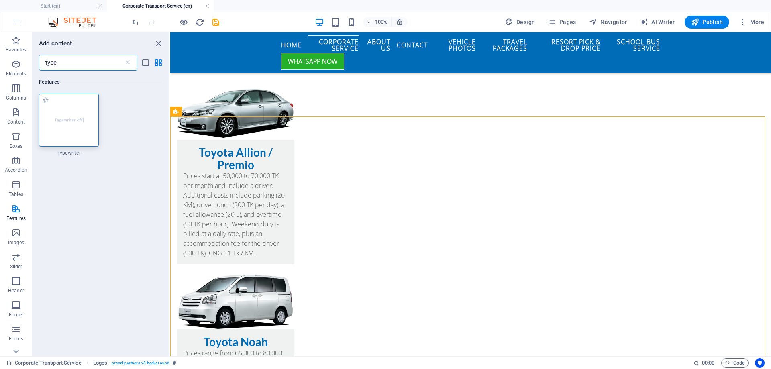
type input "type"
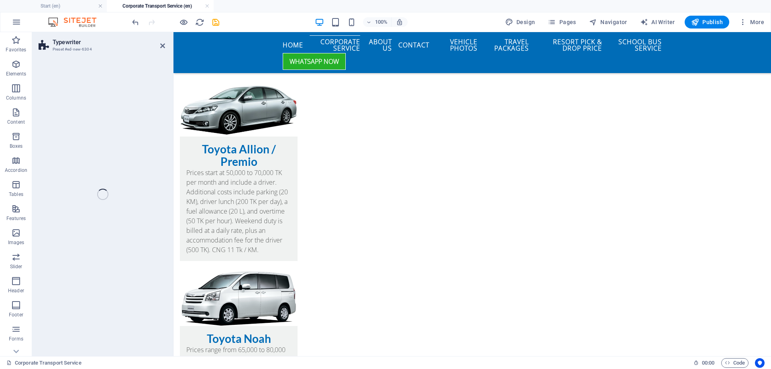
select select "ms"
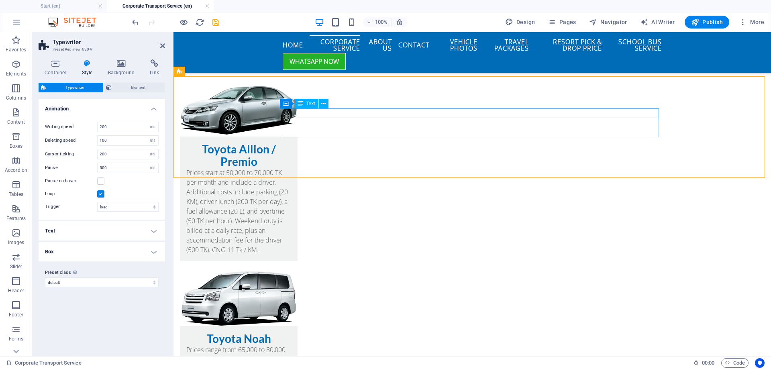
scroll to position [1323, 0]
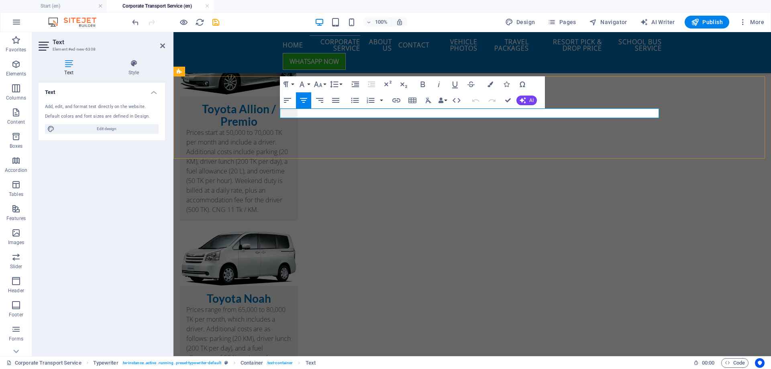
click at [305, 100] on icon "button" at bounding box center [304, 101] width 10 height 10
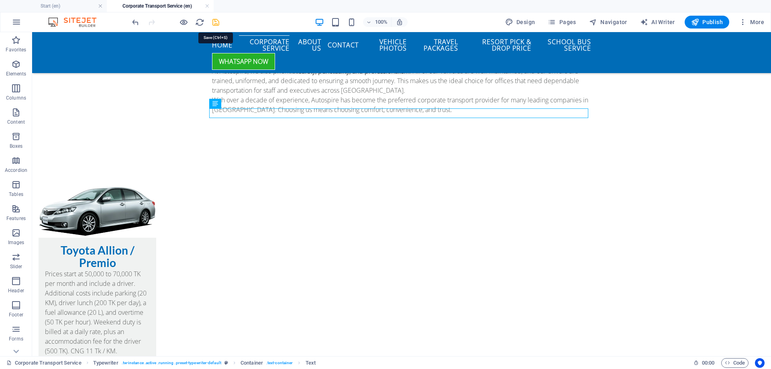
click at [215, 22] on icon "save" at bounding box center [215, 22] width 9 height 9
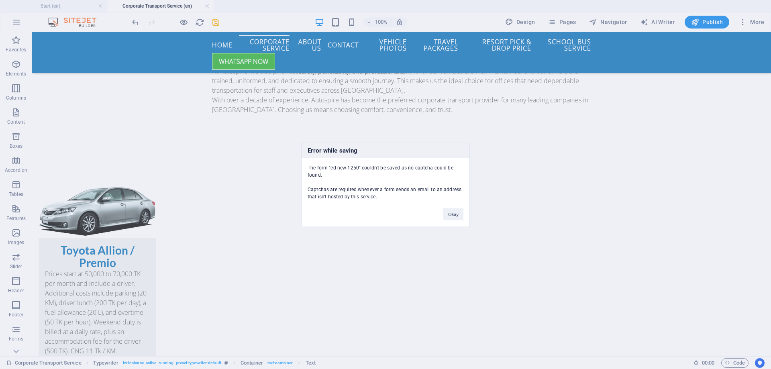
scroll to position [2490, 0]
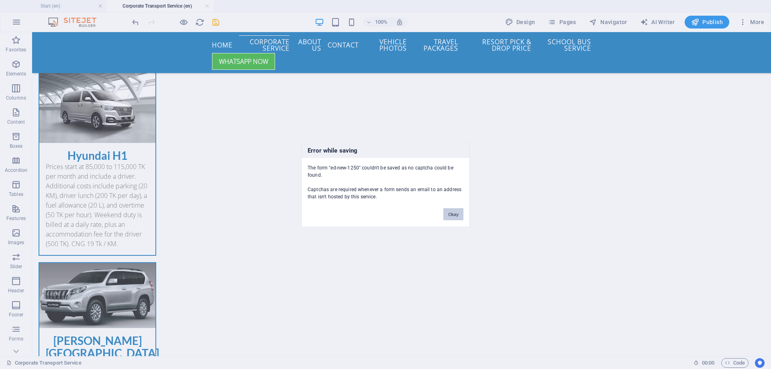
click at [455, 215] on button "Okay" at bounding box center [454, 214] width 20 height 12
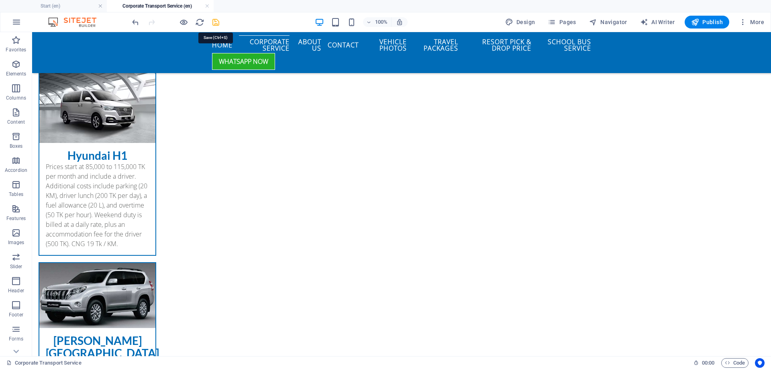
click at [219, 24] on icon "save" at bounding box center [215, 22] width 9 height 9
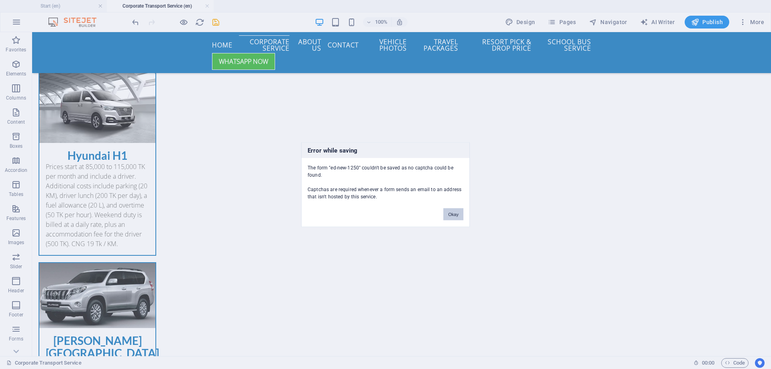
click at [455, 216] on button "Okay" at bounding box center [454, 214] width 20 height 12
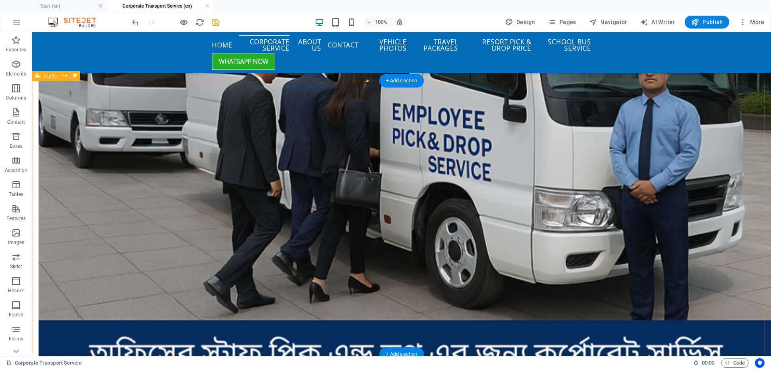
scroll to position [521, 0]
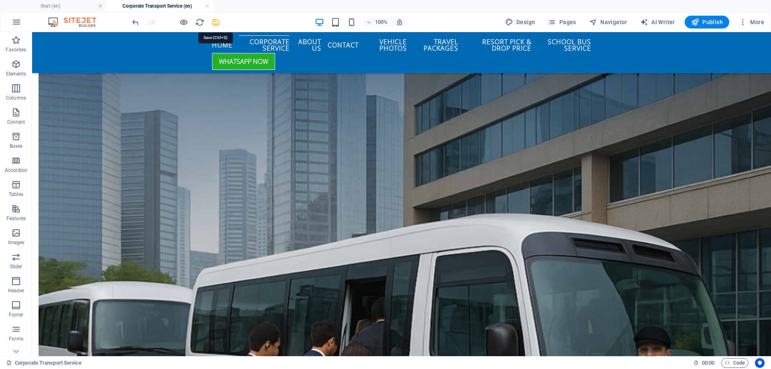
click at [217, 20] on icon "save" at bounding box center [215, 22] width 9 height 9
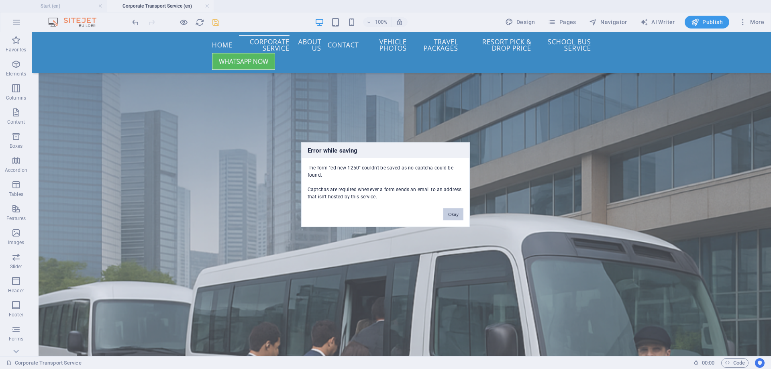
scroll to position [2490, 0]
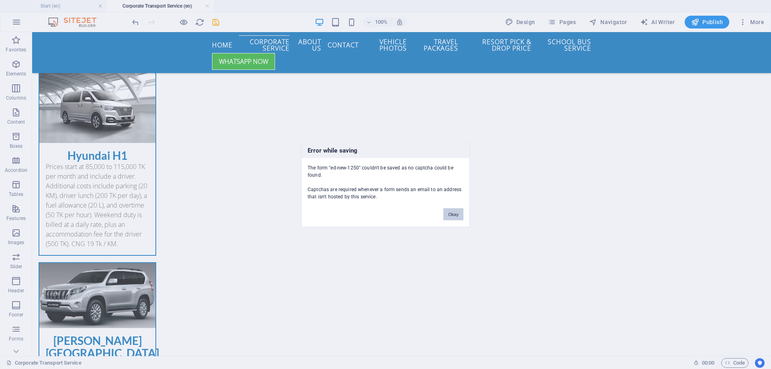
click at [454, 213] on button "Okay" at bounding box center [454, 214] width 20 height 12
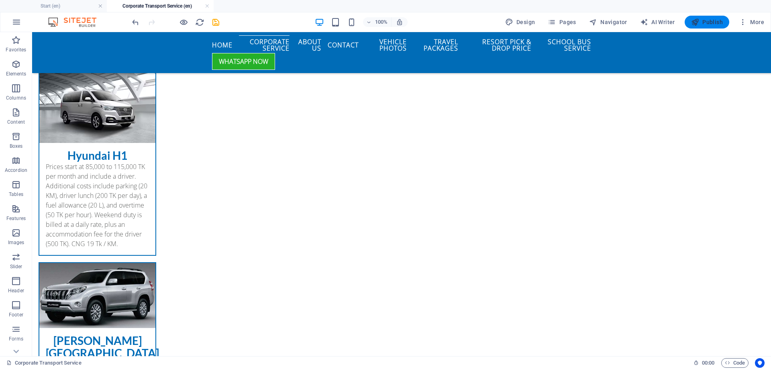
click at [725, 18] on button "Publish" at bounding box center [707, 22] width 45 height 13
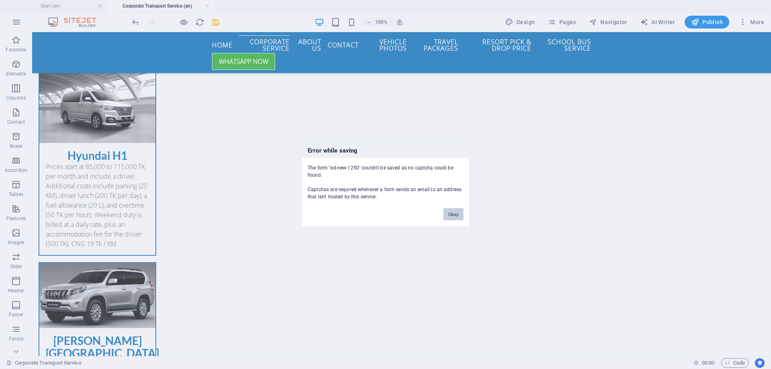
click at [452, 215] on button "Okay" at bounding box center [454, 214] width 20 height 12
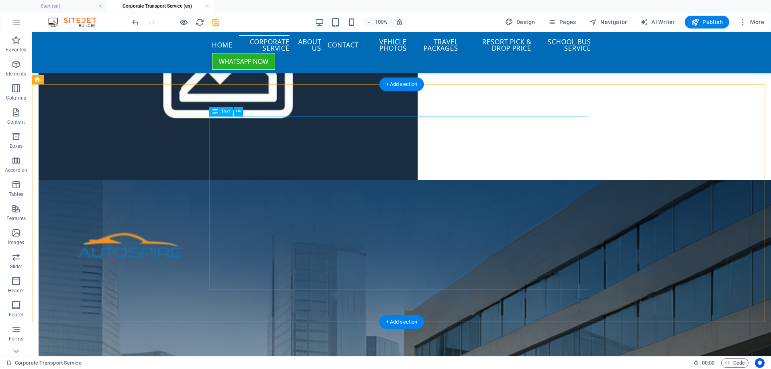
scroll to position [0, 0]
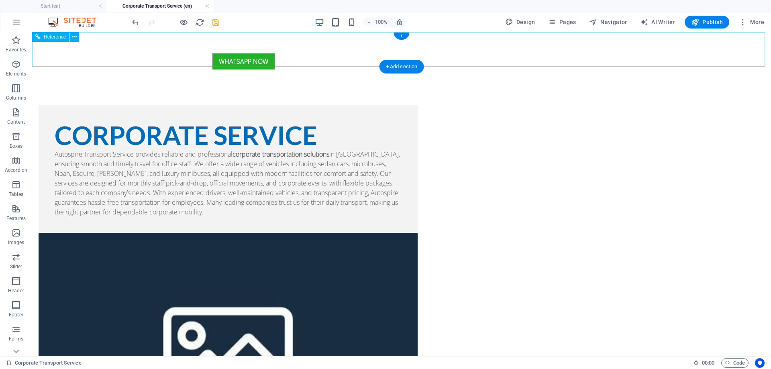
click at [408, 43] on nav "Home Corporate service About us Contact Vehicle Photos Travel packages Resort P…" at bounding box center [401, 44] width 379 height 18
click at [75, 37] on icon at bounding box center [74, 37] width 4 height 8
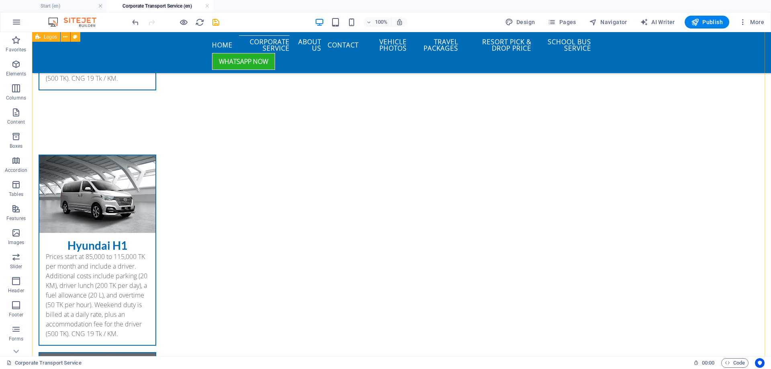
scroll to position [2490, 0]
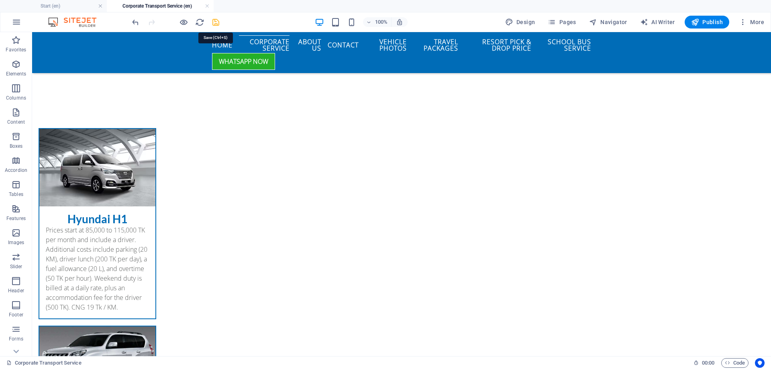
click at [215, 23] on icon "save" at bounding box center [215, 22] width 9 height 9
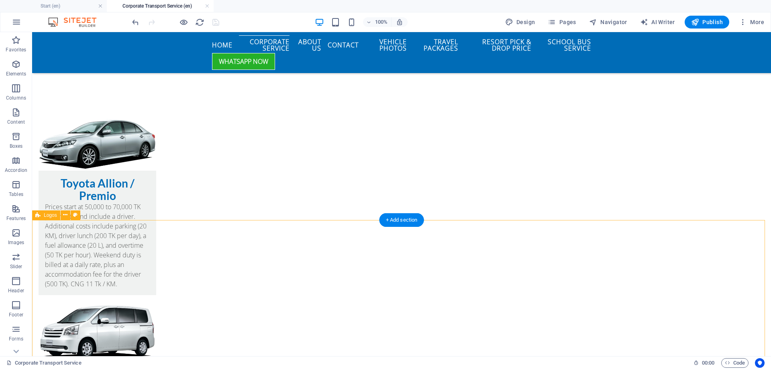
scroll to position [1261, 0]
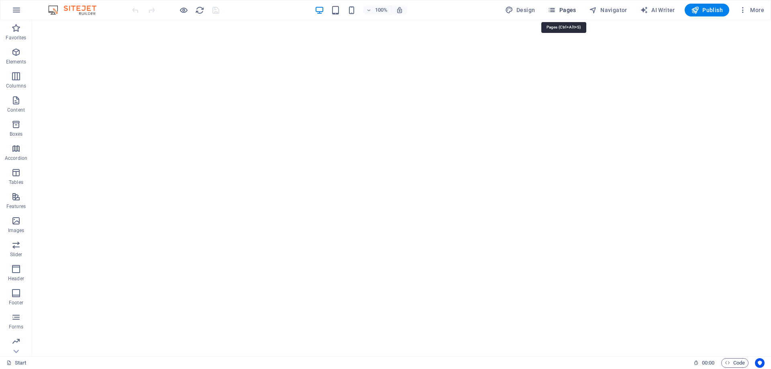
click at [560, 13] on span "Pages" at bounding box center [562, 10] width 28 height 8
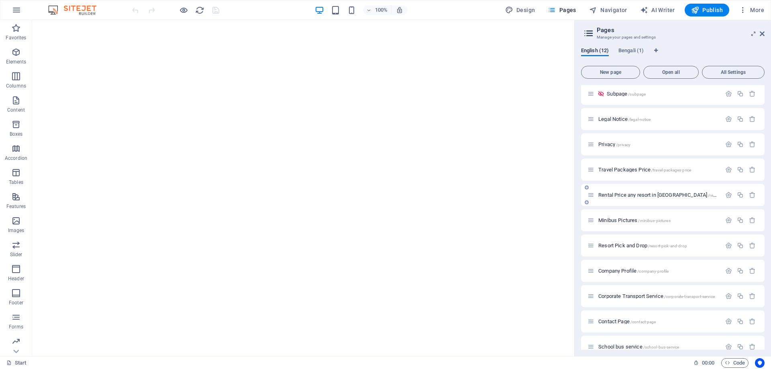
scroll to position [39, 0]
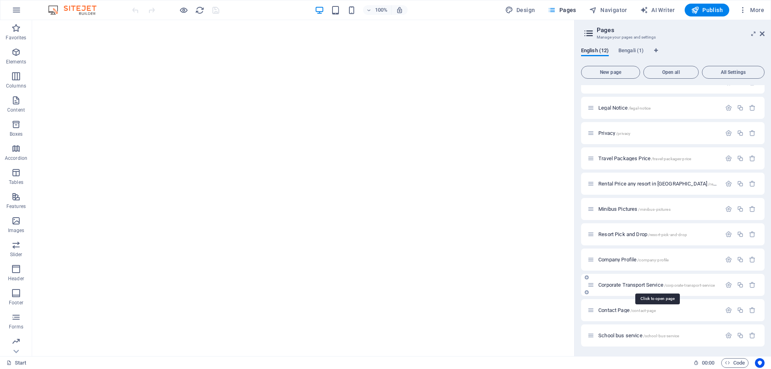
click at [638, 284] on span "Corporate Transport Service /corporate-transport-service" at bounding box center [657, 285] width 117 height 6
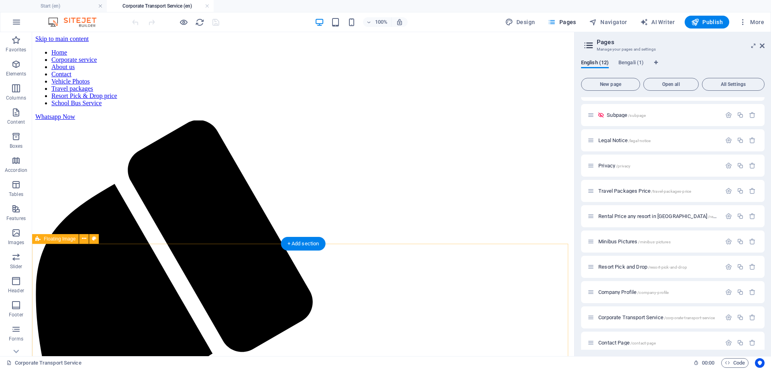
scroll to position [121, 0]
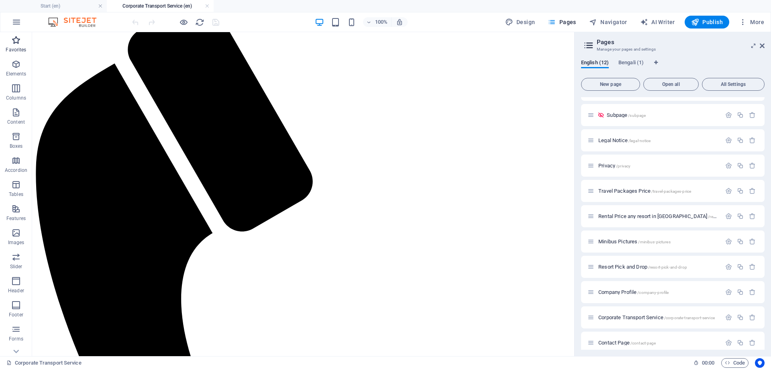
click at [19, 40] on icon "button" at bounding box center [16, 40] width 10 height 10
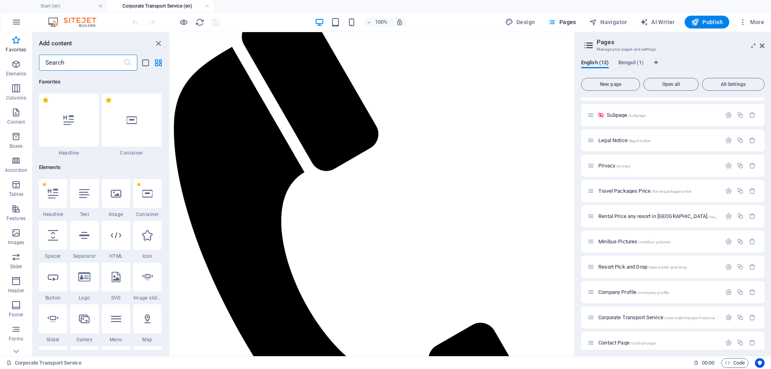
click at [71, 65] on input "text" at bounding box center [81, 63] width 85 height 16
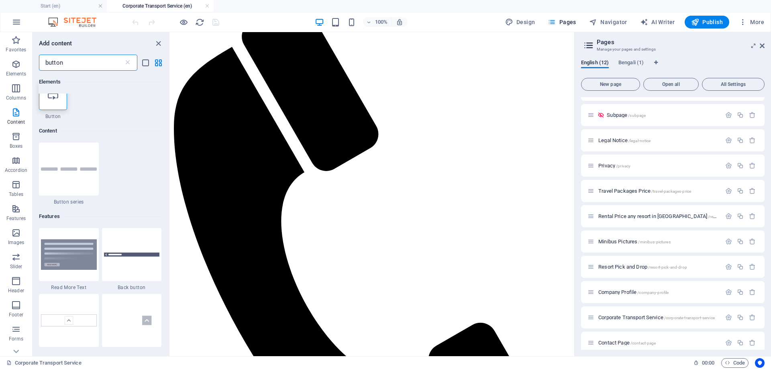
scroll to position [0, 0]
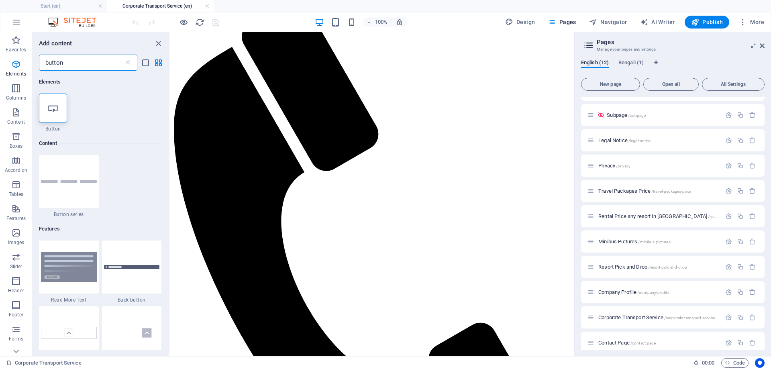
type input "button"
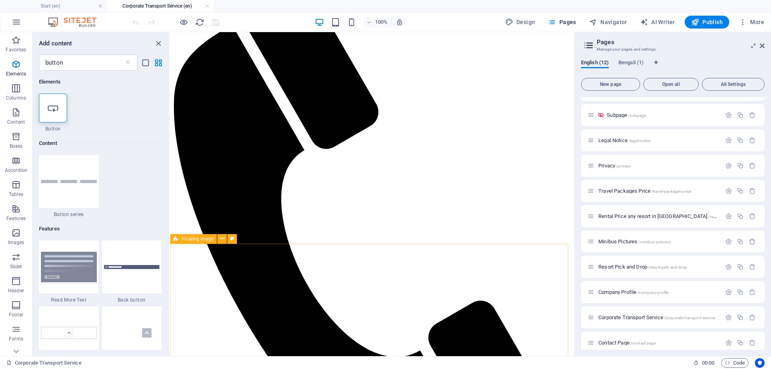
scroll to position [121, 0]
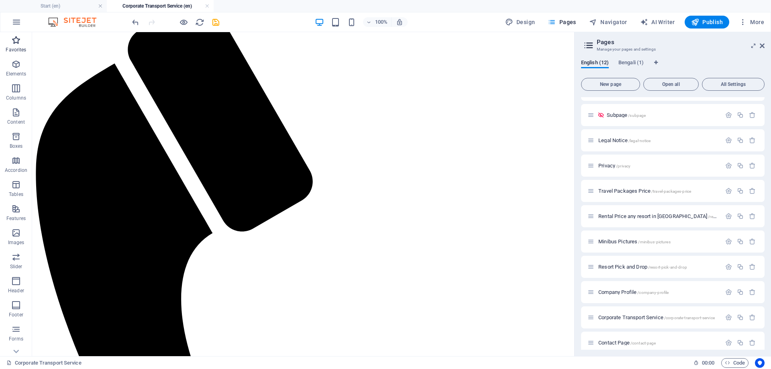
click at [15, 41] on icon "button" at bounding box center [16, 40] width 10 height 10
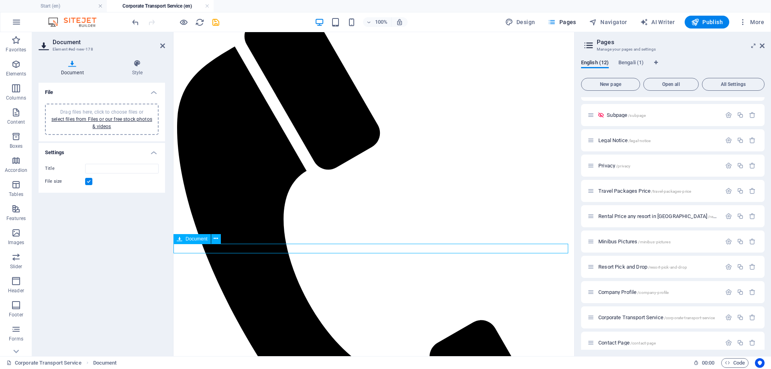
click at [109, 124] on link "select files from Files or our free stock photos & videos" at bounding box center [101, 123] width 101 height 13
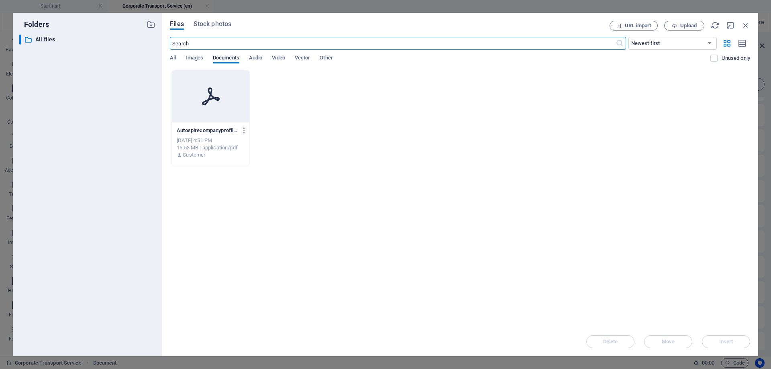
click at [207, 96] on icon at bounding box center [210, 96] width 19 height 19
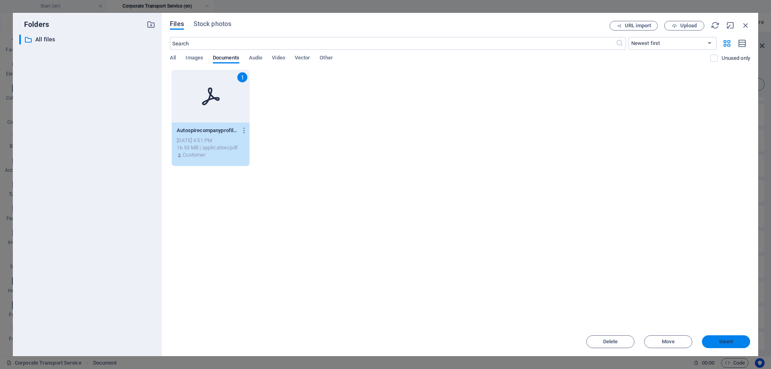
click at [729, 342] on span "Insert" at bounding box center [727, 341] width 14 height 5
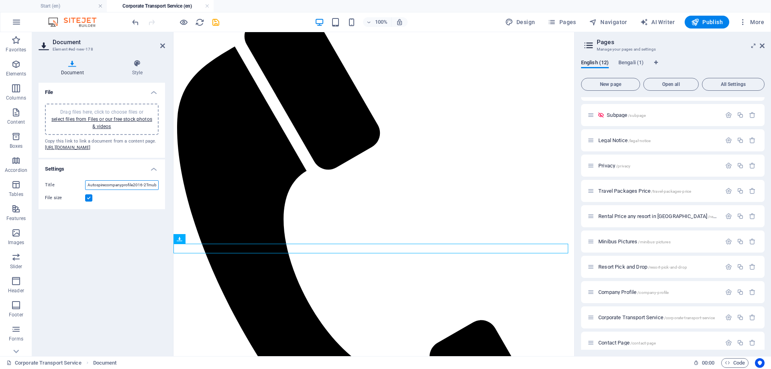
click at [106, 190] on input "Autospirecompanyprofile2016-2TmubBNeB1m5SIoKNqBYFg.pdf" at bounding box center [122, 185] width 74 height 10
type input "D"
type input "Check our company profile"
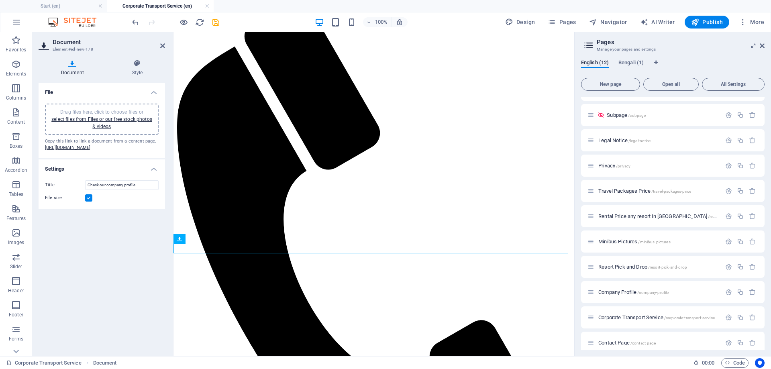
click at [137, 258] on div "File Drag files here, click to choose files or select files from Files or our f…" at bounding box center [102, 216] width 127 height 267
click at [139, 62] on icon at bounding box center [137, 63] width 55 height 8
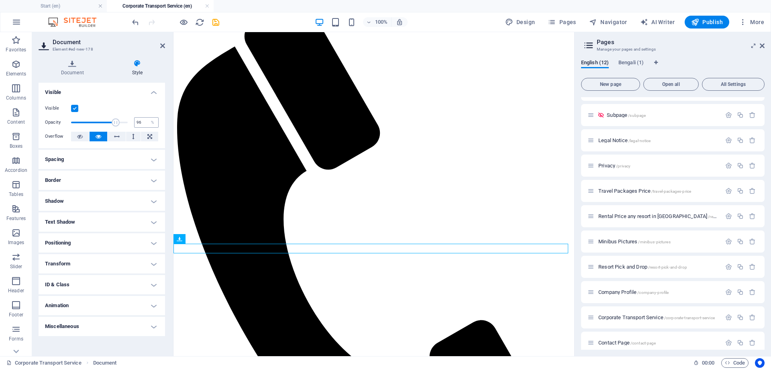
type input "100"
drag, startPoint x: 124, startPoint y: 121, endPoint x: 143, endPoint y: 127, distance: 20.1
click at [143, 127] on div "Opacity 100 %" at bounding box center [102, 123] width 114 height 12
click at [118, 137] on icon at bounding box center [117, 137] width 6 height 10
click at [100, 138] on icon at bounding box center [99, 137] width 6 height 10
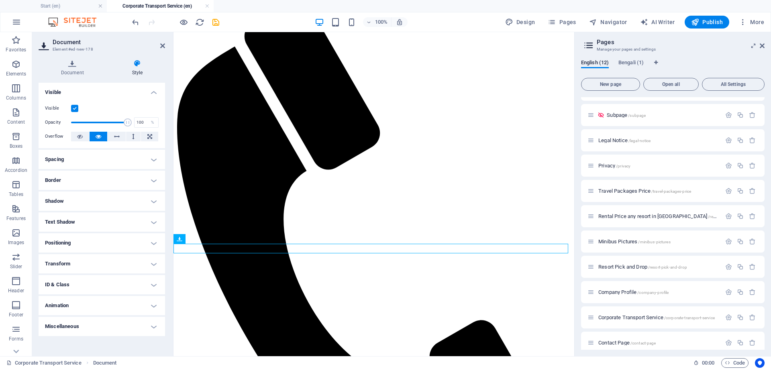
click at [149, 158] on h4 "Spacing" at bounding box center [102, 159] width 127 height 19
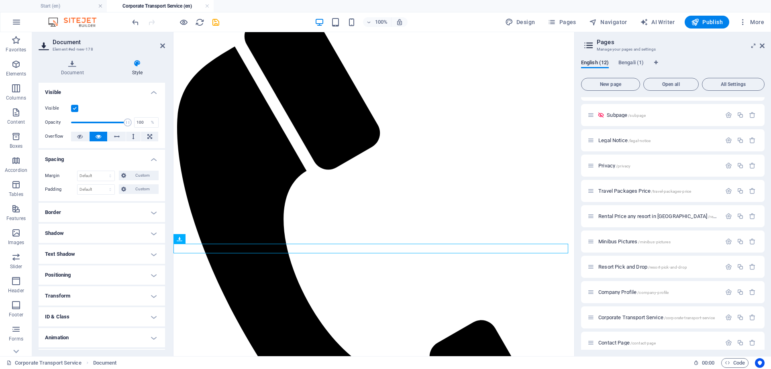
click at [143, 210] on h4 "Border" at bounding box center [102, 212] width 127 height 19
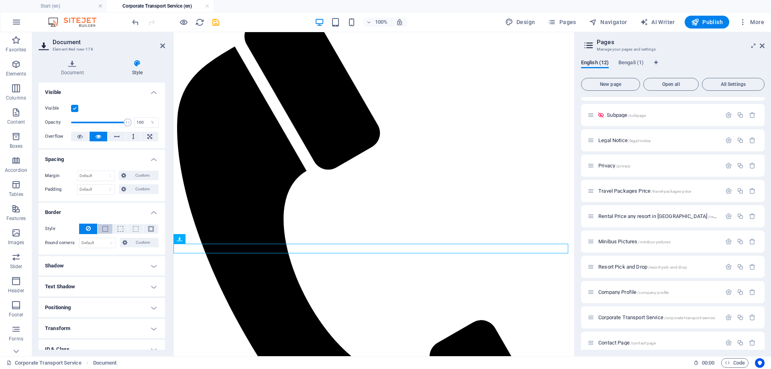
click at [106, 227] on span at bounding box center [105, 229] width 6 height 6
click at [148, 229] on span at bounding box center [151, 229] width 6 height 6
click at [85, 258] on span at bounding box center [83, 256] width 6 height 6
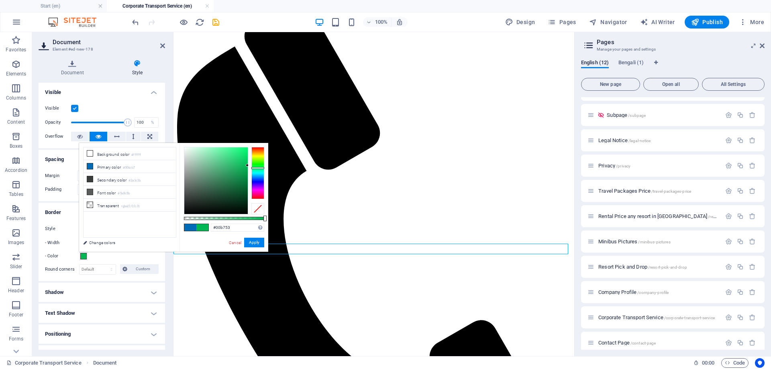
click at [260, 168] on div at bounding box center [257, 173] width 13 height 52
drag, startPoint x: 260, startPoint y: 168, endPoint x: 261, endPoint y: 163, distance: 5.4
click at [261, 163] on div at bounding box center [257, 163] width 13 height 2
type input "#27f202"
drag, startPoint x: 247, startPoint y: 164, endPoint x: 247, endPoint y: 150, distance: 13.7
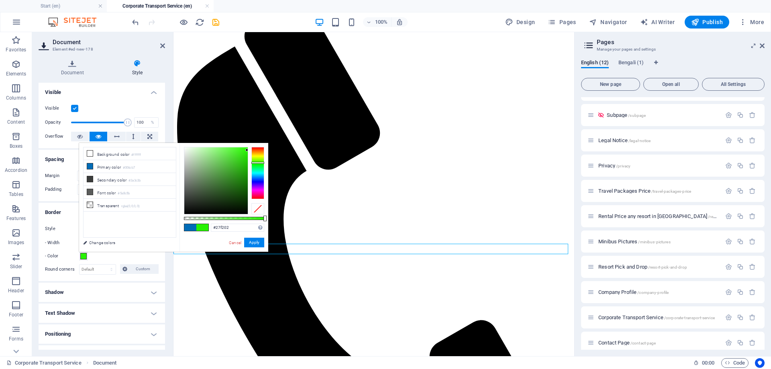
click at [247, 150] on div at bounding box center [246, 150] width 3 height 3
click at [252, 242] on button "Apply" at bounding box center [254, 243] width 20 height 10
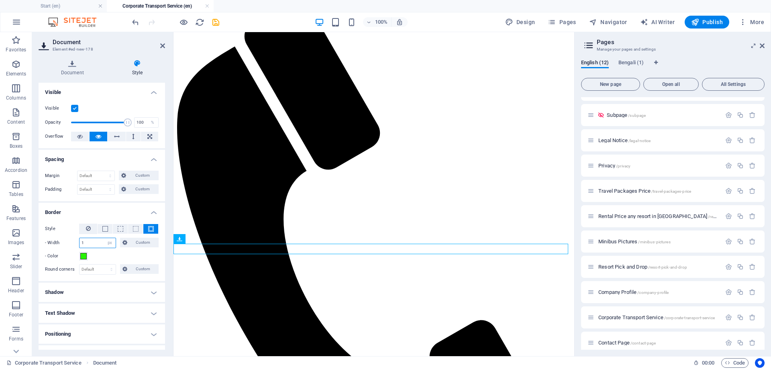
drag, startPoint x: 98, startPoint y: 245, endPoint x: 76, endPoint y: 241, distance: 22.6
click at [76, 241] on div "- Width 1 auto px rem % vh vw Custom Custom" at bounding box center [102, 243] width 114 height 10
type input "5"
click at [126, 253] on div "- Color" at bounding box center [102, 256] width 114 height 10
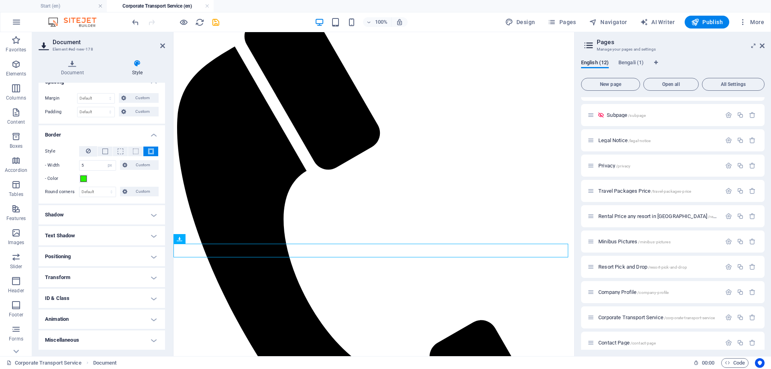
scroll to position [0, 0]
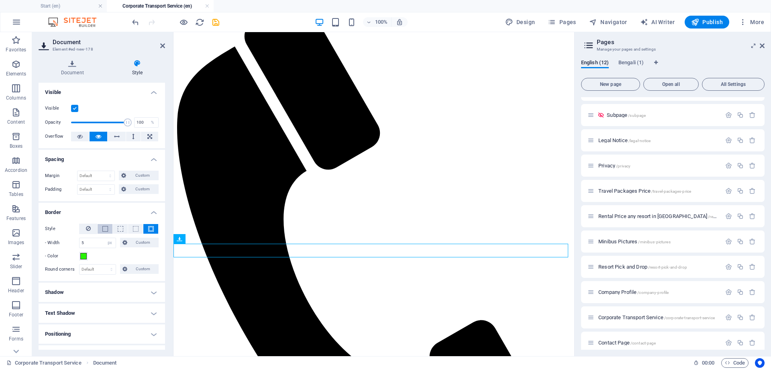
click at [105, 227] on span at bounding box center [105, 229] width 6 height 6
click at [82, 74] on h4 "Document" at bounding box center [74, 67] width 71 height 17
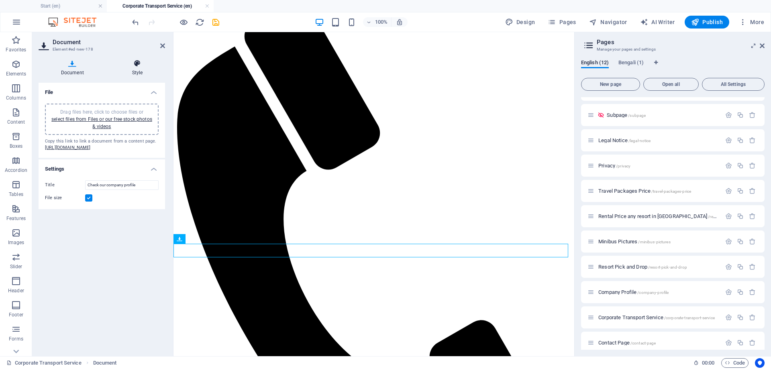
click at [135, 67] on h4 "Style" at bounding box center [137, 67] width 55 height 17
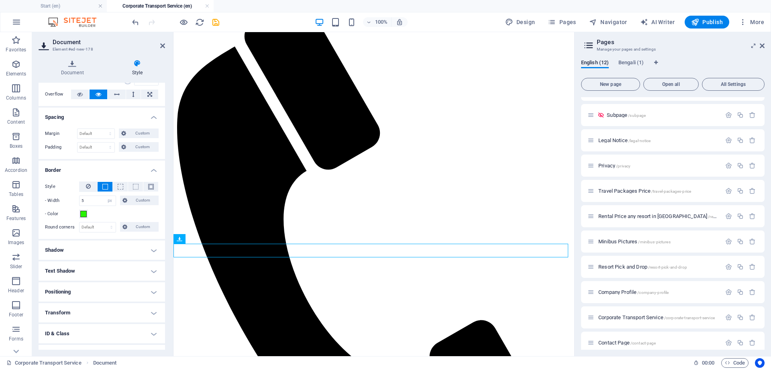
scroll to position [78, 0]
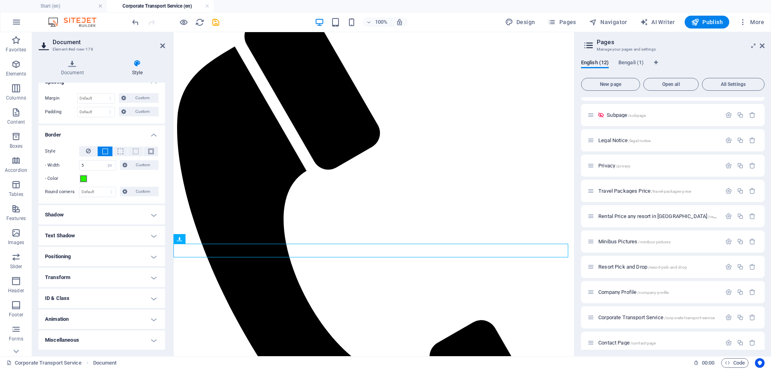
click at [118, 324] on h4 "Animation" at bounding box center [102, 319] width 127 height 19
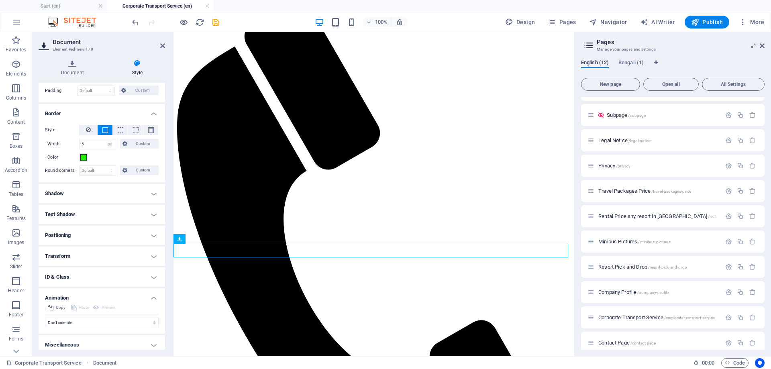
scroll to position [104, 0]
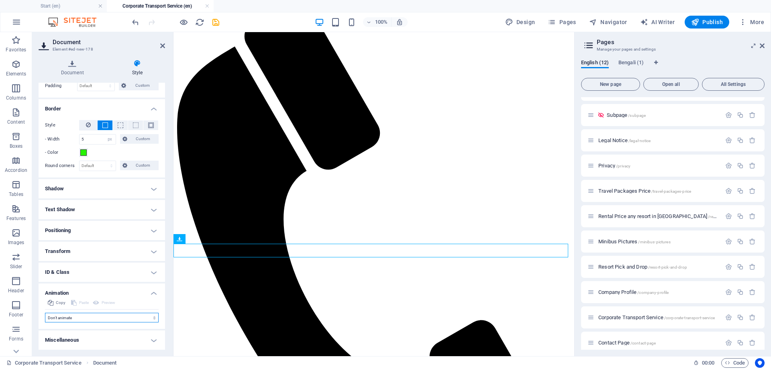
click at [106, 315] on select "Don't animate Show / Hide Slide up/down Zoom in/out Slide left to right Slide r…" at bounding box center [102, 318] width 114 height 10
select select "slide"
click at [45, 313] on select "Don't animate Show / Hide Slide up/down Zoom in/out Slide left to right Slide r…" at bounding box center [102, 318] width 114 height 10
select select "scroll"
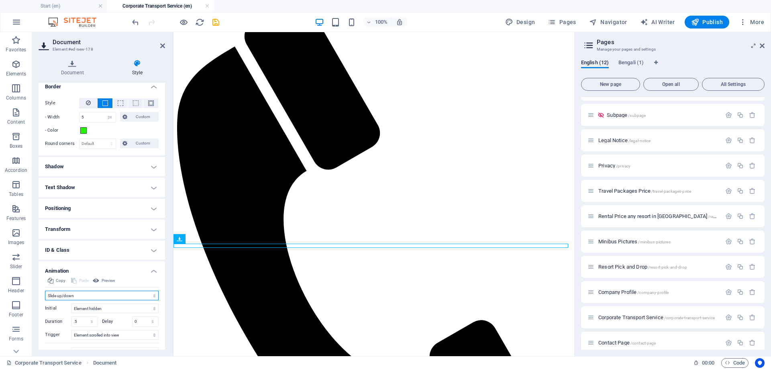
scroll to position [160, 0]
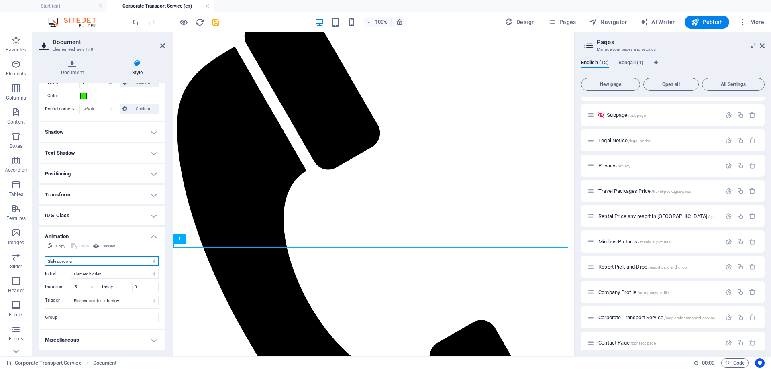
click at [98, 264] on select "Don't animate Show / Hide Slide up/down Zoom in/out Slide left to right Slide r…" at bounding box center [102, 261] width 114 height 10
click at [45, 266] on select "Don't animate Show / Hide Slide up/down Zoom in/out Slide left to right Slide r…" at bounding box center [102, 261] width 114 height 10
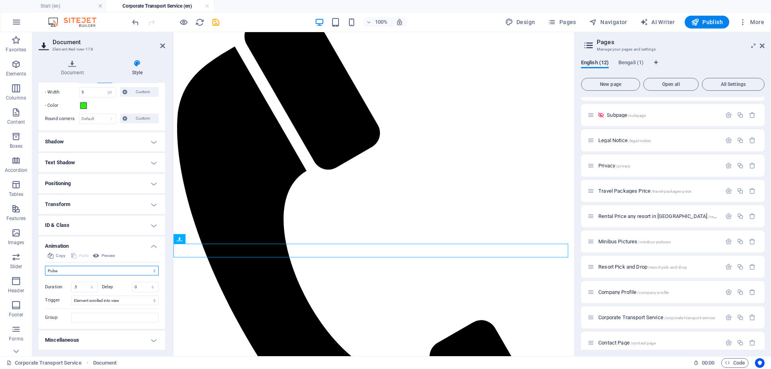
scroll to position [151, 0]
click at [91, 272] on select "Don't animate Show / Hide Slide up/down Zoom in/out Slide left to right Slide r…" at bounding box center [102, 271] width 114 height 10
click at [45, 266] on select "Don't animate Show / Hide Slide up/down Zoom in/out Slide left to right Slide r…" at bounding box center [102, 271] width 114 height 10
click at [75, 268] on select "Don't animate Show / Hide Slide up/down Zoom in/out Slide left to right Slide r…" at bounding box center [102, 271] width 114 height 10
click at [45, 266] on select "Don't animate Show / Hide Slide up/down Zoom in/out Slide left to right Slide r…" at bounding box center [102, 271] width 114 height 10
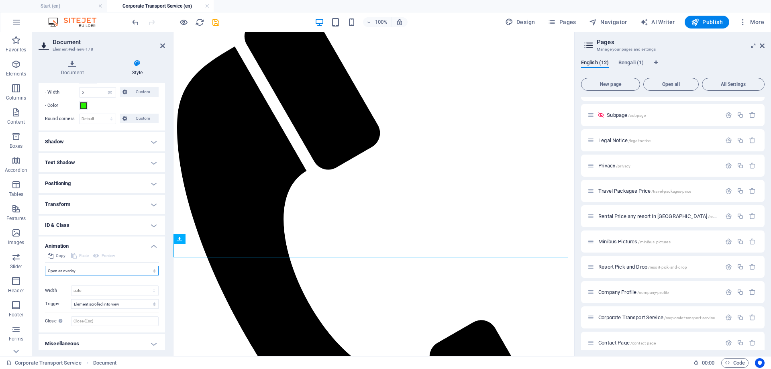
scroll to position [154, 0]
click at [90, 263] on select "Don't animate Show / Hide Slide up/down Zoom in/out Slide left to right Slide r…" at bounding box center [102, 267] width 114 height 10
select select "flash"
click at [45, 266] on select "Don't animate Show / Hide Slide up/down Zoom in/out Slide left to right Slide r…" at bounding box center [102, 267] width 114 height 10
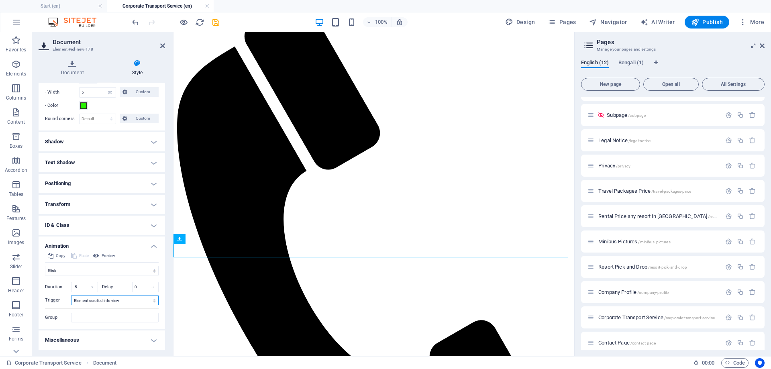
click at [106, 303] on select "No automatic trigger On page load Element scrolled into view" at bounding box center [115, 301] width 88 height 10
click at [71, 296] on select "No automatic trigger On page load Element scrolled into view" at bounding box center [115, 301] width 88 height 10
click at [105, 302] on select "No automatic trigger On page load Element scrolled into view" at bounding box center [115, 301] width 88 height 10
select select "scroll"
click at [71, 296] on select "No automatic trigger On page load Element scrolled into view" at bounding box center [115, 301] width 88 height 10
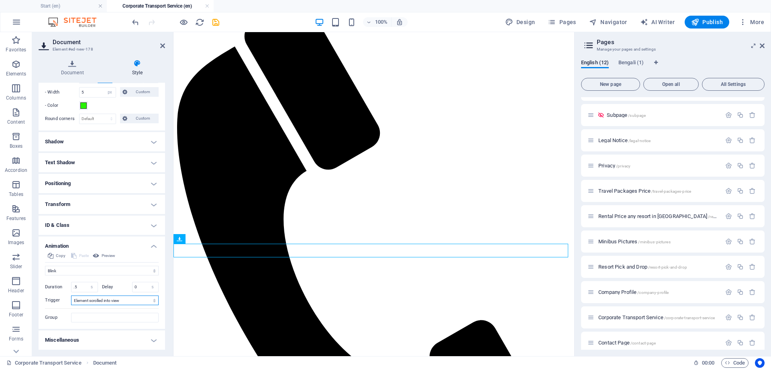
scroll to position [0, 0]
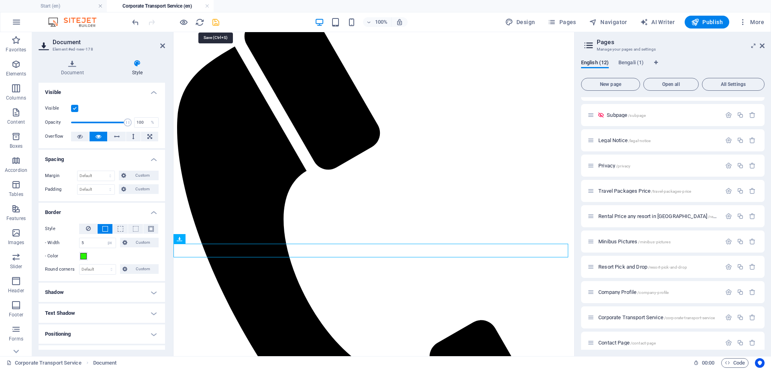
click at [216, 25] on icon "save" at bounding box center [215, 22] width 9 height 9
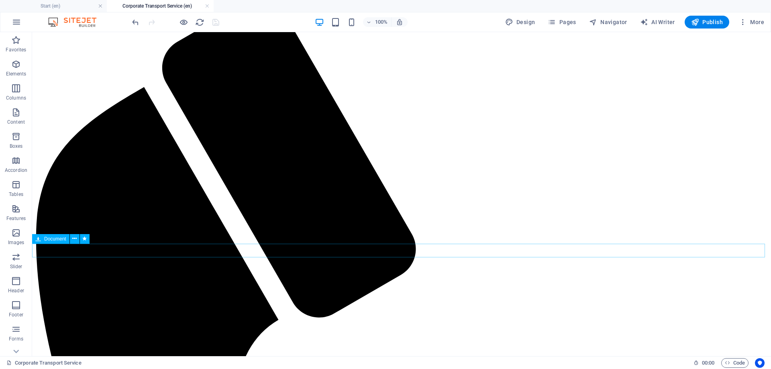
select select "px"
select select "flash"
select select "s"
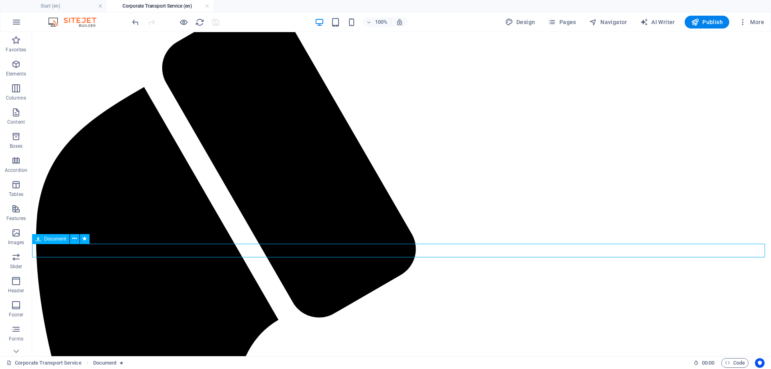
select select "s"
select select "scroll"
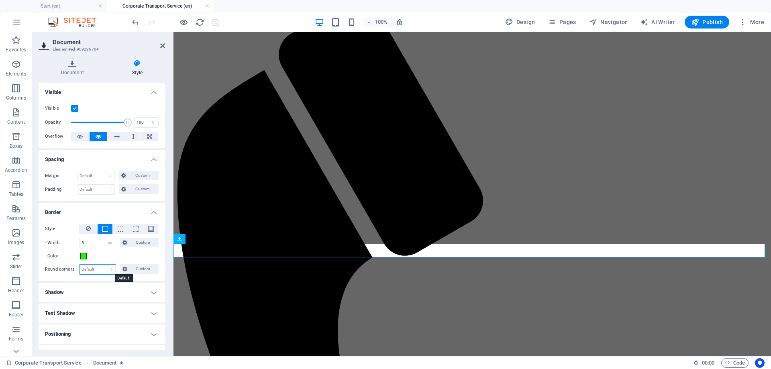
click at [90, 273] on select "Default px rem % vh vw Custom" at bounding box center [98, 270] width 36 height 10
click at [101, 268] on select "Default px rem % vh vw Custom" at bounding box center [98, 270] width 36 height 10
click at [110, 285] on h4 "Shadow" at bounding box center [102, 292] width 127 height 19
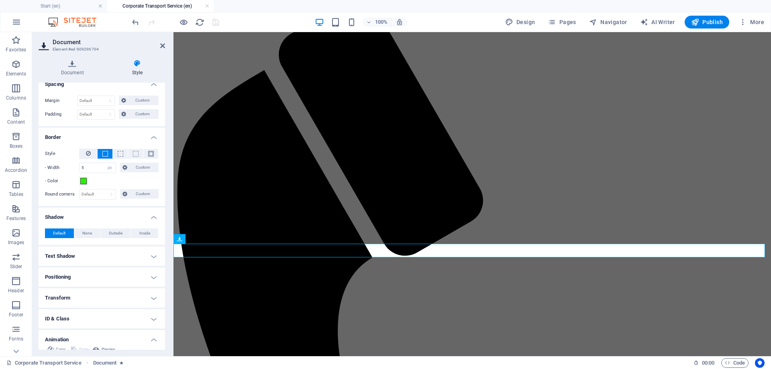
scroll to position [80, 0]
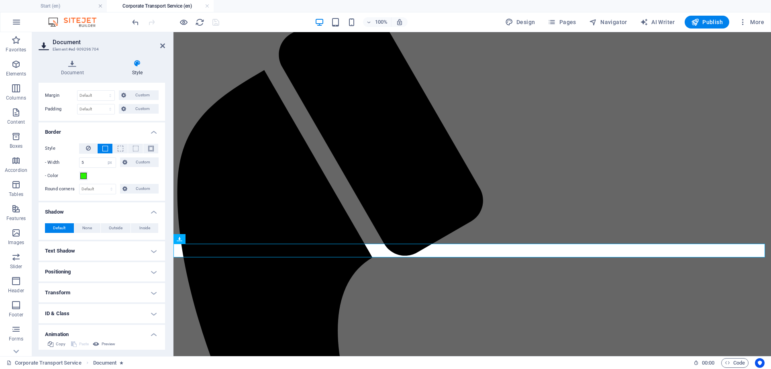
click at [108, 270] on h4 "Positioning" at bounding box center [102, 271] width 127 height 19
click at [148, 251] on h4 "Text Shadow" at bounding box center [102, 250] width 127 height 19
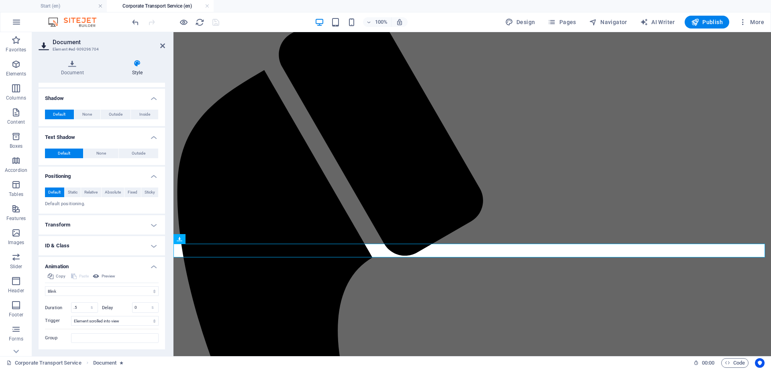
scroll to position [215, 0]
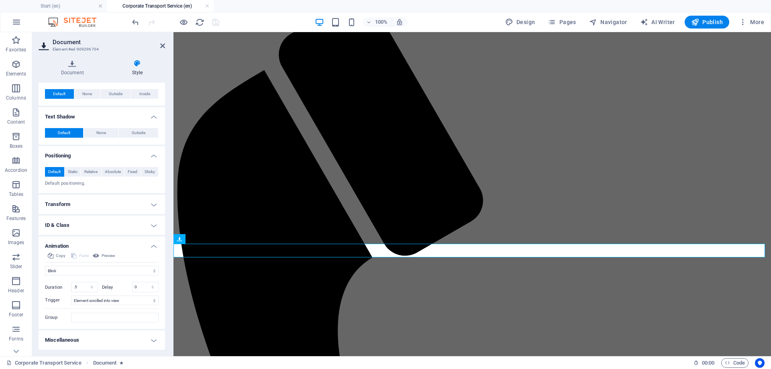
click at [150, 201] on h4 "Transform" at bounding box center [102, 204] width 127 height 19
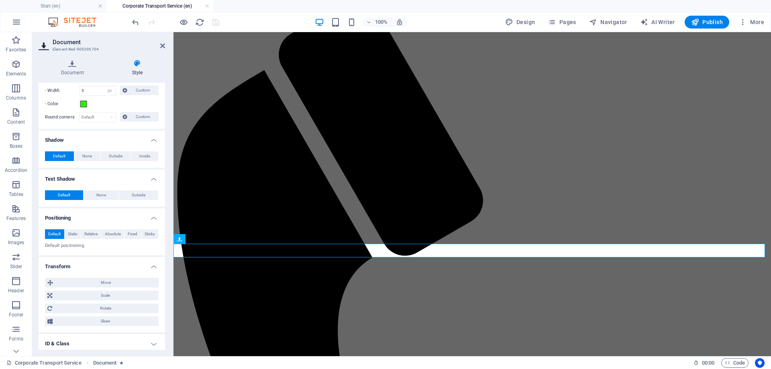
scroll to position [0, 0]
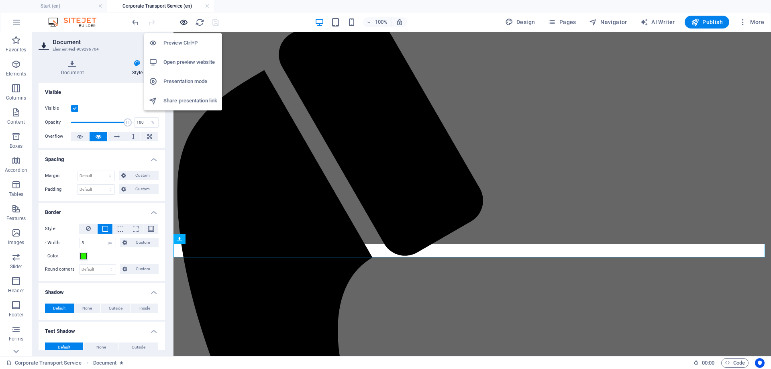
click at [184, 22] on icon "button" at bounding box center [183, 22] width 9 height 9
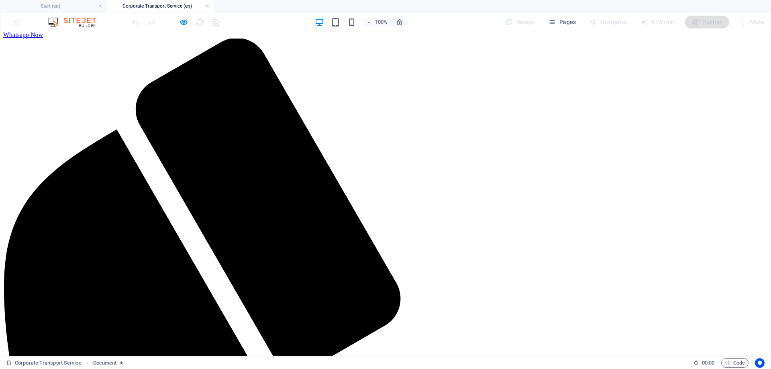
scroll to position [80, 0]
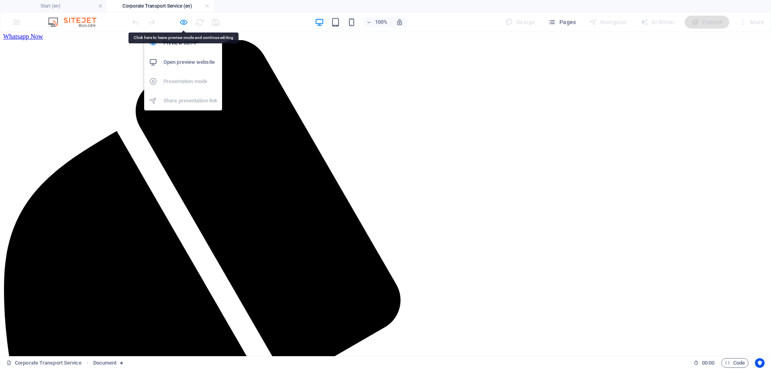
click at [185, 22] on icon "button" at bounding box center [183, 22] width 9 height 9
select select "px"
select select "flash"
select select "s"
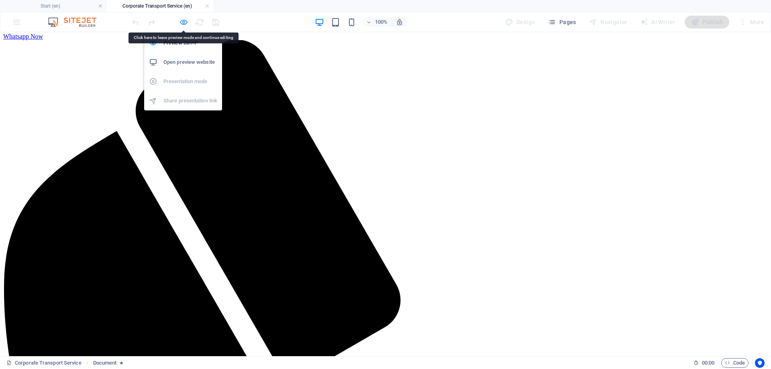
select select "scroll"
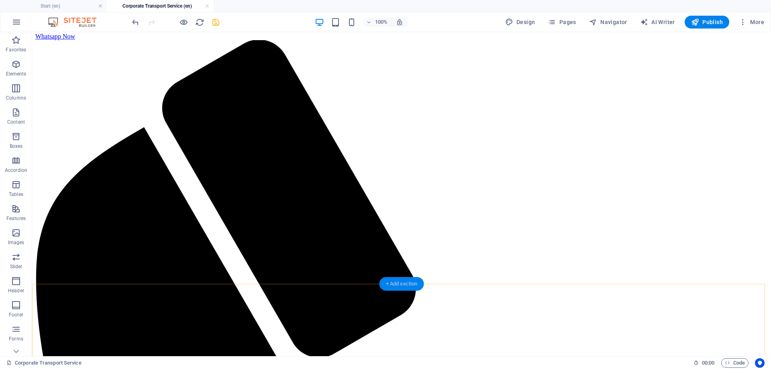
click at [394, 286] on div "+ Add section" at bounding box center [402, 284] width 45 height 14
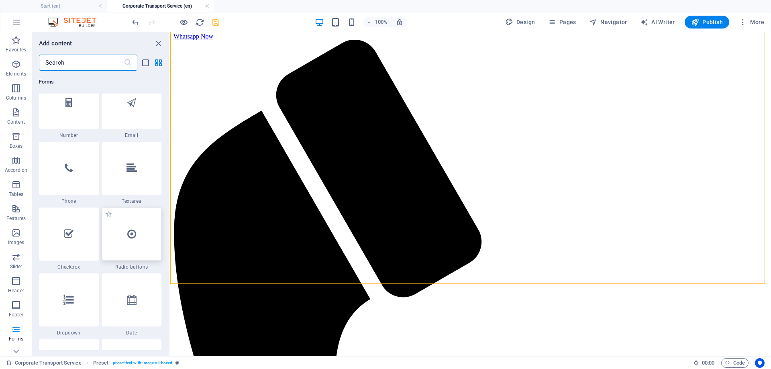
scroll to position [6307, 0]
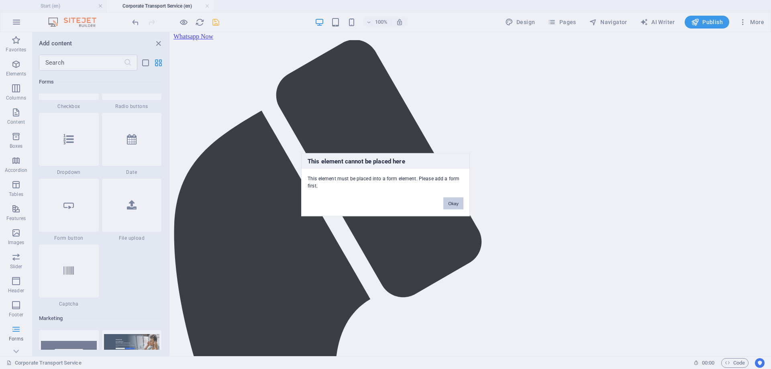
click at [452, 205] on button "Okay" at bounding box center [454, 203] width 20 height 12
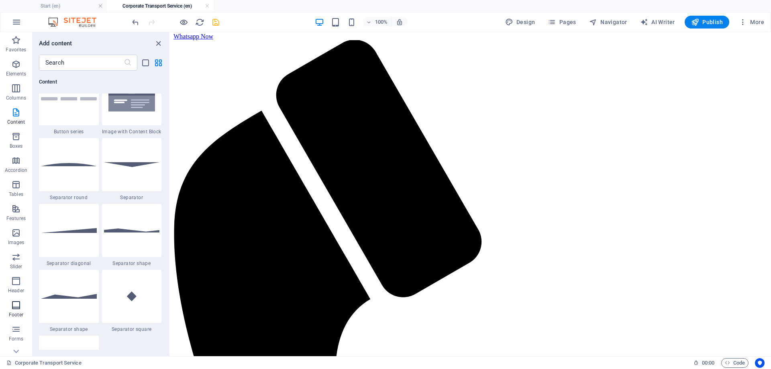
scroll to position [37, 0]
click at [14, 327] on p "Marketing" at bounding box center [16, 326] width 22 height 6
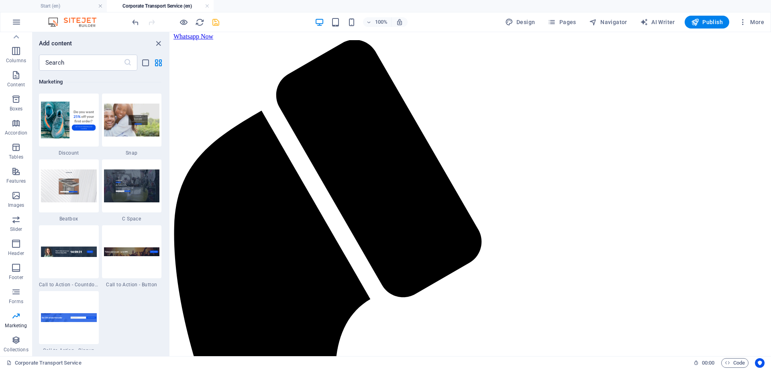
scroll to position [7106, 0]
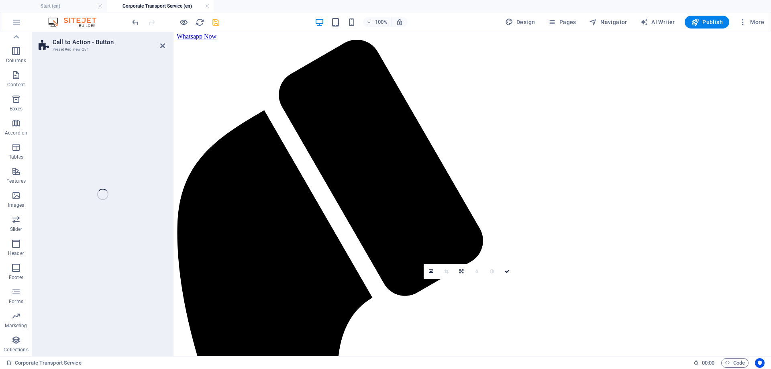
select select "rem"
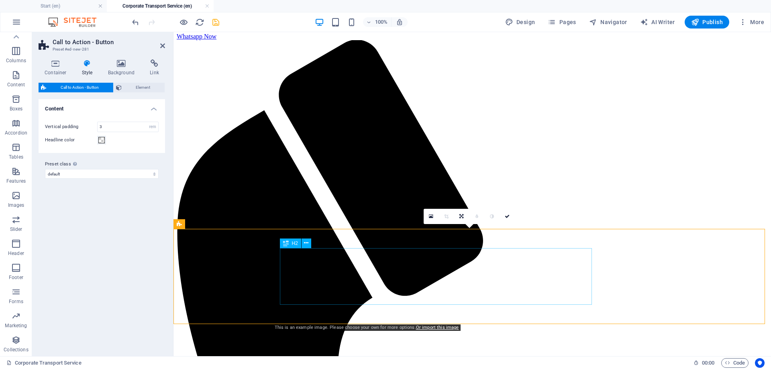
scroll to position [241, 0]
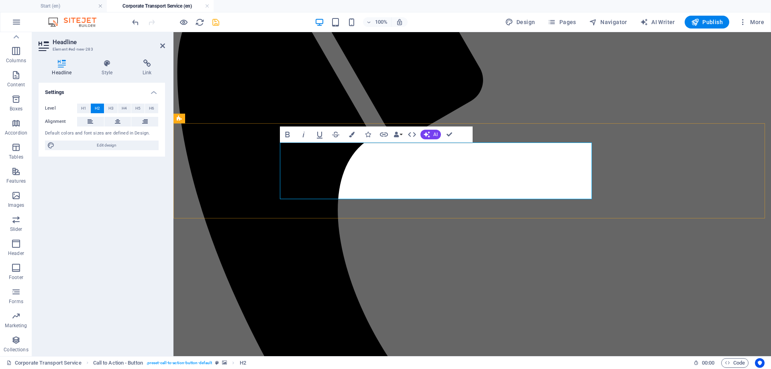
drag, startPoint x: 325, startPoint y: 159, endPoint x: 564, endPoint y: 161, distance: 239.4
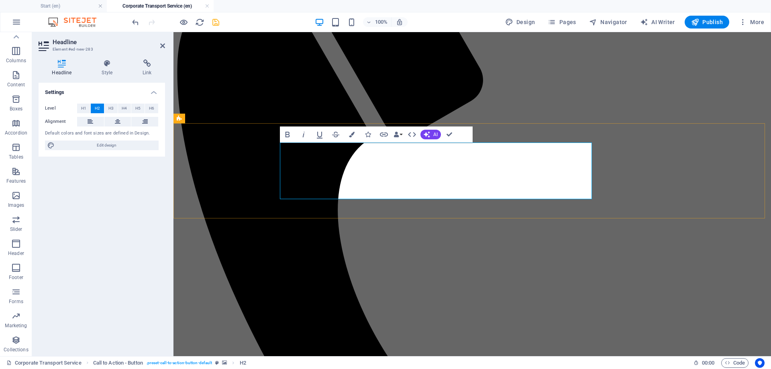
drag, startPoint x: 542, startPoint y: 154, endPoint x: 542, endPoint y: 177, distance: 22.9
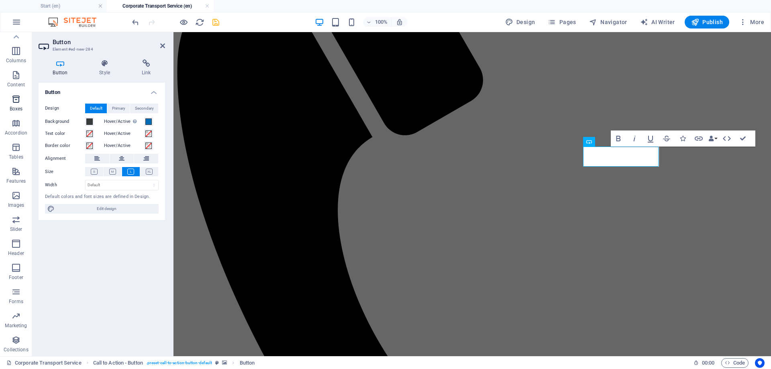
scroll to position [0, 0]
click at [161, 45] on icon at bounding box center [162, 46] width 5 height 6
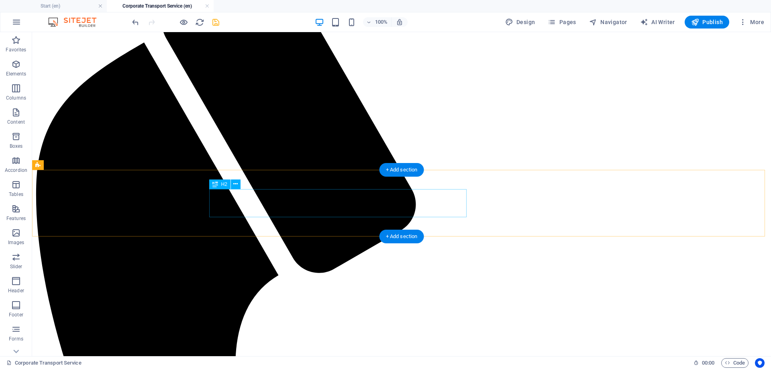
scroll to position [201, 0]
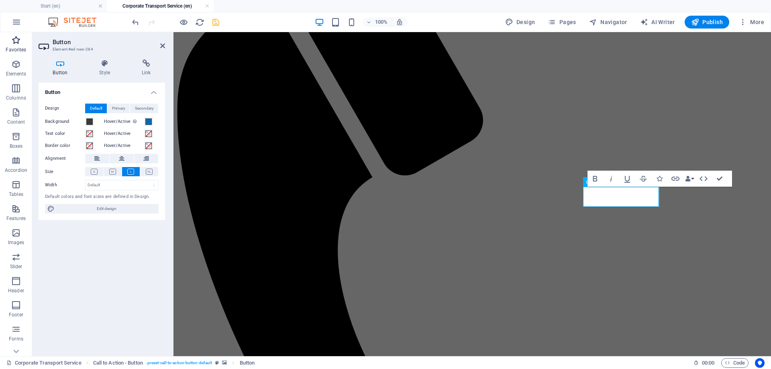
click at [18, 44] on icon "button" at bounding box center [16, 40] width 10 height 10
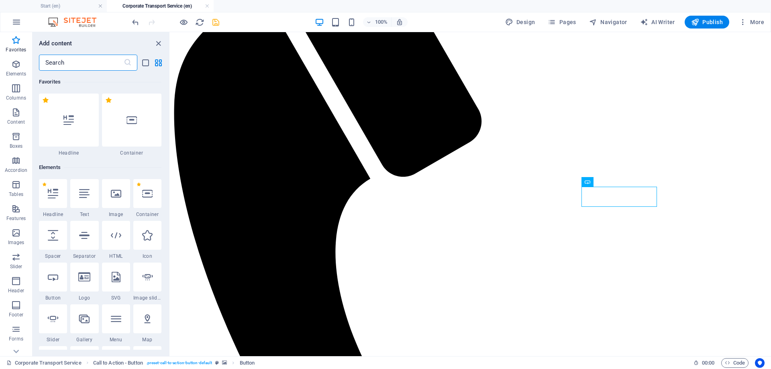
click at [75, 60] on input "text" at bounding box center [81, 63] width 85 height 16
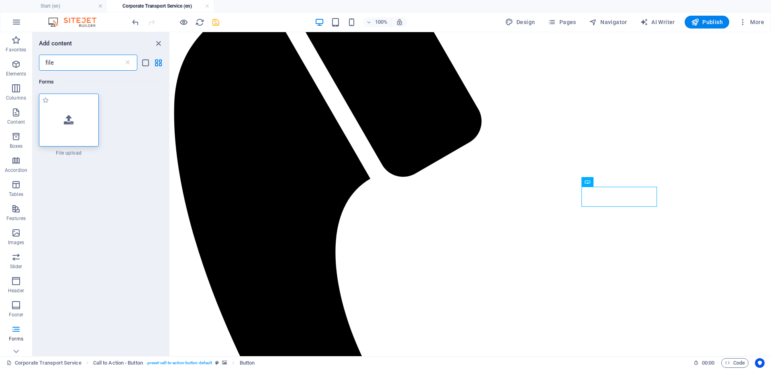
type input "file"
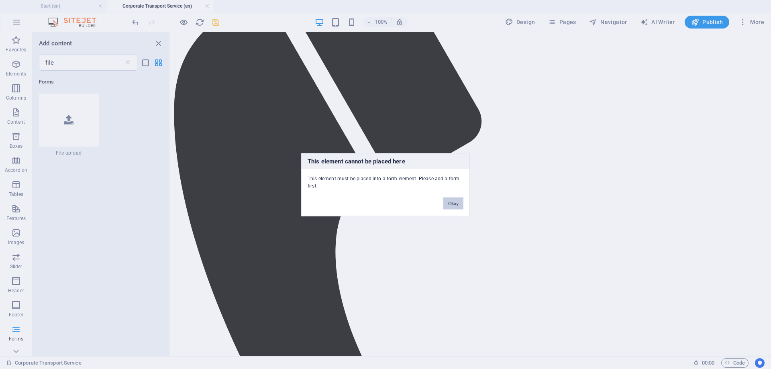
click at [456, 203] on button "Okay" at bounding box center [454, 203] width 20 height 12
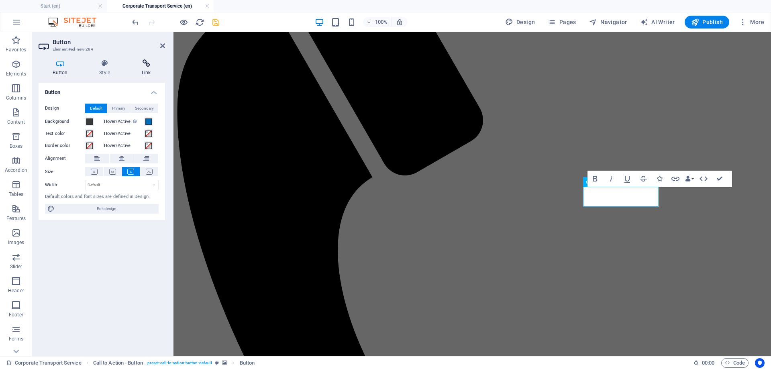
click at [151, 71] on h4 "Link" at bounding box center [146, 67] width 38 height 17
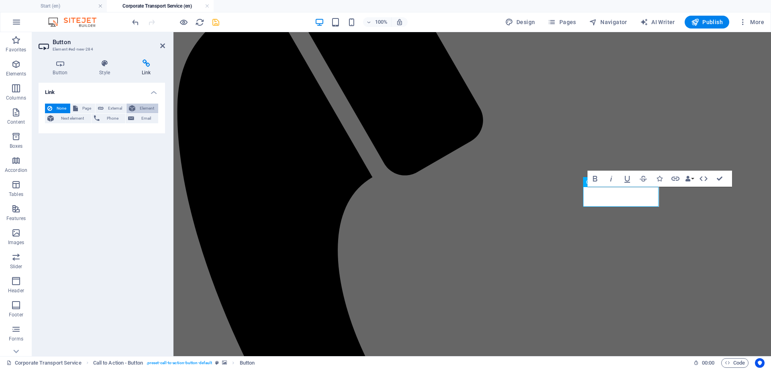
click at [137, 107] on button "Element" at bounding box center [143, 109] width 32 height 10
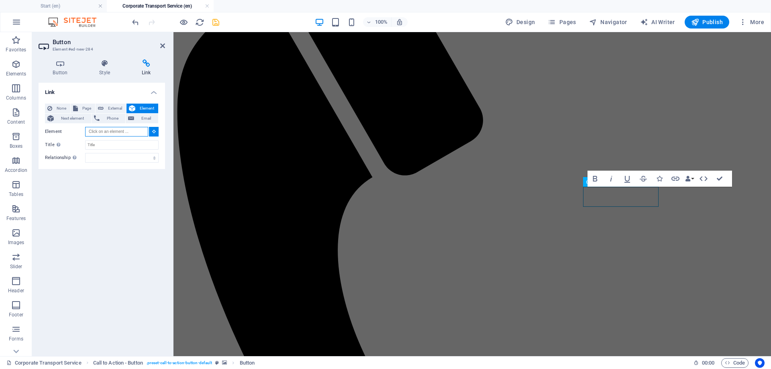
click at [114, 131] on input "Element" at bounding box center [116, 132] width 63 height 10
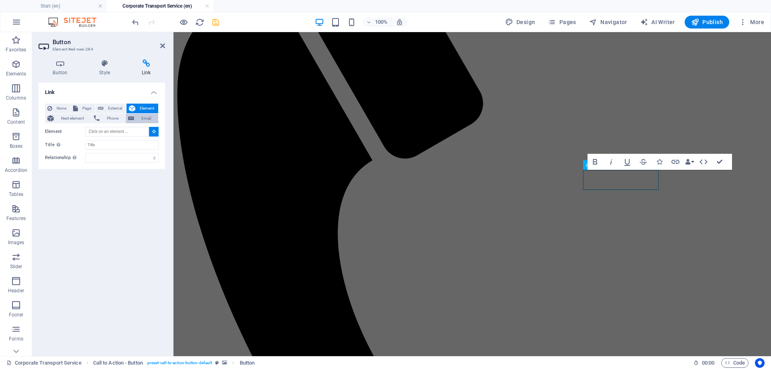
scroll to position [183, 0]
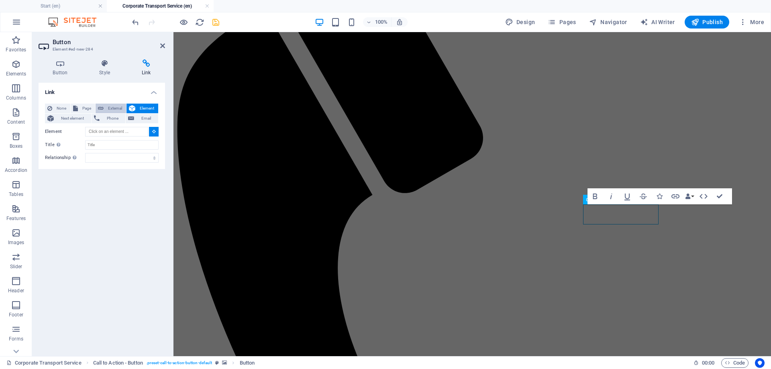
click at [110, 110] on span "External" at bounding box center [115, 109] width 18 height 10
select select "blank"
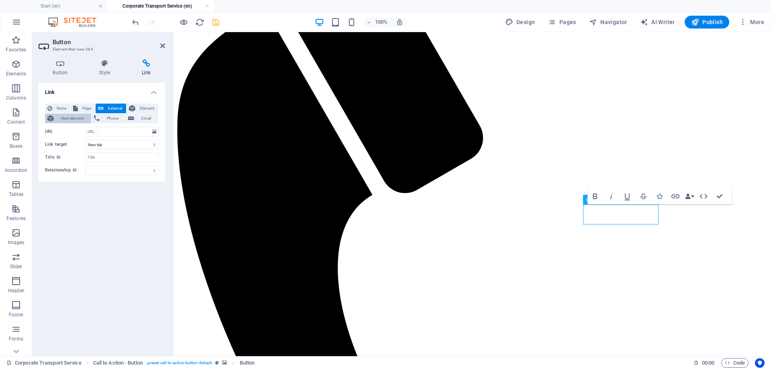
click at [74, 119] on span "Next element" at bounding box center [72, 119] width 33 height 10
select select
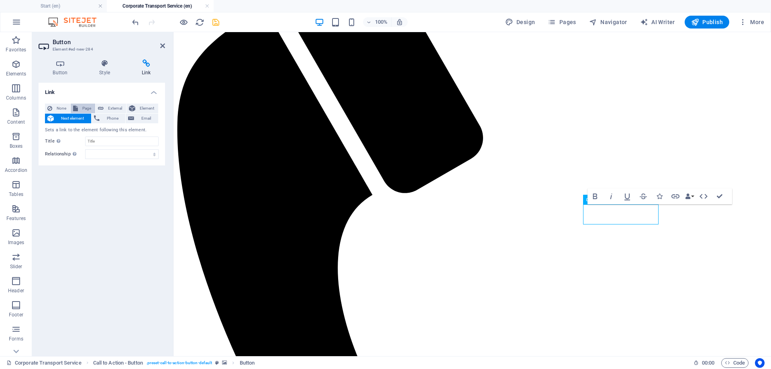
click at [83, 109] on span "Page" at bounding box center [86, 109] width 12 height 10
select select
click at [103, 133] on select "Start Subpage Legal Notice Privacy Travel Packages Price Rental Price any resor…" at bounding box center [122, 132] width 74 height 10
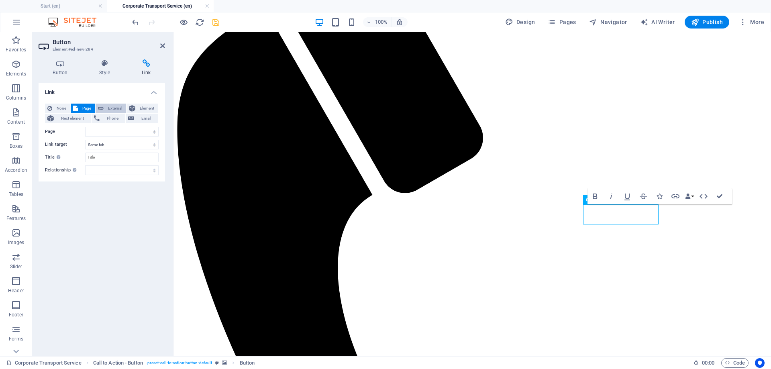
click at [118, 110] on span "External" at bounding box center [115, 109] width 18 height 10
select select "blank"
click at [82, 107] on span "Page" at bounding box center [86, 109] width 12 height 10
select select
click at [58, 70] on h4 "Button" at bounding box center [62, 67] width 47 height 17
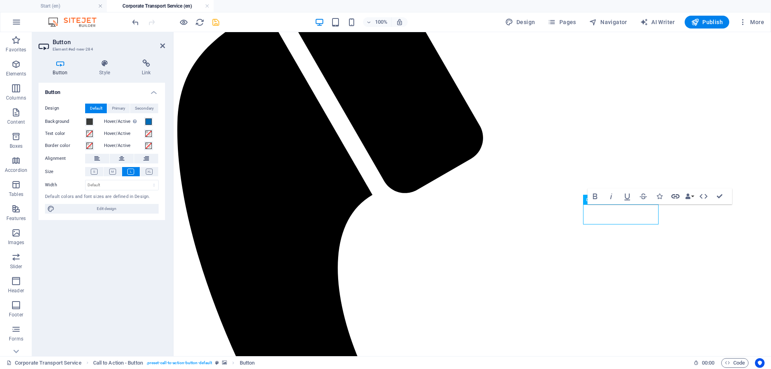
click at [680, 194] on icon "button" at bounding box center [676, 197] width 10 height 10
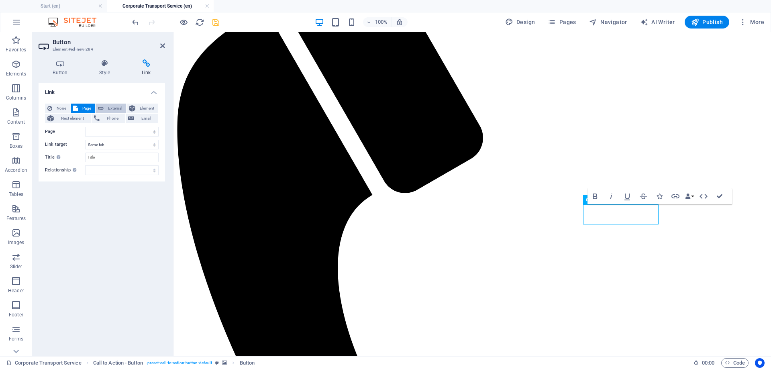
click at [119, 109] on span "External" at bounding box center [115, 109] width 18 height 10
select select "blank"
paste input "https://drive.google.com/file/d/14-wUhf3lVgvVAskyrSnvhxOTz-pO-tDP/view?usp=shar…"
type input "https://drive.google.com/file/d/14-wUhf3lVgvVAskyrSnvhxOTz-pO-tDP/view?usp=shar…"
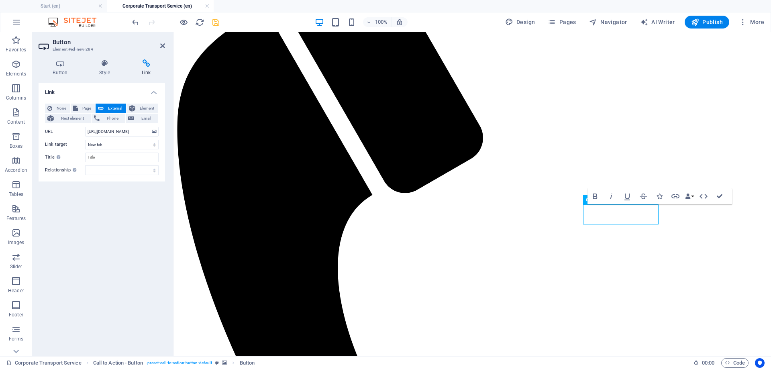
click at [143, 189] on div "Link None Page External Element Next element Phone Email Page Start Subpage Leg…" at bounding box center [102, 216] width 127 height 267
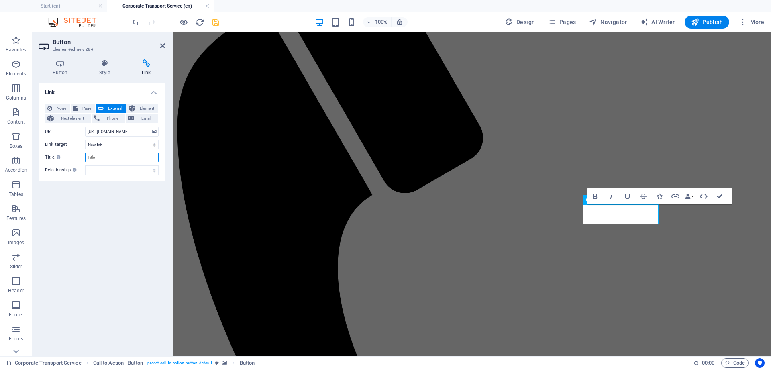
click at [99, 158] on input "Title Additional link description, should not be the same as the link text. The…" at bounding box center [122, 158] width 74 height 10
type input "Download here"
click at [140, 196] on div "Link None Page External Element Next element Phone Email Page Start Subpage Leg…" at bounding box center [102, 216] width 127 height 267
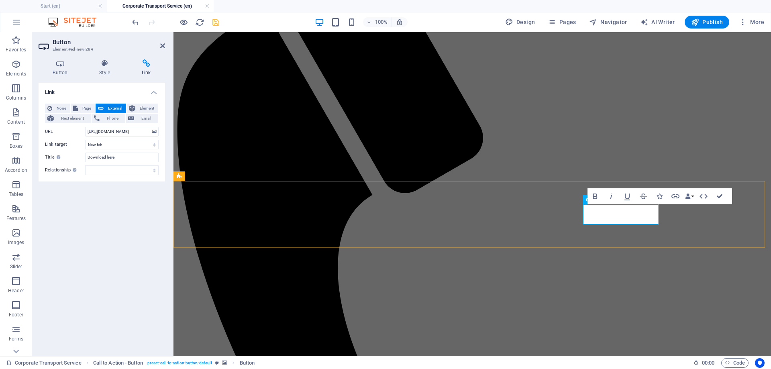
drag, startPoint x: 644, startPoint y: 213, endPoint x: 601, endPoint y: 215, distance: 43.0
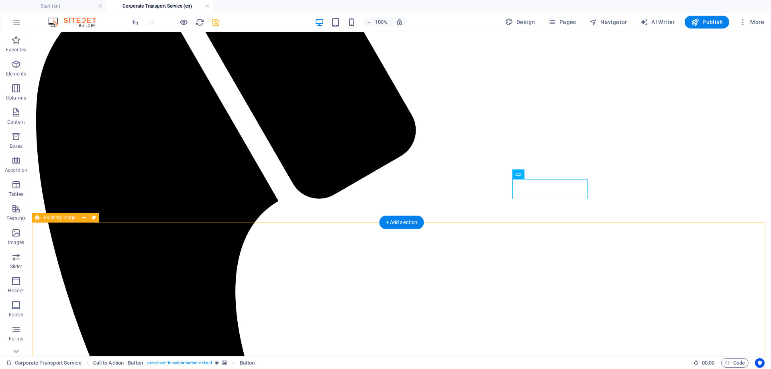
scroll to position [304, 0]
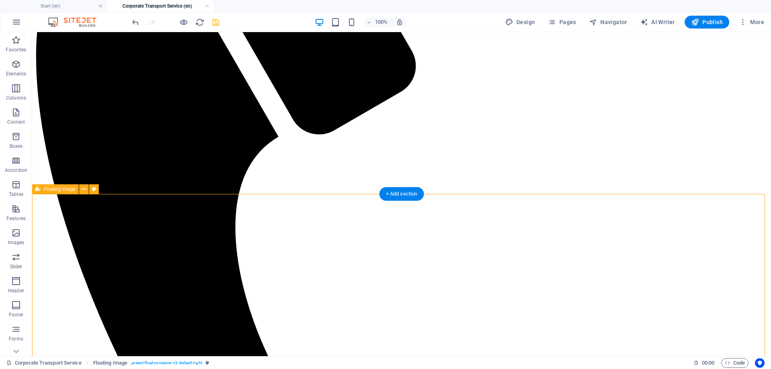
scroll to position [223, 0]
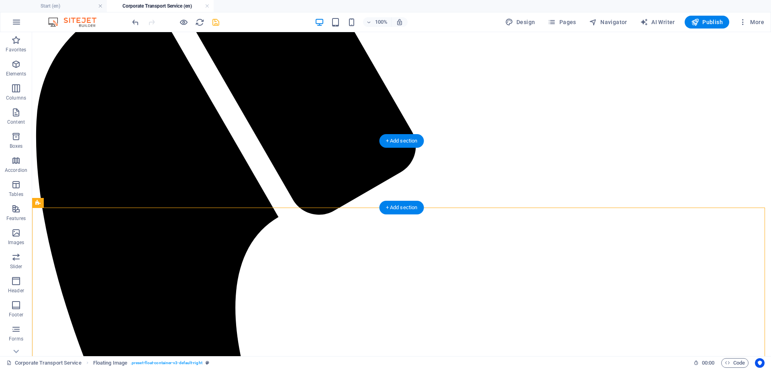
select select "rem"
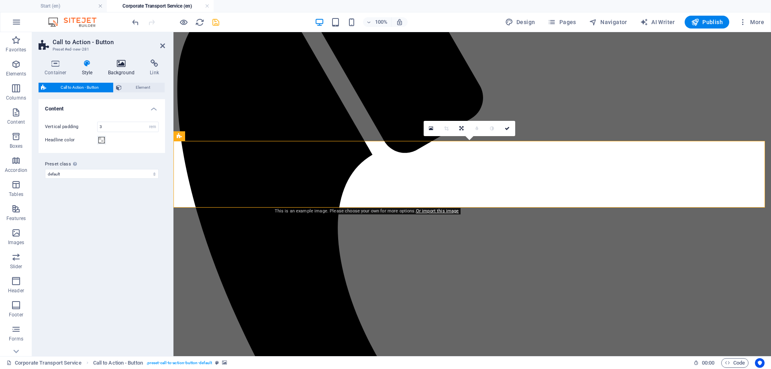
click at [127, 72] on h4 "Background" at bounding box center [123, 67] width 42 height 17
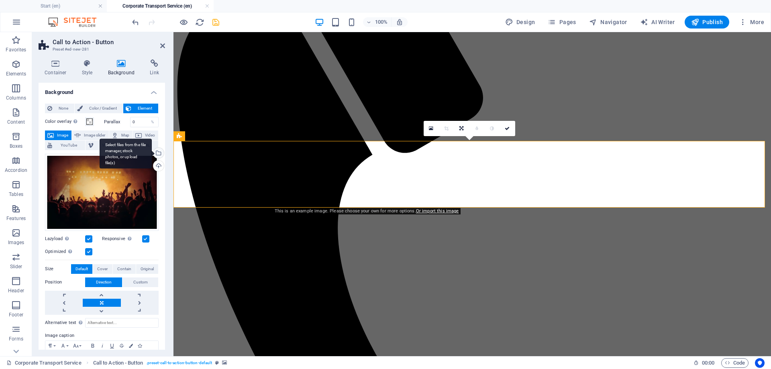
click at [152, 152] on div "Select files from the file manager, stock photos, or upload file(s)" at bounding box center [126, 154] width 52 height 30
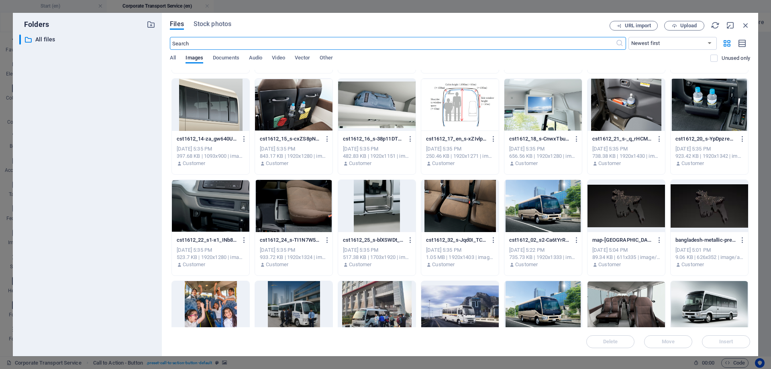
scroll to position [2876, 0]
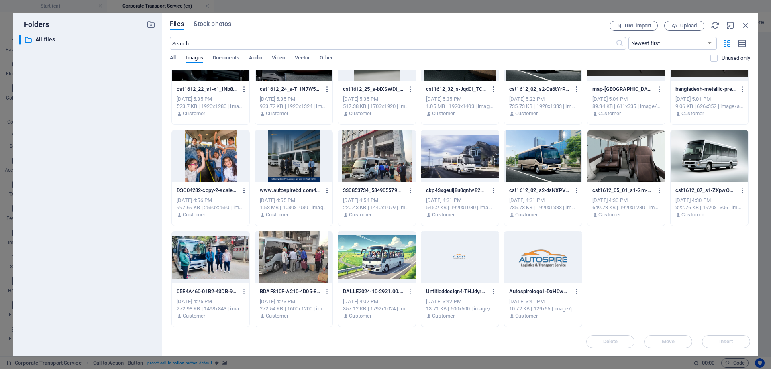
click at [470, 261] on div at bounding box center [460, 257] width 78 height 52
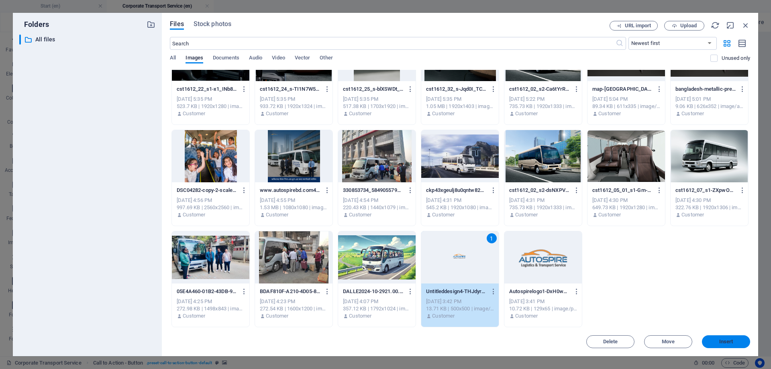
drag, startPoint x: 725, startPoint y: 346, endPoint x: 552, endPoint y: 314, distance: 176.6
click at [725, 346] on button "Insert" at bounding box center [726, 341] width 48 height 13
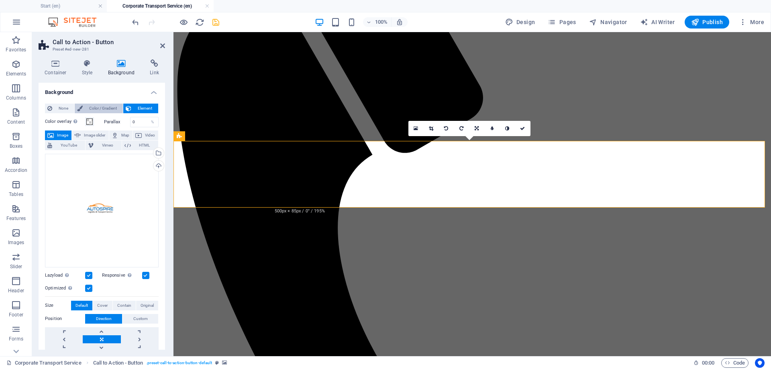
click at [106, 106] on span "Color / Gradient" at bounding box center [102, 109] width 35 height 10
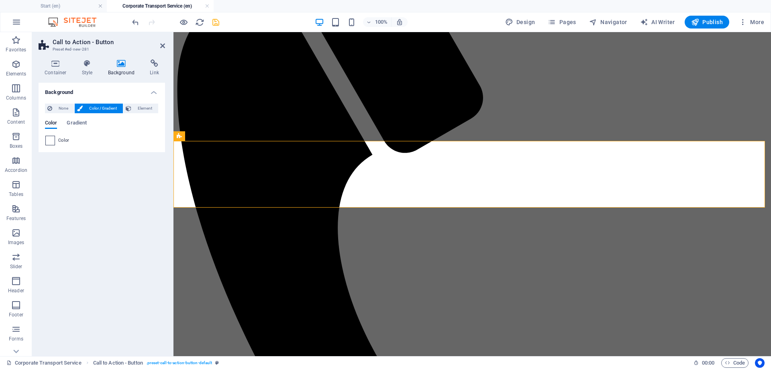
click at [50, 141] on span at bounding box center [50, 140] width 9 height 9
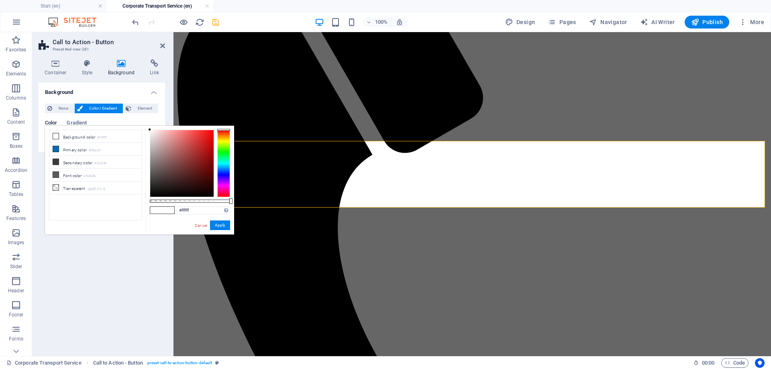
click at [222, 155] on div at bounding box center [223, 163] width 13 height 67
click at [223, 149] on div at bounding box center [223, 163] width 13 height 67
click at [206, 134] on div at bounding box center [181, 163] width 63 height 67
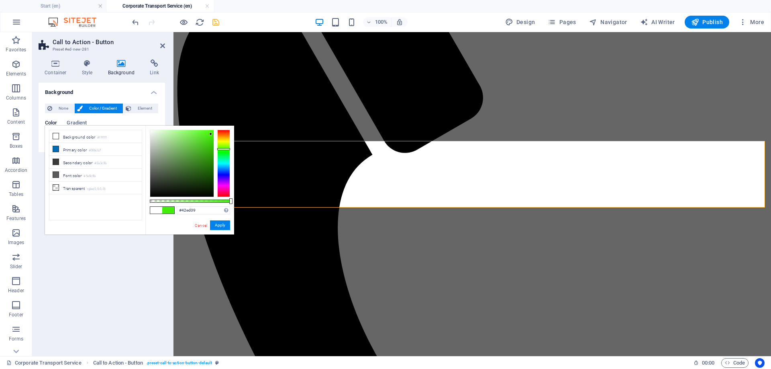
drag, startPoint x: 206, startPoint y: 134, endPoint x: 211, endPoint y: 134, distance: 4.4
click at [211, 134] on div at bounding box center [210, 134] width 3 height 3
drag, startPoint x: 223, startPoint y: 149, endPoint x: 225, endPoint y: 153, distance: 4.5
click at [225, 153] on div at bounding box center [223, 153] width 13 height 2
type input "#00900b"
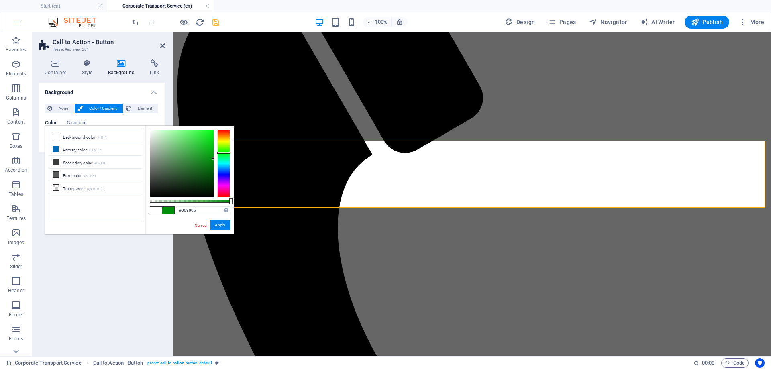
drag, startPoint x: 210, startPoint y: 134, endPoint x: 216, endPoint y: 159, distance: 25.5
click at [216, 159] on div at bounding box center [190, 163] width 80 height 67
click at [226, 227] on button "Apply" at bounding box center [220, 226] width 20 height 10
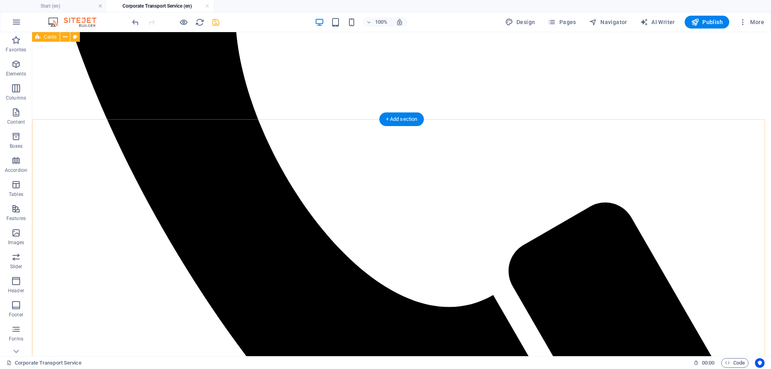
scroll to position [505, 0]
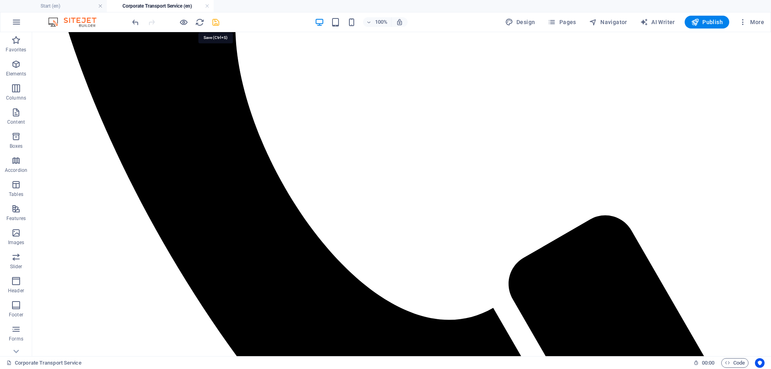
click at [215, 22] on icon "save" at bounding box center [215, 22] width 9 height 9
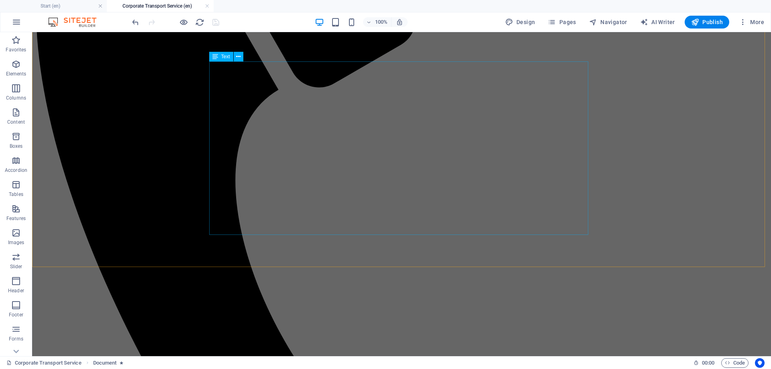
scroll to position [402, 0]
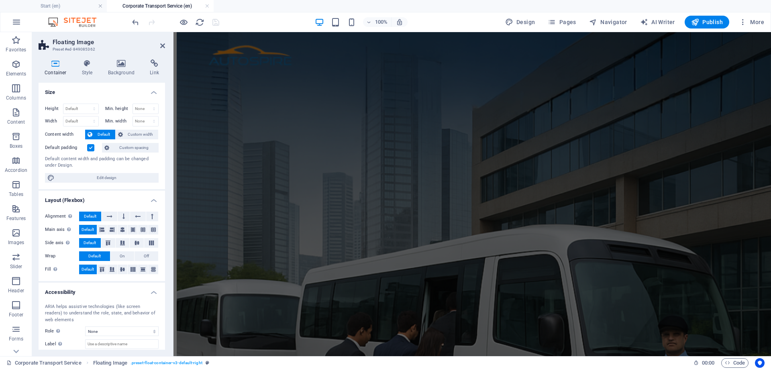
scroll to position [1205, 0]
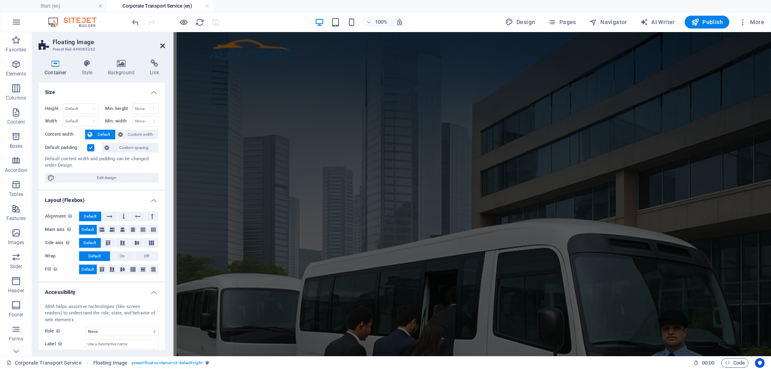
click at [163, 47] on icon at bounding box center [162, 46] width 5 height 6
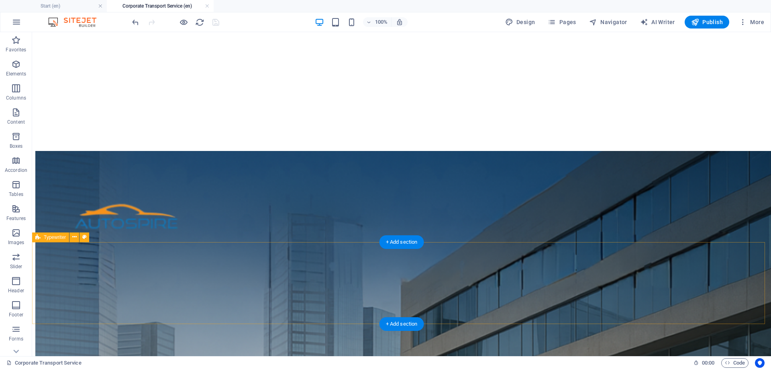
scroll to position [1207, 0]
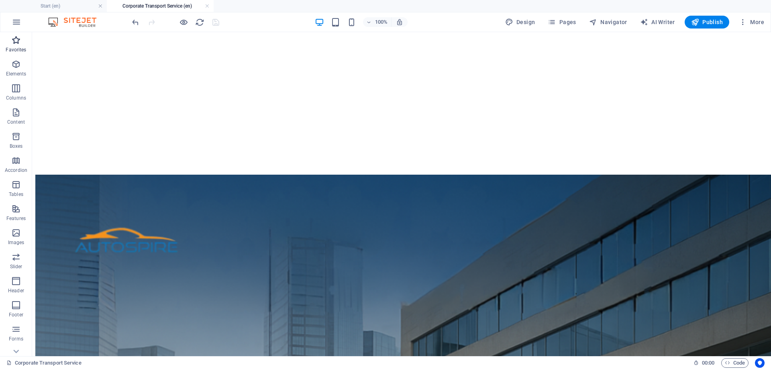
click at [20, 38] on icon "button" at bounding box center [16, 40] width 10 height 10
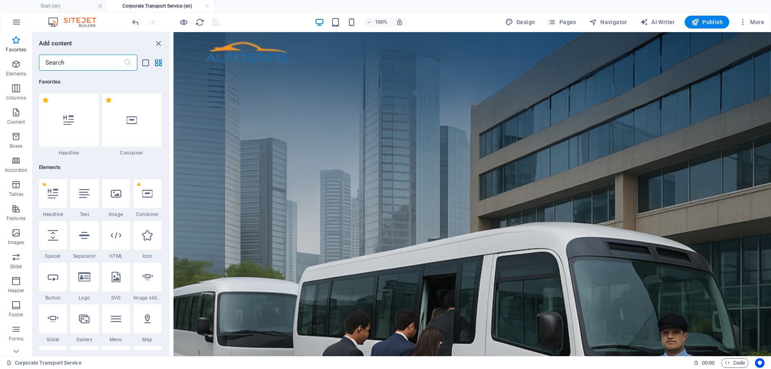
click at [61, 61] on input "text" at bounding box center [81, 63] width 85 height 16
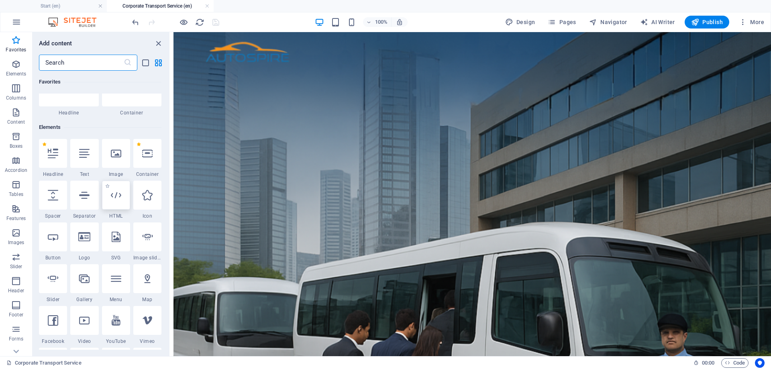
scroll to position [0, 0]
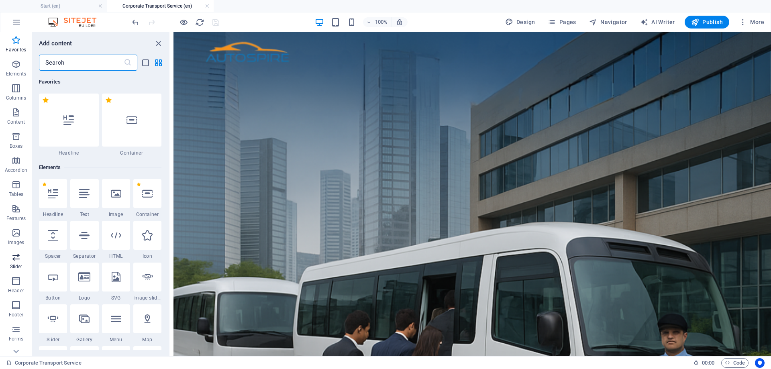
click at [18, 270] on p "Slider" at bounding box center [16, 267] width 12 height 6
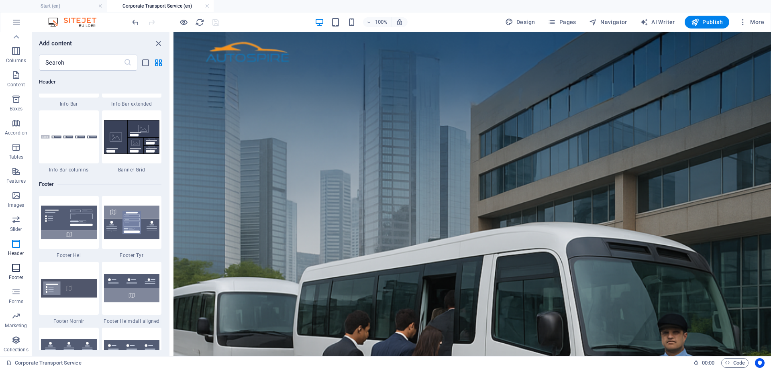
scroll to position [5278, 0]
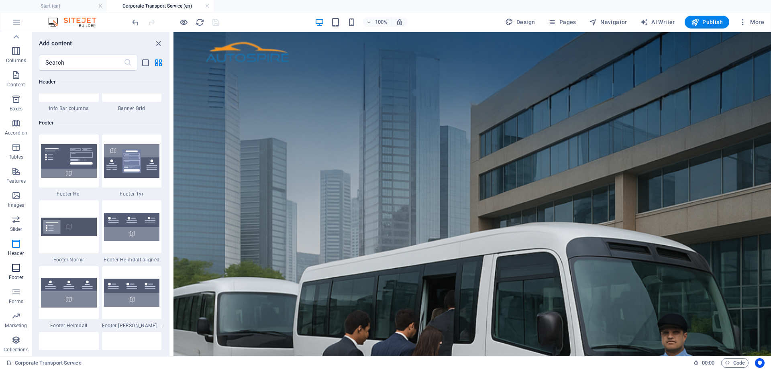
click at [17, 268] on icon "button" at bounding box center [16, 268] width 10 height 10
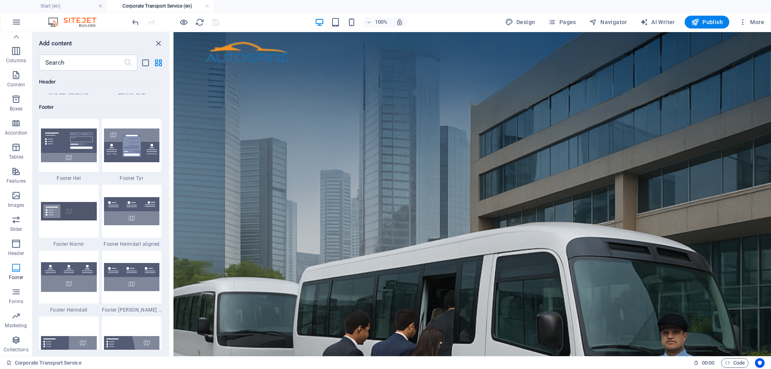
scroll to position [5319, 0]
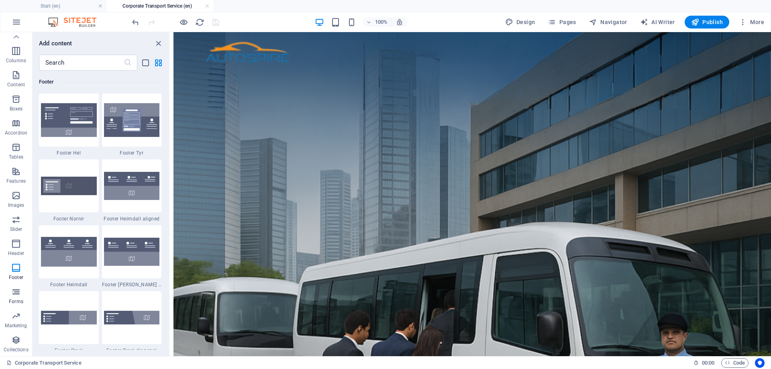
click at [19, 297] on span "Forms" at bounding box center [16, 296] width 32 height 19
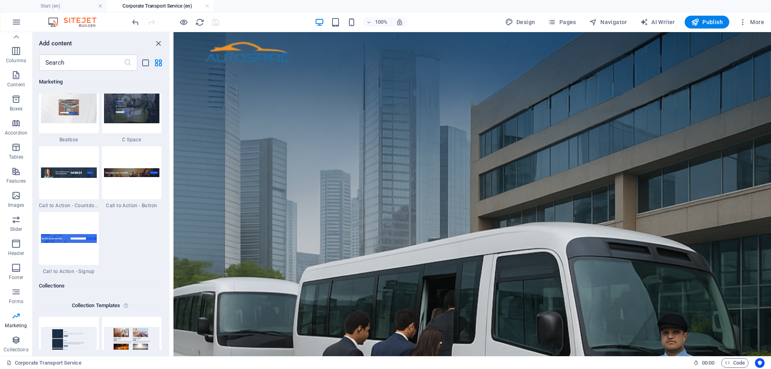
scroll to position [7111, 0]
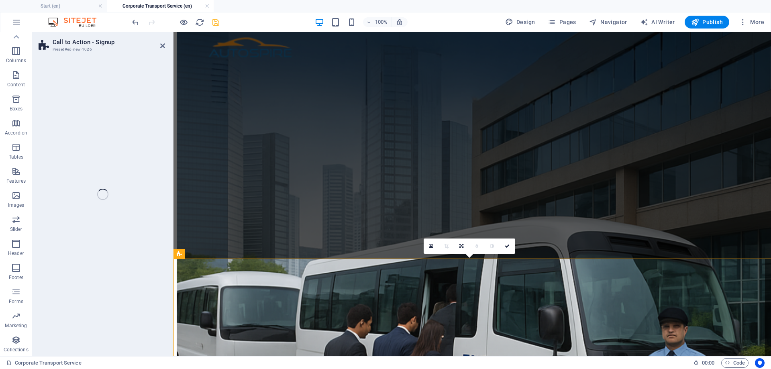
select select "rem"
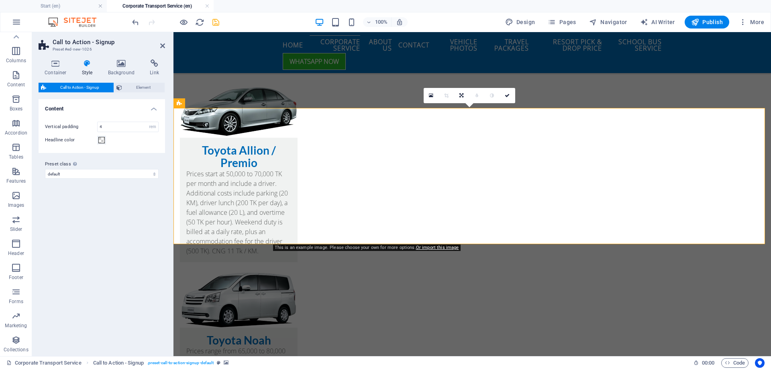
scroll to position [1328, 0]
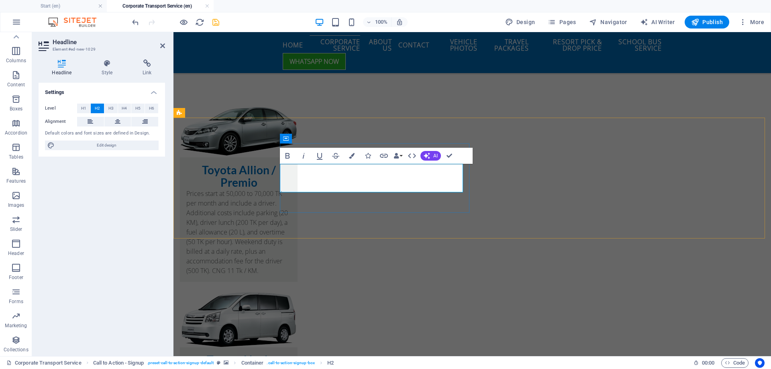
scroll to position [1334, 0]
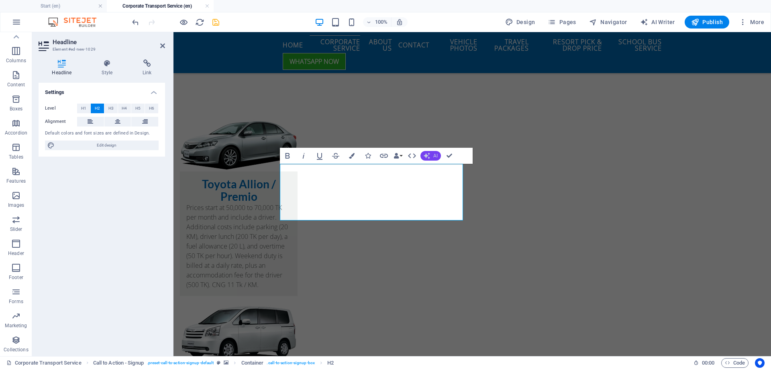
click at [433, 155] on span "AI" at bounding box center [435, 155] width 4 height 5
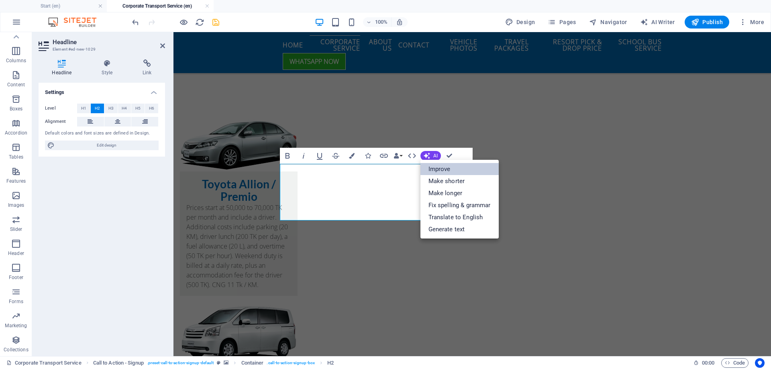
click at [447, 168] on link "Improve" at bounding box center [460, 169] width 78 height 12
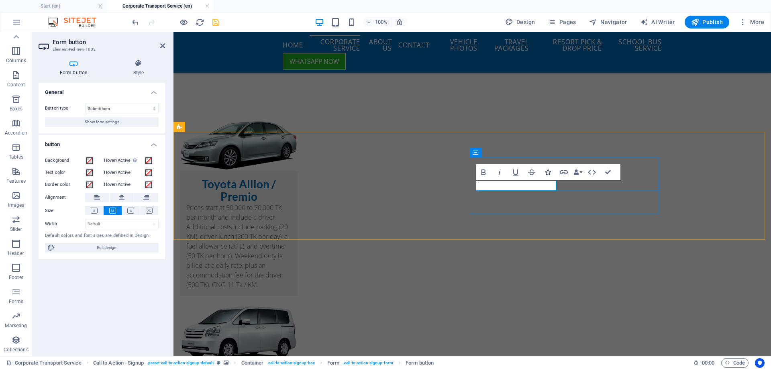
type button "Get my discount"
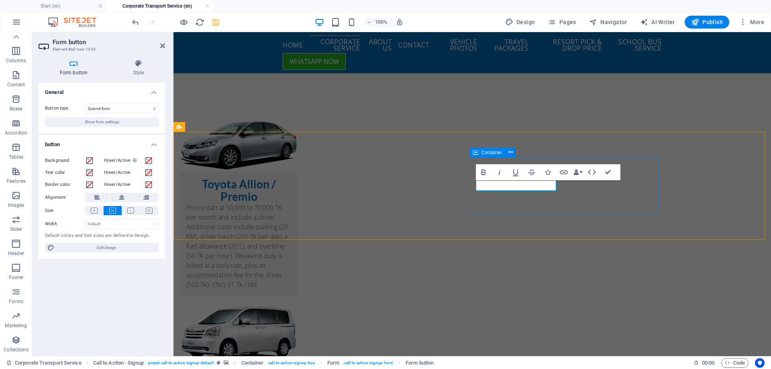
scroll to position [1329, 0]
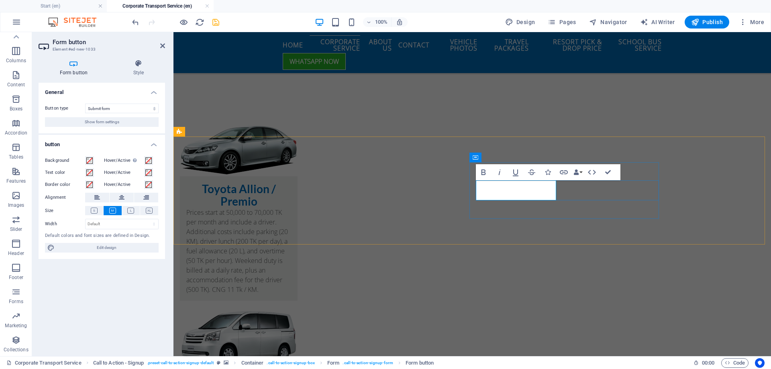
click at [548, 173] on icon "button" at bounding box center [548, 173] width 6 height 6
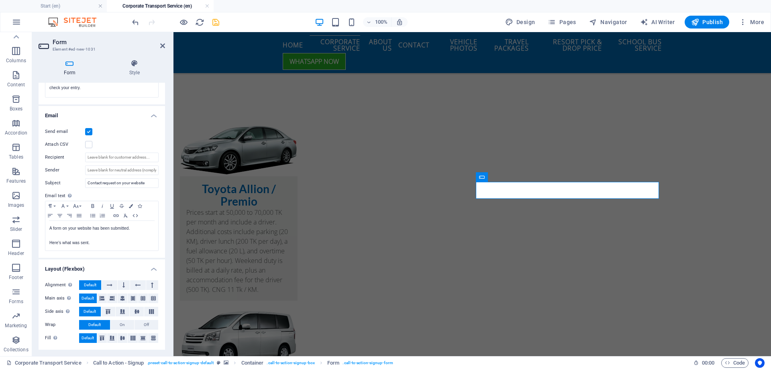
scroll to position [0, 0]
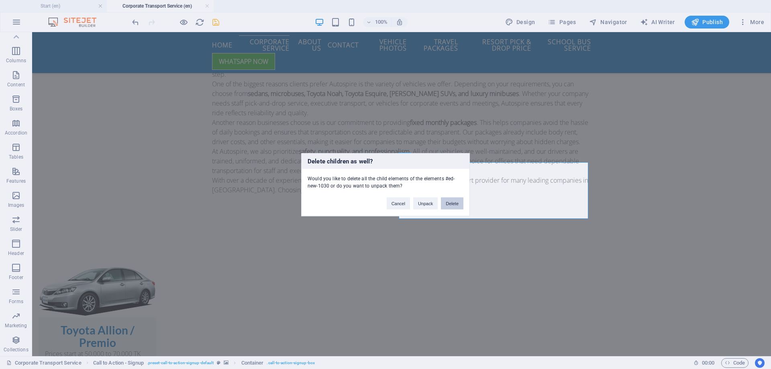
click at [453, 206] on button "Delete" at bounding box center [452, 203] width 22 height 12
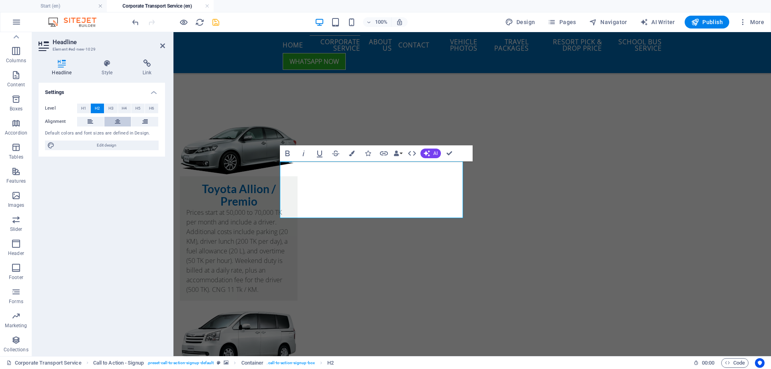
click at [113, 123] on button at bounding box center [117, 122] width 27 height 10
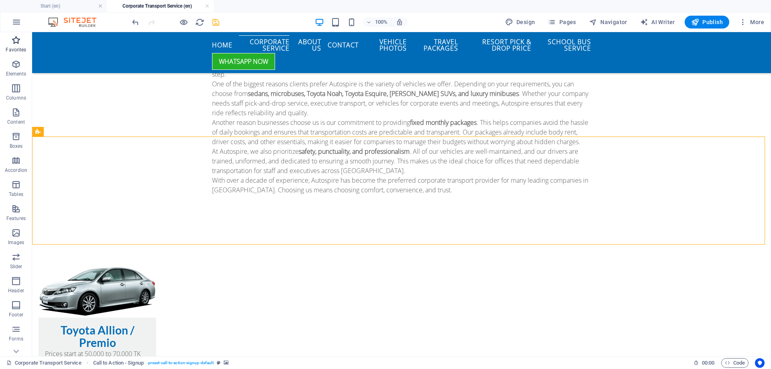
click at [19, 48] on p "Favorites" at bounding box center [16, 50] width 20 height 6
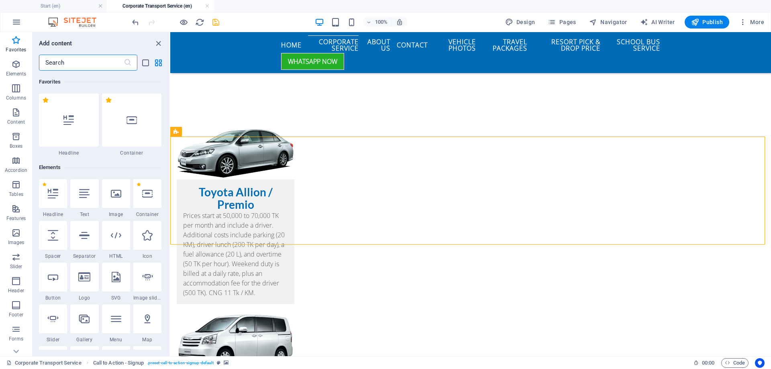
click at [54, 62] on input "text" at bounding box center [81, 63] width 85 height 16
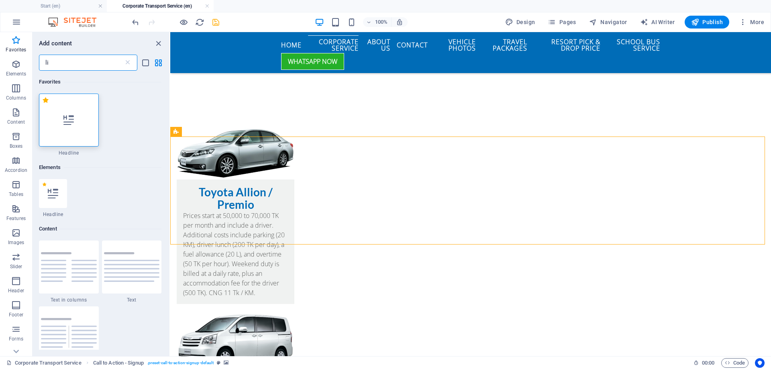
type input "l"
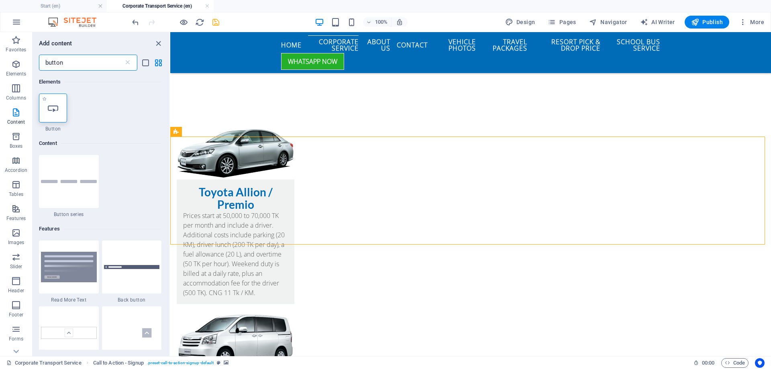
type input "button"
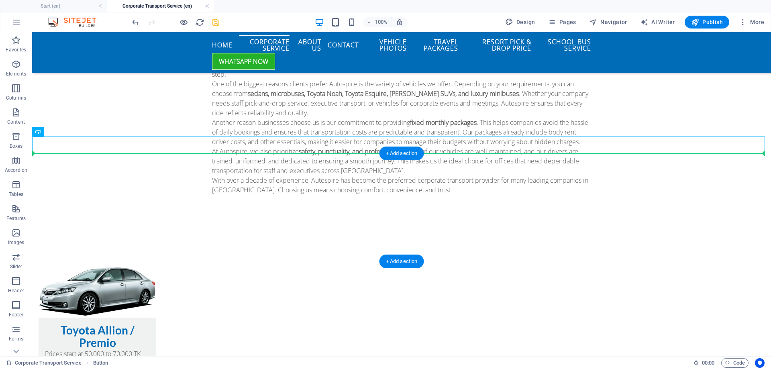
drag, startPoint x: 76, startPoint y: 144, endPoint x: 462, endPoint y: 186, distance: 388.0
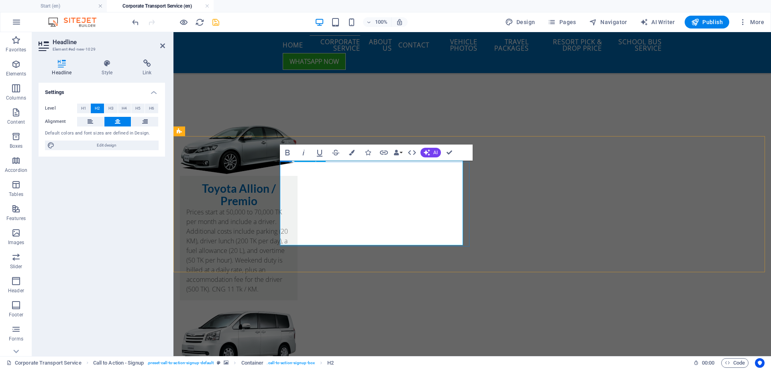
scroll to position [1, 0]
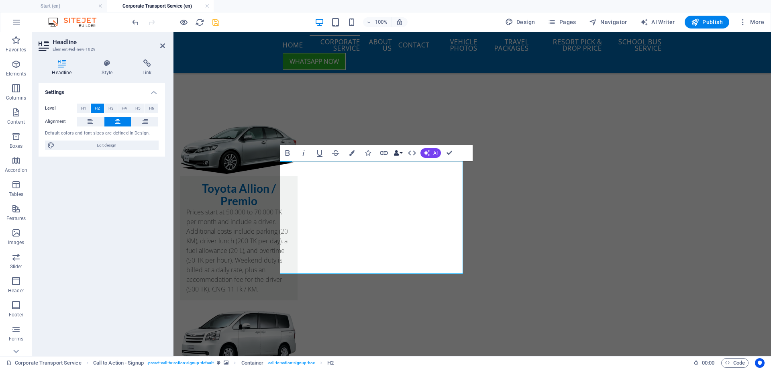
click at [401, 154] on button "Data Bindings" at bounding box center [398, 153] width 11 height 16
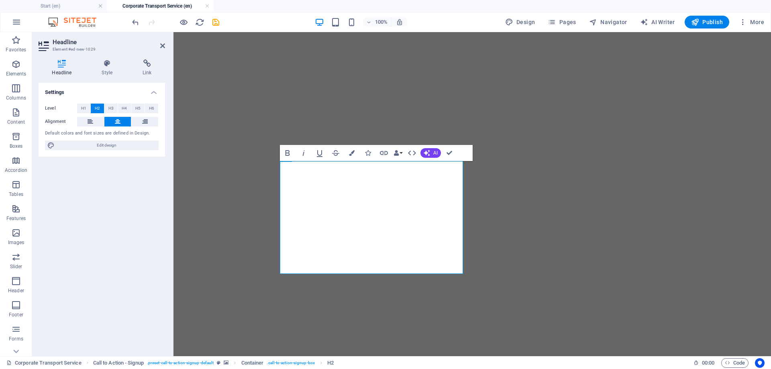
click at [95, 121] on button at bounding box center [90, 122] width 27 height 10
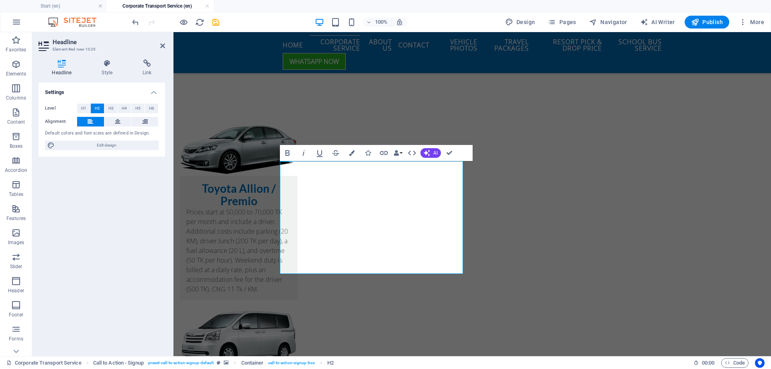
scroll to position [1, 0]
click at [128, 111] on button "H4" at bounding box center [124, 109] width 13 height 10
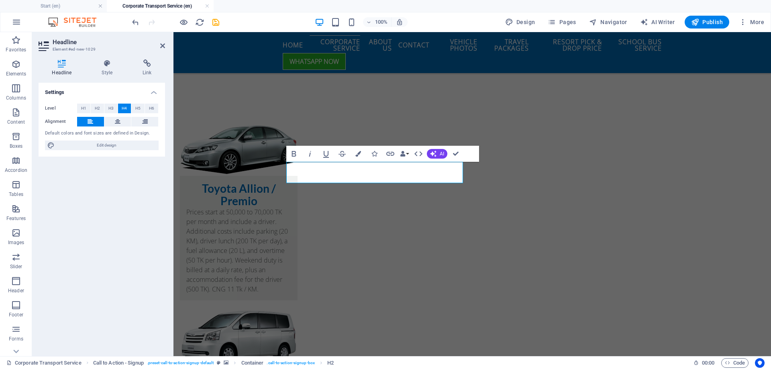
scroll to position [0, 0]
click at [135, 108] on span "H5" at bounding box center [137, 109] width 5 height 10
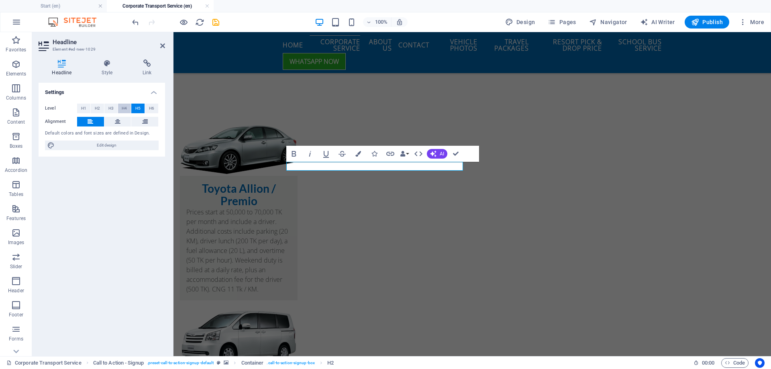
click at [127, 110] on span "H4" at bounding box center [124, 109] width 5 height 10
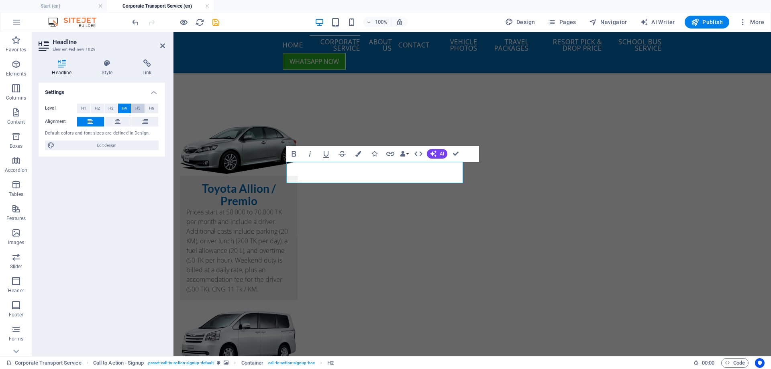
click at [135, 110] on button "H5" at bounding box center [137, 109] width 13 height 10
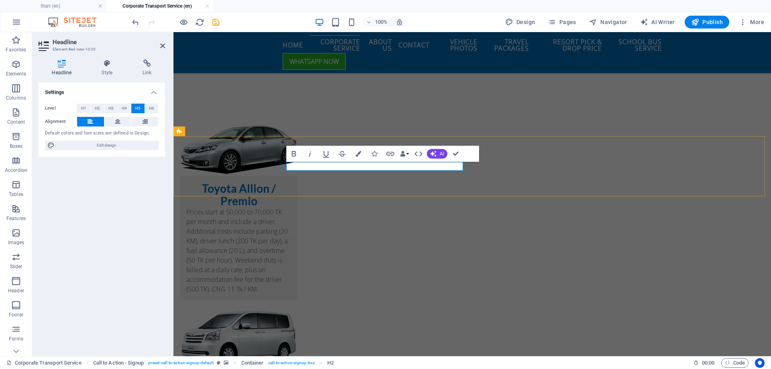
drag, startPoint x: 382, startPoint y: 167, endPoint x: 469, endPoint y: 169, distance: 87.2
click at [359, 153] on icon "button" at bounding box center [359, 154] width 6 height 6
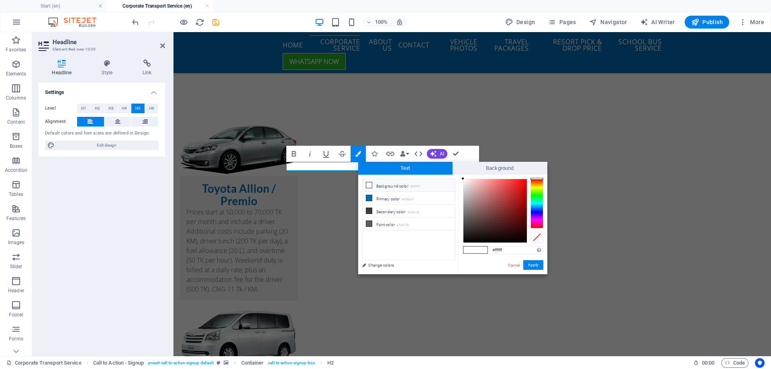
click at [536, 196] on div at bounding box center [537, 204] width 13 height 50
click at [538, 195] on div at bounding box center [537, 195] width 13 height 2
click at [514, 198] on div at bounding box center [495, 210] width 63 height 63
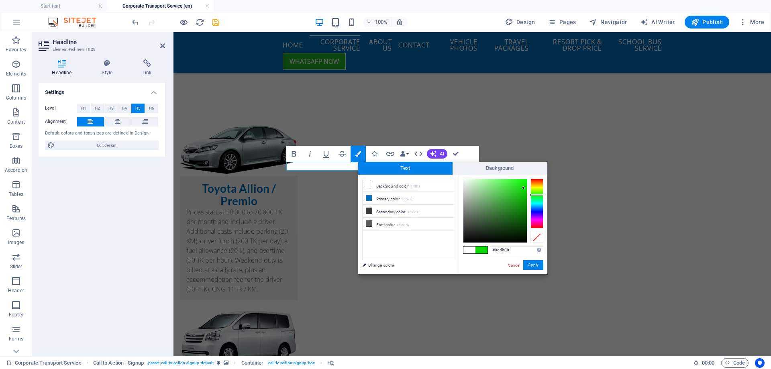
type input "#0ddd08"
drag, startPoint x: 514, startPoint y: 198, endPoint x: 524, endPoint y: 187, distance: 14.8
click at [524, 187] on div at bounding box center [524, 187] width 3 height 3
click at [531, 262] on button "Apply" at bounding box center [533, 265] width 20 height 10
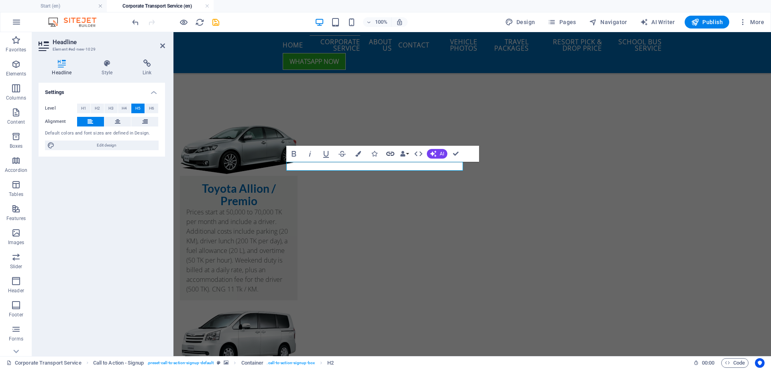
click at [388, 154] on icon "button" at bounding box center [391, 154] width 10 height 10
click at [113, 106] on span "External" at bounding box center [115, 109] width 18 height 10
select select "blank"
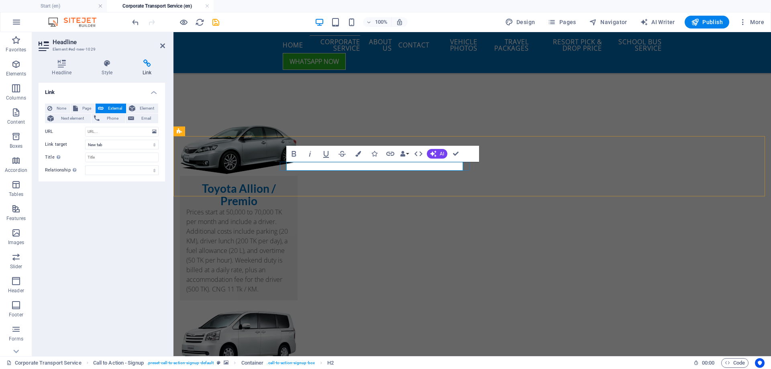
drag, startPoint x: 381, startPoint y: 164, endPoint x: 454, endPoint y: 167, distance: 73.2
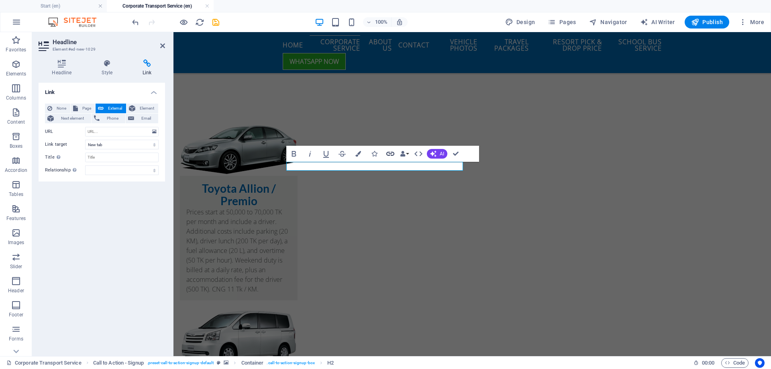
click at [393, 153] on icon "button" at bounding box center [391, 154] width 10 height 10
type input "[URL][DOMAIN_NAME]"
click at [130, 211] on div "Link None Page External Element Next element Phone Email Page Start Subpage Leg…" at bounding box center [102, 216] width 127 height 267
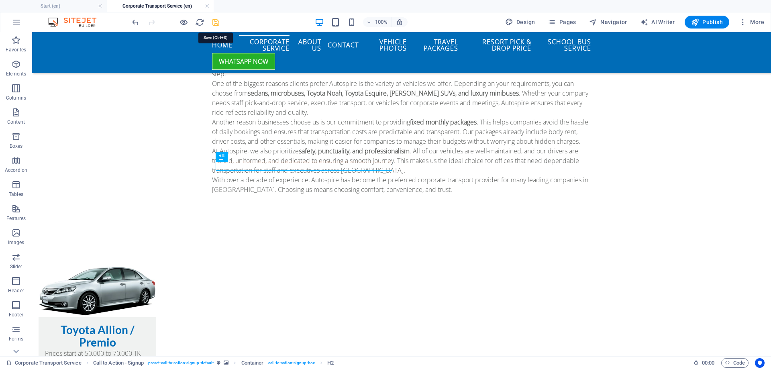
click at [218, 26] on icon "save" at bounding box center [215, 22] width 9 height 9
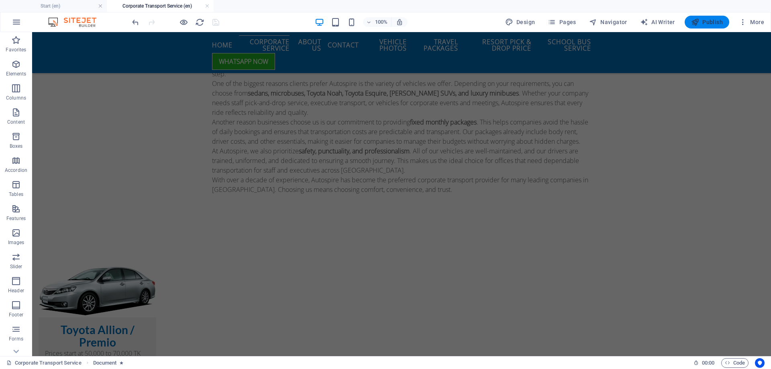
click at [711, 22] on span "Publish" at bounding box center [707, 22] width 32 height 8
